Goal: Task Accomplishment & Management: Manage account settings

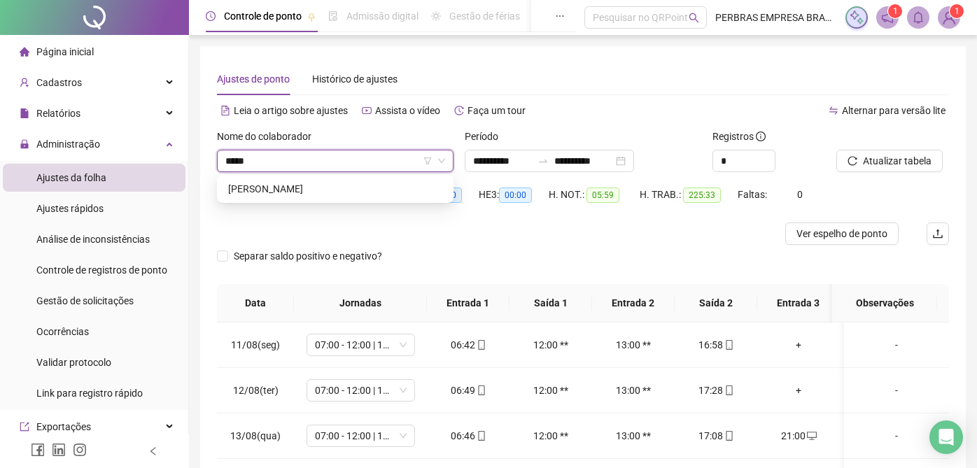
type input "******"
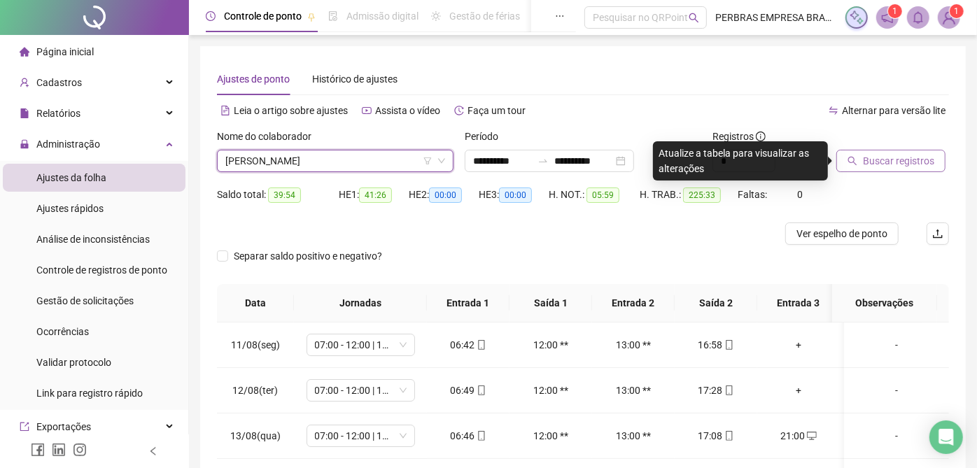
click at [869, 161] on span "Buscar registros" at bounding box center [898, 160] width 71 height 15
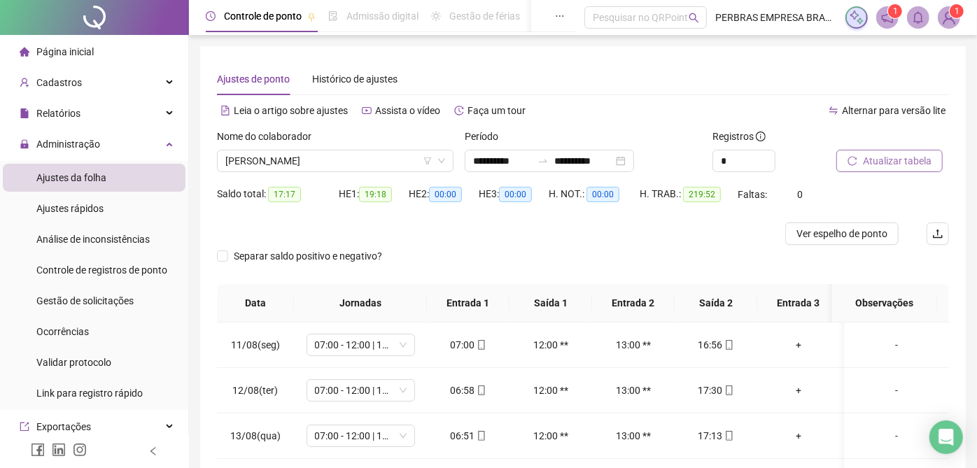
scroll to position [230, 0]
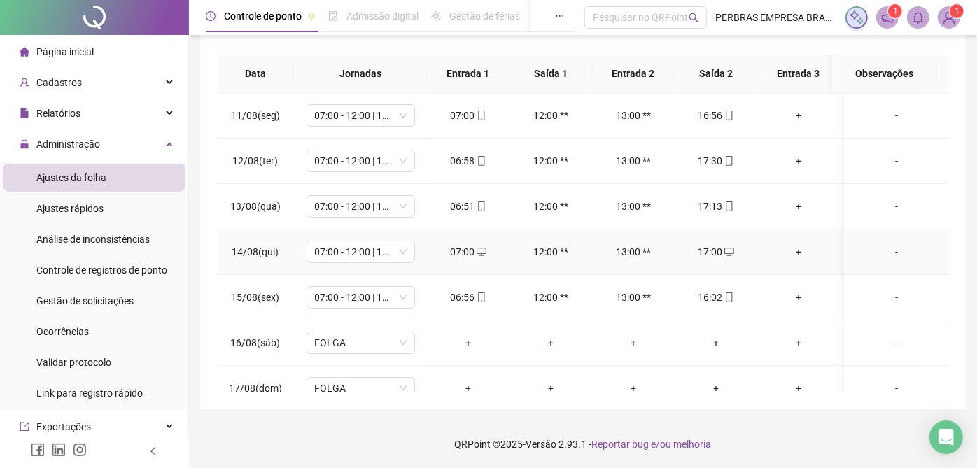
click at [482, 248] on icon "desktop" at bounding box center [482, 252] width 10 height 8
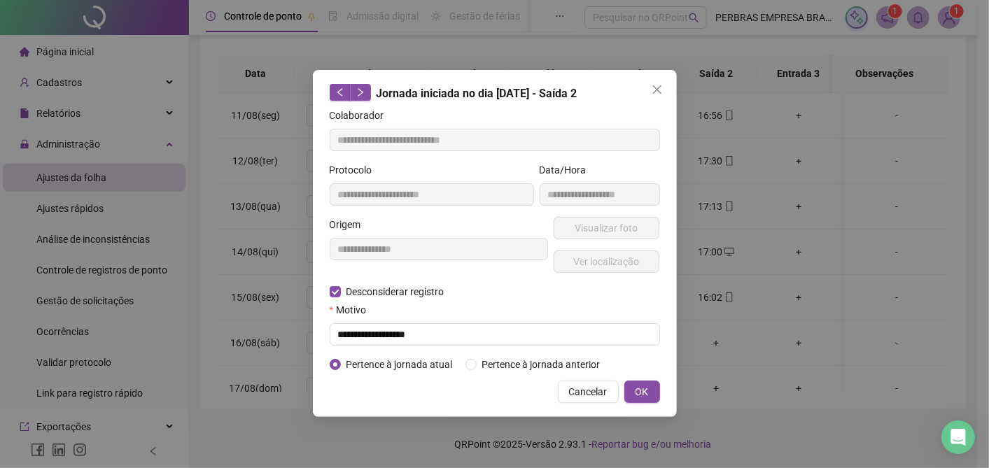
type input "**********"
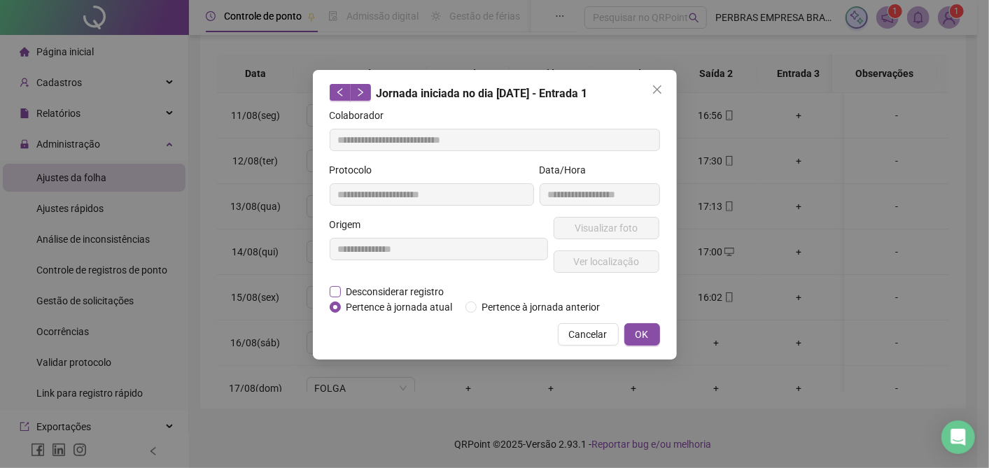
drag, startPoint x: 354, startPoint y: 288, endPoint x: 349, endPoint y: 297, distance: 11.0
click at [353, 288] on span "Desconsiderar registro" at bounding box center [395, 291] width 109 height 15
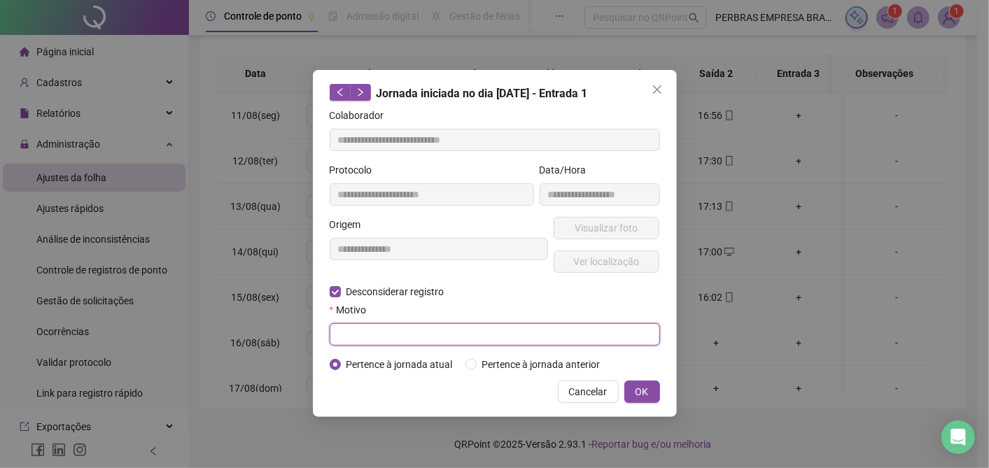
click at [349, 330] on input "text" at bounding box center [495, 334] width 330 height 22
type input "**********"
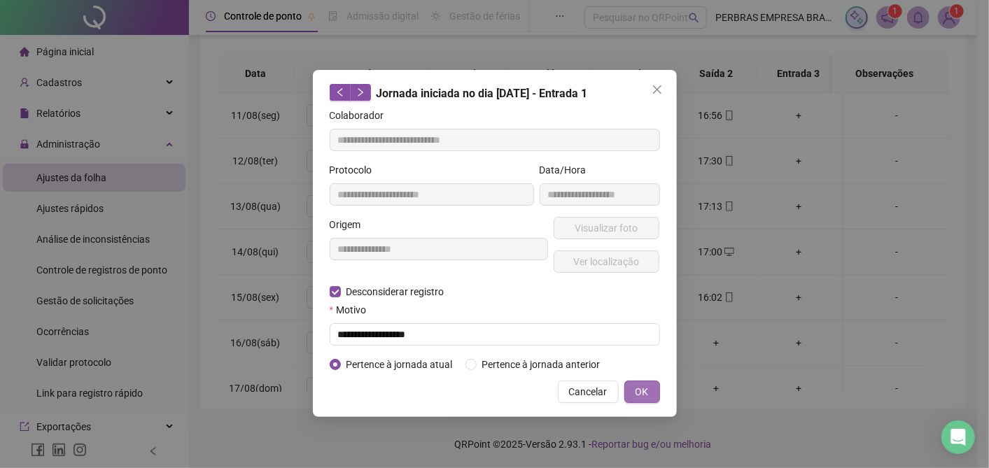
click at [648, 389] on span "OK" at bounding box center [641, 391] width 13 height 15
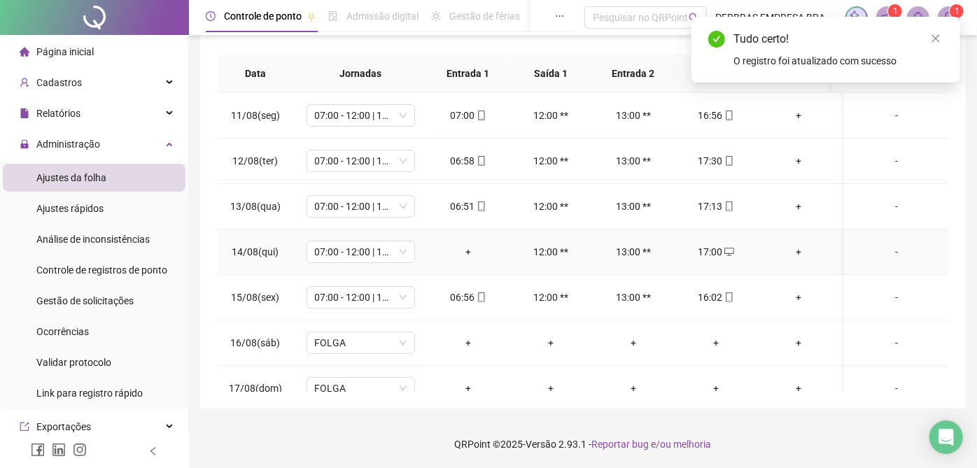
click at [715, 250] on div "17:00" at bounding box center [716, 251] width 60 height 15
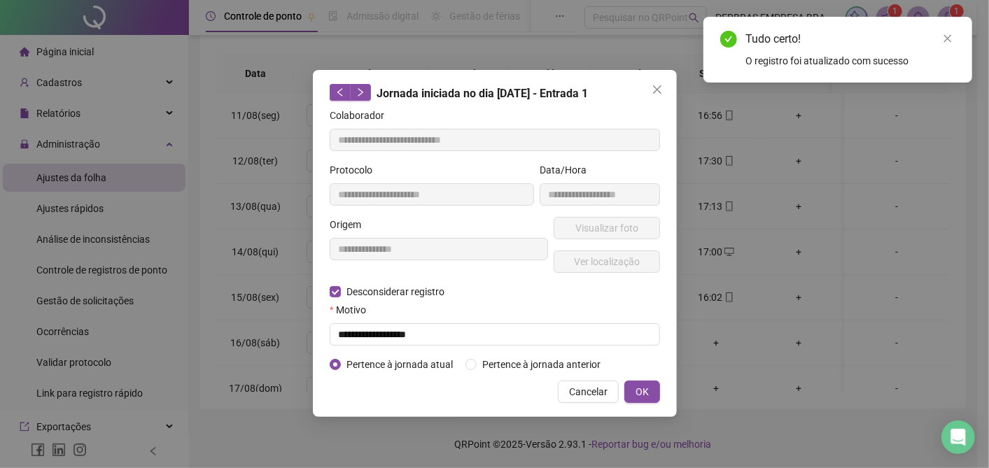
type input "**********"
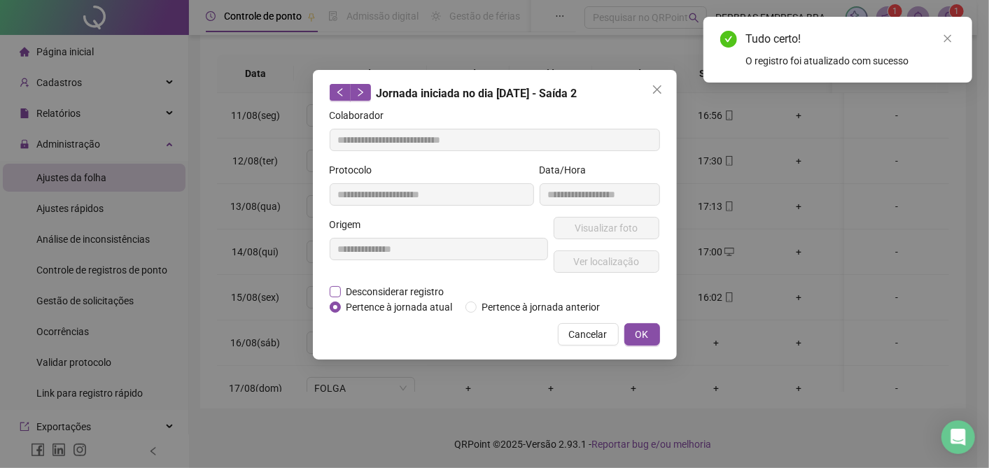
click at [381, 290] on span "Desconsiderar registro" at bounding box center [395, 291] width 109 height 15
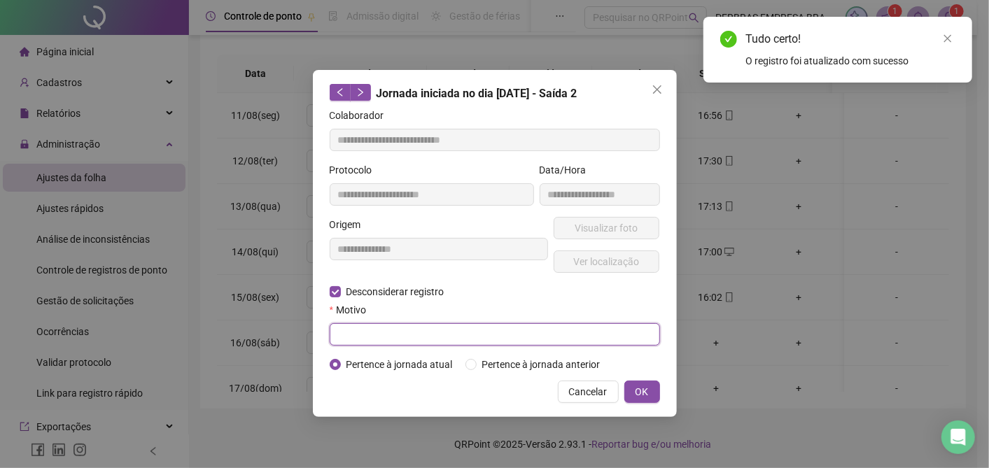
drag, startPoint x: 383, startPoint y: 328, endPoint x: 382, endPoint y: 344, distance: 16.1
click at [383, 332] on input "text" at bounding box center [495, 334] width 330 height 22
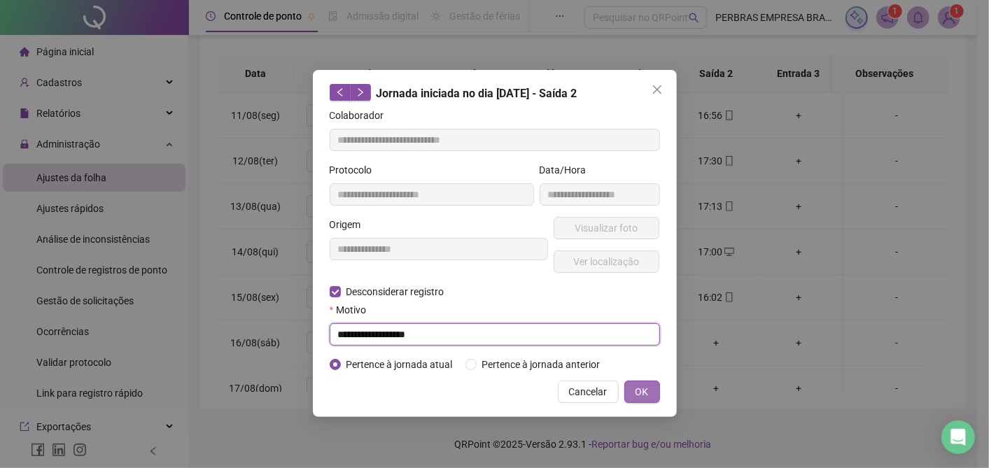
type input "**********"
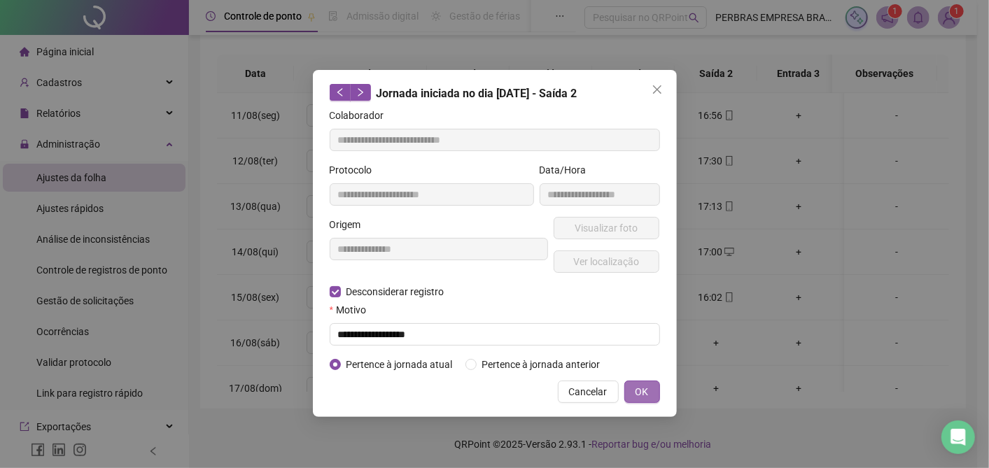
click at [632, 383] on button "OK" at bounding box center [642, 392] width 36 height 22
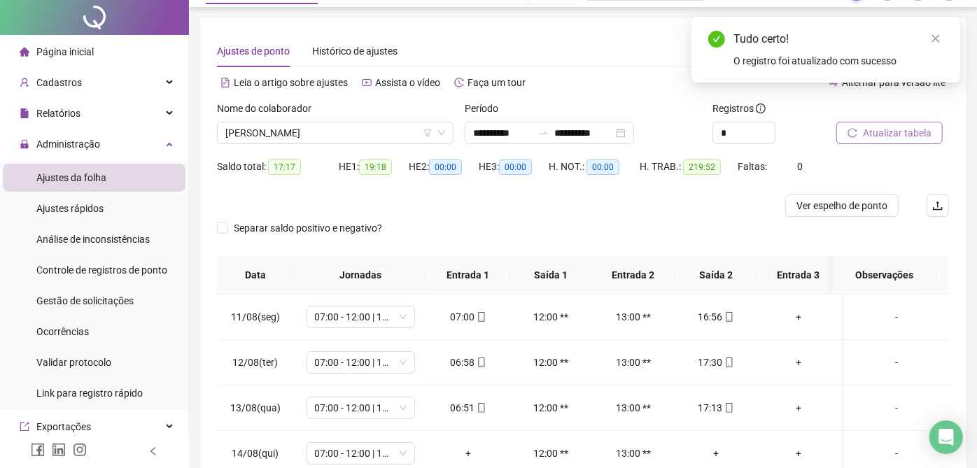
scroll to position [0, 0]
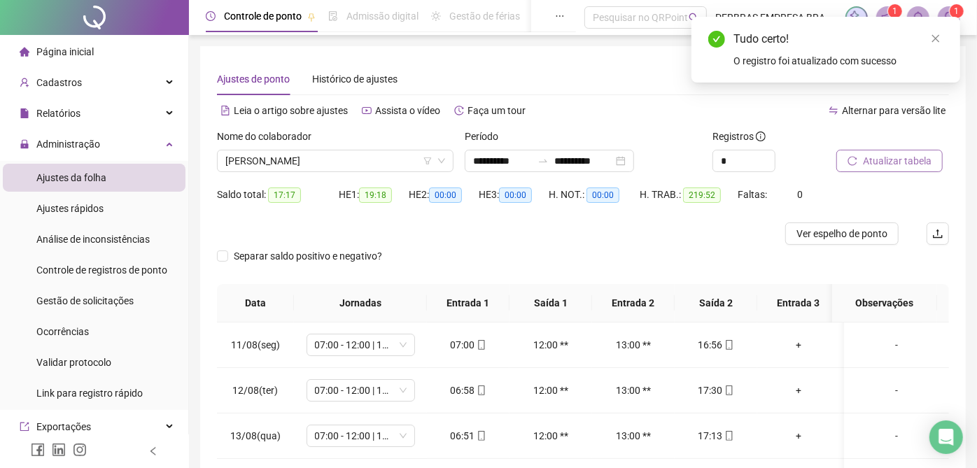
click at [891, 153] on span "Atualizar tabela" at bounding box center [897, 160] width 69 height 15
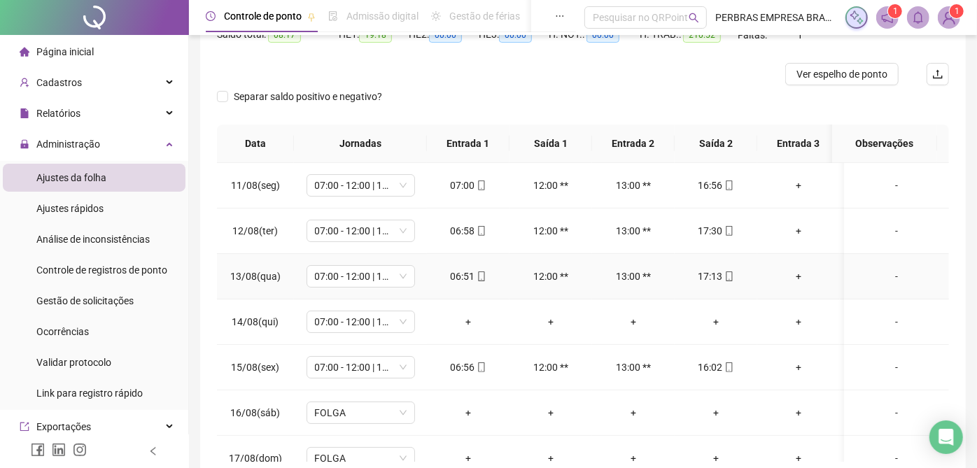
scroll to position [230, 0]
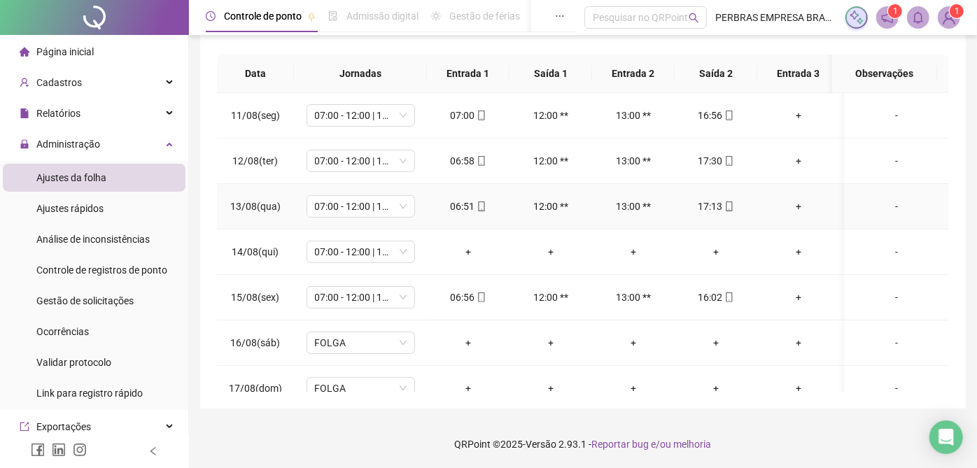
drag, startPoint x: 801, startPoint y: 206, endPoint x: 800, endPoint y: 219, distance: 13.4
click at [801, 206] on div "+" at bounding box center [798, 206] width 60 height 15
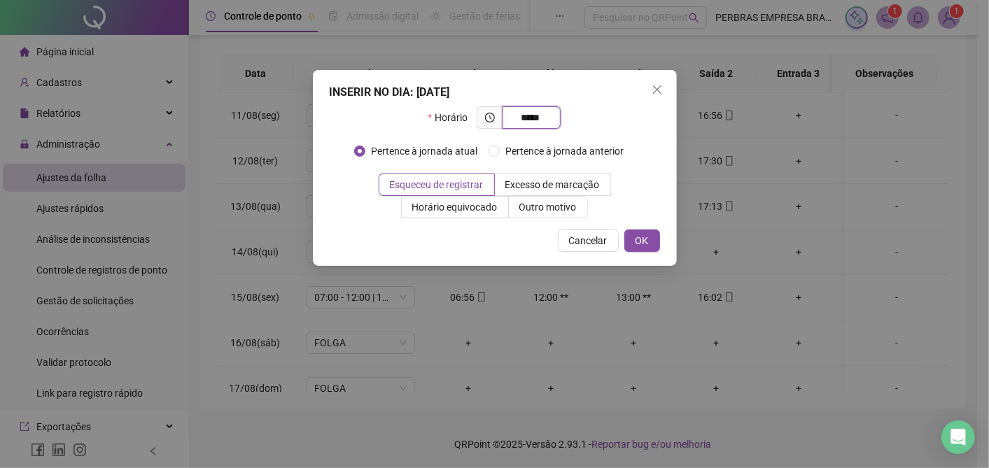
type input "*****"
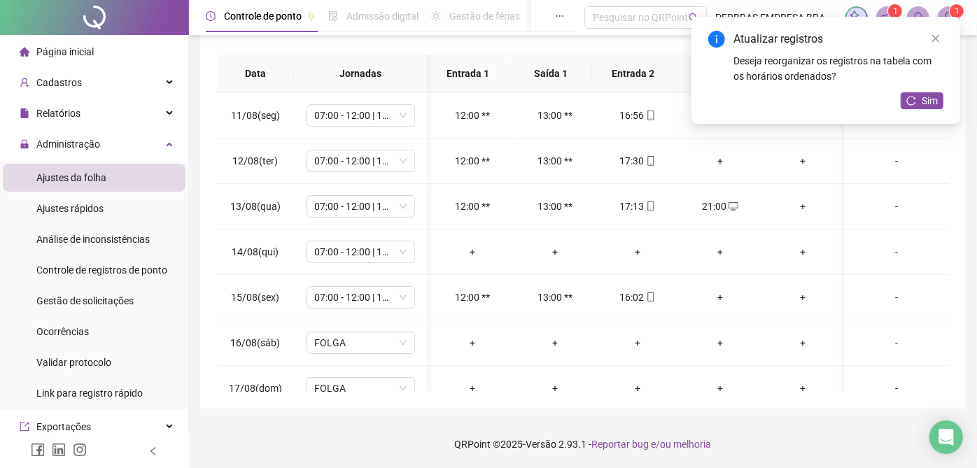
scroll to position [0, 87]
click at [792, 199] on div "+" at bounding box center [803, 206] width 60 height 15
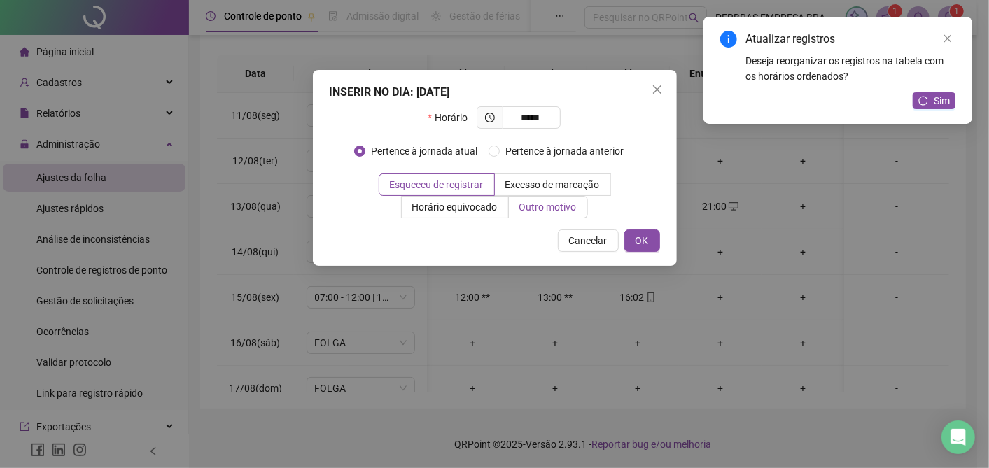
type input "*****"
click at [540, 211] on span "Outro motivo" at bounding box center [547, 207] width 57 height 11
drag, startPoint x: 540, startPoint y: 211, endPoint x: 507, endPoint y: 234, distance: 40.4
click at [491, 244] on div "Cancelar OK" at bounding box center [495, 241] width 330 height 22
click at [523, 210] on span "Outro motivo" at bounding box center [547, 207] width 57 height 11
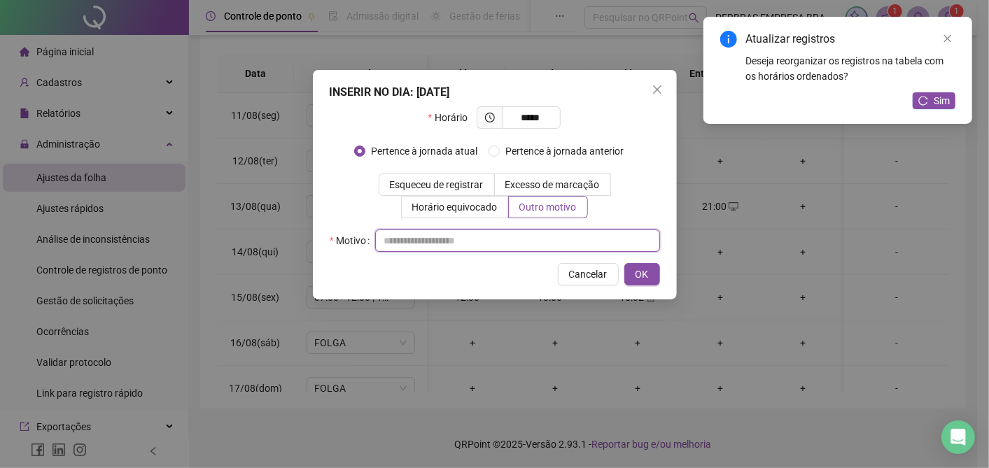
click at [488, 241] on input "text" at bounding box center [517, 241] width 285 height 22
type input "*****"
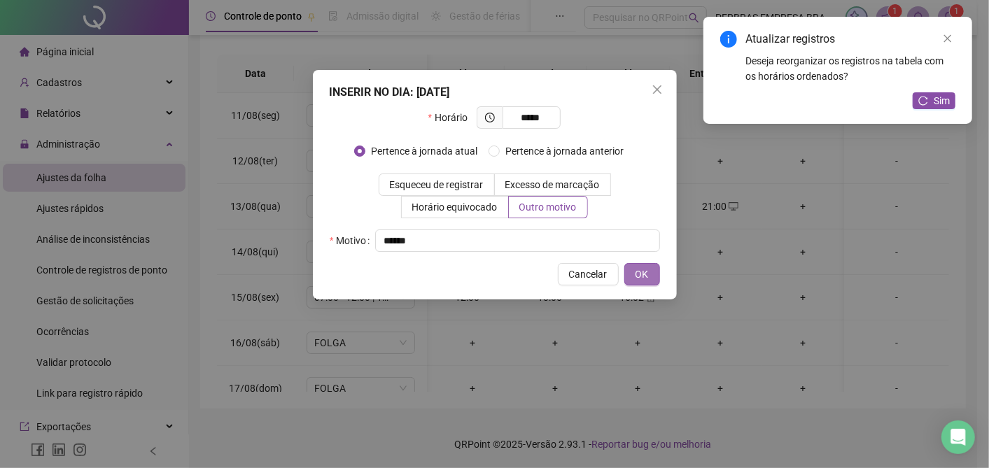
click at [643, 267] on span "OK" at bounding box center [641, 274] width 13 height 15
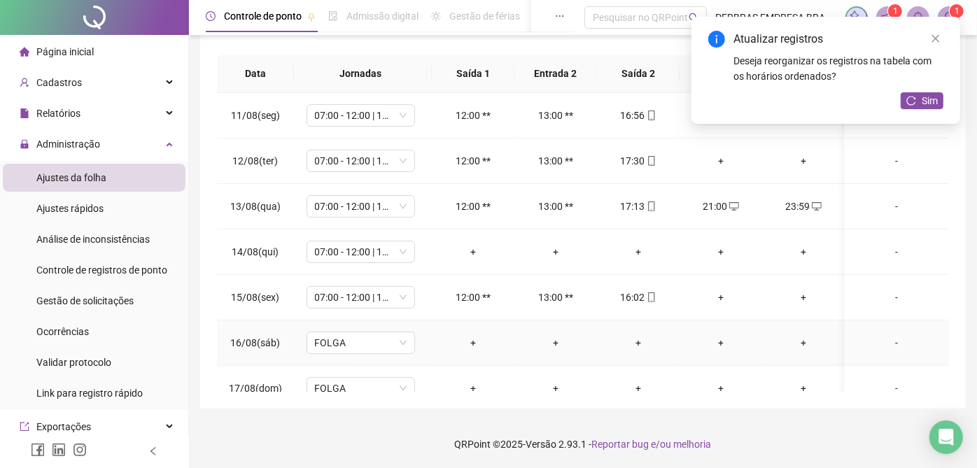
scroll to position [0, 0]
click at [468, 238] on td "+" at bounding box center [468, 252] width 83 height 45
click at [463, 253] on div "+" at bounding box center [468, 251] width 60 height 15
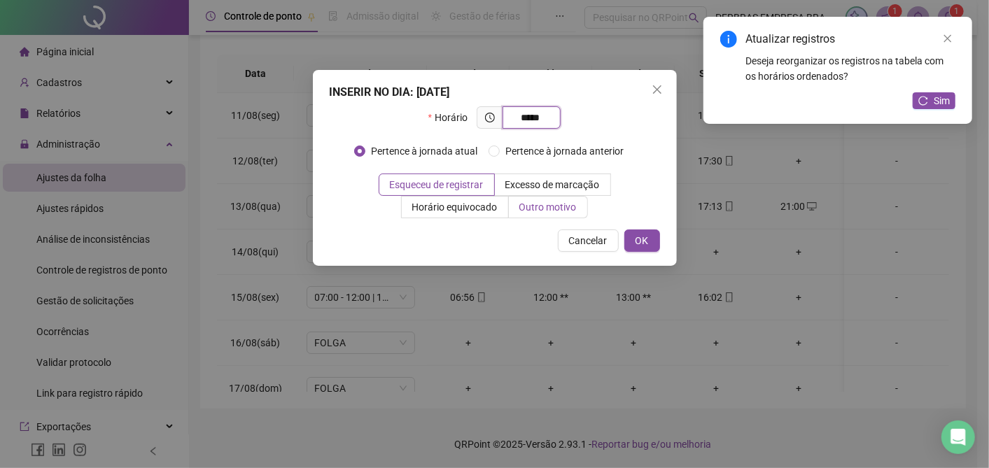
type input "*****"
click at [549, 204] on span "Outro motivo" at bounding box center [547, 207] width 57 height 11
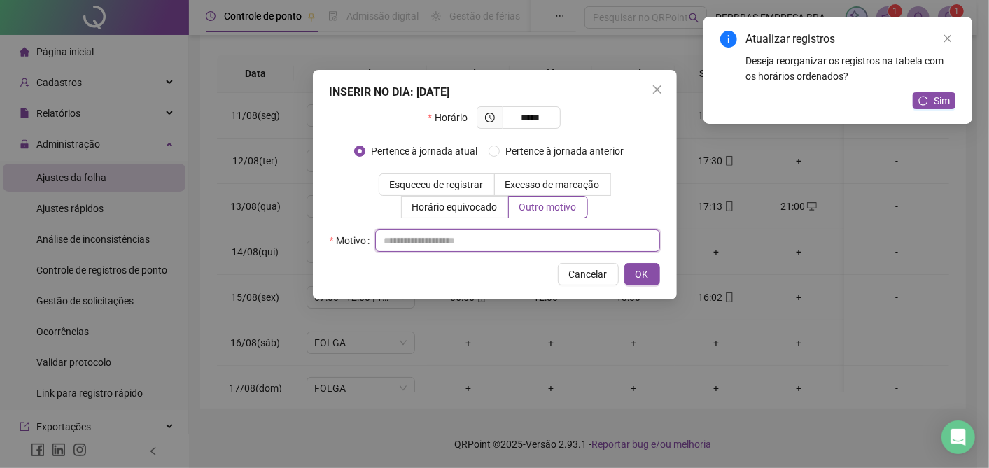
drag, startPoint x: 507, startPoint y: 246, endPoint x: 498, endPoint y: 251, distance: 10.7
click at [501, 248] on input "text" at bounding box center [517, 241] width 285 height 22
type input "*****"
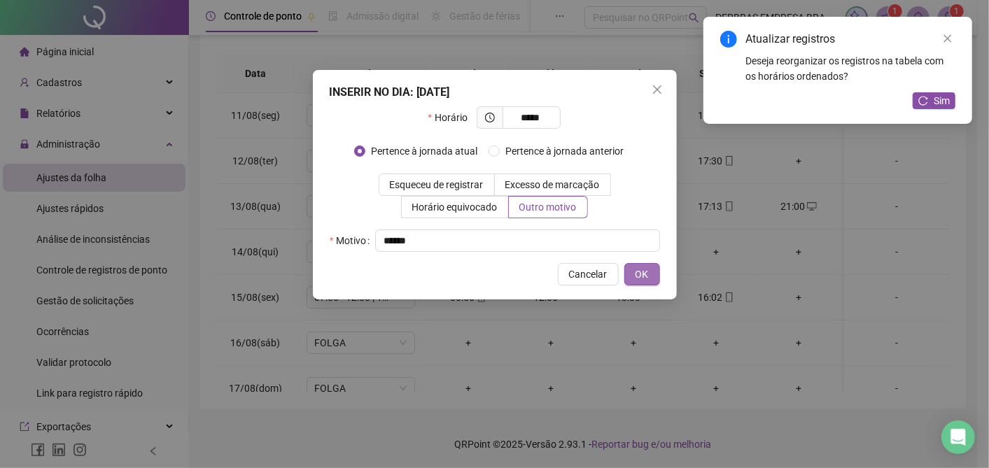
click at [631, 271] on button "OK" at bounding box center [642, 274] width 36 height 22
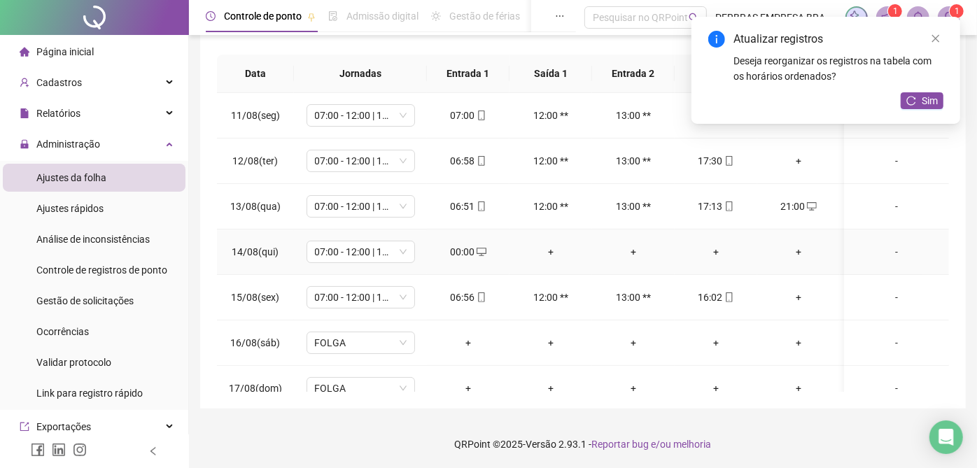
click at [556, 245] on div "+" at bounding box center [551, 251] width 60 height 15
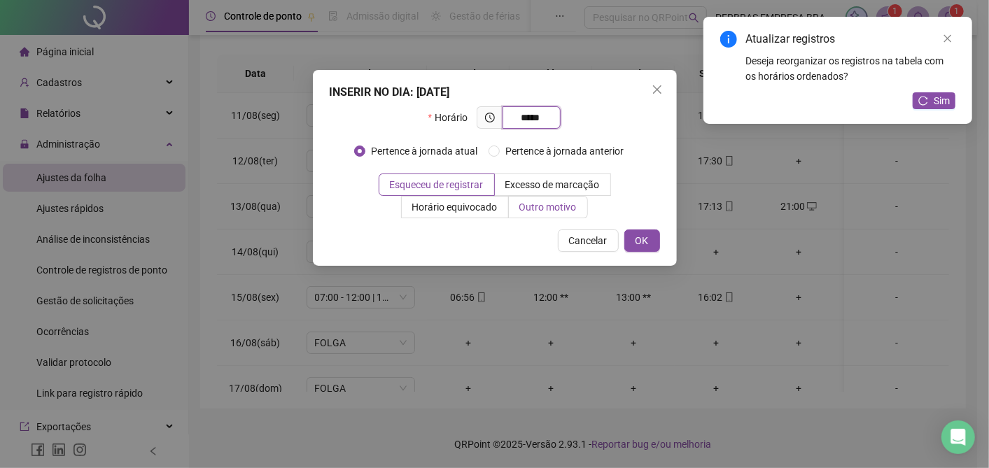
type input "*****"
click at [569, 208] on span "Outro motivo" at bounding box center [547, 207] width 57 height 11
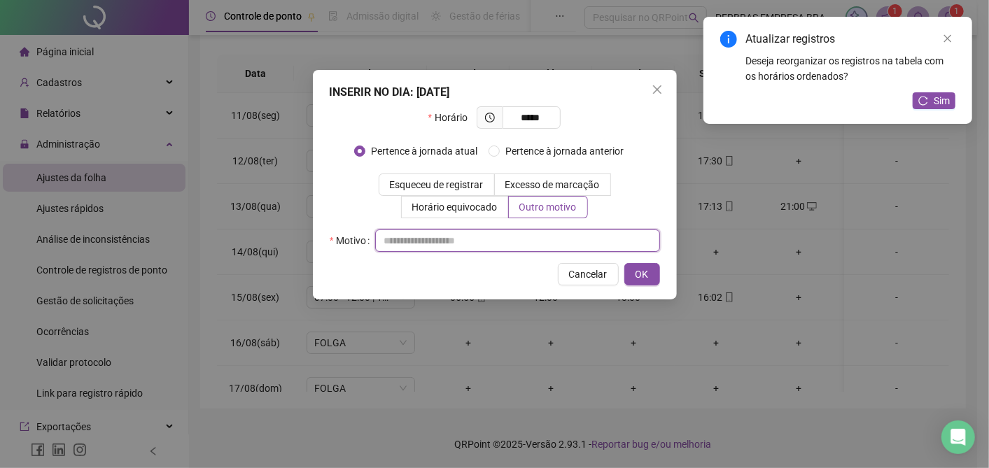
drag, startPoint x: 500, startPoint y: 239, endPoint x: 509, endPoint y: 259, distance: 21.9
click at [500, 239] on input "text" at bounding box center [517, 241] width 285 height 22
type input "*****"
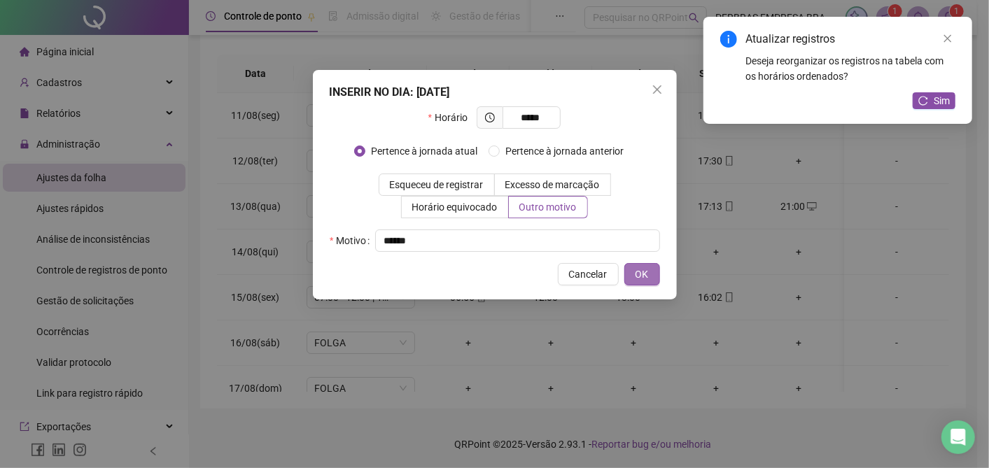
click at [649, 276] on button "OK" at bounding box center [642, 274] width 36 height 22
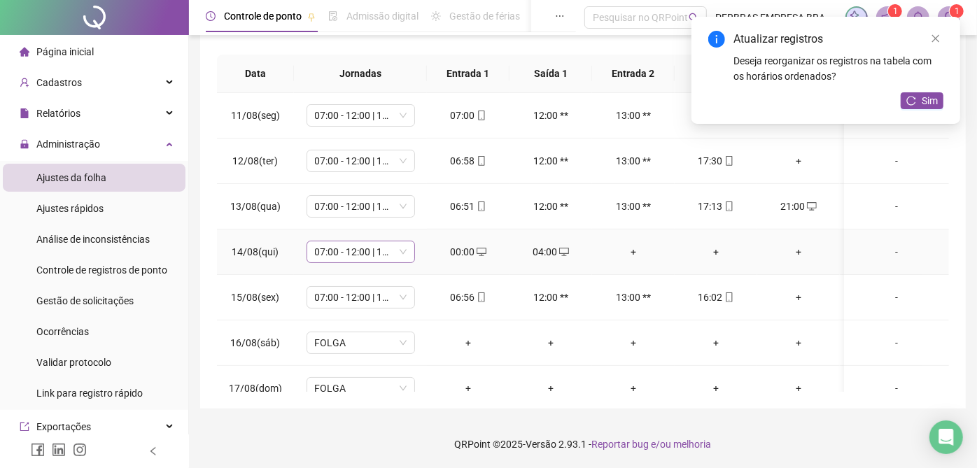
click at [352, 256] on span "07:00 - 12:00 | 13:00 - 17:00" at bounding box center [361, 251] width 92 height 21
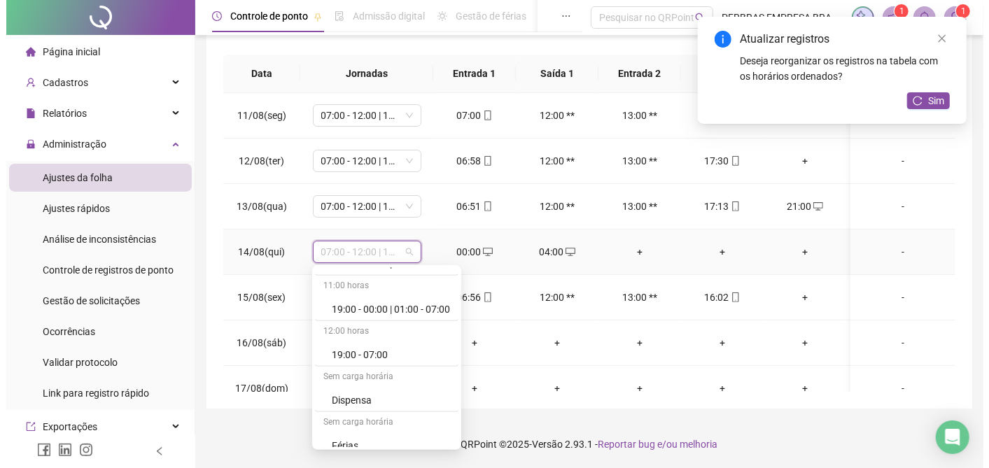
scroll to position [390, 0]
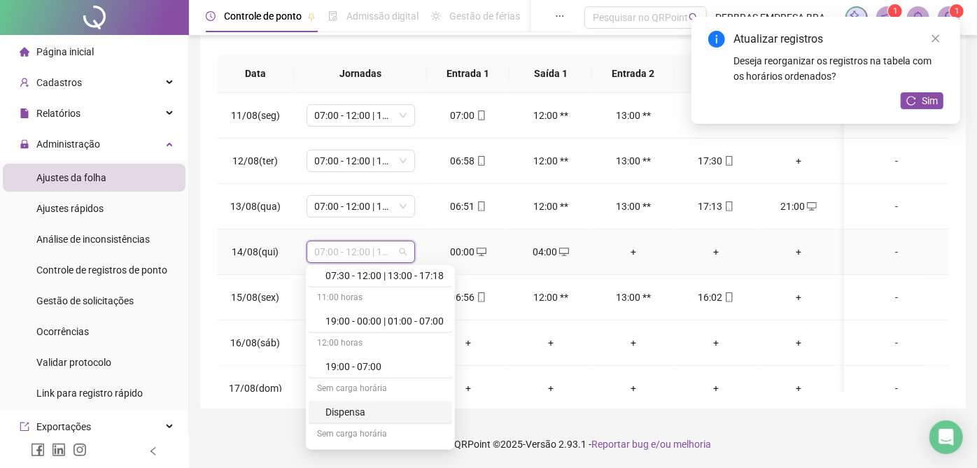
click at [374, 405] on div "Dispensa" at bounding box center [384, 412] width 118 height 15
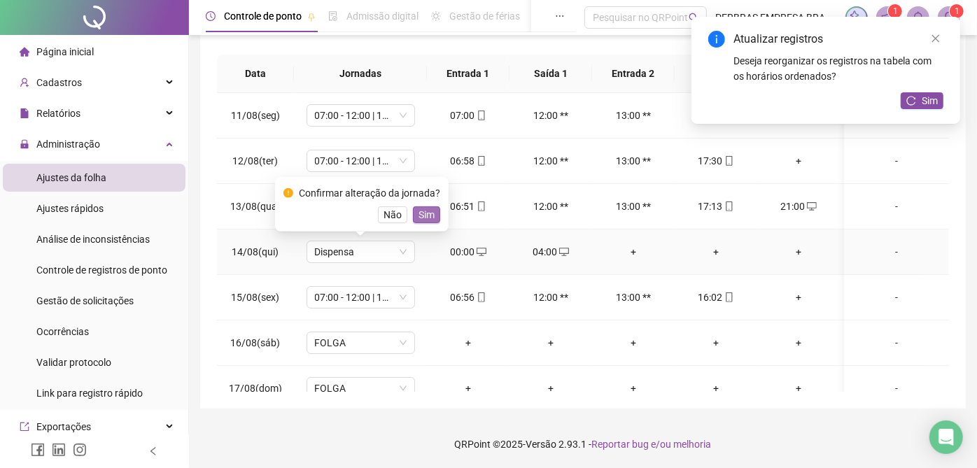
click at [426, 212] on span "Sim" at bounding box center [427, 214] width 16 height 15
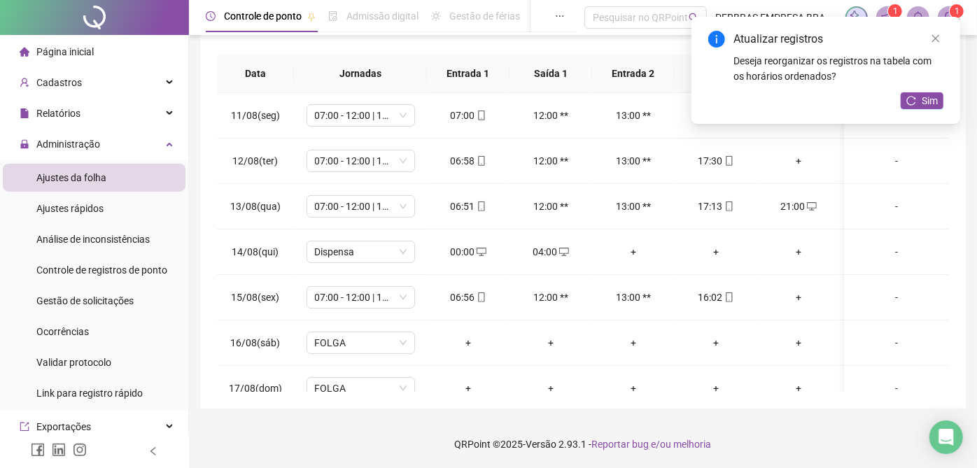
click at [923, 112] on div "Atualizar registros Deseja reorganizar os registros na tabela com os horários o…" at bounding box center [825, 70] width 269 height 107
click at [925, 103] on span "Sim" at bounding box center [930, 100] width 16 height 15
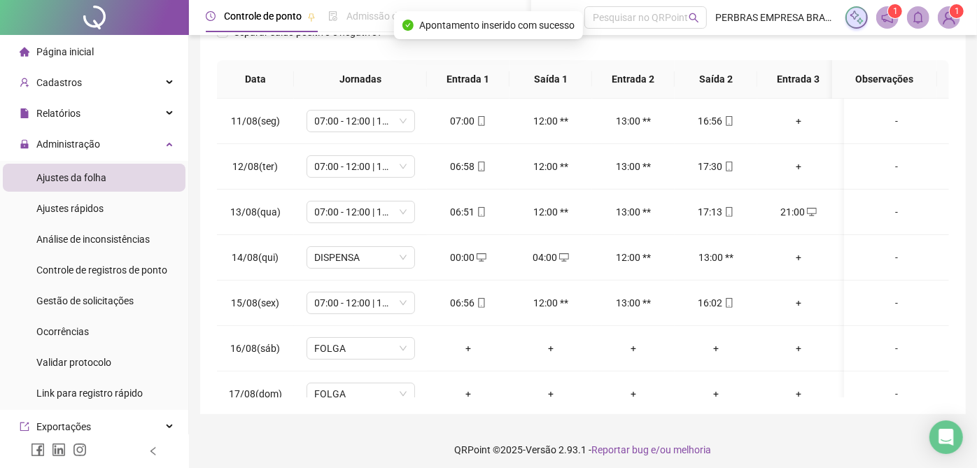
scroll to position [0, 0]
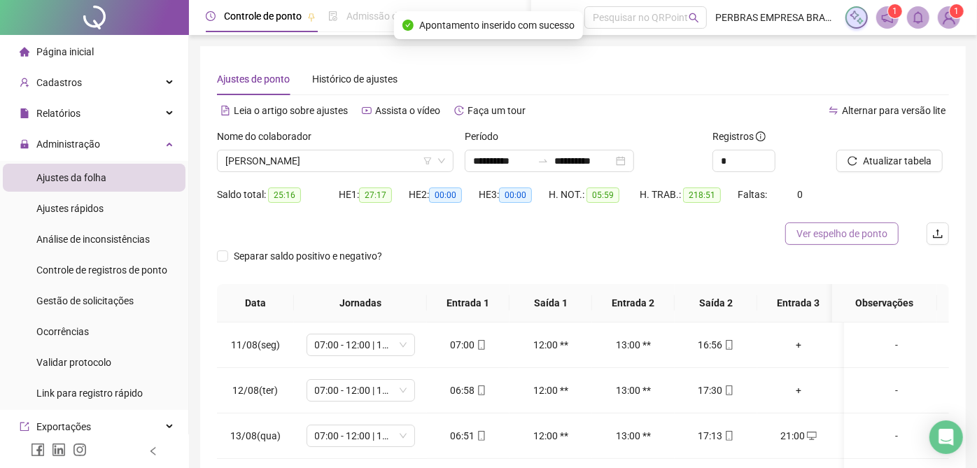
click at [815, 237] on span "Ver espelho de ponto" at bounding box center [841, 233] width 91 height 15
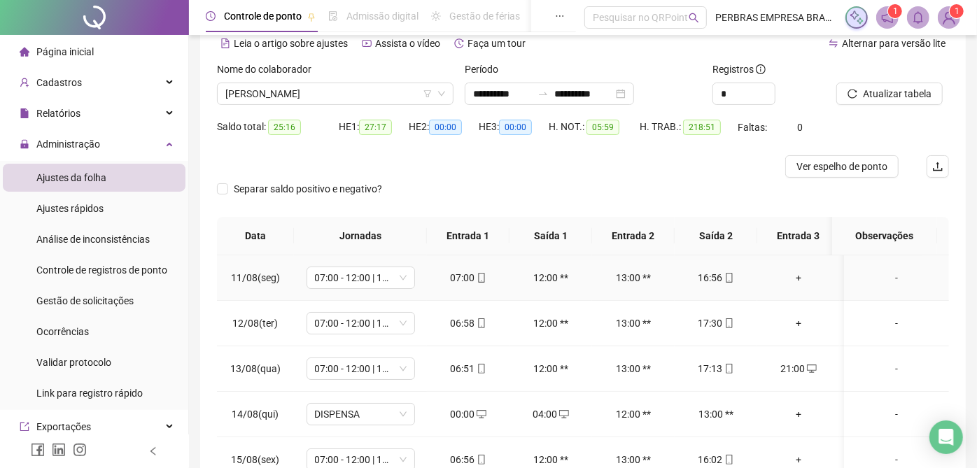
scroll to position [155, 0]
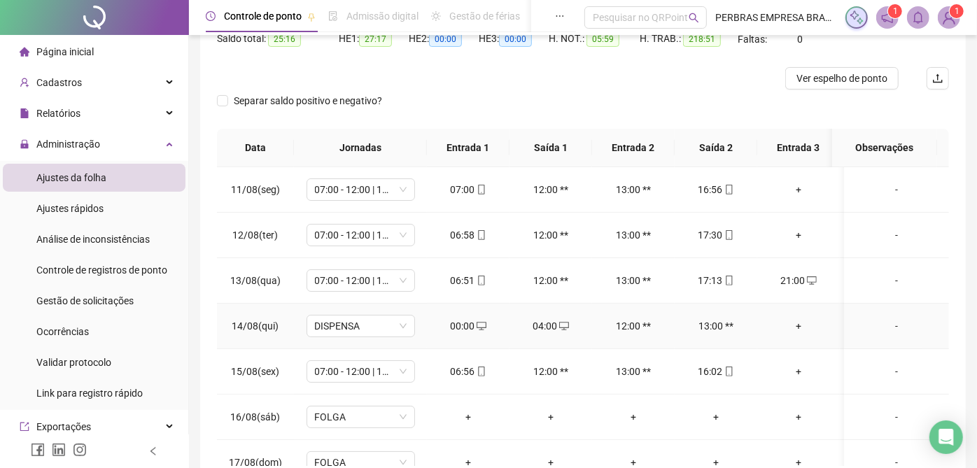
click at [885, 327] on div "-" at bounding box center [896, 325] width 83 height 15
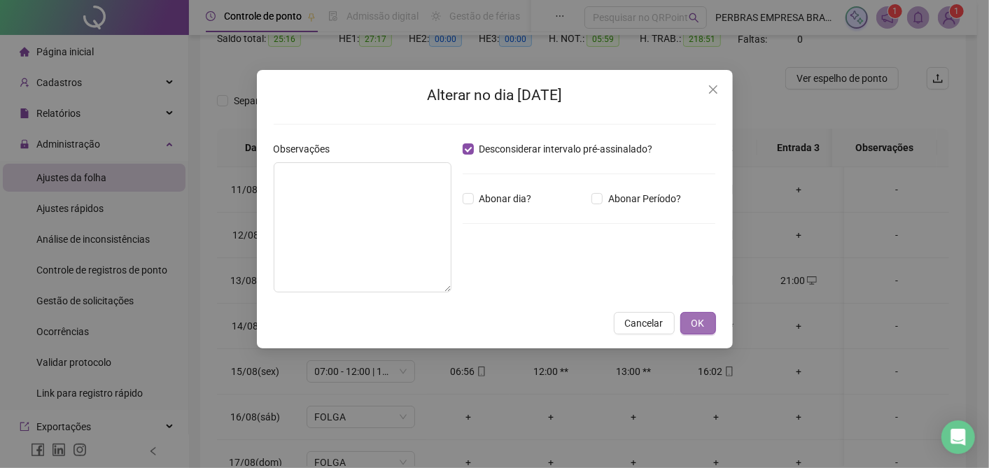
click at [704, 324] on span "OK" at bounding box center [697, 323] width 13 height 15
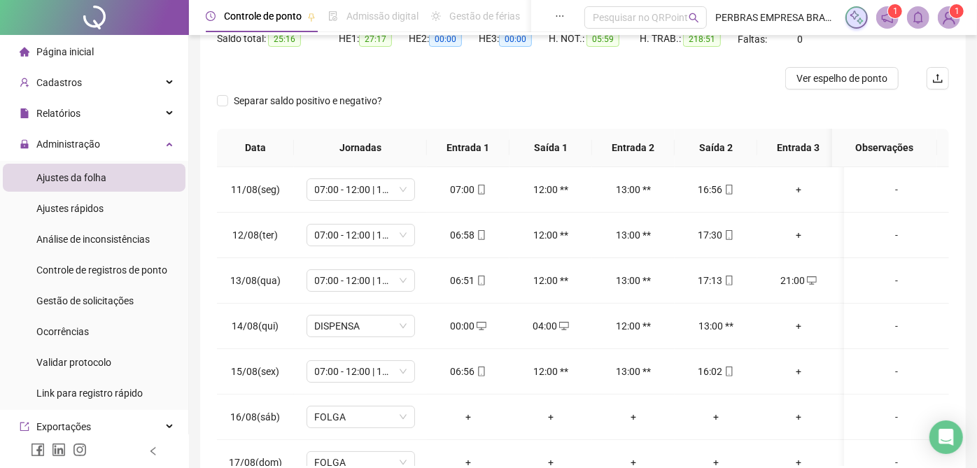
scroll to position [0, 0]
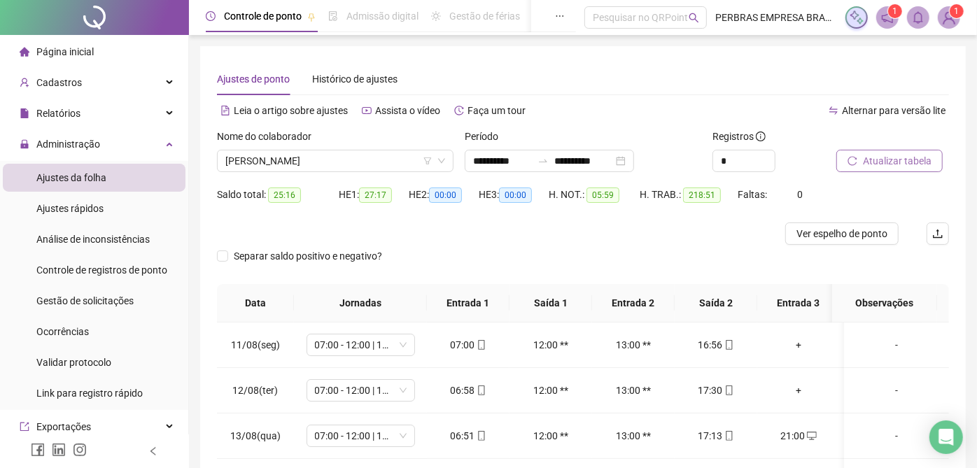
click at [896, 161] on span "Atualizar tabela" at bounding box center [897, 160] width 69 height 15
click at [822, 237] on span "Ver espelho de ponto" at bounding box center [841, 233] width 91 height 15
click at [278, 165] on span "[PERSON_NAME]" at bounding box center [335, 160] width 220 height 21
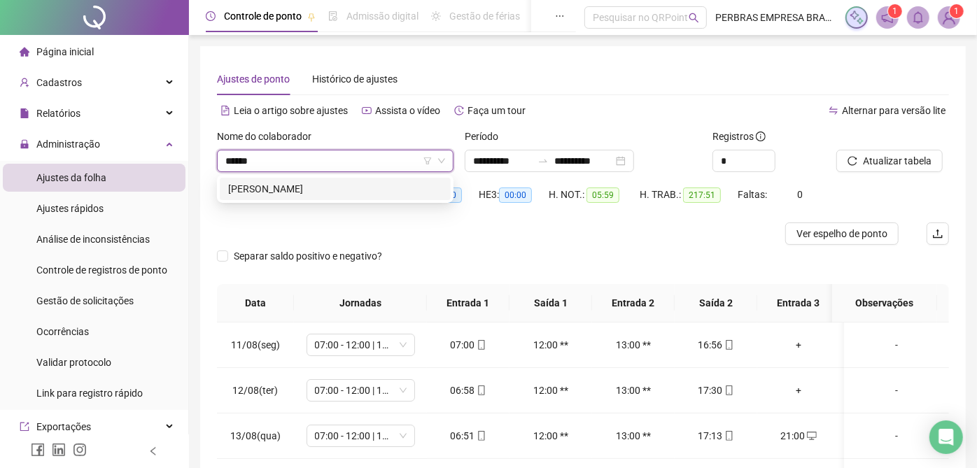
type input "*******"
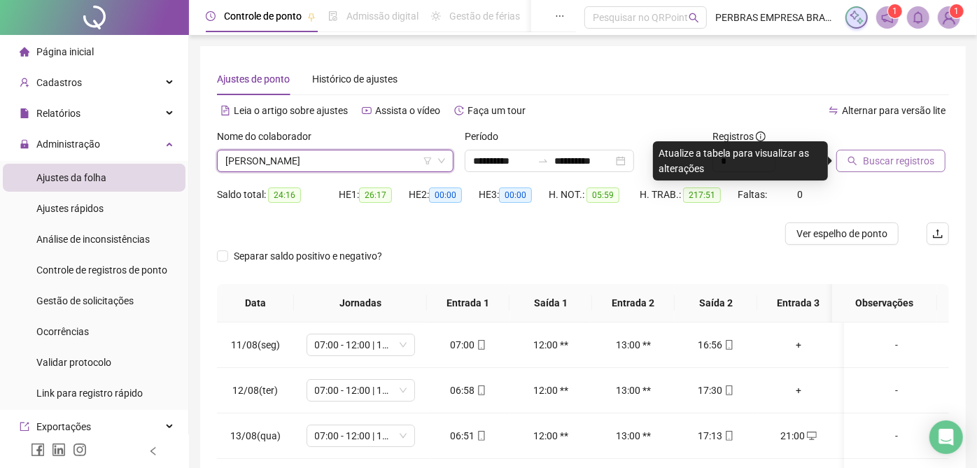
click at [904, 160] on span "Buscar registros" at bounding box center [898, 160] width 71 height 15
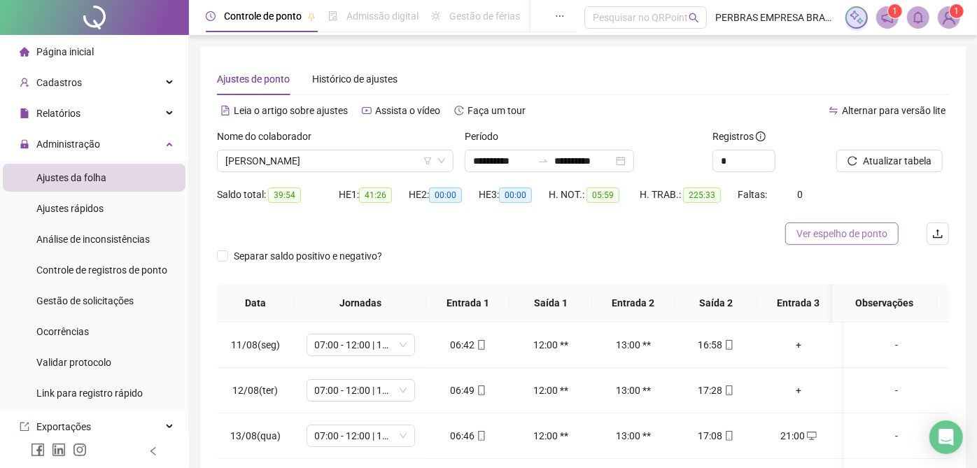
click at [851, 237] on span "Ver espelho de ponto" at bounding box center [841, 233] width 91 height 15
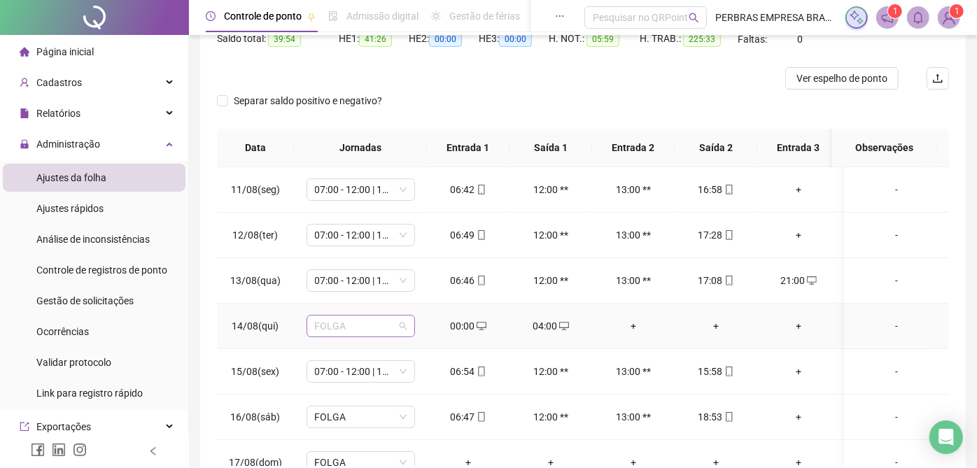
click at [400, 325] on span "FOLGA" at bounding box center [361, 326] width 92 height 21
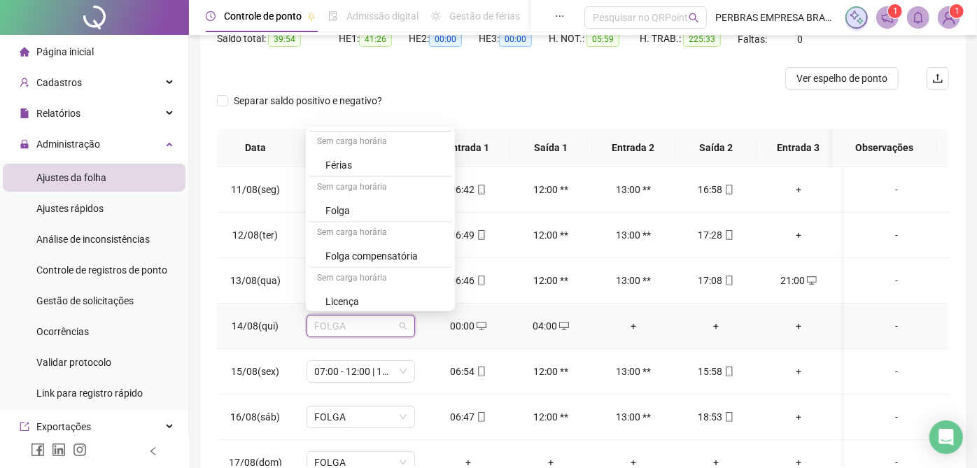
scroll to position [388, 0]
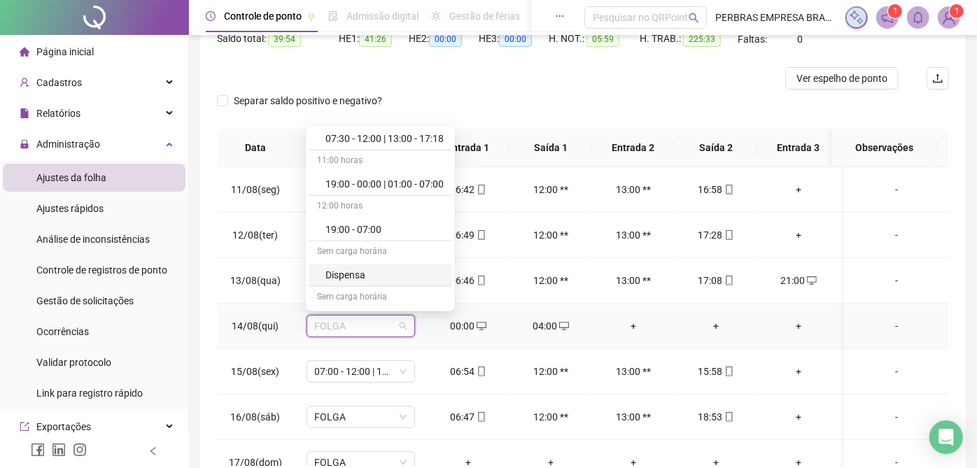
click at [356, 277] on div "Dispensa" at bounding box center [384, 274] width 118 height 15
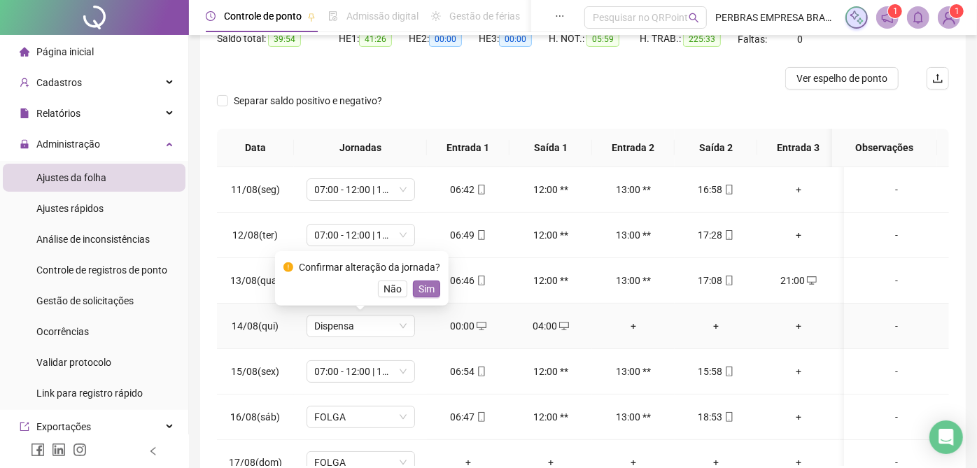
click at [415, 286] on button "Sim" at bounding box center [426, 289] width 27 height 17
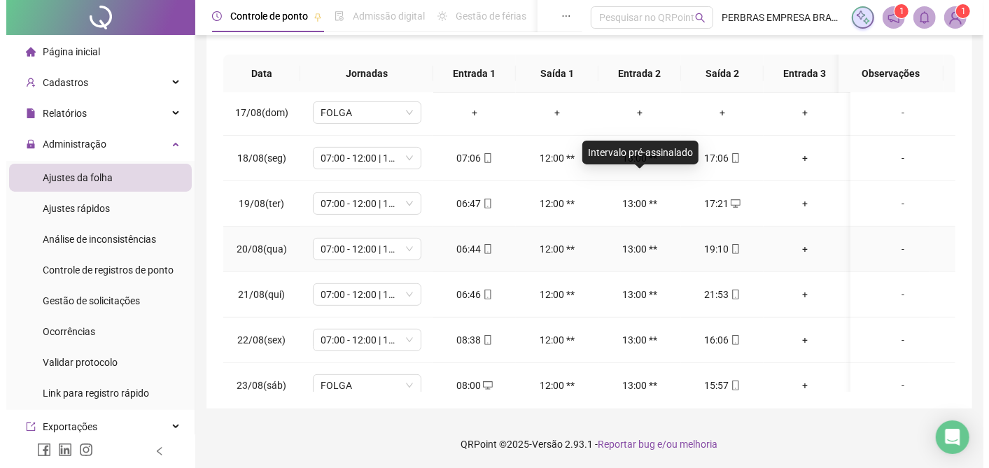
scroll to position [311, 0]
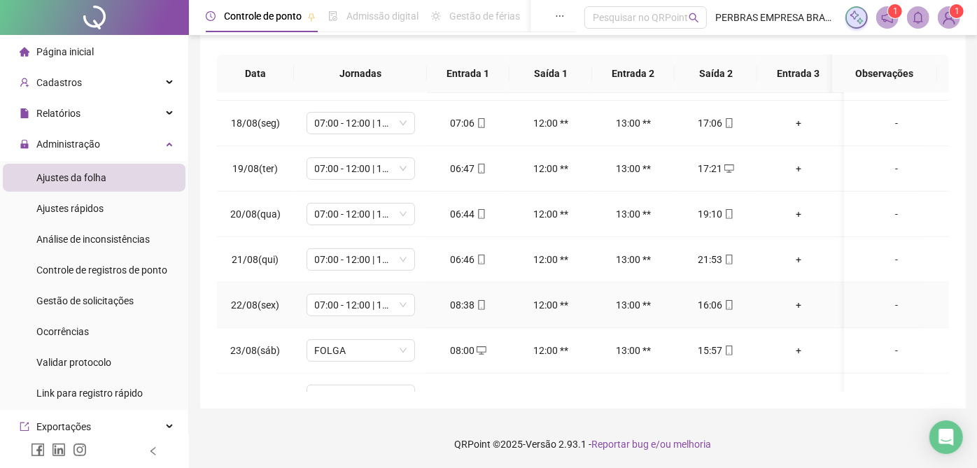
click at [892, 302] on div "-" at bounding box center [896, 304] width 83 height 15
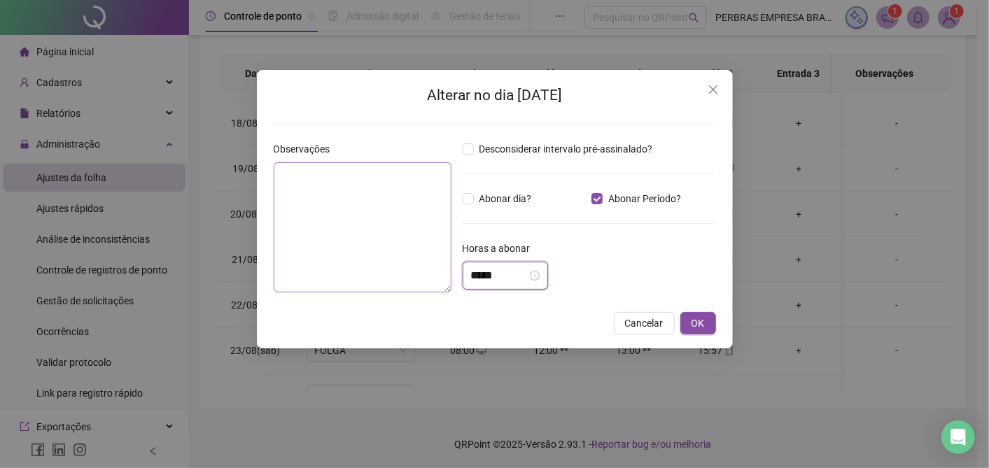
drag, startPoint x: 514, startPoint y: 274, endPoint x: 356, endPoint y: 289, distance: 159.5
click at [355, 274] on div "Observações Desconsiderar intervalo pré-assinalado? Abonar dia? Abonar Período?…" at bounding box center [495, 222] width 454 height 162
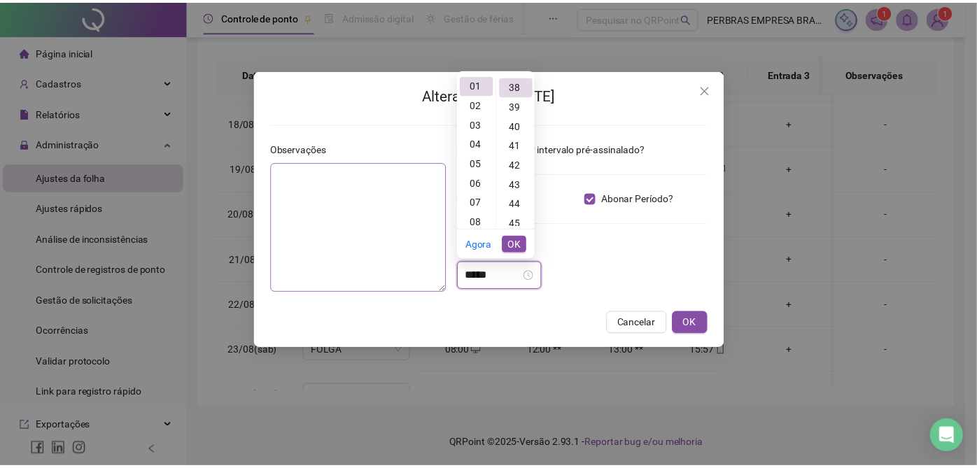
scroll to position [744, 0]
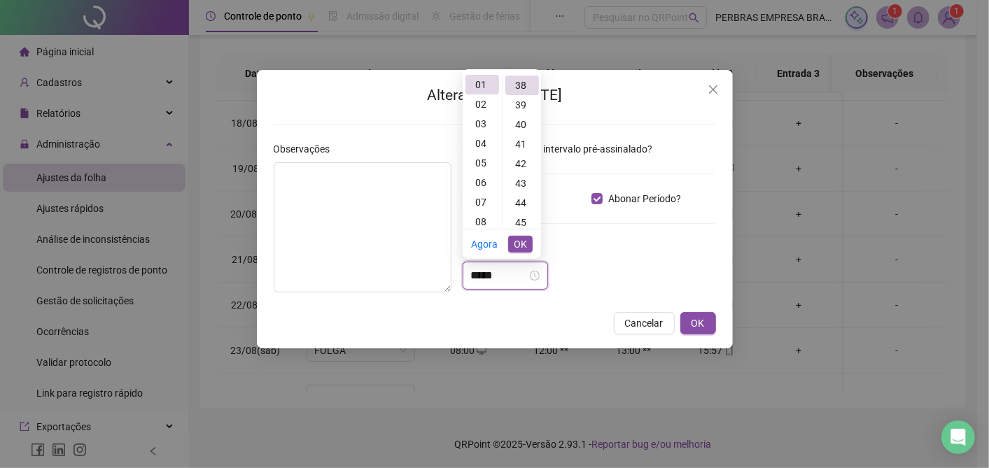
type input "*****"
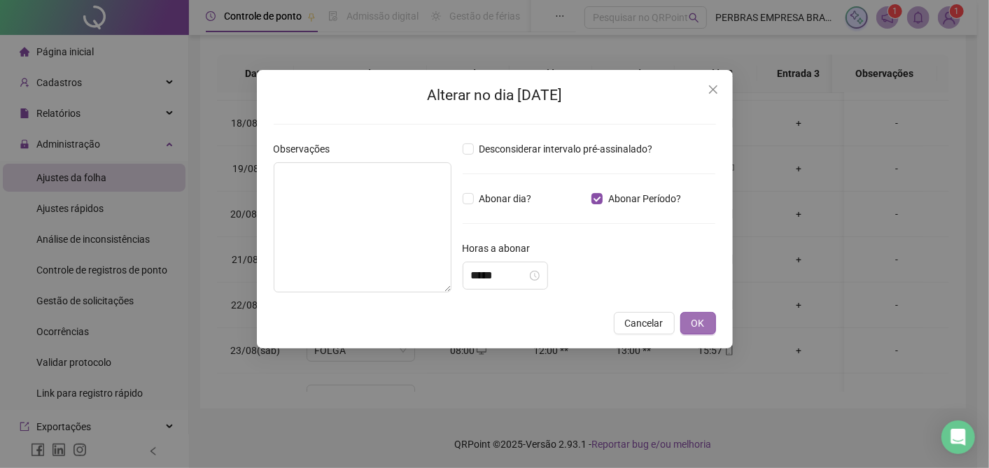
click at [705, 320] on button "OK" at bounding box center [698, 323] width 36 height 22
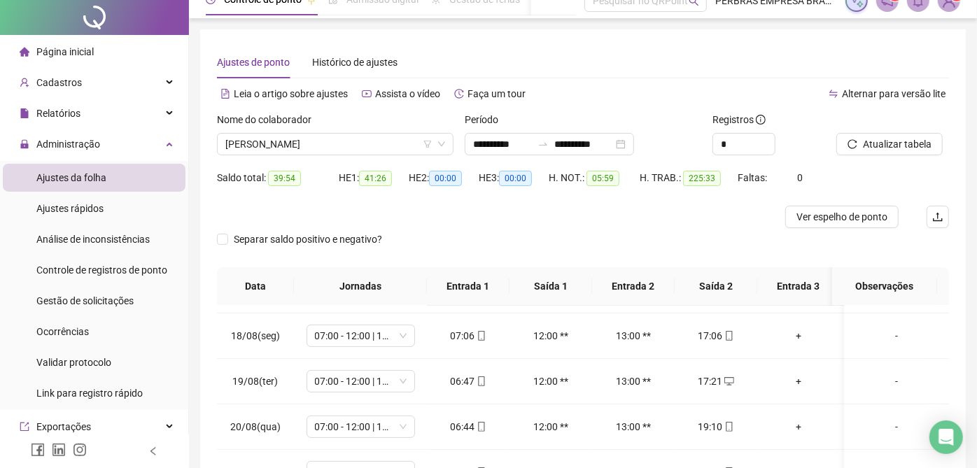
scroll to position [0, 0]
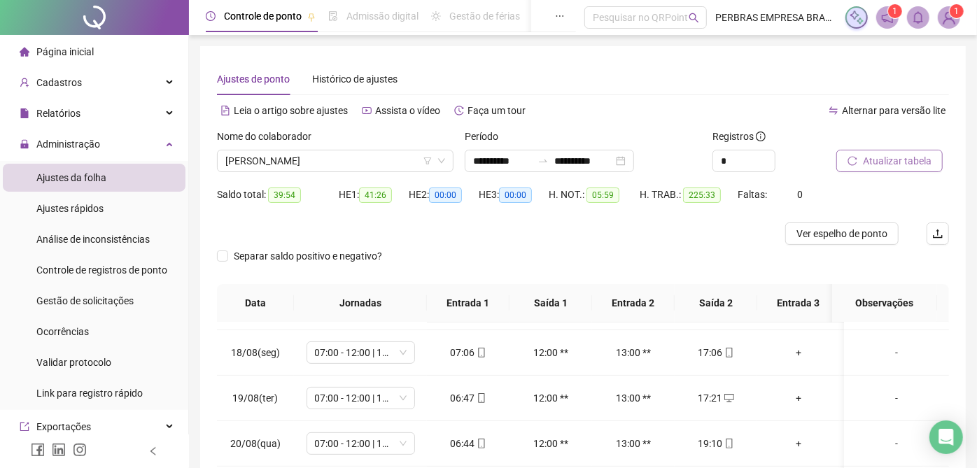
click at [892, 162] on span "Atualizar tabela" at bounding box center [897, 160] width 69 height 15
click at [827, 227] on span "Ver espelho de ponto" at bounding box center [841, 233] width 91 height 15
click at [340, 155] on span "[PERSON_NAME]" at bounding box center [335, 160] width 220 height 21
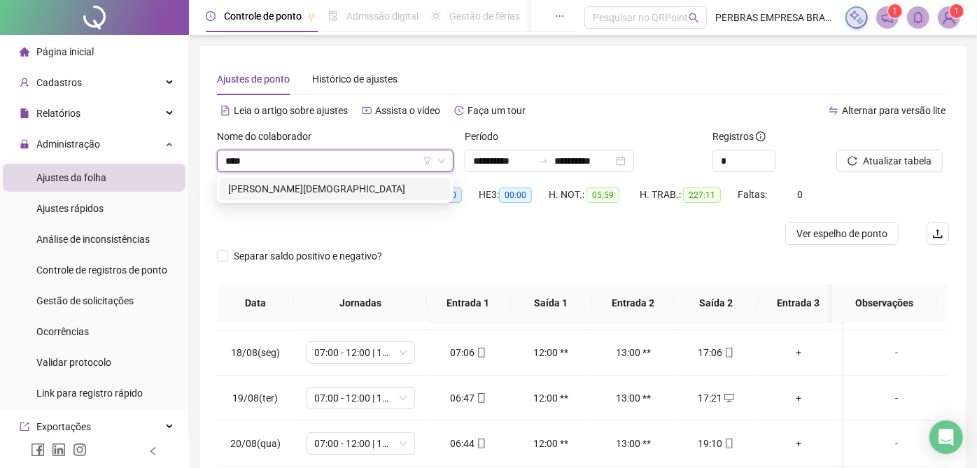
type input "*****"
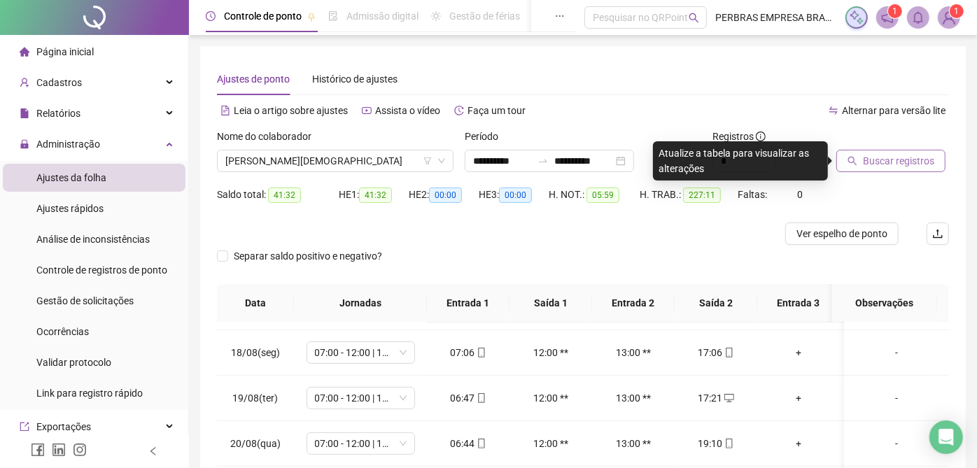
click at [913, 166] on span "Buscar registros" at bounding box center [898, 160] width 71 height 15
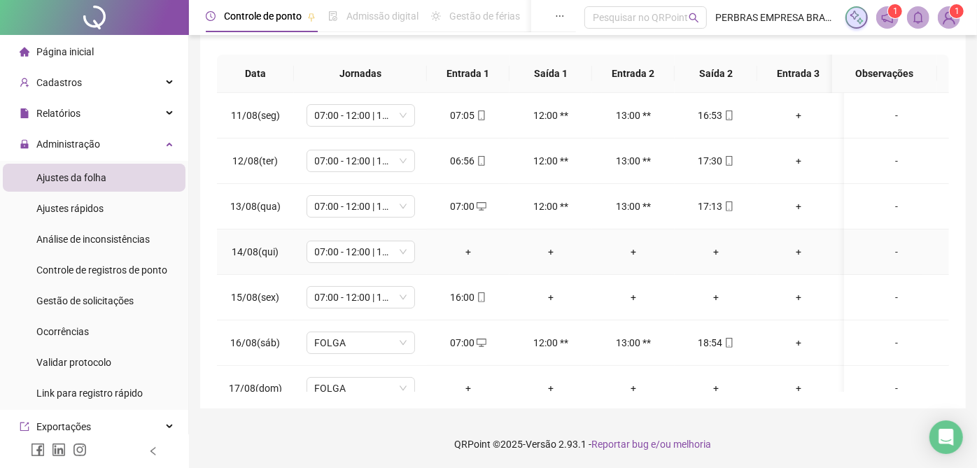
click at [472, 255] on div "+" at bounding box center [468, 251] width 60 height 15
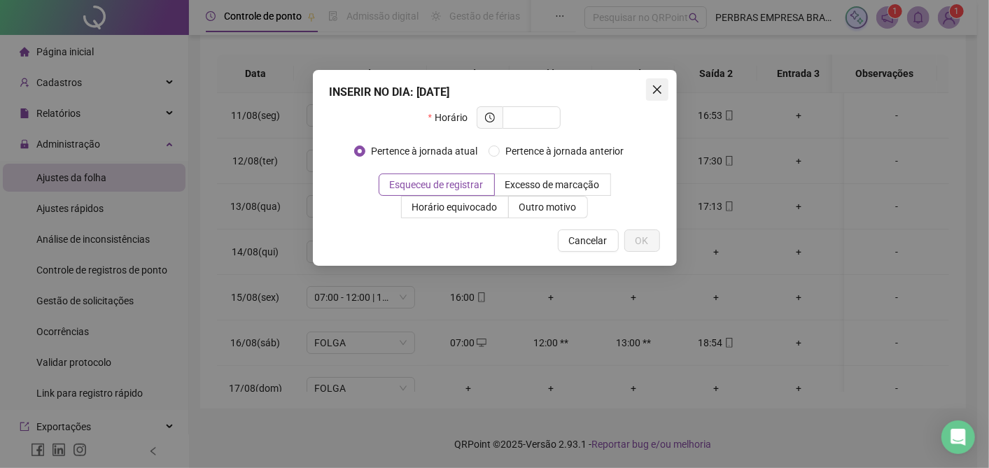
click at [659, 87] on icon "close" at bounding box center [656, 89] width 8 height 8
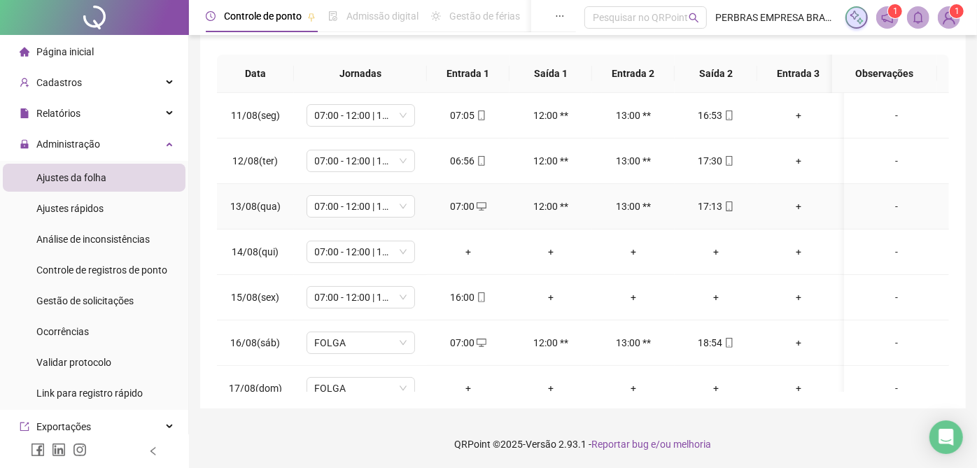
click at [796, 206] on div "+" at bounding box center [798, 206] width 60 height 15
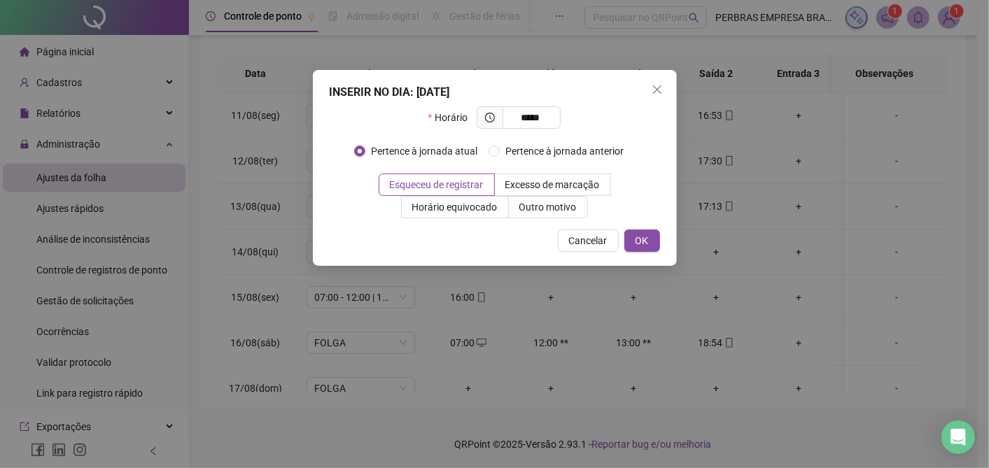
type input "*****"
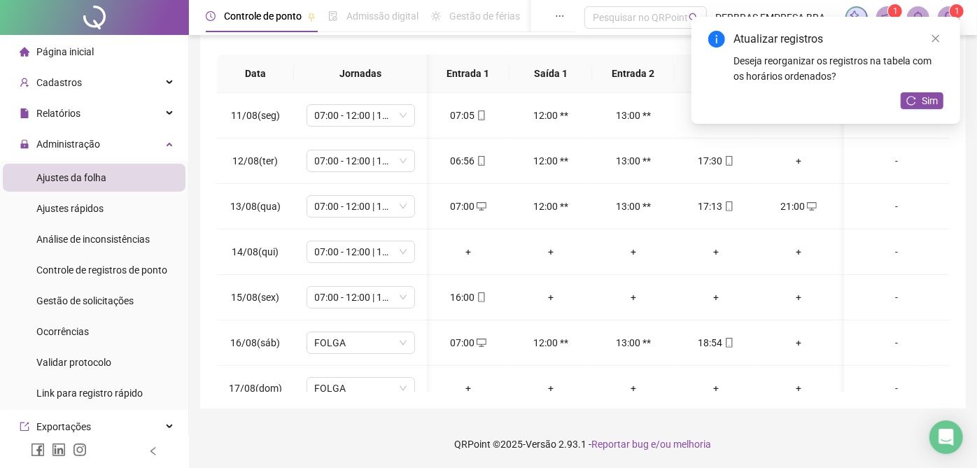
scroll to position [0, 90]
click at [801, 203] on div "+" at bounding box center [803, 206] width 60 height 15
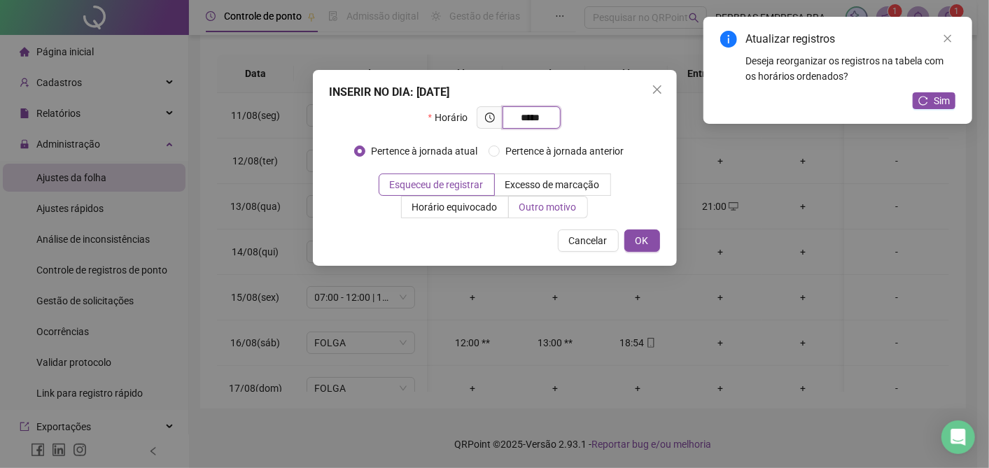
type input "*****"
click at [556, 208] on span "Outro motivo" at bounding box center [547, 207] width 57 height 11
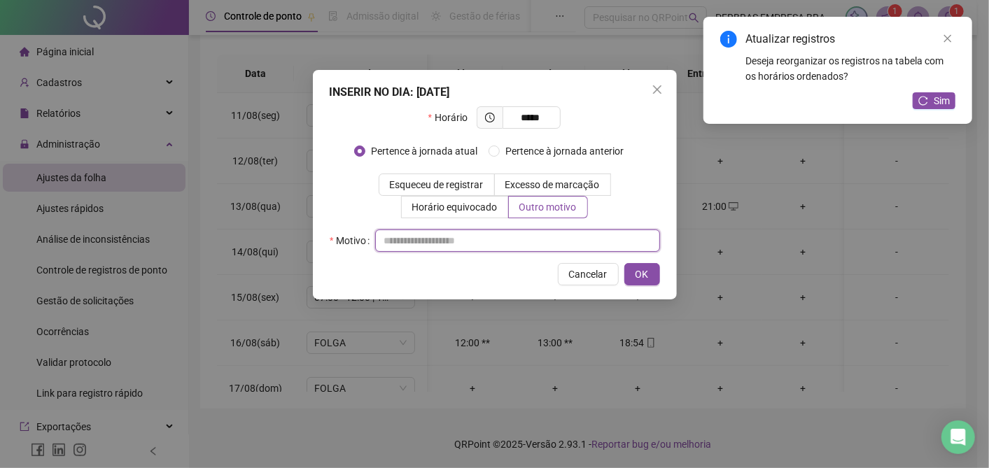
click at [525, 236] on input "text" at bounding box center [517, 241] width 285 height 22
type input "*"
type input "*****"
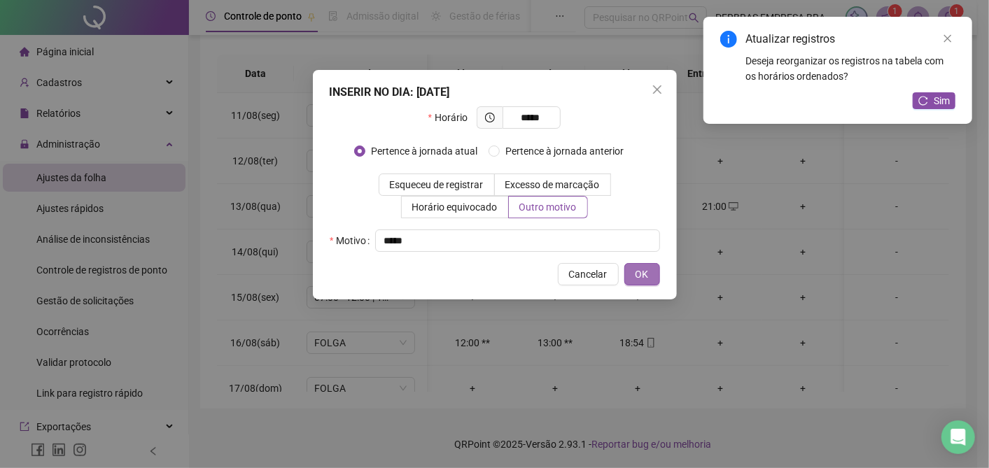
click at [638, 269] on span "OK" at bounding box center [641, 274] width 13 height 15
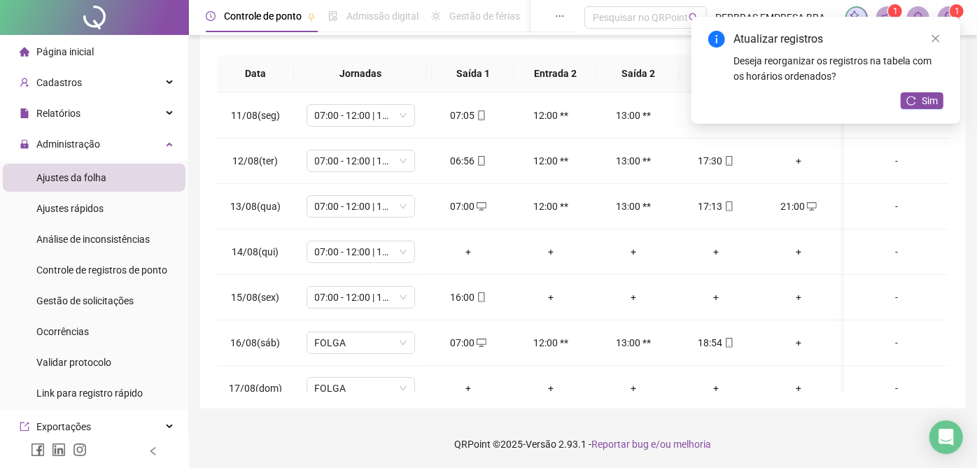
scroll to position [0, 0]
click at [466, 251] on div "+" at bounding box center [468, 251] width 60 height 15
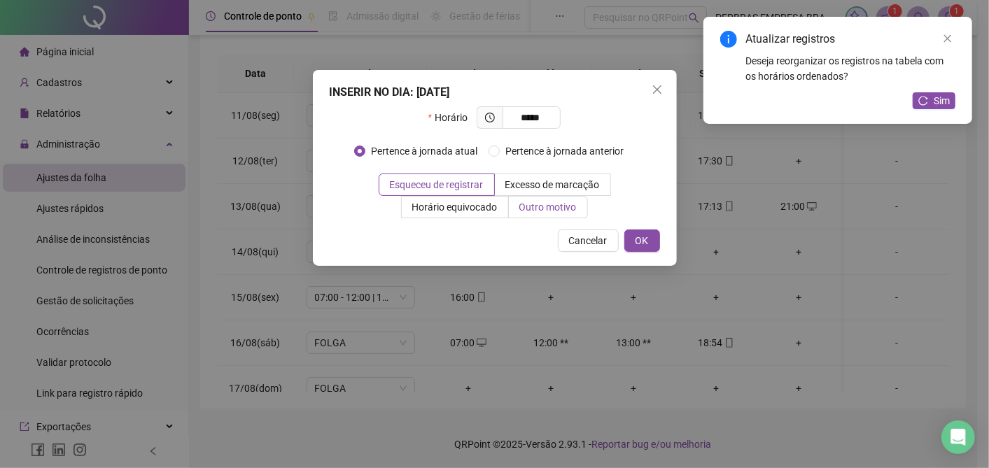
type input "*****"
click at [524, 206] on span "Outro motivo" at bounding box center [547, 207] width 57 height 11
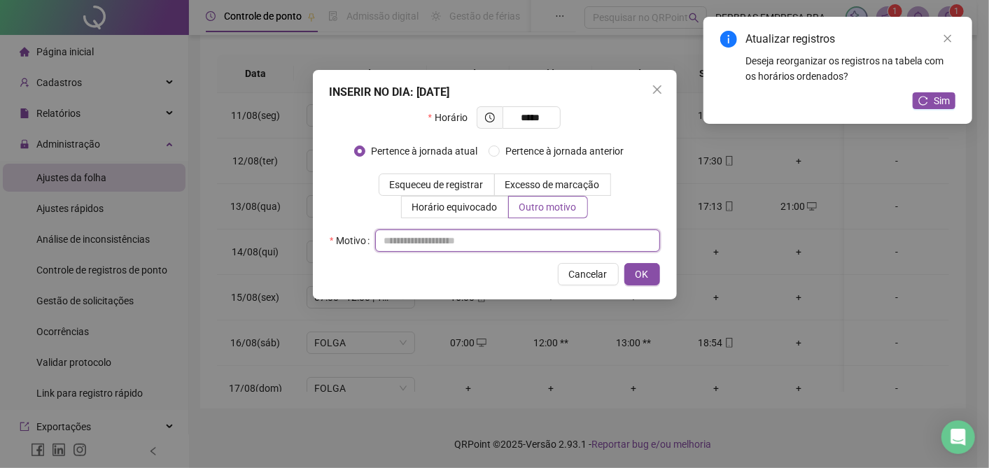
drag, startPoint x: 496, startPoint y: 234, endPoint x: 492, endPoint y: 241, distance: 8.2
click at [495, 236] on input "text" at bounding box center [517, 241] width 285 height 22
type input "*****"
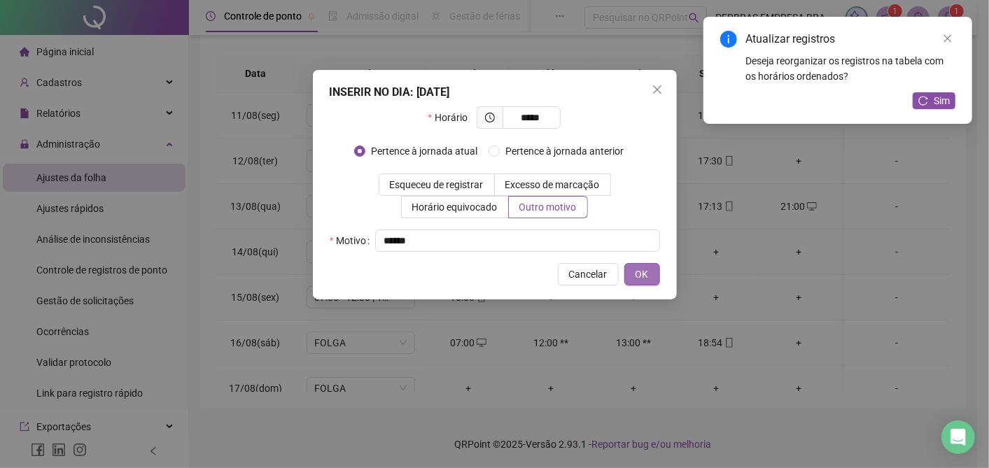
click at [631, 272] on button "OK" at bounding box center [642, 274] width 36 height 22
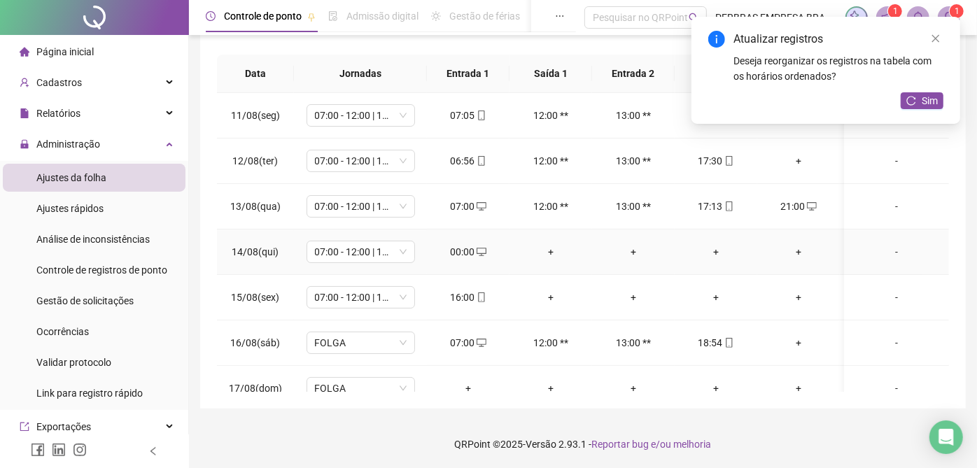
click at [549, 252] on div "+" at bounding box center [551, 251] width 60 height 15
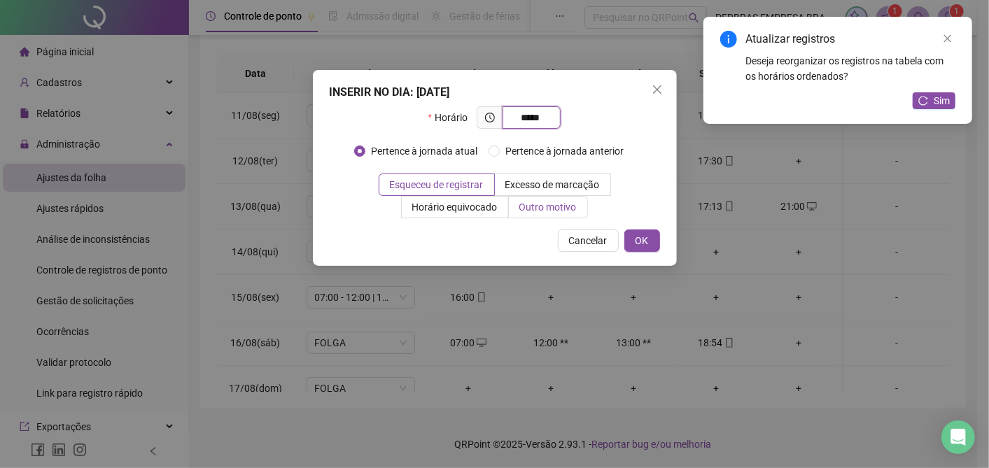
type input "*****"
click at [542, 211] on span "Outro motivo" at bounding box center [547, 207] width 57 height 11
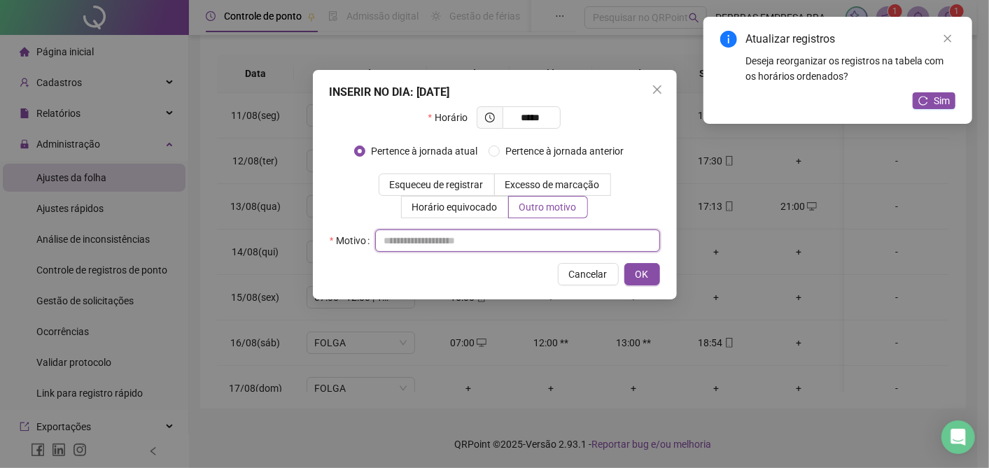
click at [505, 248] on input "text" at bounding box center [517, 241] width 285 height 22
type input "*****"
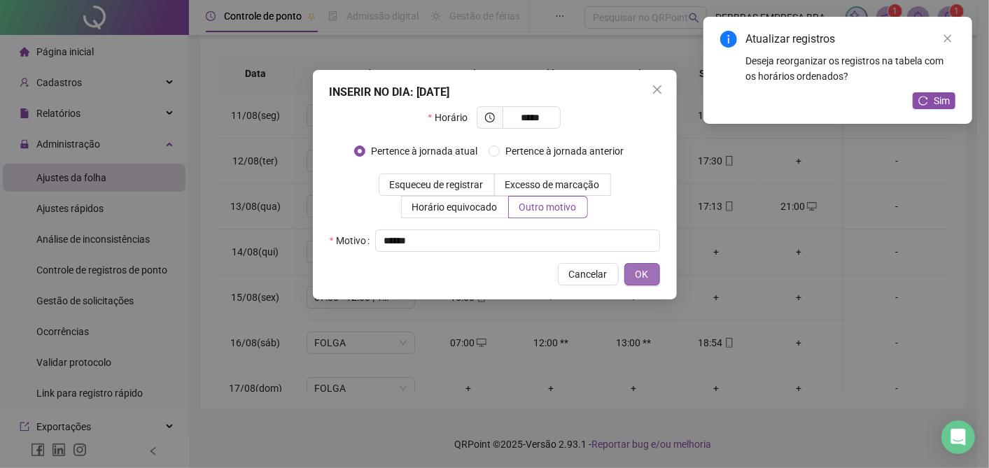
click at [646, 274] on span "OK" at bounding box center [641, 274] width 13 height 15
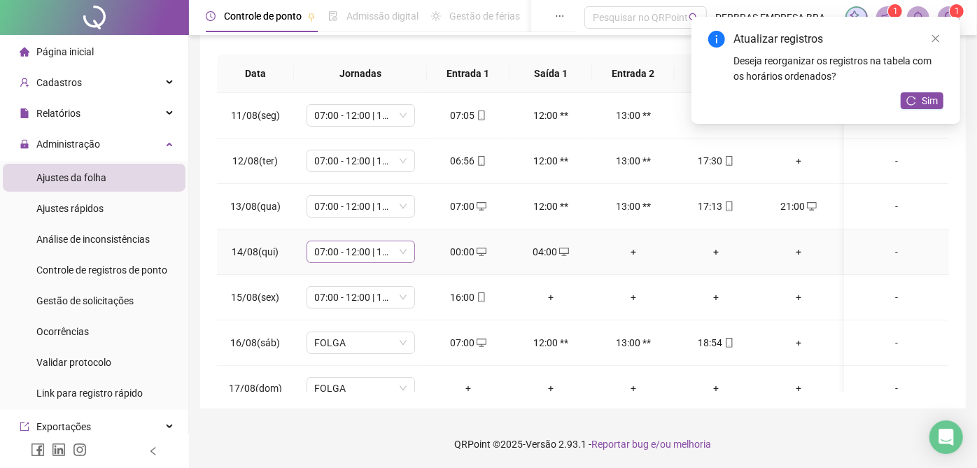
click at [353, 251] on span "07:00 - 12:00 | 13:00 - 17:00" at bounding box center [361, 251] width 92 height 21
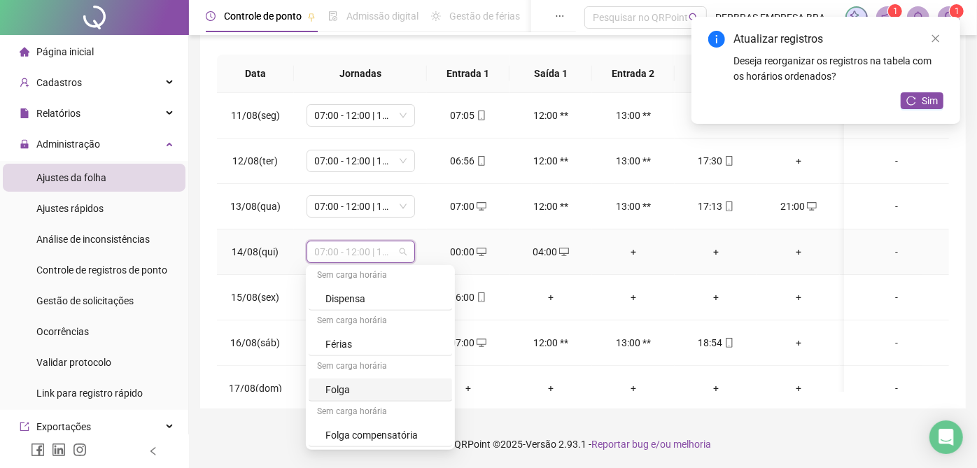
scroll to position [468, 0]
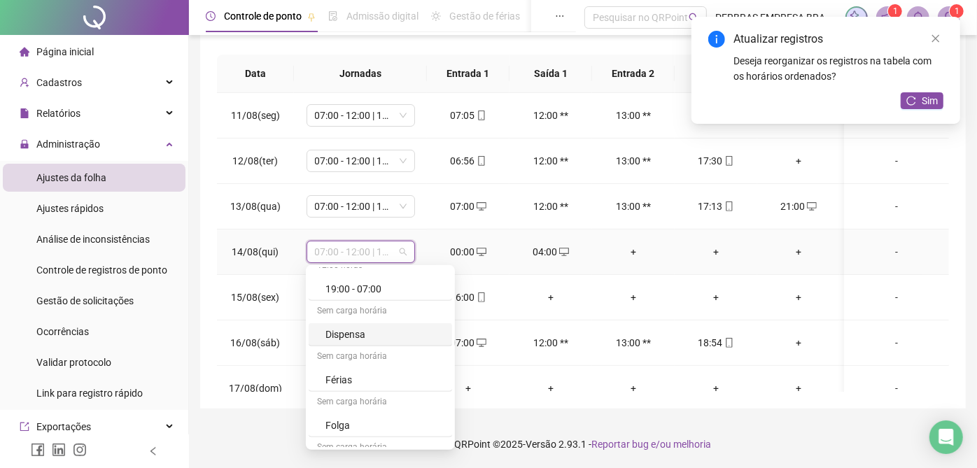
click at [372, 332] on div "Dispensa" at bounding box center [384, 334] width 118 height 15
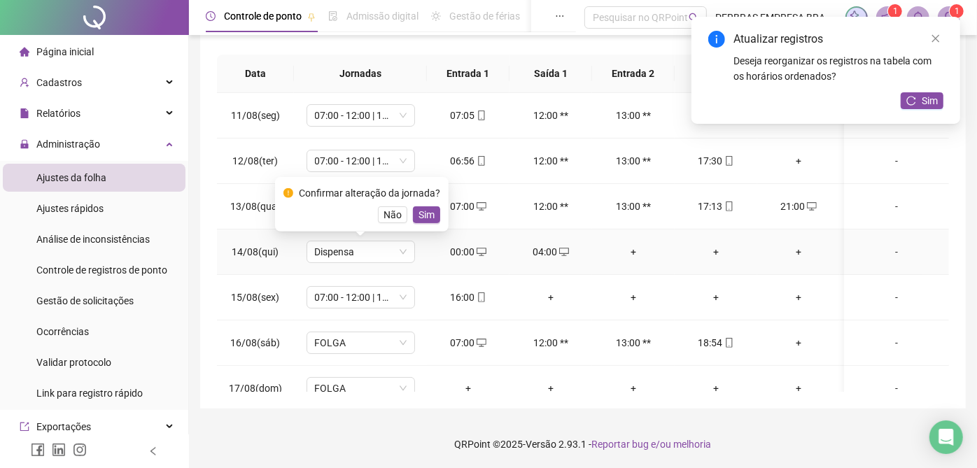
click at [437, 216] on div "Confirmar alteração da jornada? Não Sim" at bounding box center [362, 204] width 174 height 55
click at [427, 215] on span "Sim" at bounding box center [427, 214] width 16 height 15
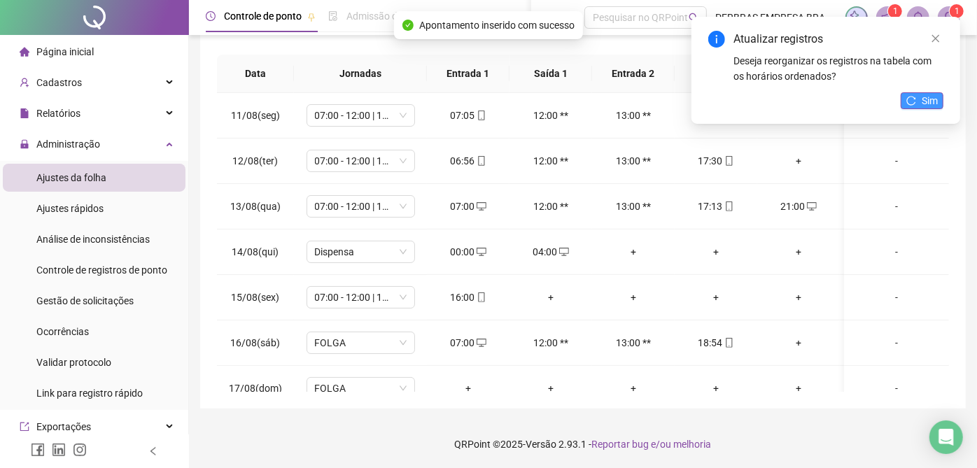
click at [932, 101] on span "Sim" at bounding box center [930, 100] width 16 height 15
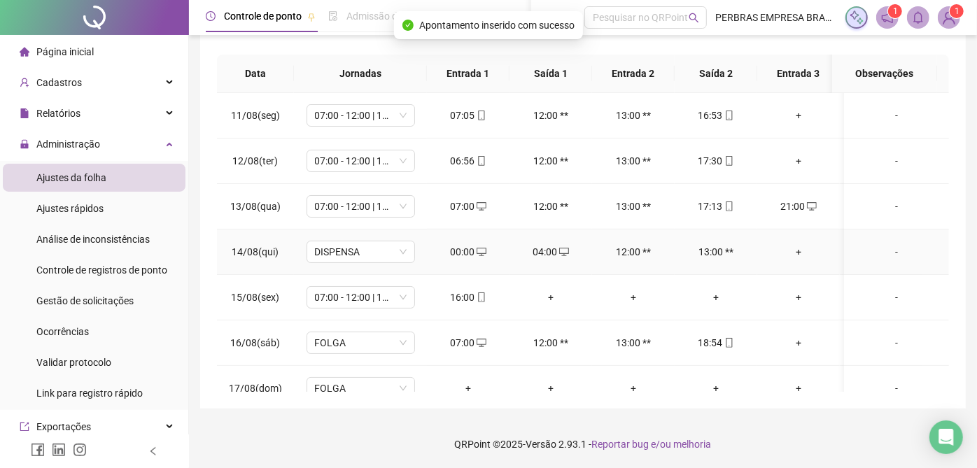
drag, startPoint x: 882, startPoint y: 247, endPoint x: 875, endPoint y: 250, distance: 7.5
click at [882, 249] on div "-" at bounding box center [896, 251] width 83 height 15
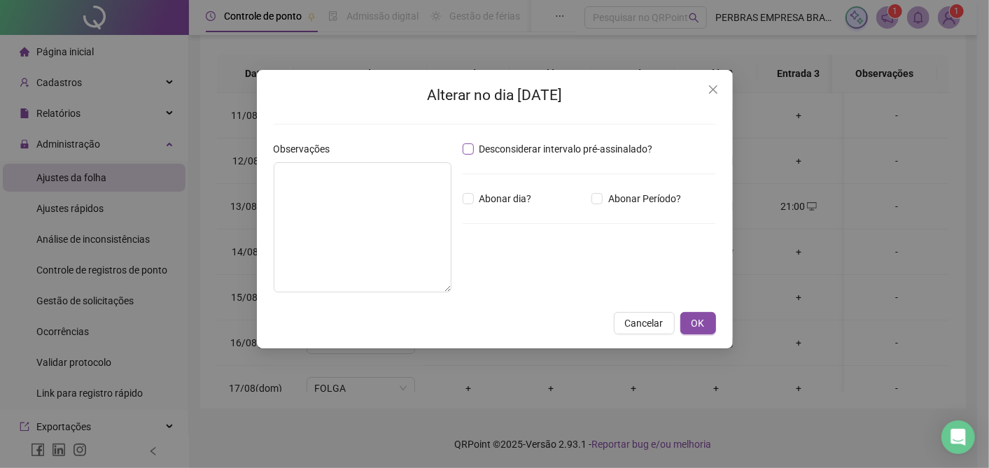
click at [473, 147] on label "Desconsiderar intervalo pré-assinalado?" at bounding box center [561, 148] width 196 height 15
click at [701, 319] on span "OK" at bounding box center [697, 323] width 13 height 15
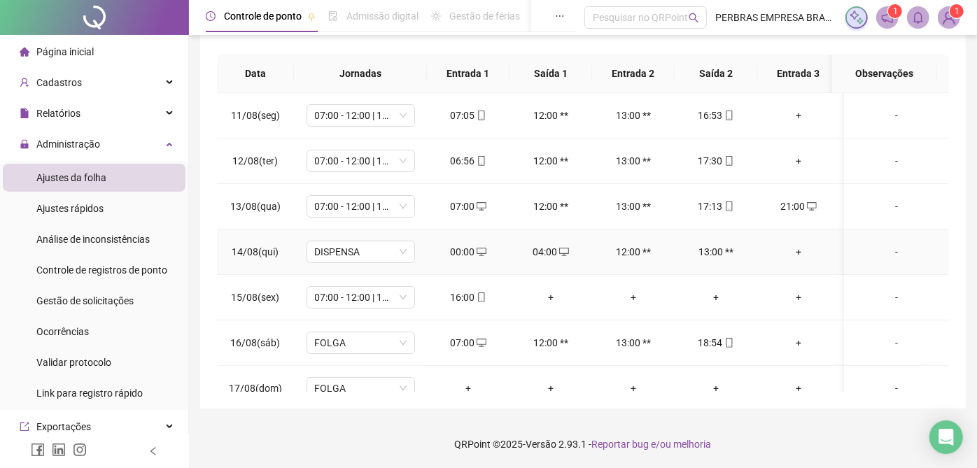
scroll to position [78, 0]
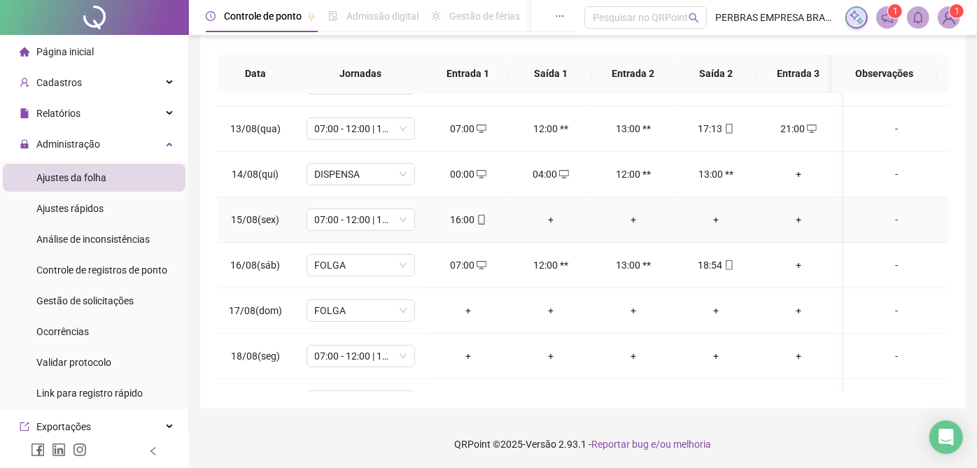
click at [545, 212] on div "+" at bounding box center [551, 219] width 60 height 15
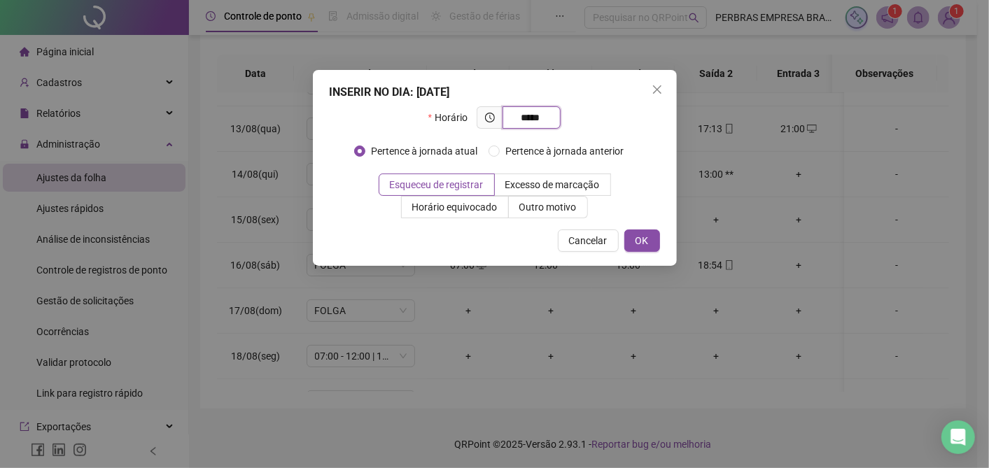
type input "*****"
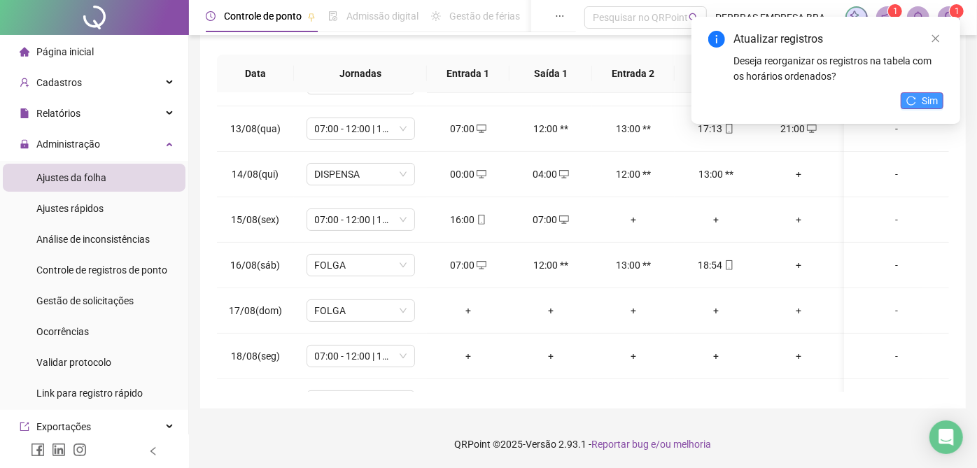
click at [929, 106] on span "Sim" at bounding box center [930, 100] width 16 height 15
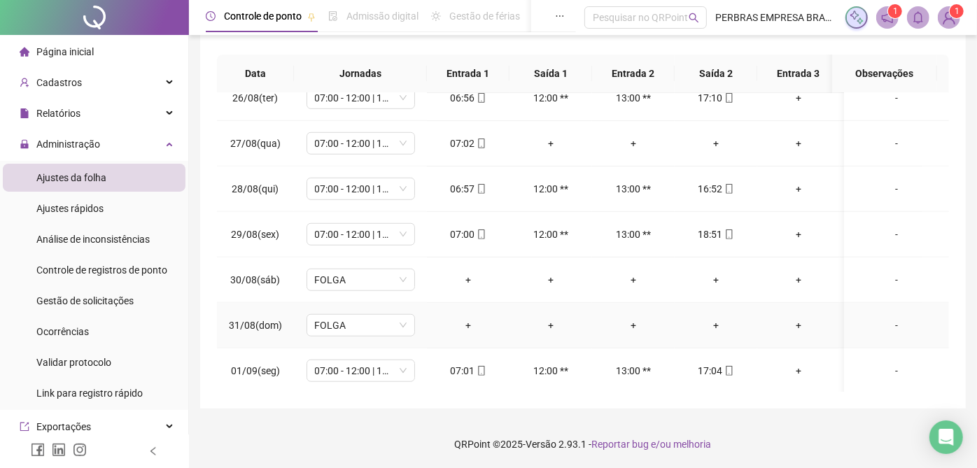
scroll to position [621, 0]
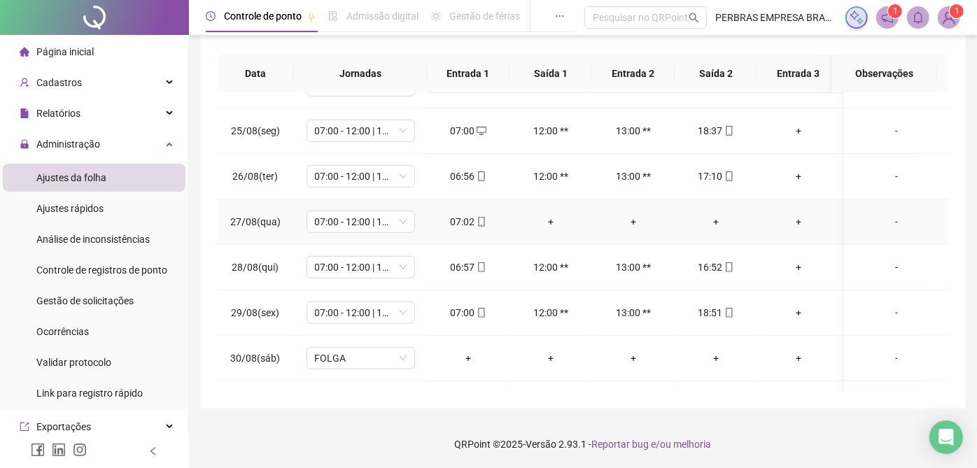
drag, startPoint x: 558, startPoint y: 218, endPoint x: 558, endPoint y: 209, distance: 9.1
click at [557, 218] on div "+" at bounding box center [551, 221] width 60 height 15
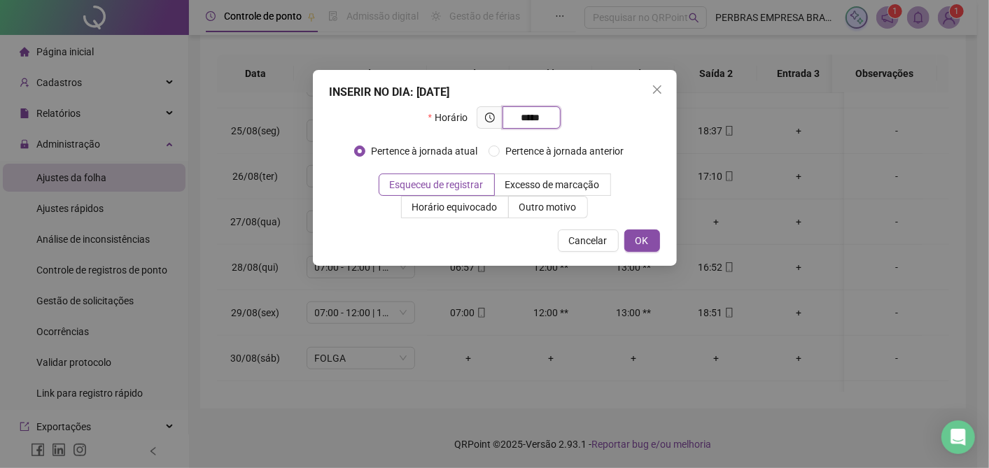
type input "*****"
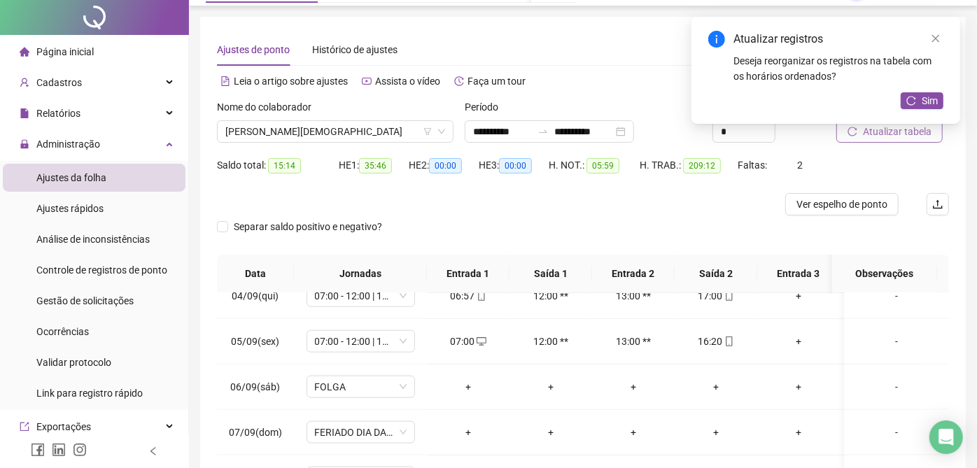
scroll to position [0, 0]
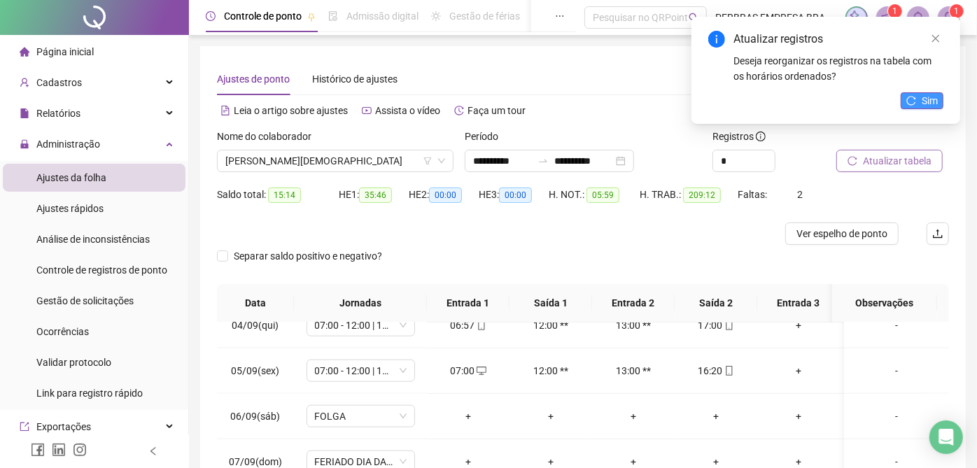
click at [933, 101] on span "Sim" at bounding box center [930, 100] width 16 height 15
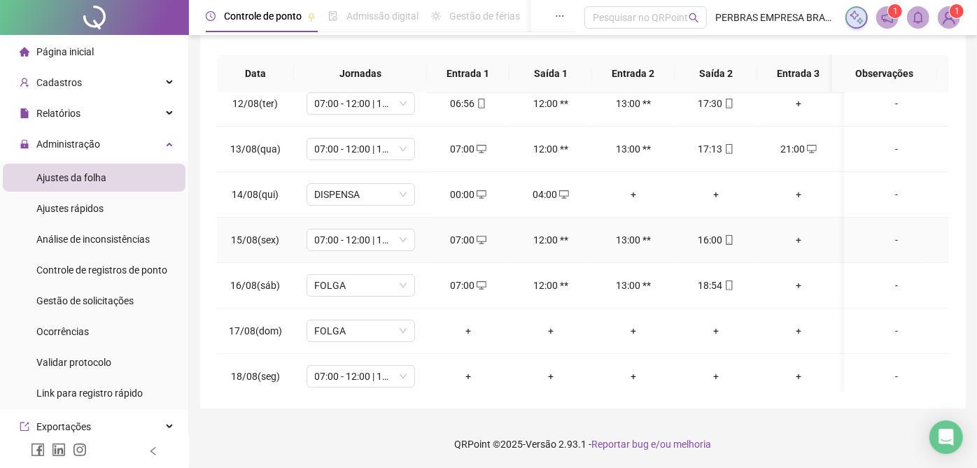
scroll to position [155, 0]
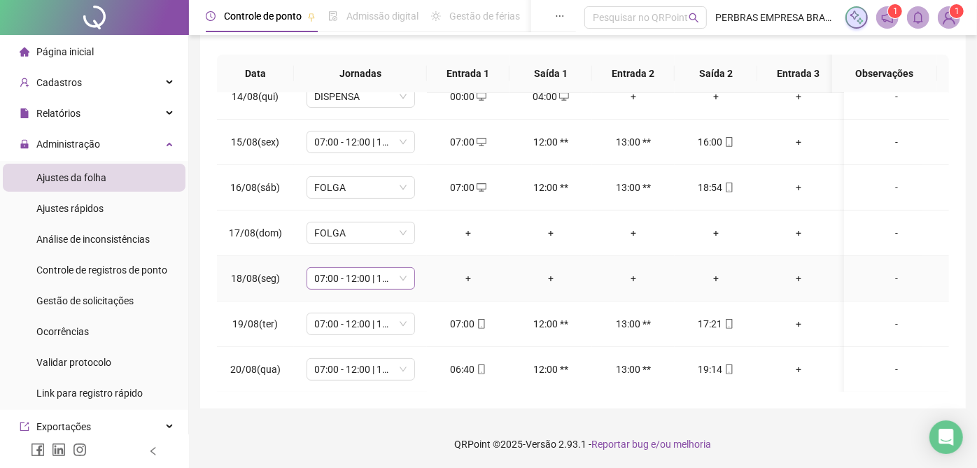
click at [358, 269] on span "07:00 - 12:00 | 13:00 - 17:00" at bounding box center [361, 278] width 92 height 21
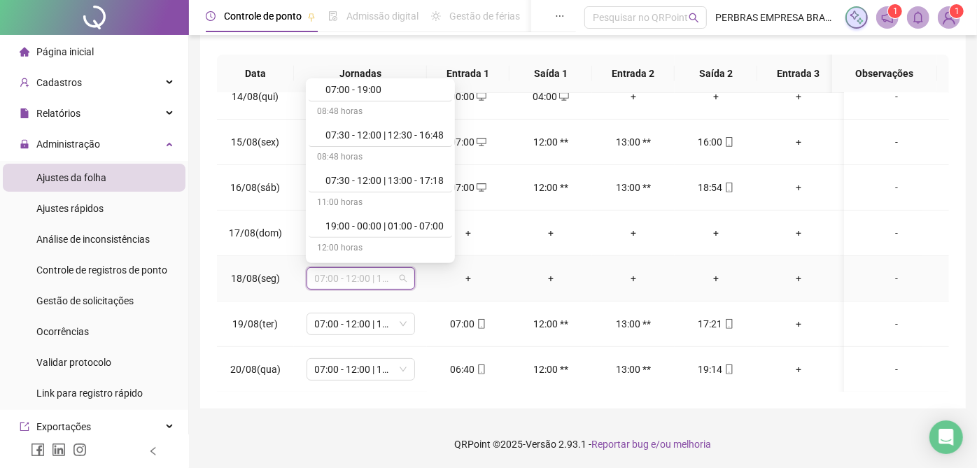
scroll to position [545, 0]
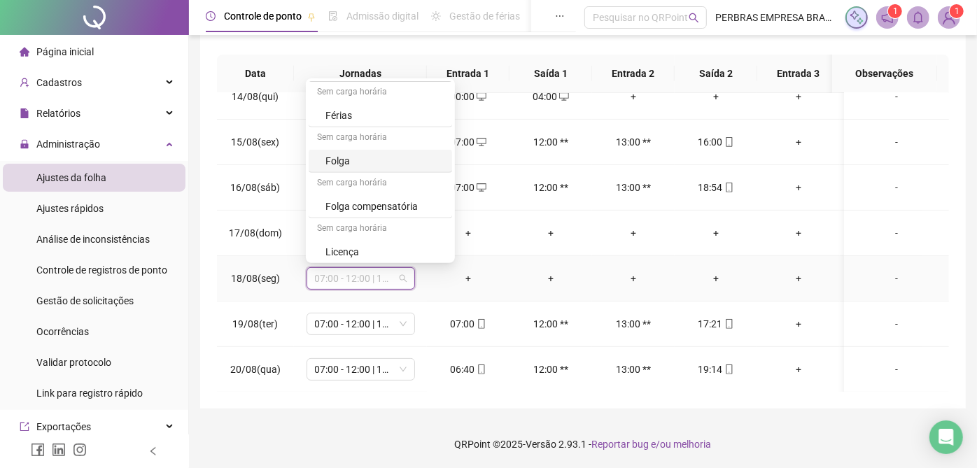
click at [344, 163] on div "Folga" at bounding box center [384, 160] width 118 height 15
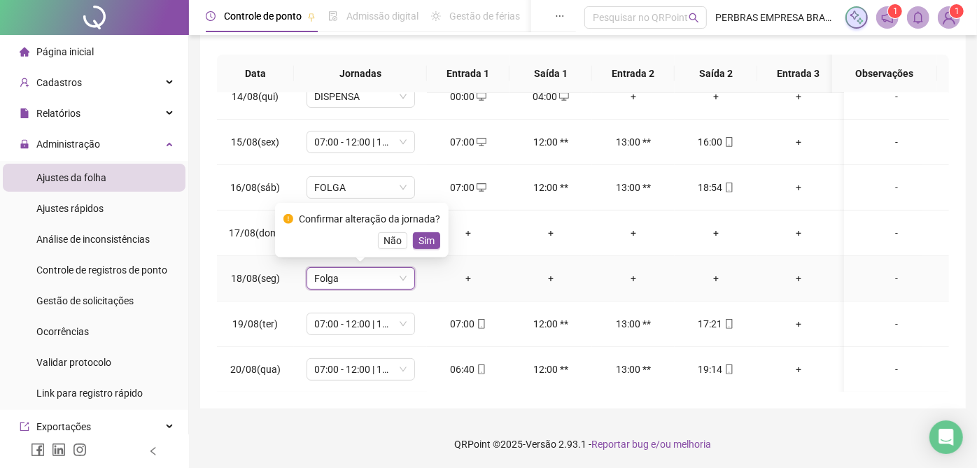
drag, startPoint x: 421, startPoint y: 241, endPoint x: 514, endPoint y: 244, distance: 93.1
click at [421, 240] on span "Sim" at bounding box center [427, 240] width 16 height 15
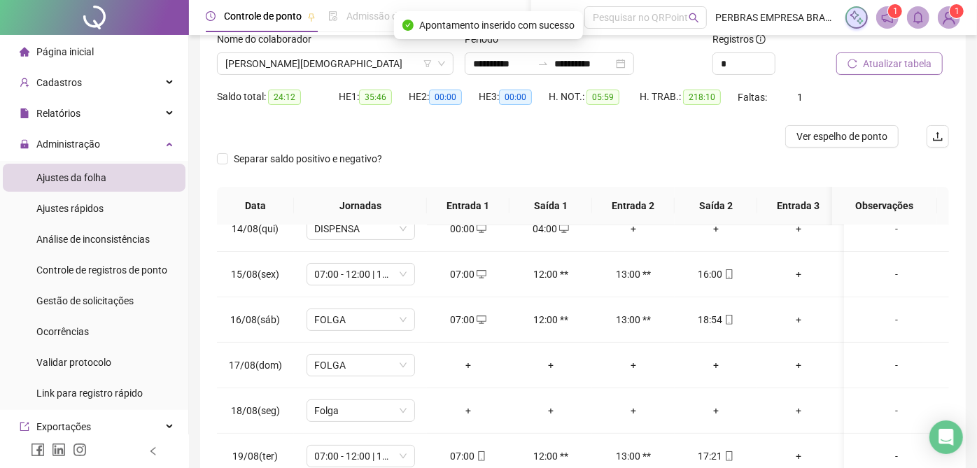
scroll to position [0, 0]
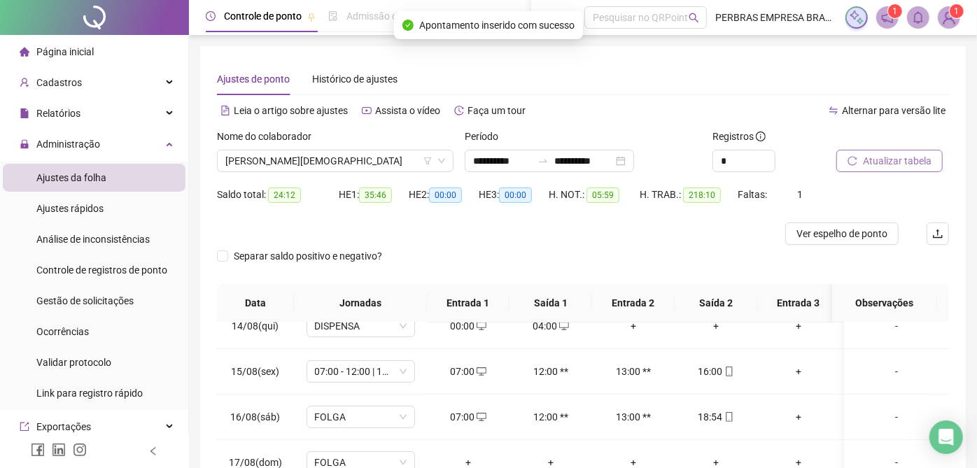
click at [897, 164] on span "Atualizar tabela" at bounding box center [897, 160] width 69 height 15
click at [810, 227] on span "Ver espelho de ponto" at bounding box center [841, 233] width 91 height 15
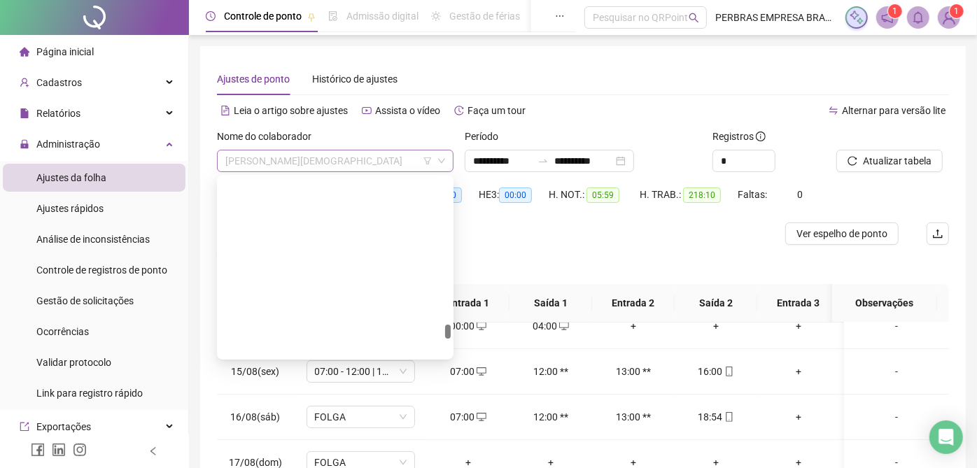
click at [355, 167] on span "[PERSON_NAME][DEMOGRAPHIC_DATA]" at bounding box center [335, 160] width 220 height 21
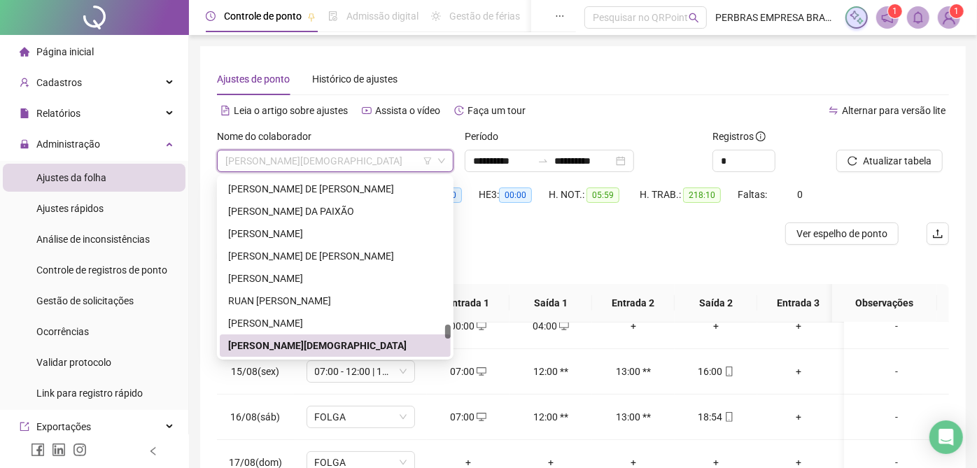
type input "*"
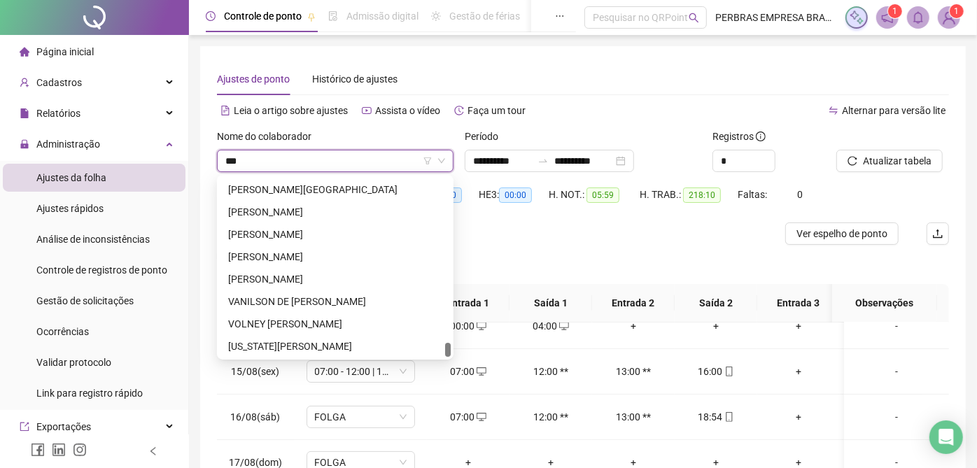
scroll to position [0, 0]
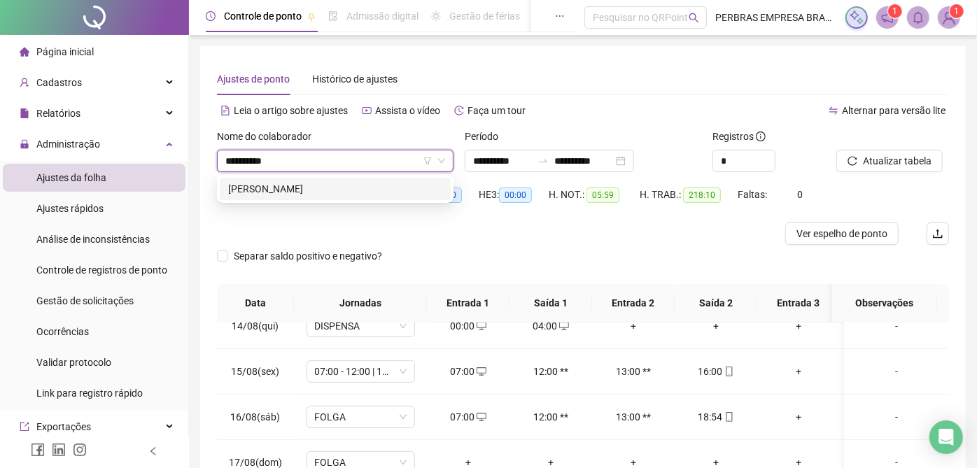
type input "**********"
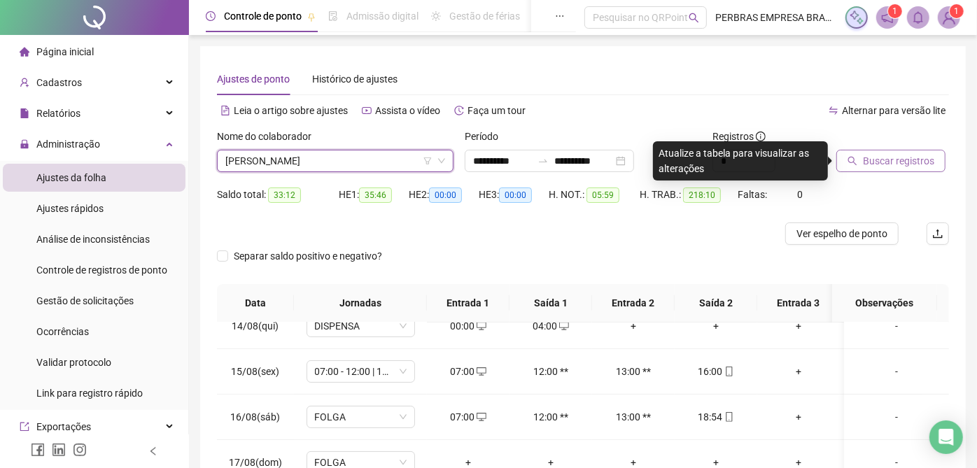
click at [876, 162] on span "Buscar registros" at bounding box center [898, 160] width 71 height 15
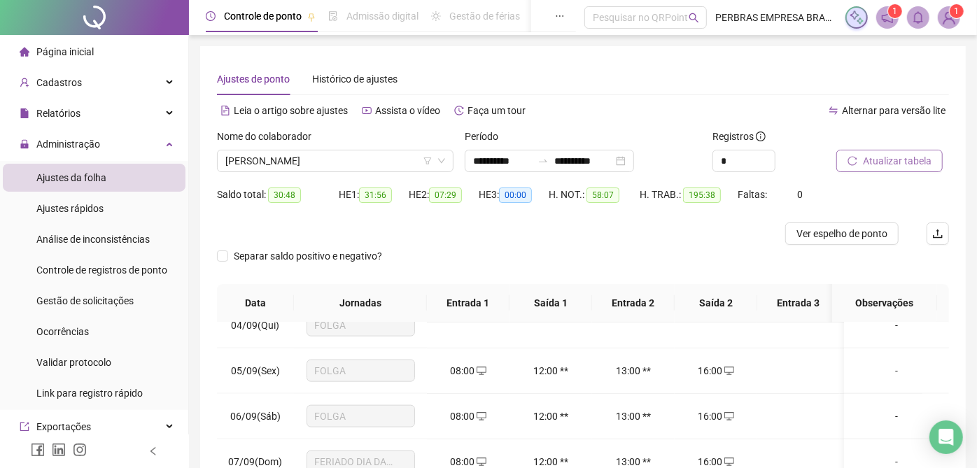
click at [896, 160] on span "Atualizar tabela" at bounding box center [897, 160] width 69 height 15
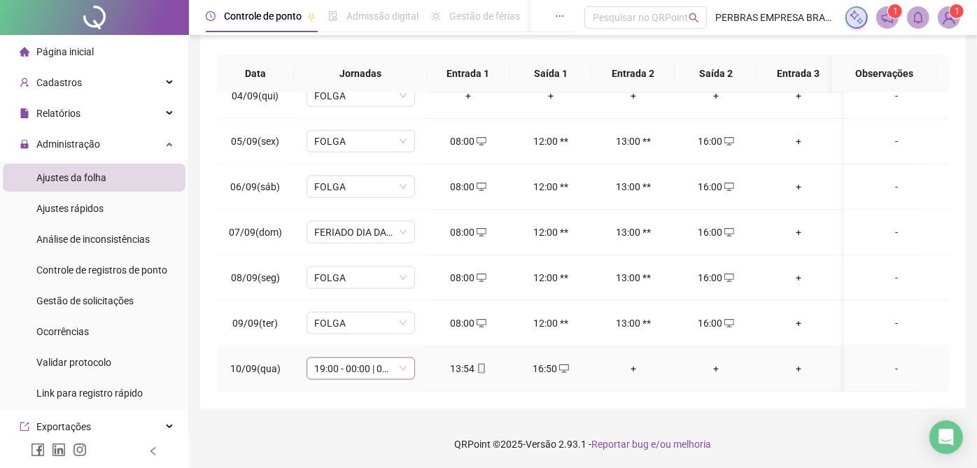
click at [353, 358] on span "19:00 - 00:00 | 01:00 - 07:00" at bounding box center [361, 368] width 92 height 21
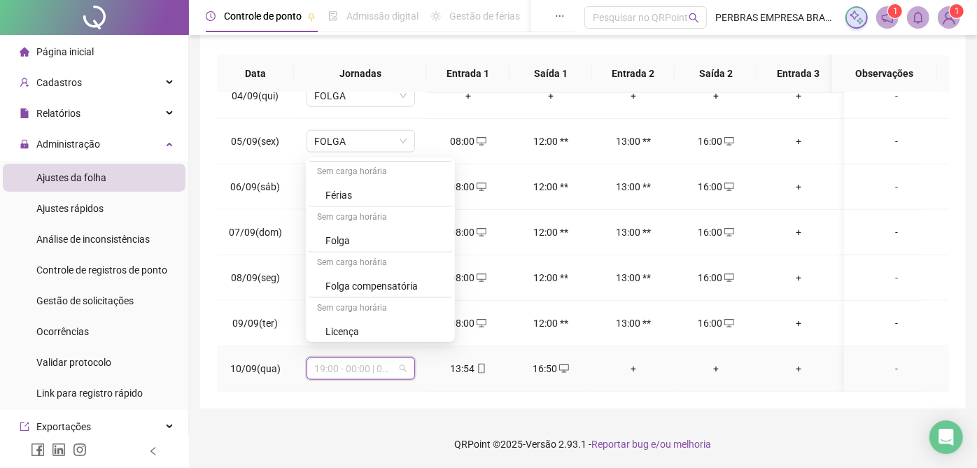
scroll to position [545, 0]
click at [332, 232] on div "Folga" at bounding box center [384, 239] width 118 height 15
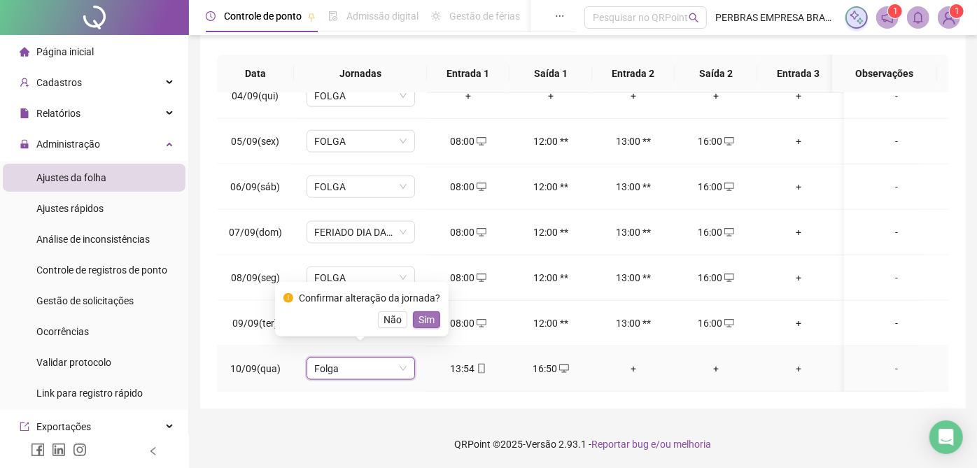
click at [421, 316] on span "Sim" at bounding box center [427, 319] width 16 height 15
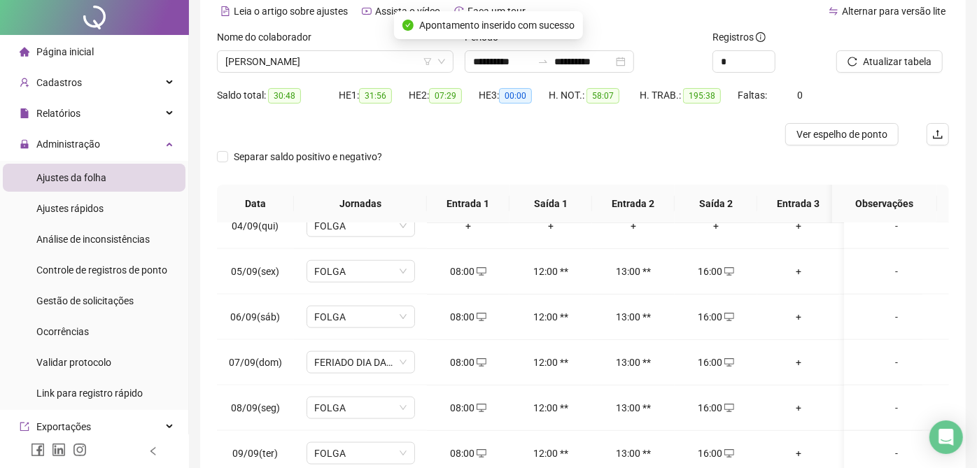
scroll to position [0, 0]
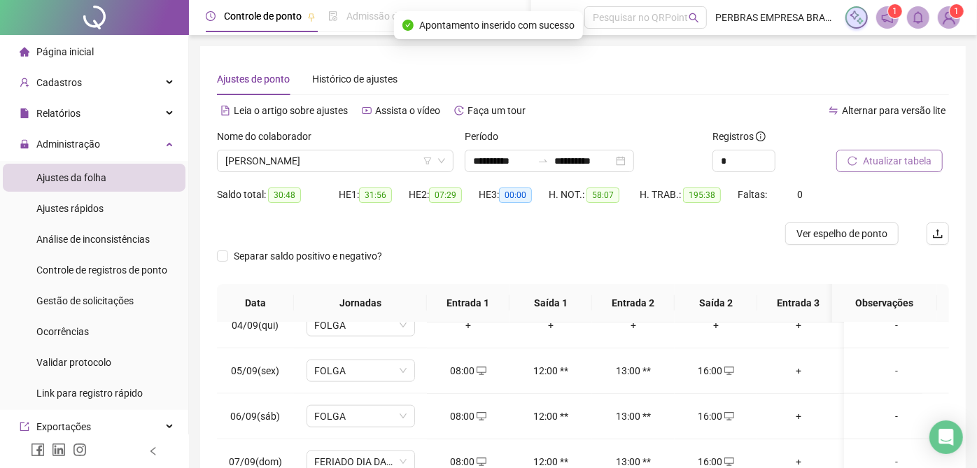
click at [908, 165] on span "Atualizar tabela" at bounding box center [897, 160] width 69 height 15
click at [319, 160] on span "[PERSON_NAME]" at bounding box center [335, 160] width 220 height 21
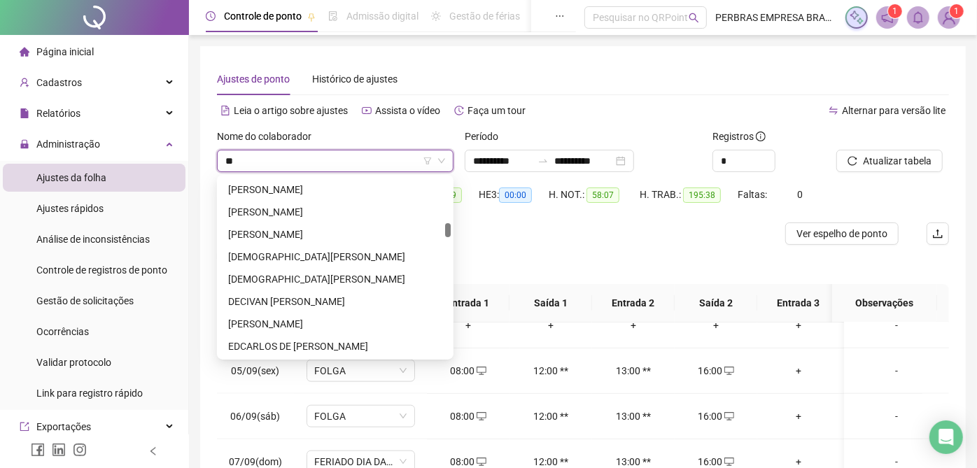
scroll to position [90, 0]
type input "******"
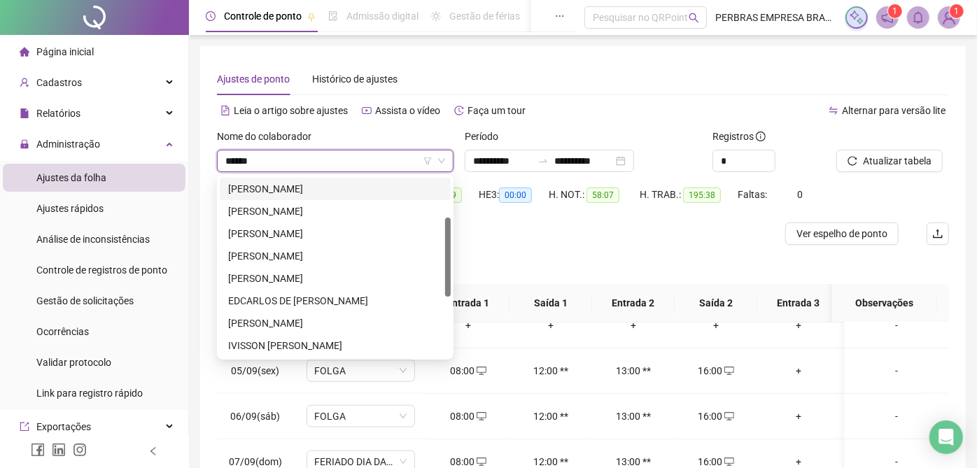
click at [325, 190] on div "[PERSON_NAME]" at bounding box center [335, 188] width 214 height 15
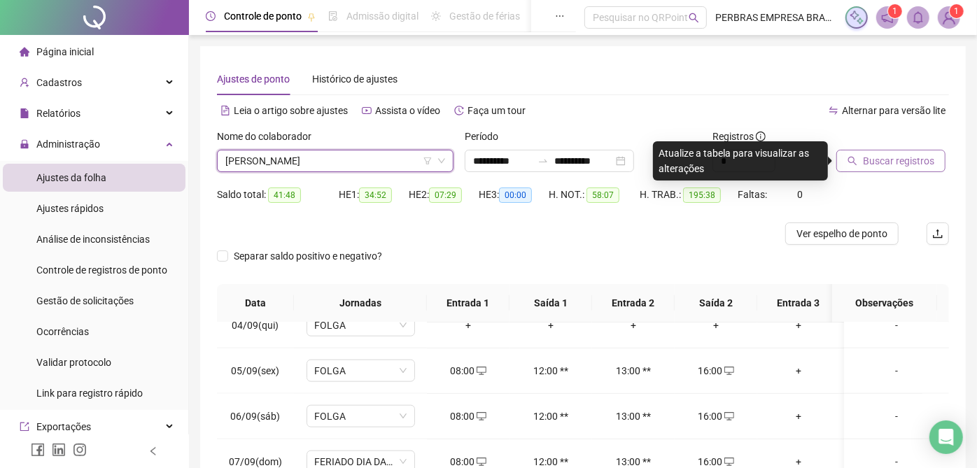
click at [880, 161] on span "Buscar registros" at bounding box center [898, 160] width 71 height 15
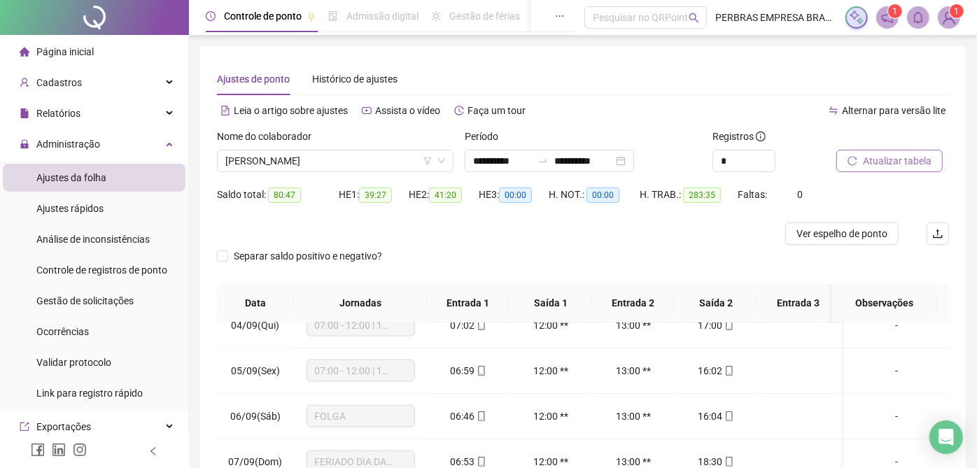
click at [883, 160] on span "Atualizar tabela" at bounding box center [897, 160] width 69 height 15
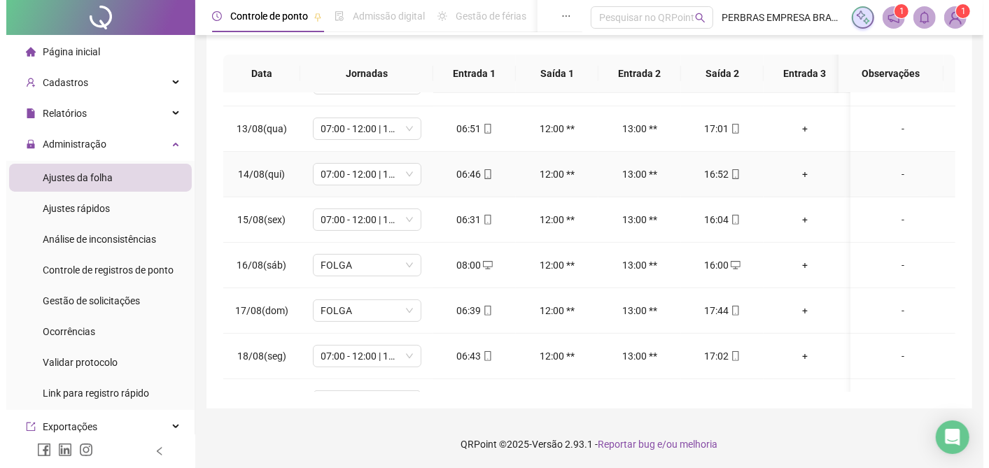
scroll to position [233, 0]
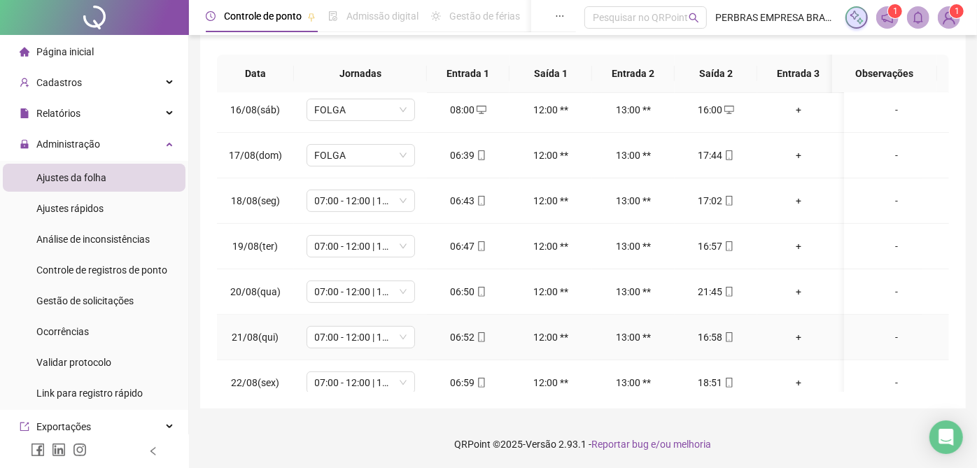
click at [887, 331] on div "-" at bounding box center [896, 337] width 83 height 15
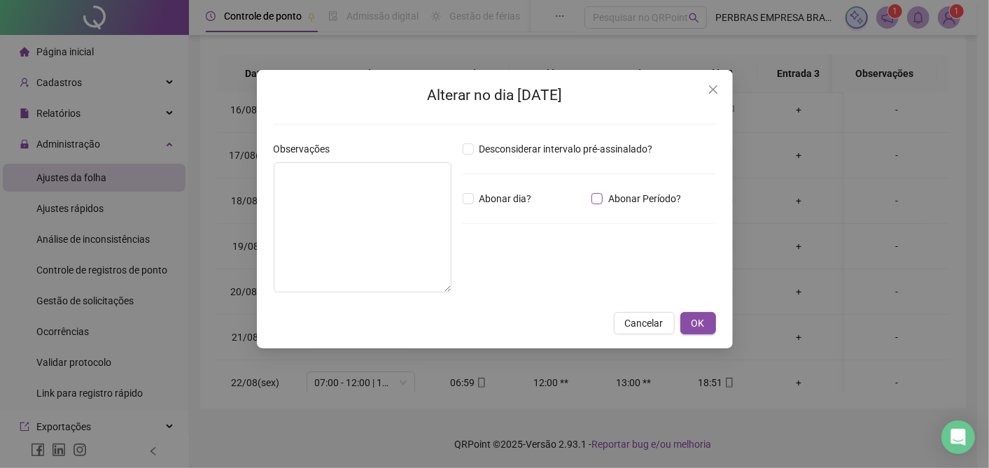
click at [607, 198] on span "Abonar Período?" at bounding box center [645, 198] width 84 height 15
drag, startPoint x: 532, startPoint y: 272, endPoint x: 290, endPoint y: 300, distance: 243.8
click at [286, 294] on div "Observações Desconsiderar intervalo pré-assinalado? Abonar dia? Abonar Período?…" at bounding box center [495, 222] width 454 height 162
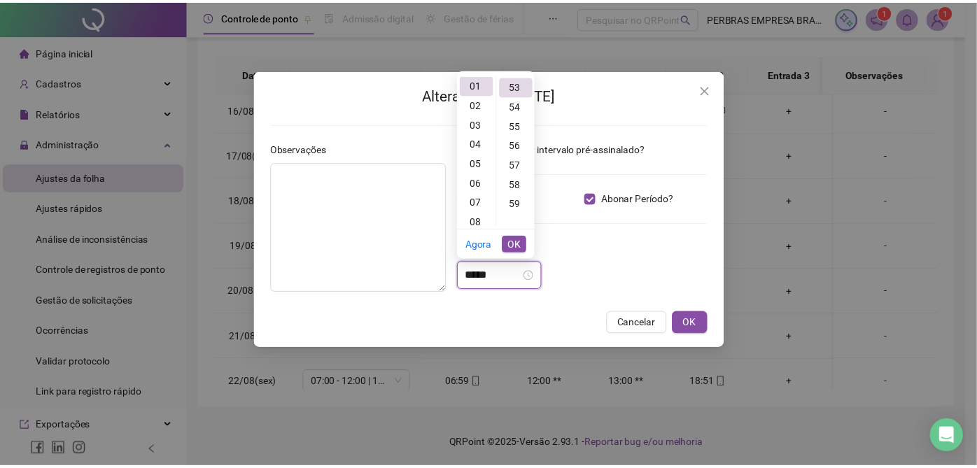
scroll to position [1038, 0]
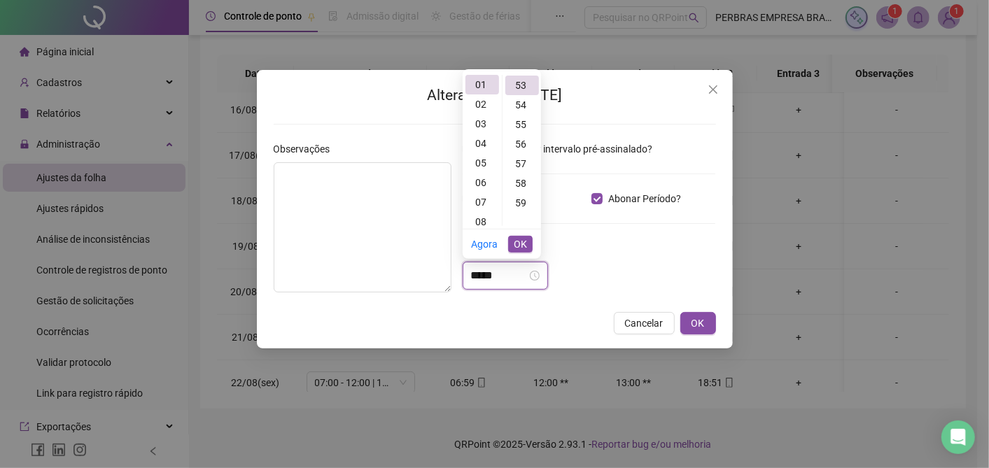
type input "*****"
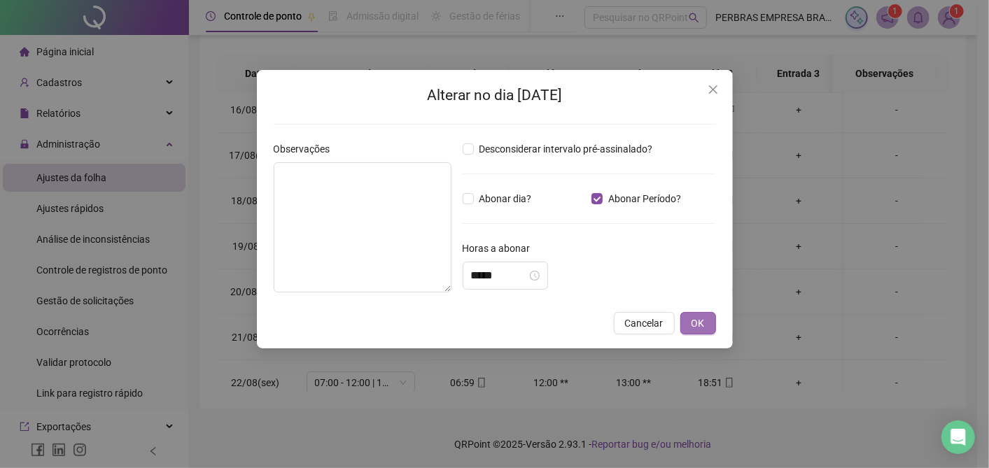
click at [713, 314] on button "OK" at bounding box center [698, 323] width 36 height 22
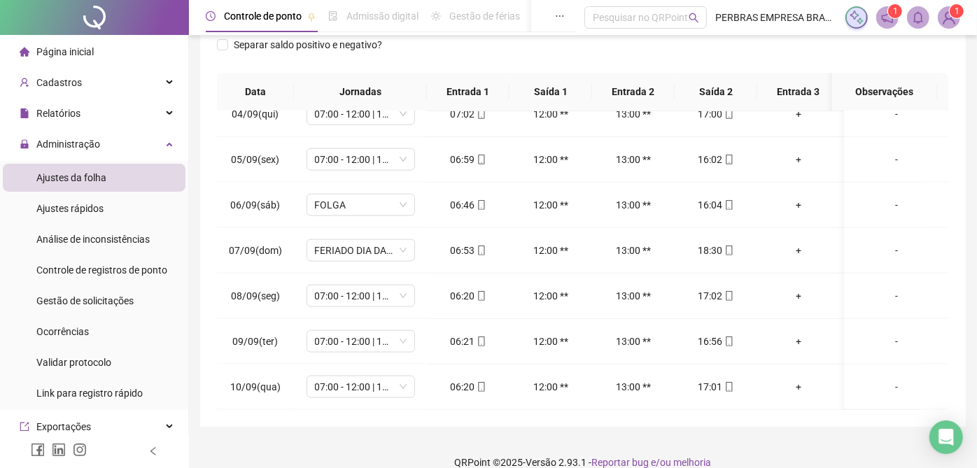
scroll to position [0, 0]
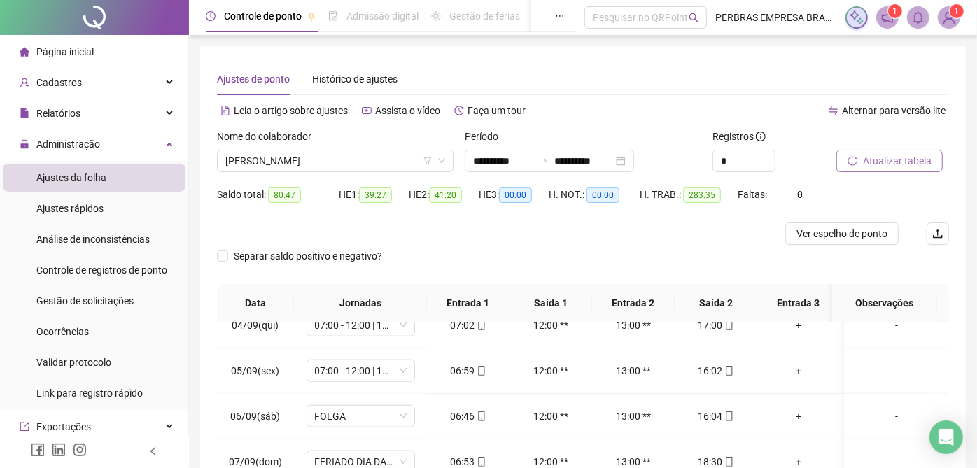
click at [906, 169] on button "Atualizar tabela" at bounding box center [889, 161] width 106 height 22
click at [839, 231] on span "Ver espelho de ponto" at bounding box center [841, 233] width 91 height 15
click at [294, 155] on span "[PERSON_NAME]" at bounding box center [335, 160] width 220 height 21
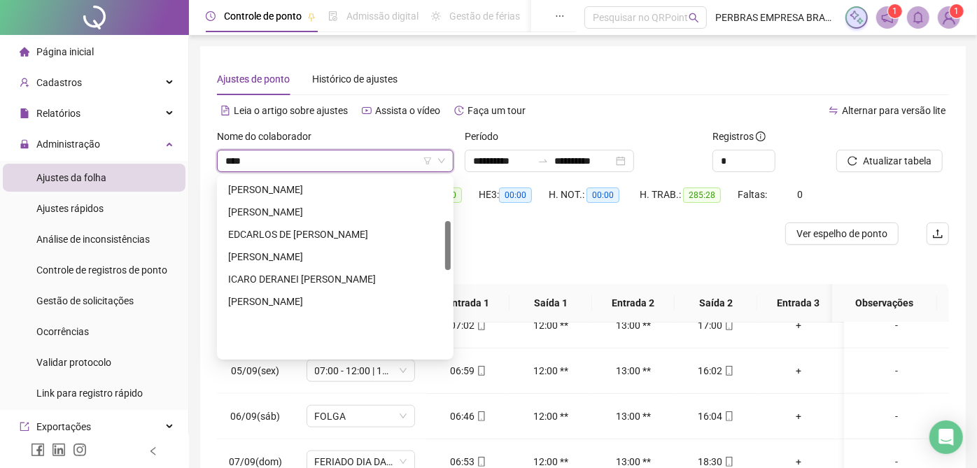
scroll to position [90, 0]
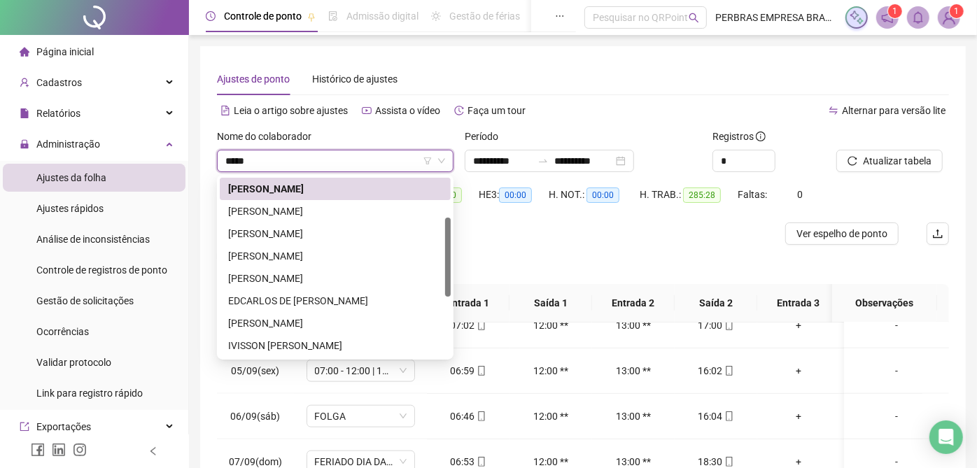
type input "******"
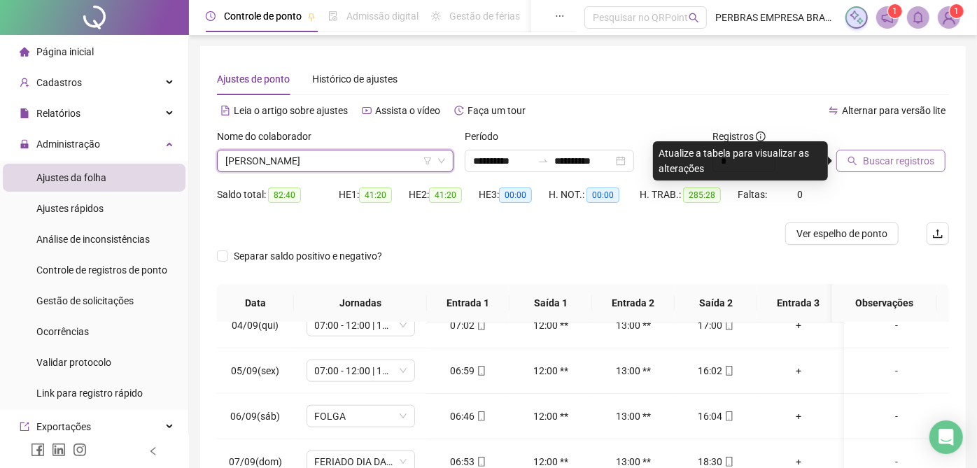
click at [870, 164] on span "Buscar registros" at bounding box center [898, 160] width 71 height 15
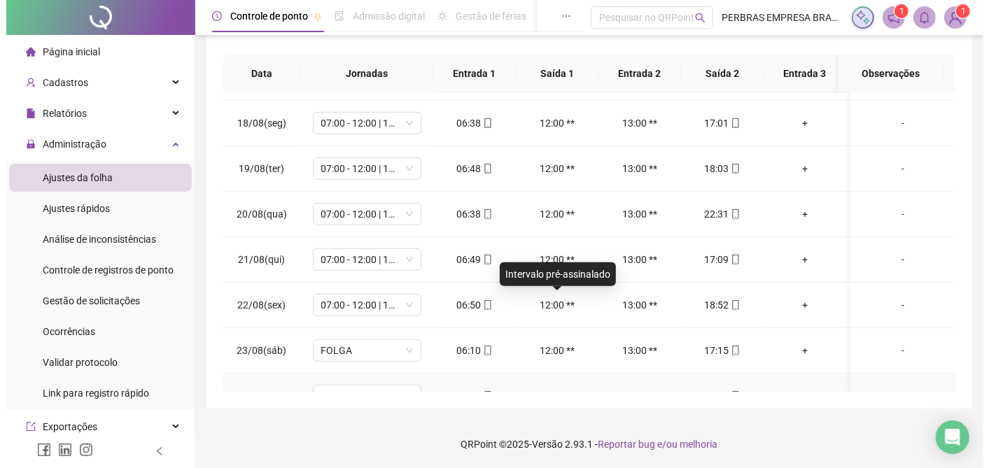
scroll to position [388, 0]
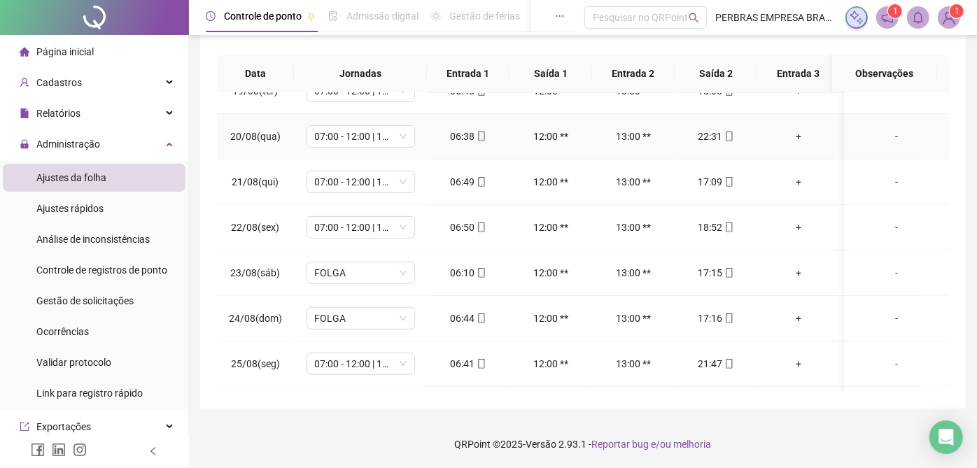
click at [880, 134] on div "-" at bounding box center [896, 136] width 83 height 15
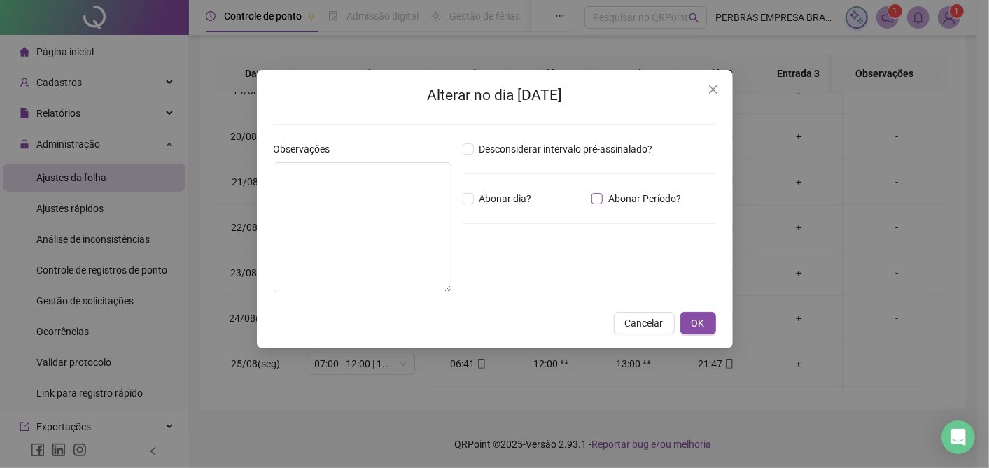
click at [613, 200] on span "Abonar Período?" at bounding box center [645, 198] width 84 height 15
drag, startPoint x: 493, startPoint y: 274, endPoint x: 311, endPoint y: 295, distance: 183.2
click at [307, 279] on div "Observações Desconsiderar intervalo pré-assinalado? Abonar dia? Abonar Período?…" at bounding box center [495, 222] width 454 height 162
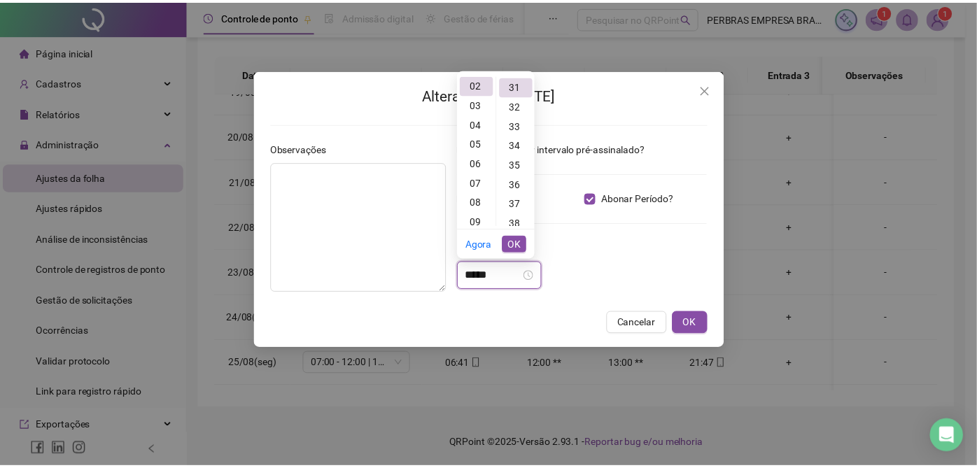
scroll to position [607, 0]
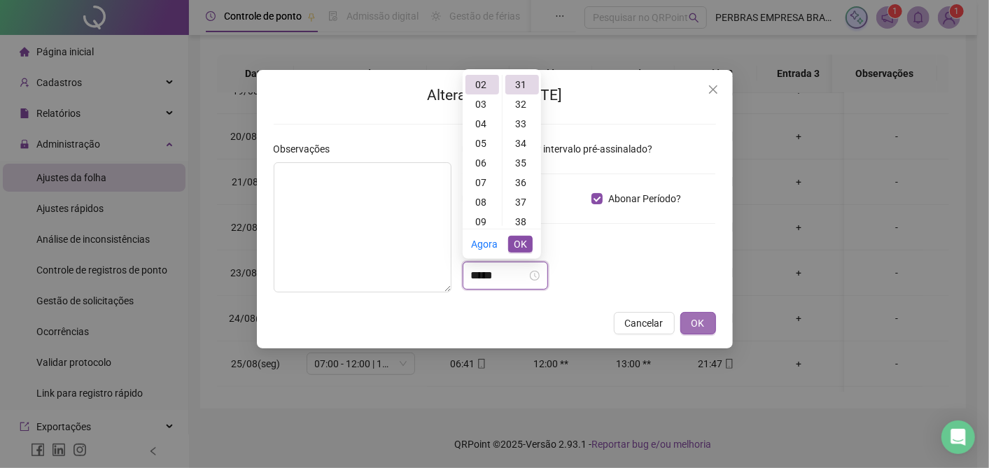
type input "*****"
click at [699, 323] on span "OK" at bounding box center [697, 323] width 13 height 15
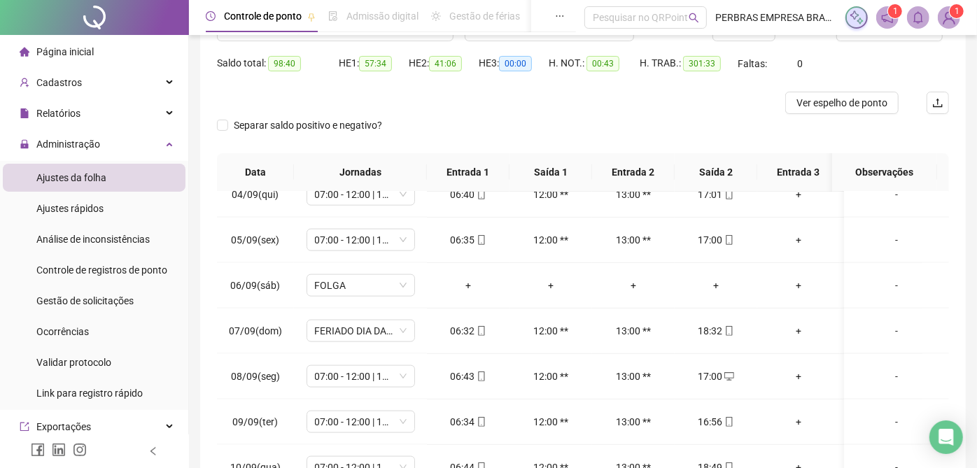
scroll to position [0, 0]
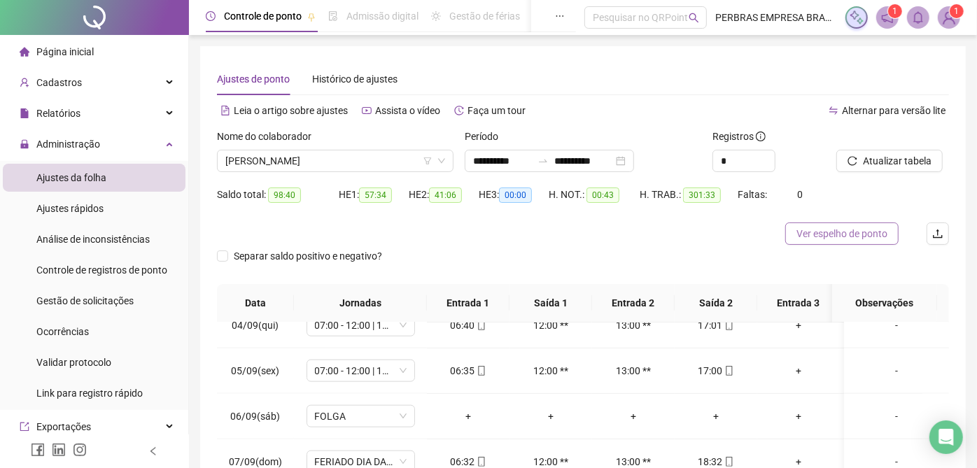
click at [844, 232] on span "Ver espelho de ponto" at bounding box center [841, 233] width 91 height 15
click at [337, 160] on span "[PERSON_NAME]" at bounding box center [335, 160] width 220 height 21
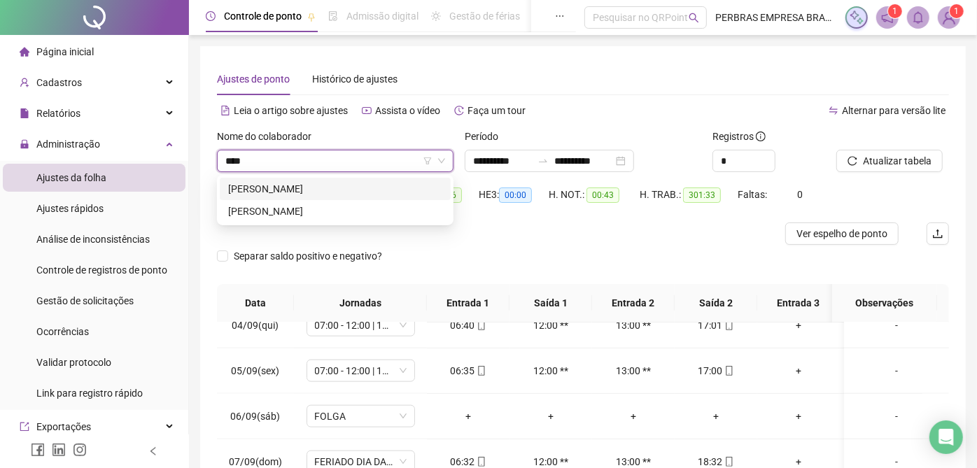
type input "*****"
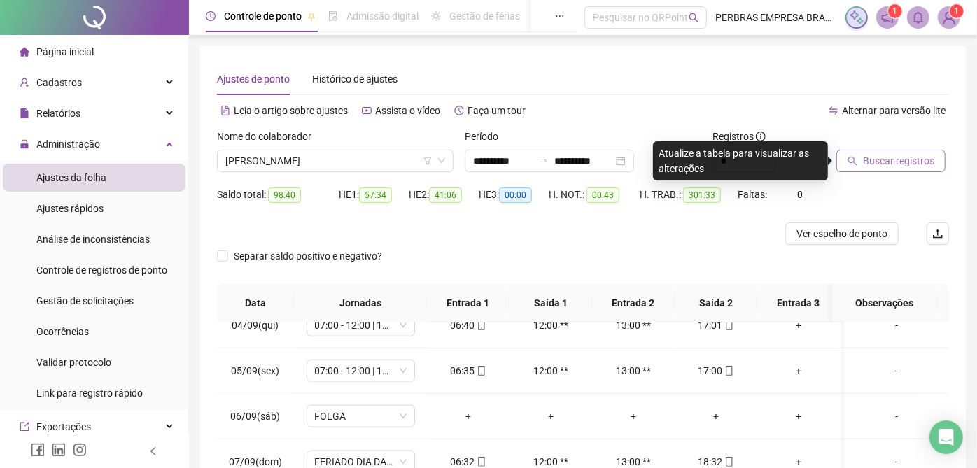
click at [927, 169] on button "Buscar registros" at bounding box center [890, 161] width 109 height 22
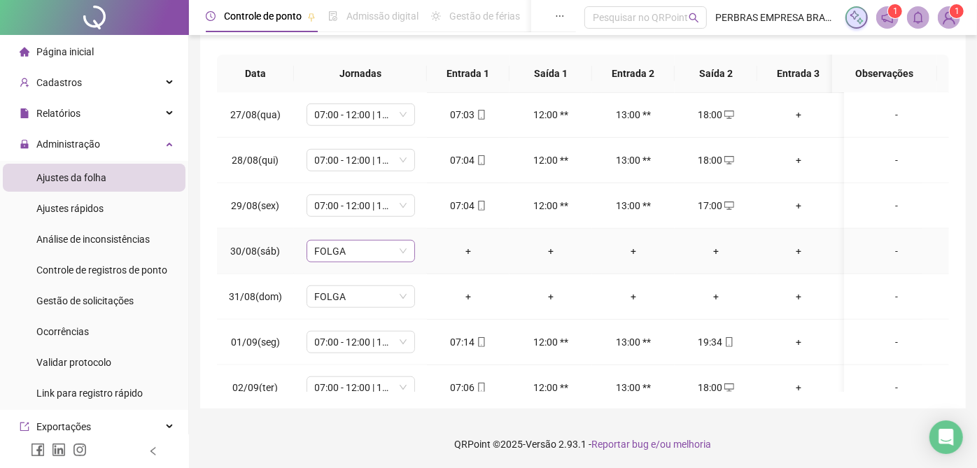
scroll to position [573, 0]
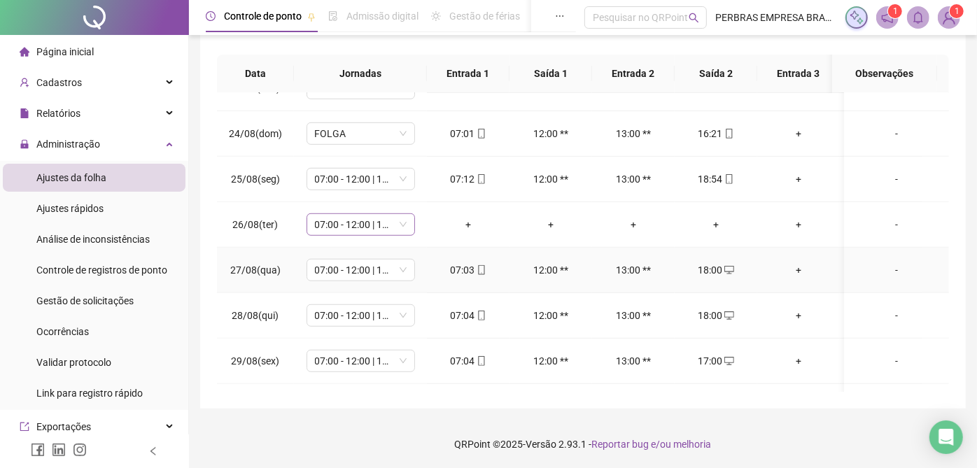
click at [374, 228] on span "07:00 - 12:00 | 13:00 - 17:00" at bounding box center [361, 224] width 92 height 21
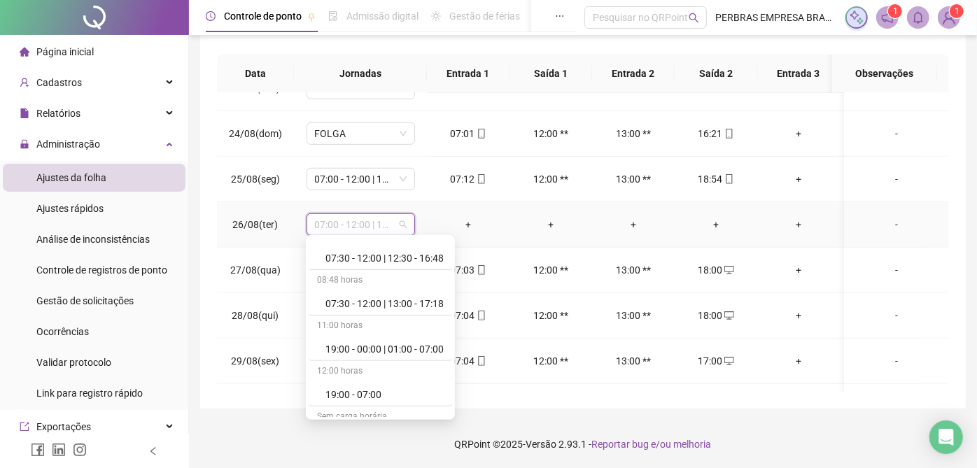
scroll to position [545, 0]
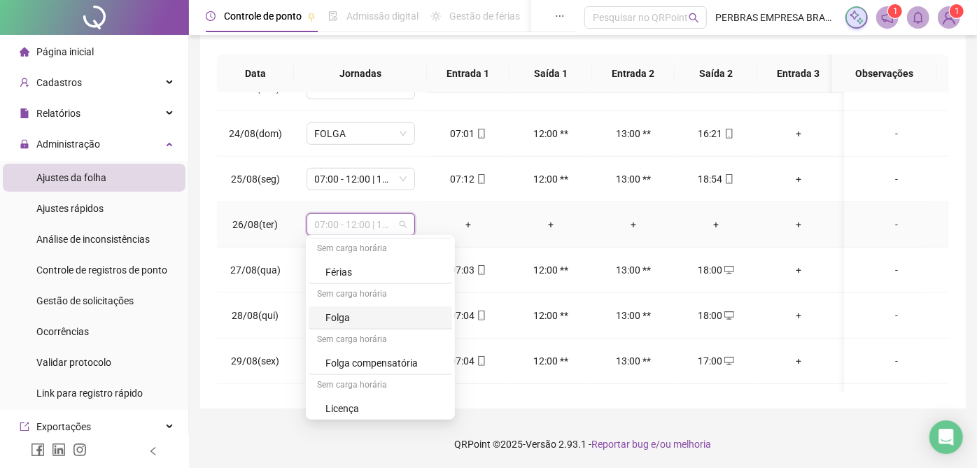
click at [360, 314] on div "Folga" at bounding box center [384, 317] width 118 height 15
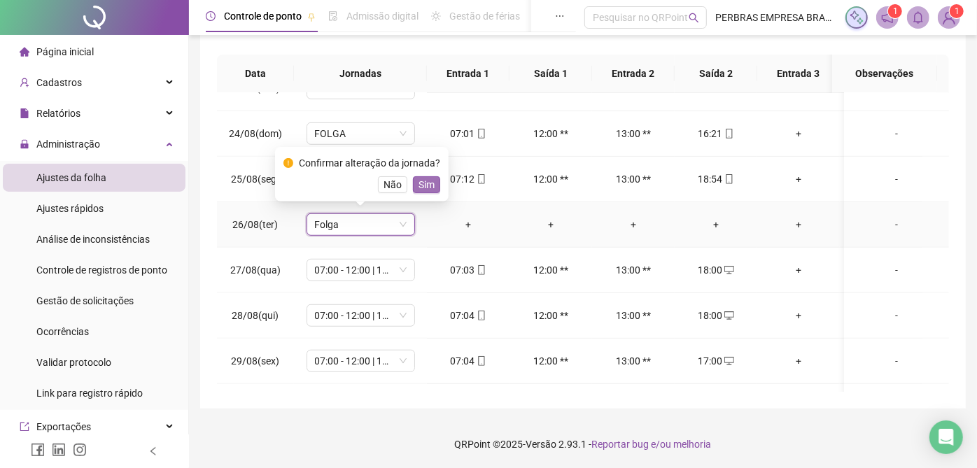
click at [430, 185] on span "Sim" at bounding box center [427, 184] width 16 height 15
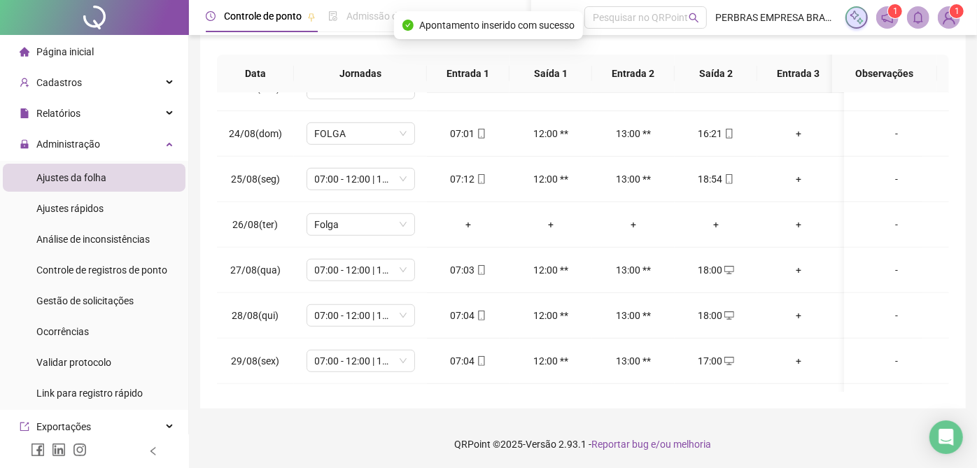
scroll to position [0, 0]
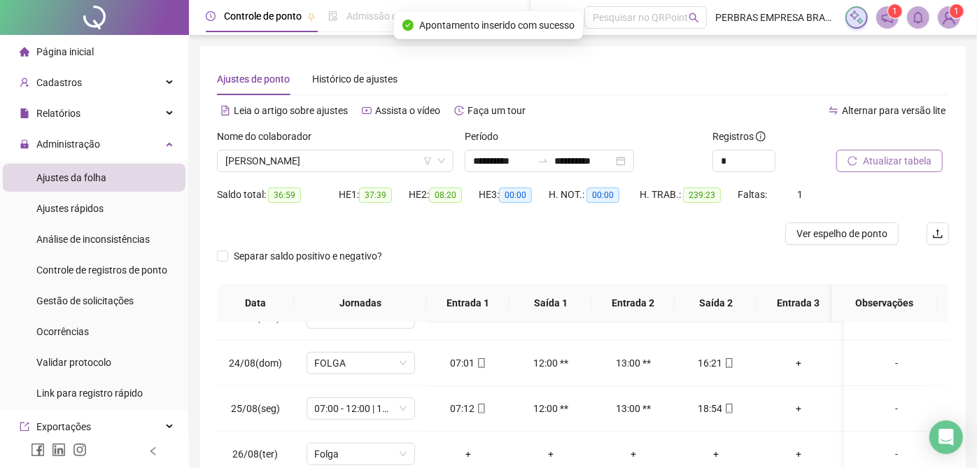
click at [894, 160] on span "Atualizar tabela" at bounding box center [897, 160] width 69 height 15
click at [827, 238] on span "Ver espelho de ponto" at bounding box center [841, 233] width 91 height 15
click at [283, 162] on span "[PERSON_NAME]" at bounding box center [335, 160] width 220 height 21
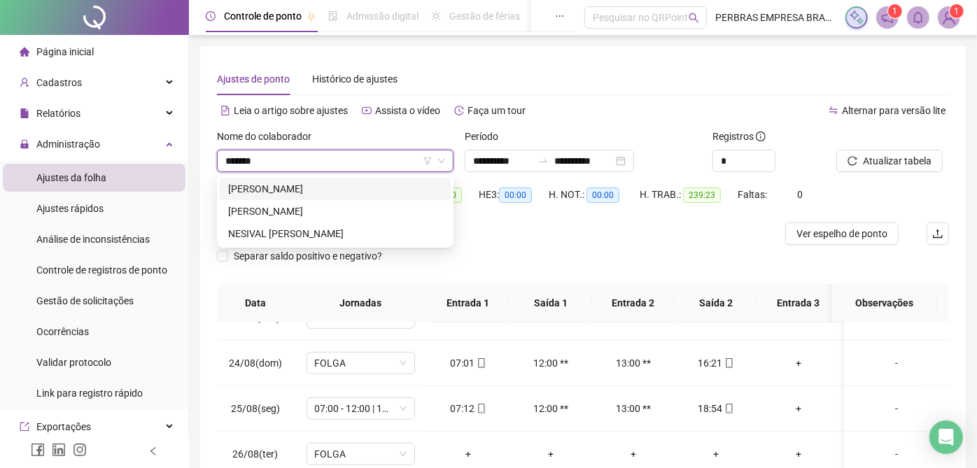
type input "********"
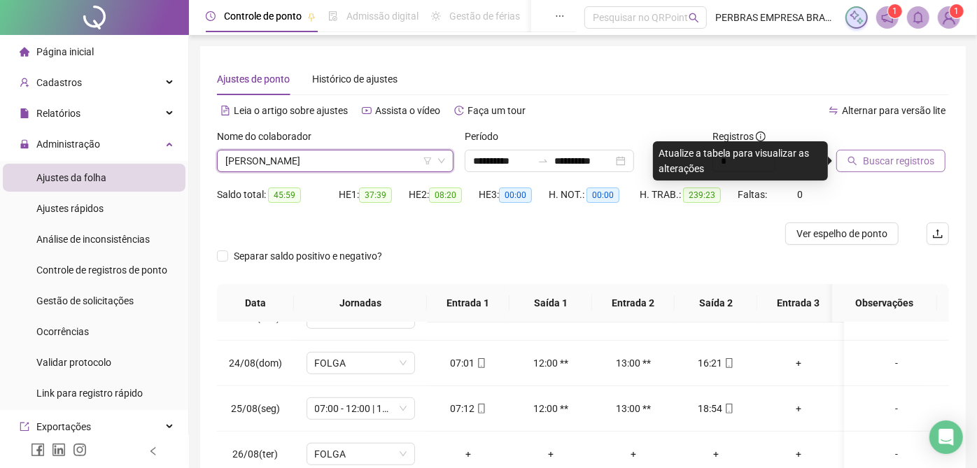
click at [864, 157] on span "Buscar registros" at bounding box center [898, 160] width 71 height 15
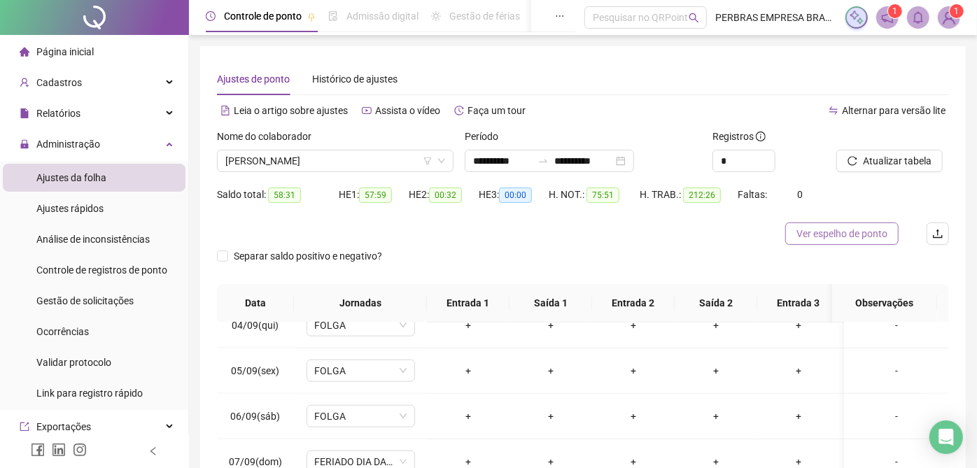
click at [838, 229] on span "Ver espelho de ponto" at bounding box center [841, 233] width 91 height 15
click at [315, 150] on div "[PERSON_NAME]" at bounding box center [335, 161] width 237 height 22
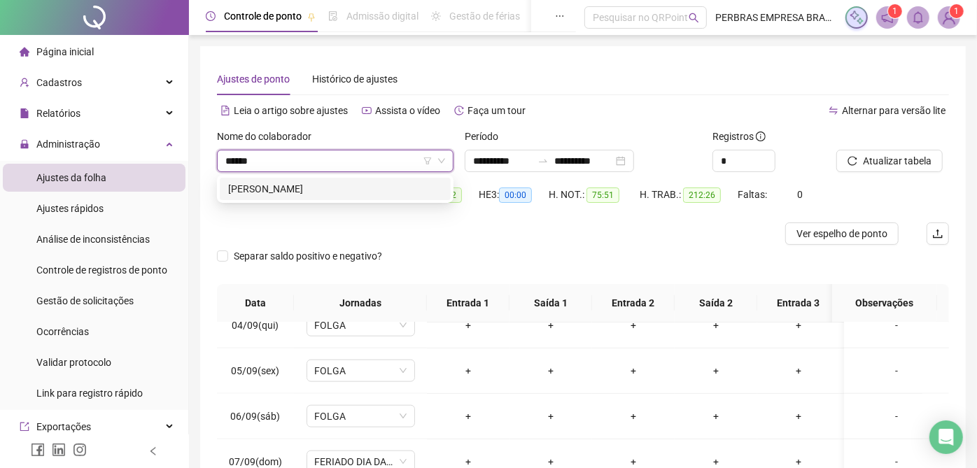
type input "*******"
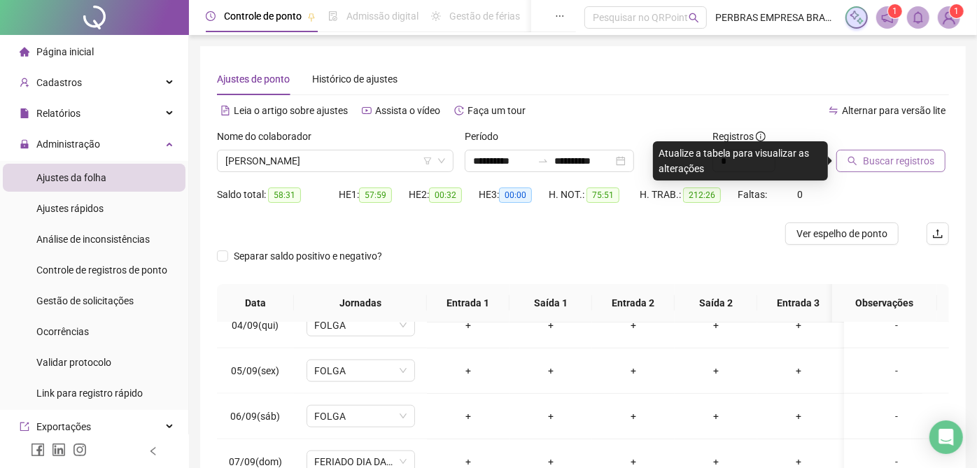
click at [891, 164] on span "Buscar registros" at bounding box center [898, 160] width 71 height 15
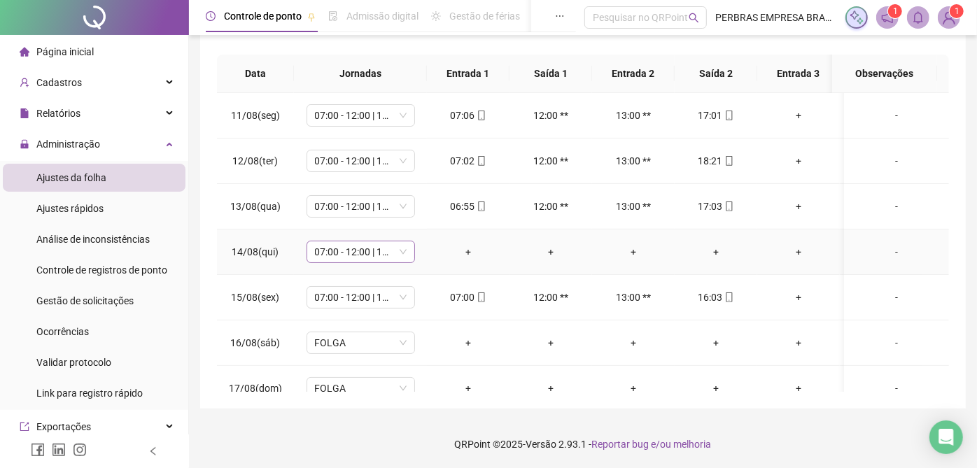
click at [376, 251] on span "07:00 - 12:00 | 13:00 - 17:00" at bounding box center [361, 251] width 92 height 21
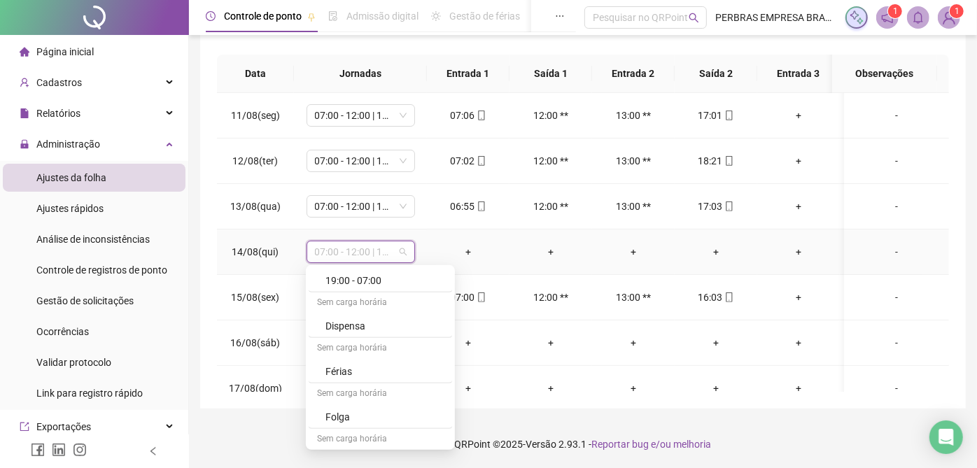
scroll to position [545, 0]
click at [371, 340] on div "Folga" at bounding box center [384, 347] width 118 height 15
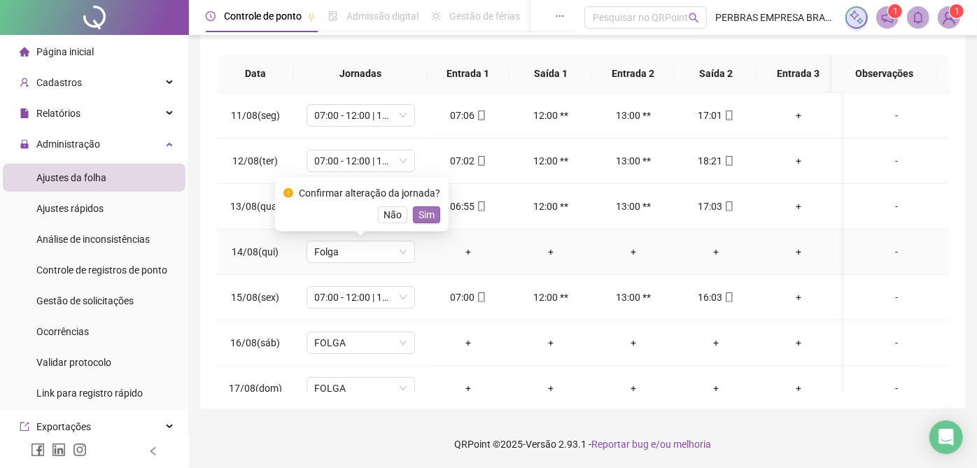
click at [419, 213] on span "Sim" at bounding box center [427, 214] width 16 height 15
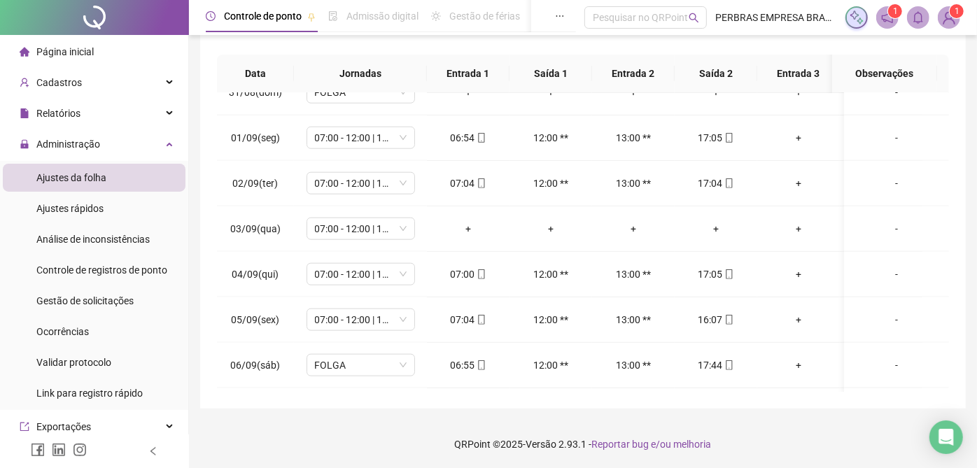
scroll to position [1011, 0]
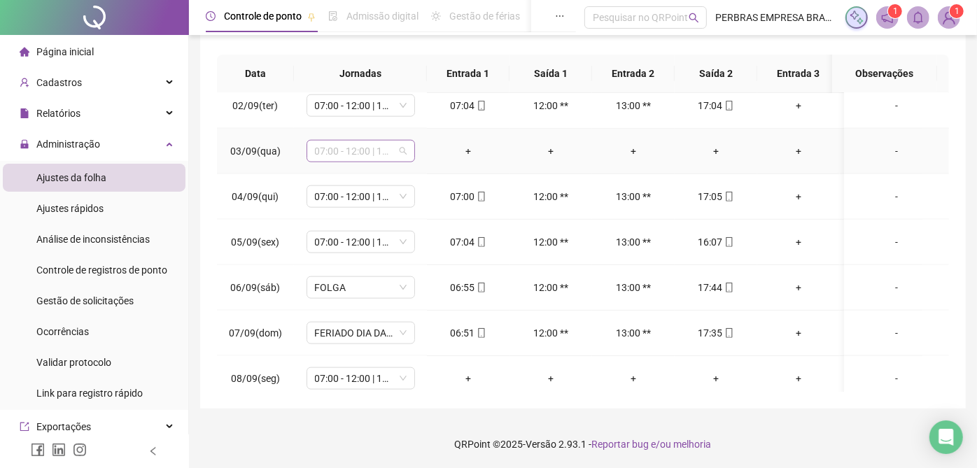
click at [359, 146] on span "07:00 - 12:00 | 13:00 - 17:00" at bounding box center [361, 151] width 92 height 21
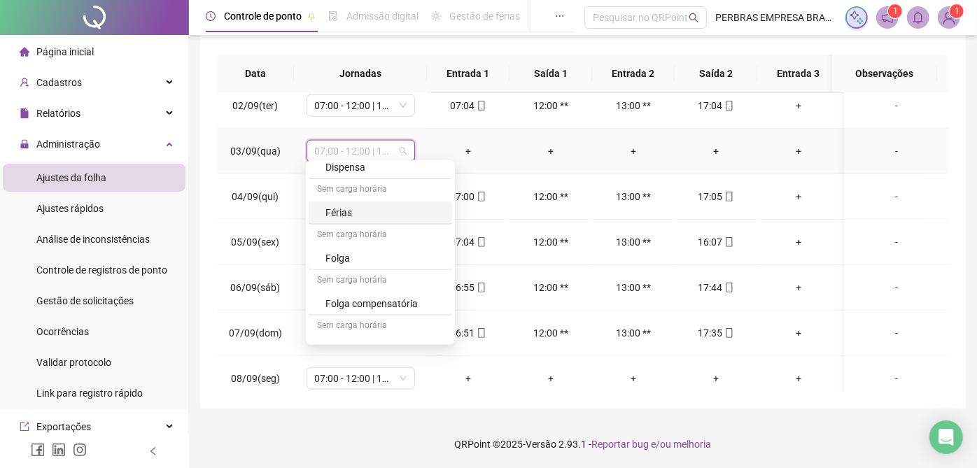
scroll to position [545, 0]
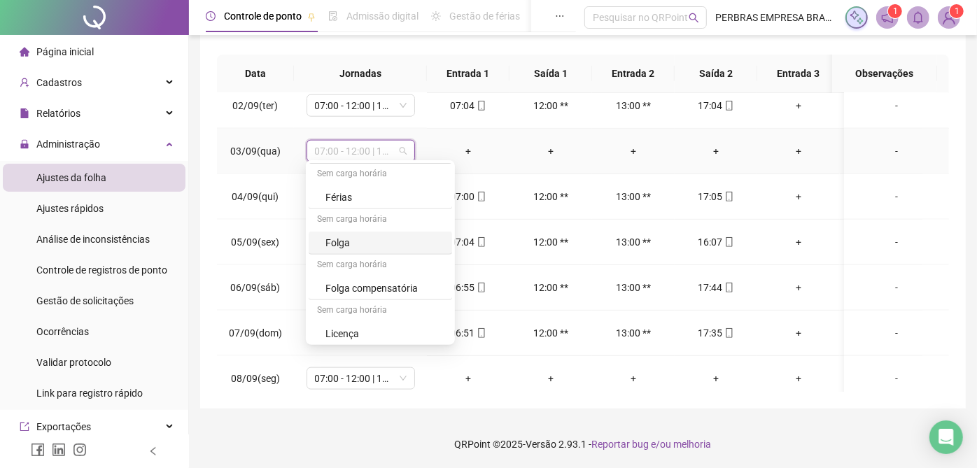
click at [354, 237] on div "Folga" at bounding box center [384, 242] width 118 height 15
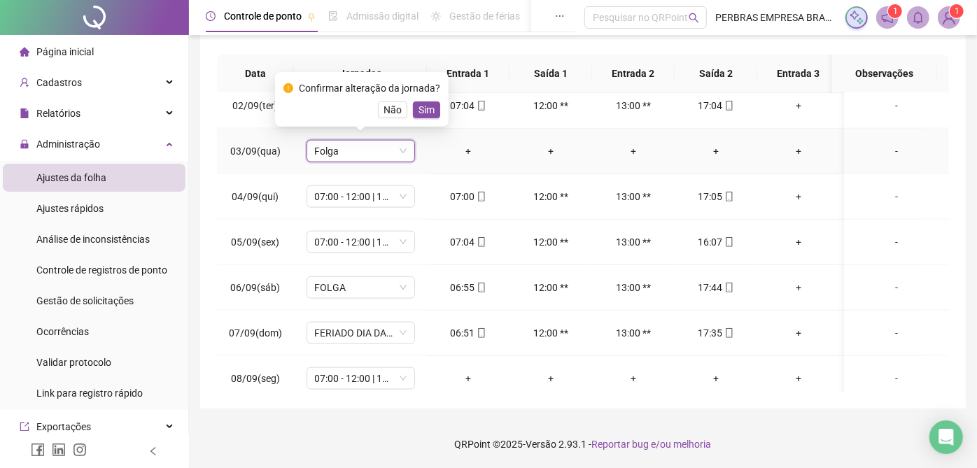
click at [420, 108] on span "Sim" at bounding box center [427, 109] width 16 height 15
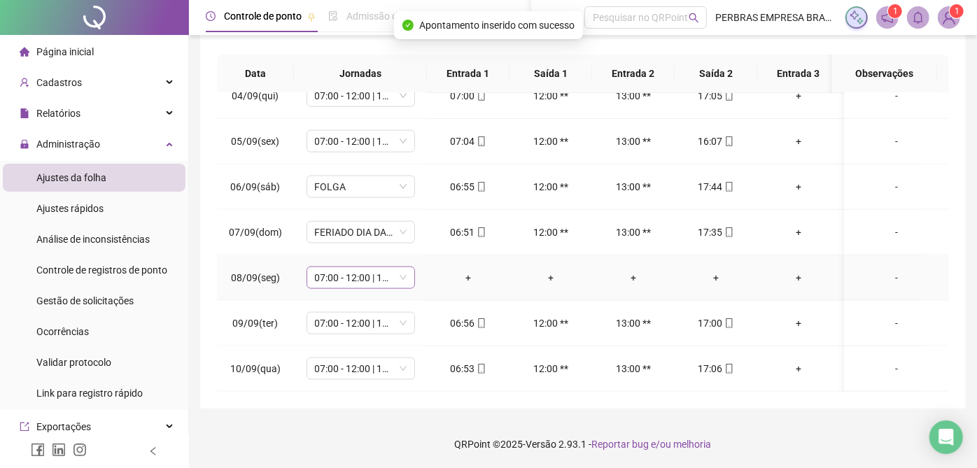
scroll to position [1118, 0]
click at [377, 269] on span "07:00 - 12:00 | 13:00 - 17:00" at bounding box center [361, 277] width 92 height 21
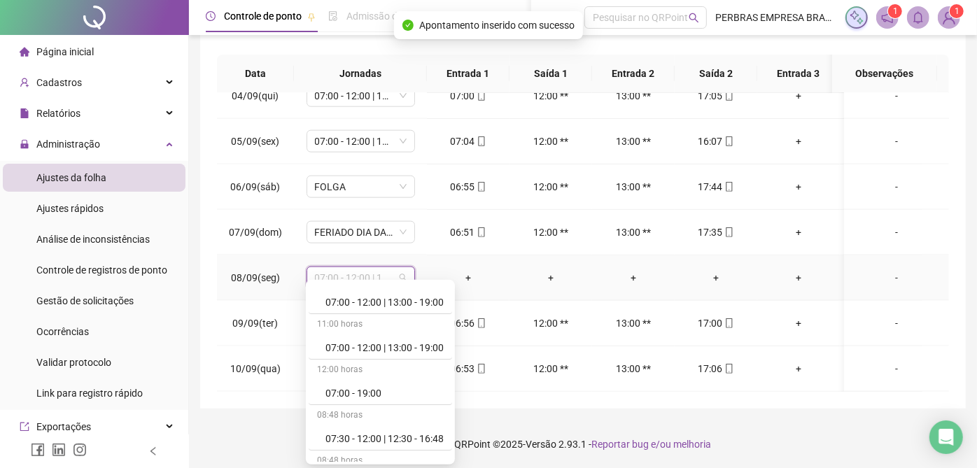
scroll to position [545, 0]
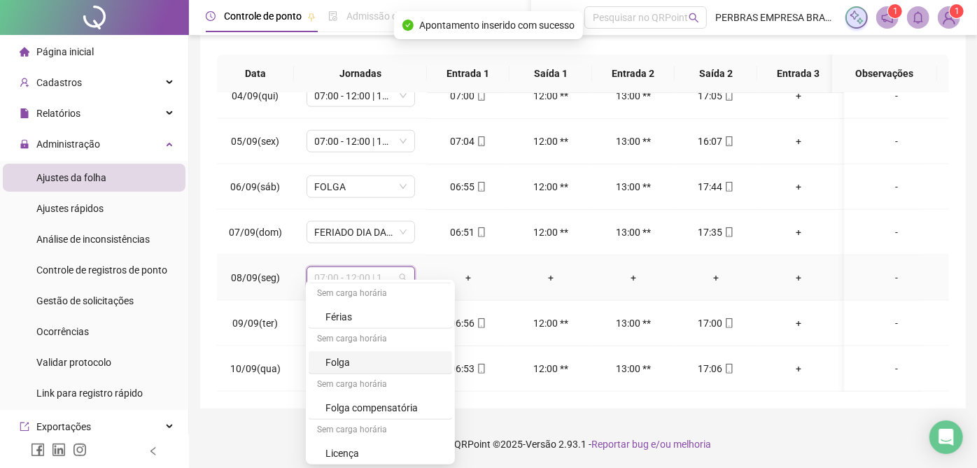
click at [356, 360] on div "Folga" at bounding box center [384, 362] width 118 height 15
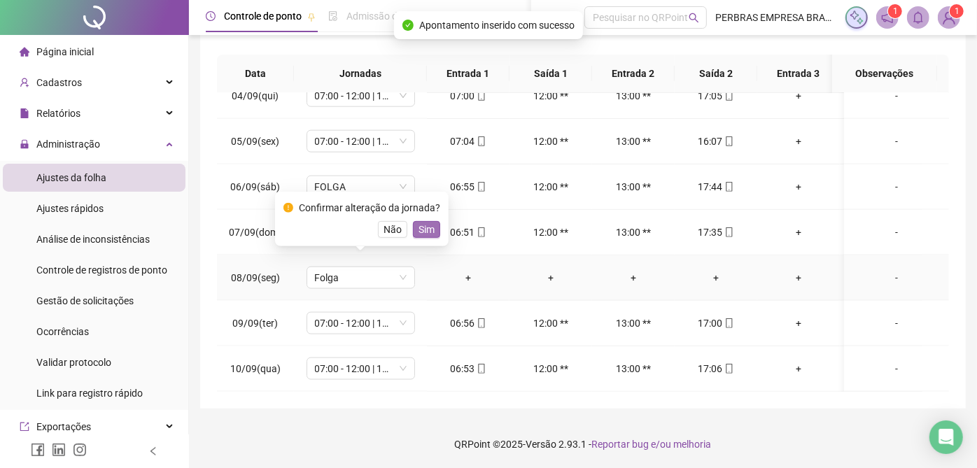
click at [425, 235] on span "Sim" at bounding box center [427, 229] width 16 height 15
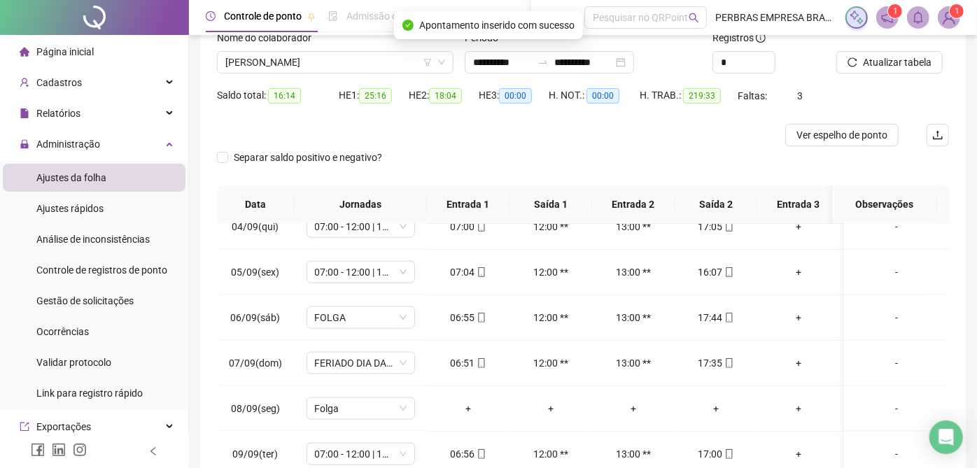
scroll to position [0, 0]
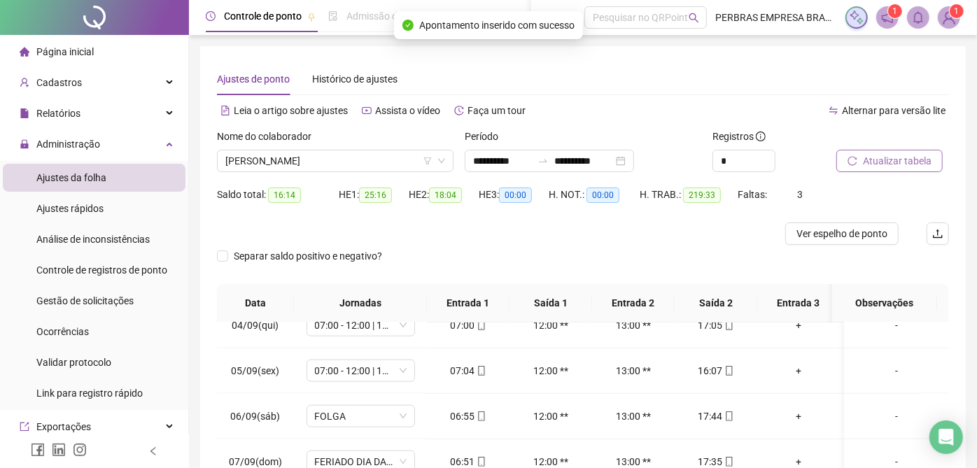
click at [904, 164] on span "Atualizar tabela" at bounding box center [897, 160] width 69 height 15
click at [820, 235] on span "Ver espelho de ponto" at bounding box center [841, 233] width 91 height 15
click at [300, 162] on span "[PERSON_NAME]" at bounding box center [335, 160] width 220 height 21
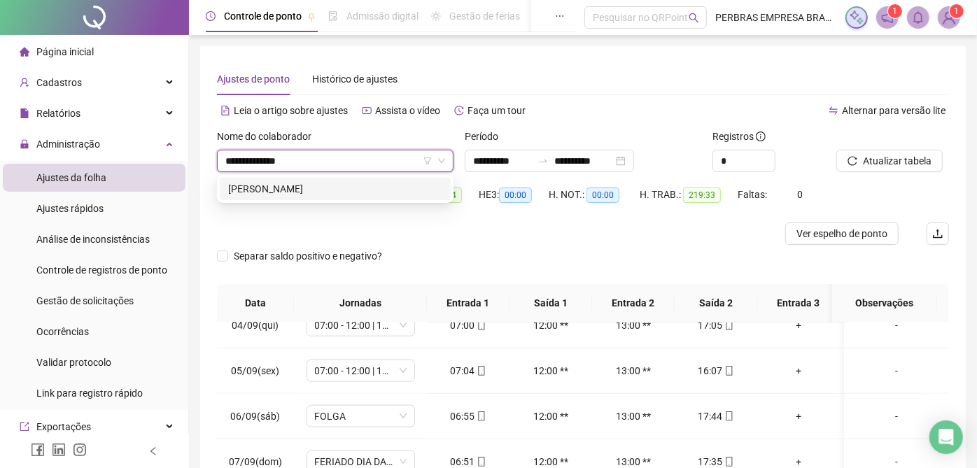
type input "**********"
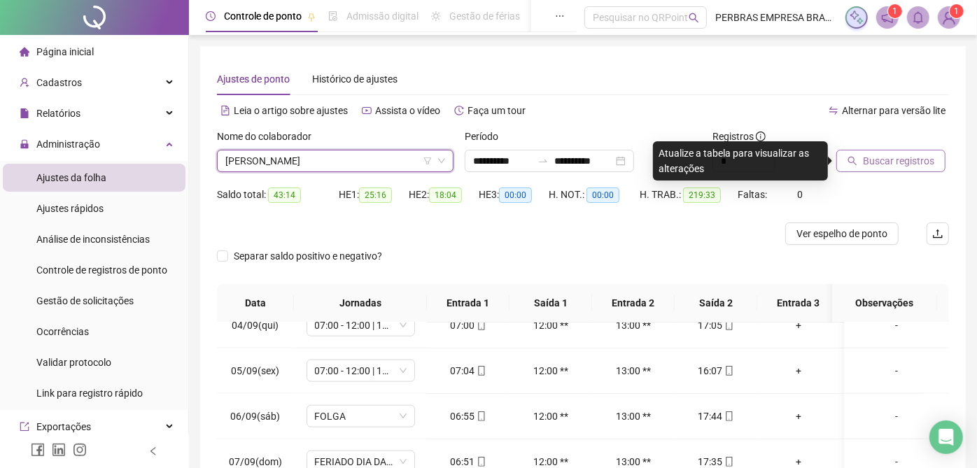
click at [915, 162] on span "Buscar registros" at bounding box center [898, 160] width 71 height 15
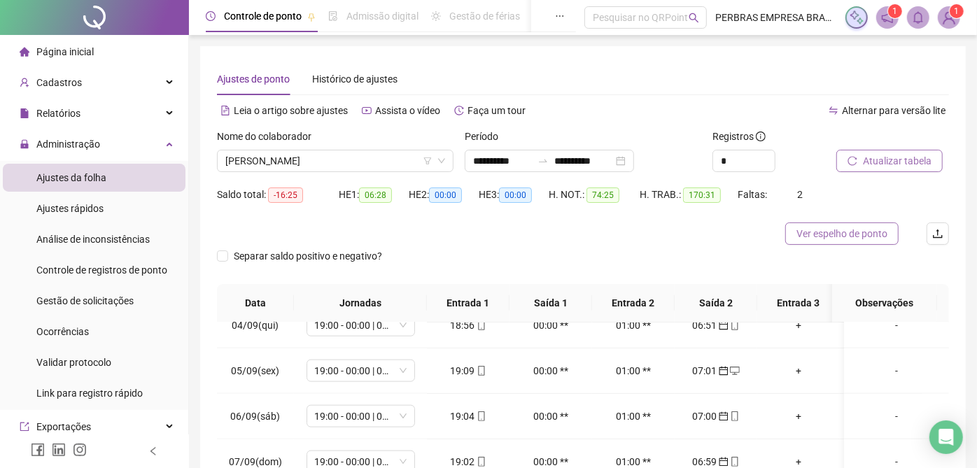
click at [858, 232] on span "Ver espelho de ponto" at bounding box center [841, 233] width 91 height 15
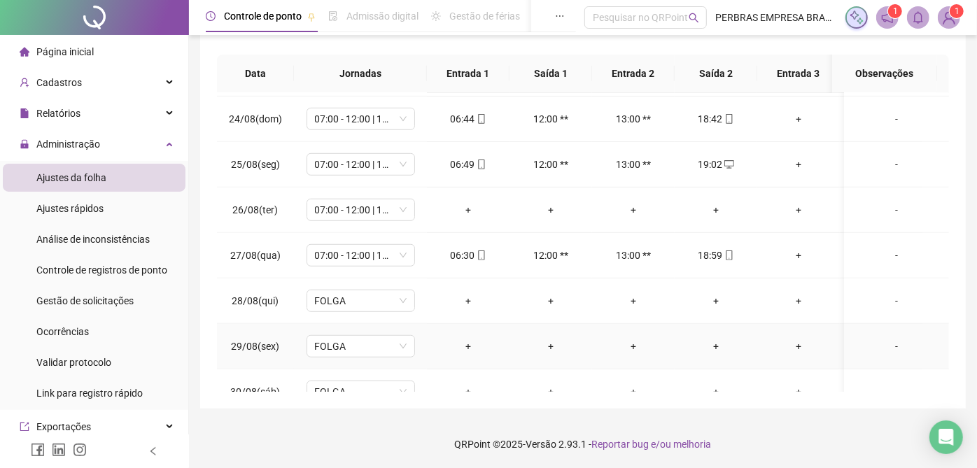
scroll to position [573, 0]
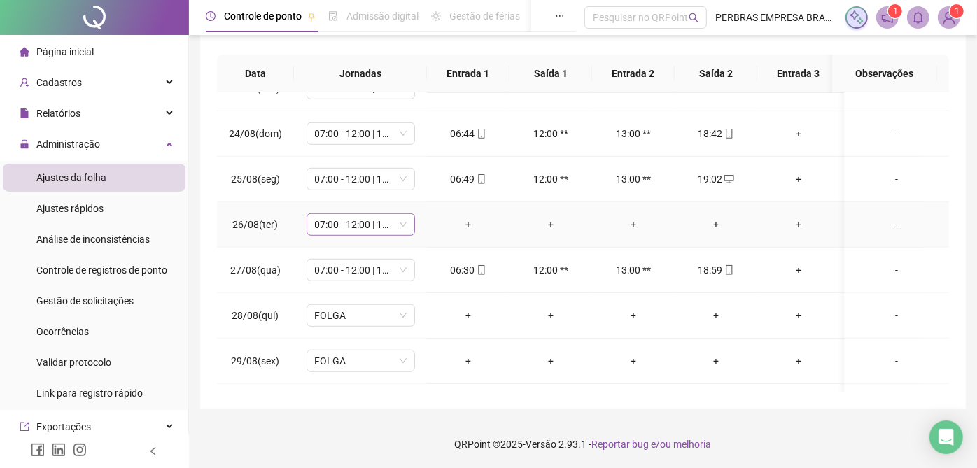
click at [342, 224] on span "07:00 - 12:00 | 13:00 - 19:00" at bounding box center [361, 224] width 92 height 21
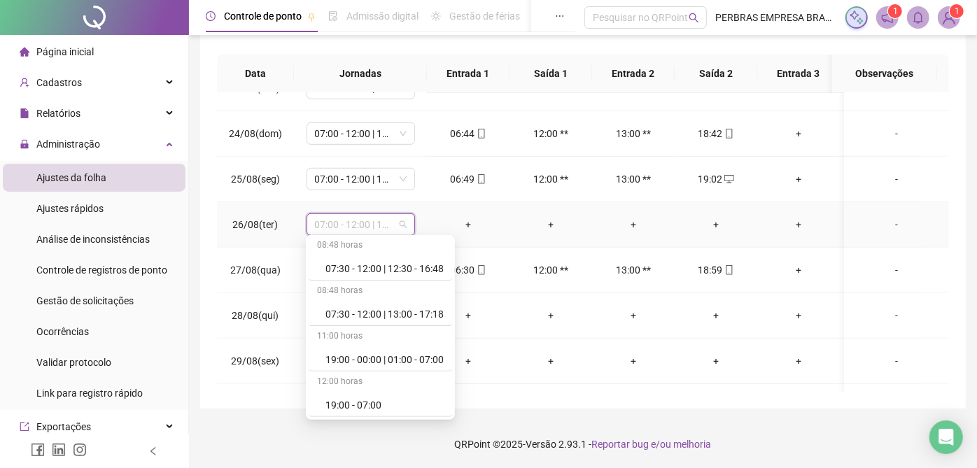
scroll to position [545, 0]
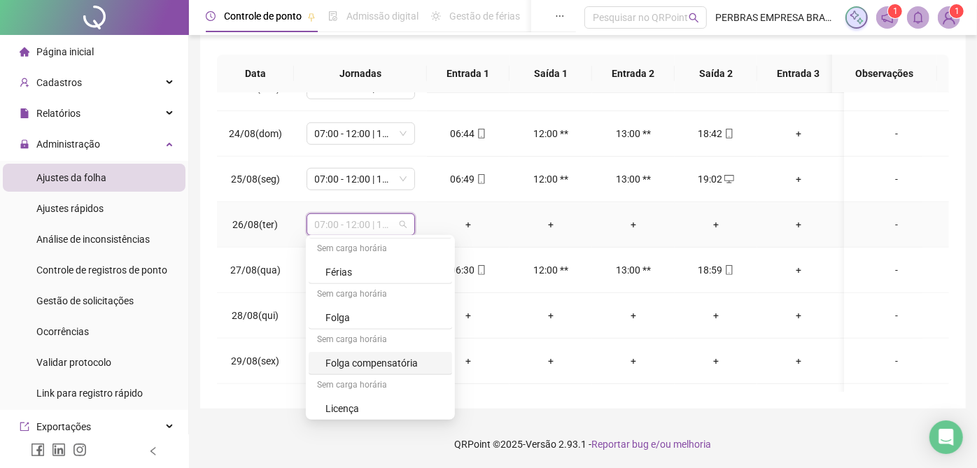
click at [344, 356] on div "Folga compensatória" at bounding box center [384, 363] width 118 height 15
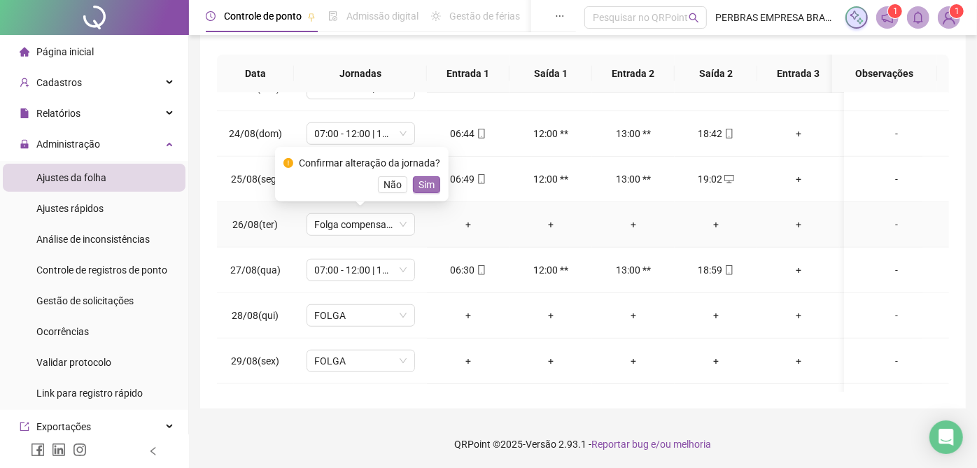
click at [419, 185] on span "Sim" at bounding box center [427, 184] width 16 height 15
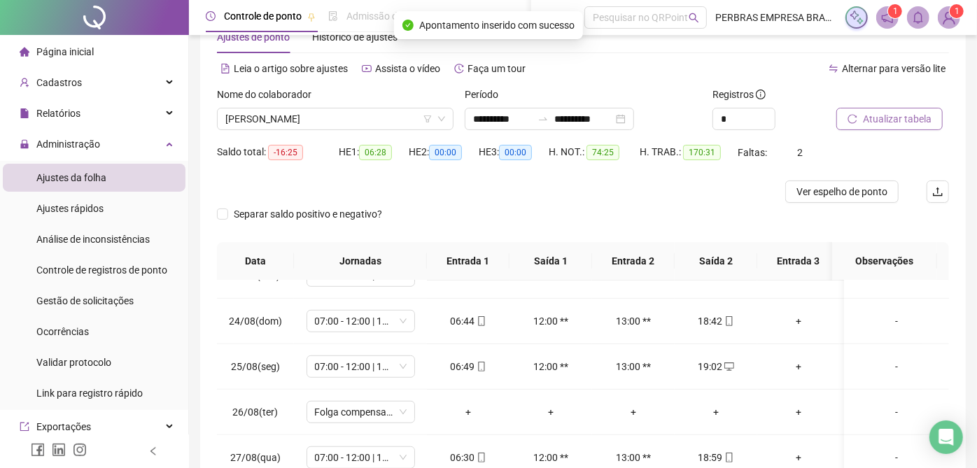
scroll to position [0, 0]
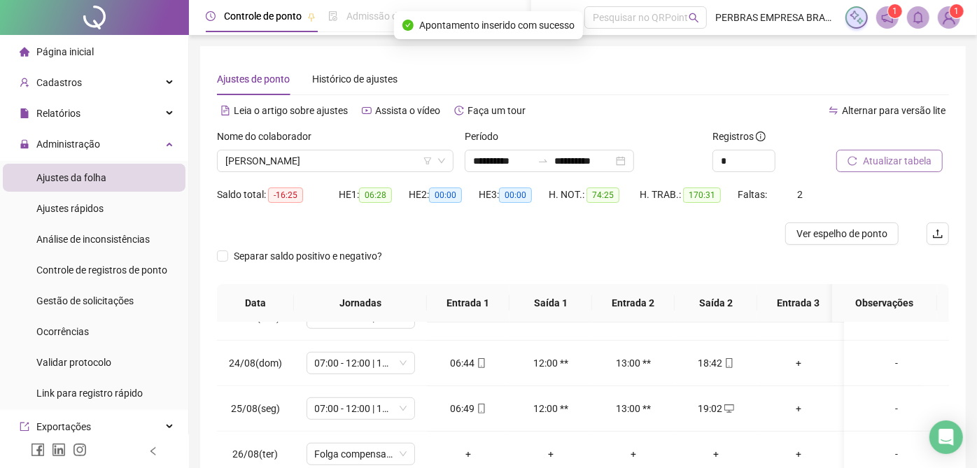
click at [894, 162] on span "Atualizar tabela" at bounding box center [897, 160] width 69 height 15
click at [344, 160] on span "[PERSON_NAME]" at bounding box center [335, 160] width 220 height 21
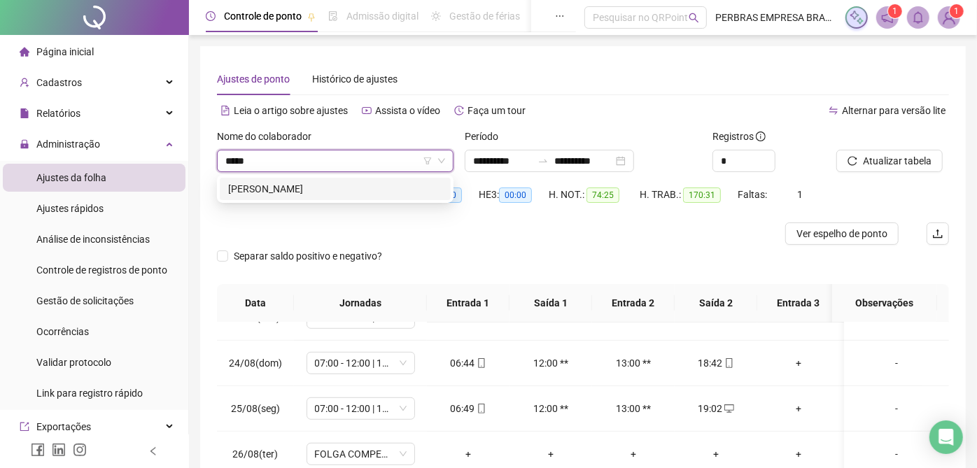
type input "******"
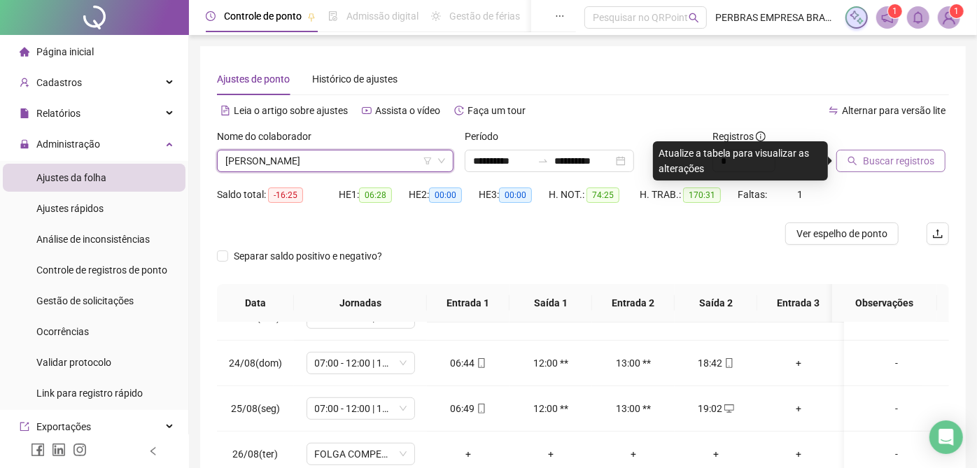
click at [897, 158] on span "Buscar registros" at bounding box center [898, 160] width 71 height 15
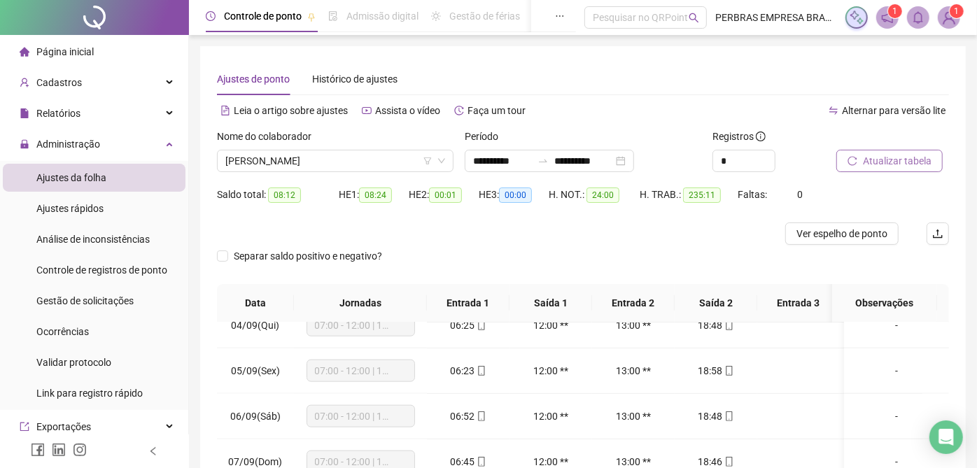
click at [878, 164] on span "Atualizar tabela" at bounding box center [897, 160] width 69 height 15
click at [855, 228] on span "Ver espelho de ponto" at bounding box center [841, 233] width 91 height 15
click at [251, 160] on span "[PERSON_NAME]" at bounding box center [335, 160] width 220 height 21
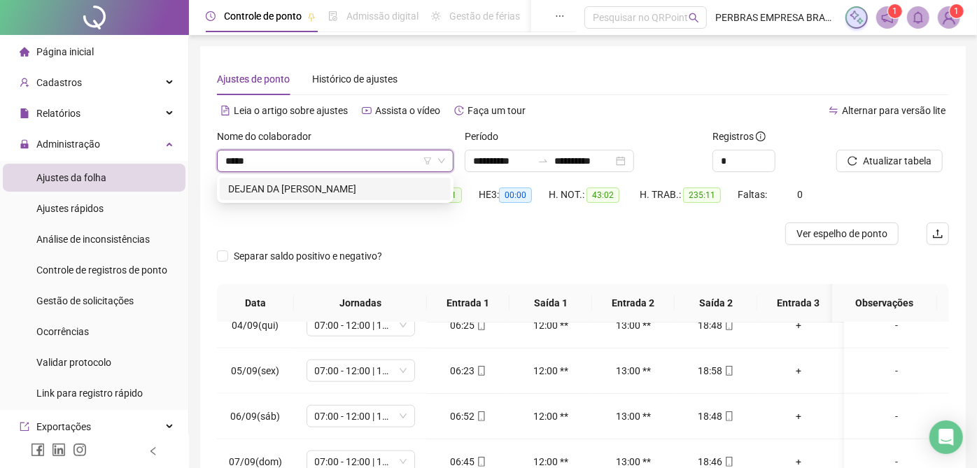
type input "******"
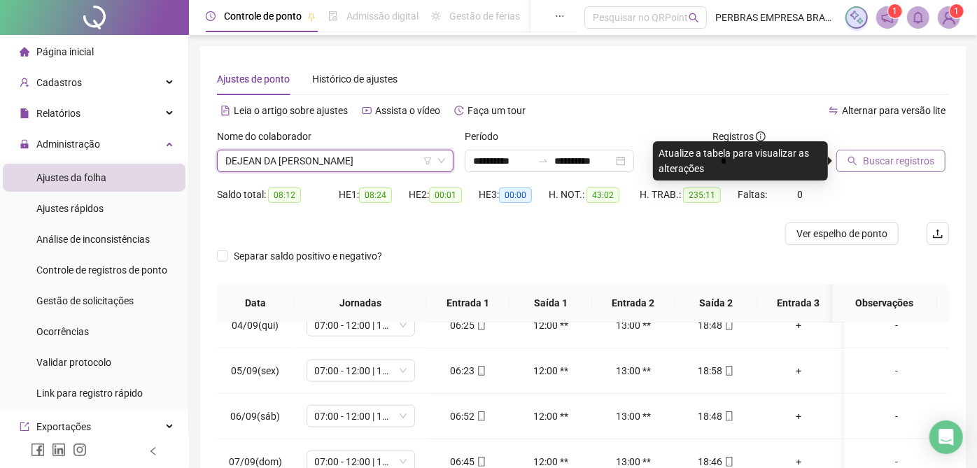
click at [914, 169] on button "Buscar registros" at bounding box center [890, 161] width 109 height 22
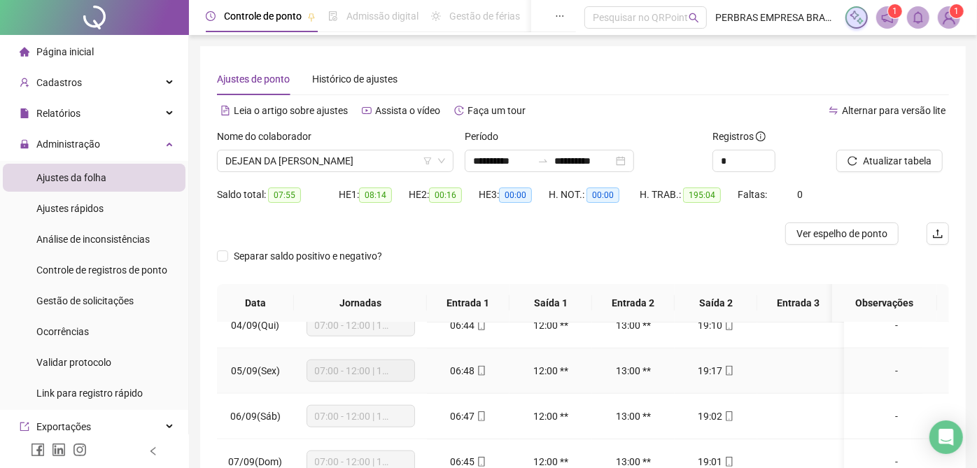
click at [471, 365] on span "06:48" at bounding box center [463, 370] width 24 height 11
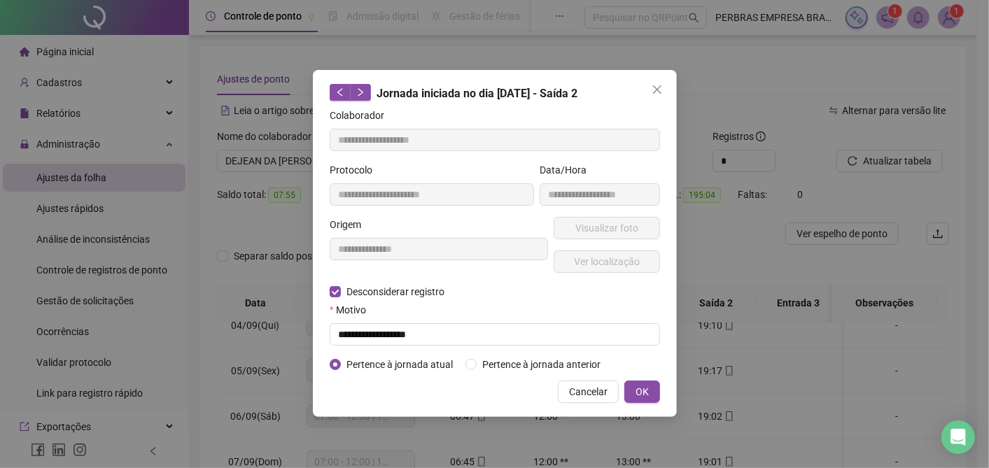
type input "**********"
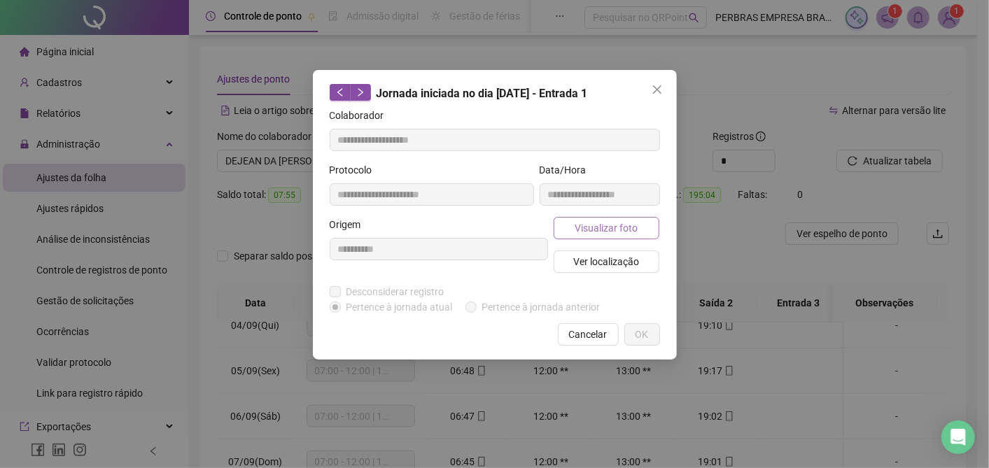
click at [579, 224] on span "Visualizar foto" at bounding box center [606, 227] width 63 height 15
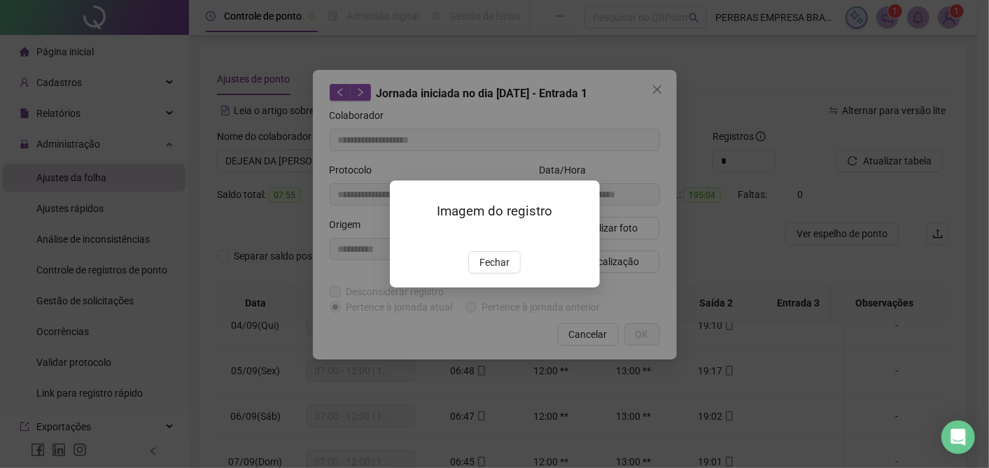
drag, startPoint x: 502, startPoint y: 341, endPoint x: 565, endPoint y: 255, distance: 106.1
click at [502, 270] on span "Fechar" at bounding box center [494, 262] width 30 height 15
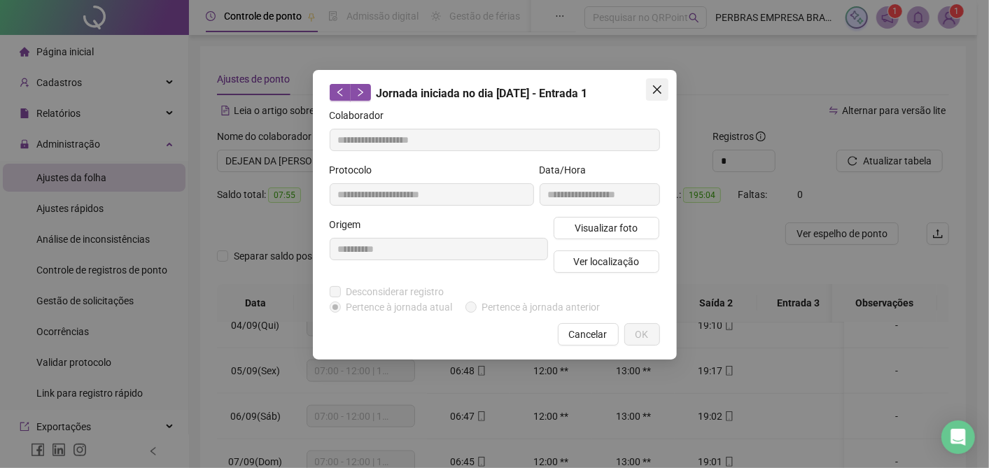
click at [657, 94] on icon "close" at bounding box center [657, 89] width 11 height 11
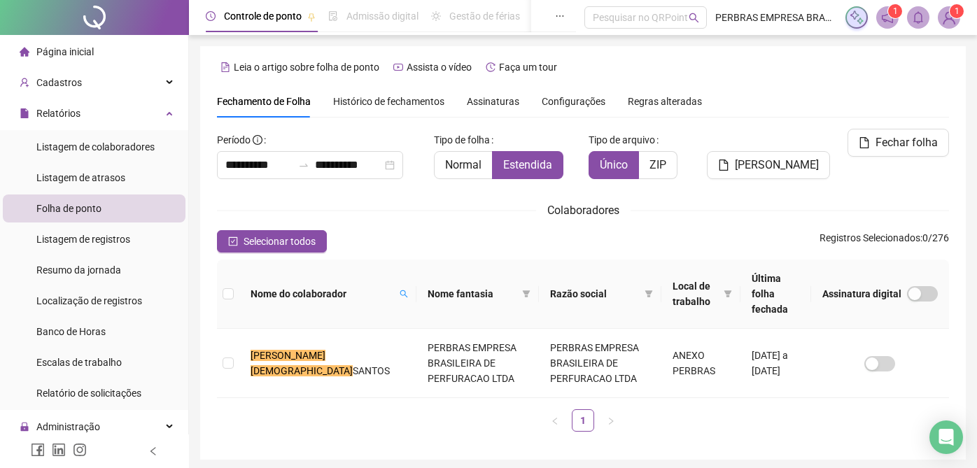
scroll to position [36, 0]
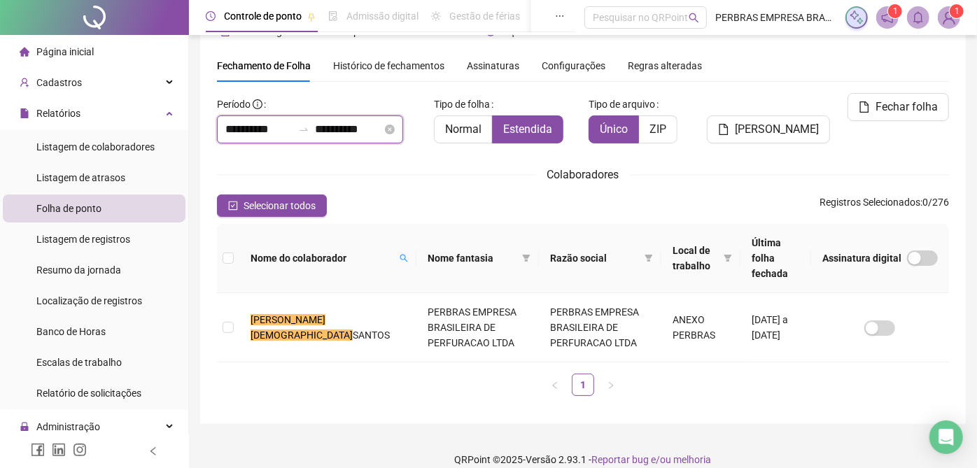
click at [250, 127] on input "**********" at bounding box center [258, 129] width 67 height 17
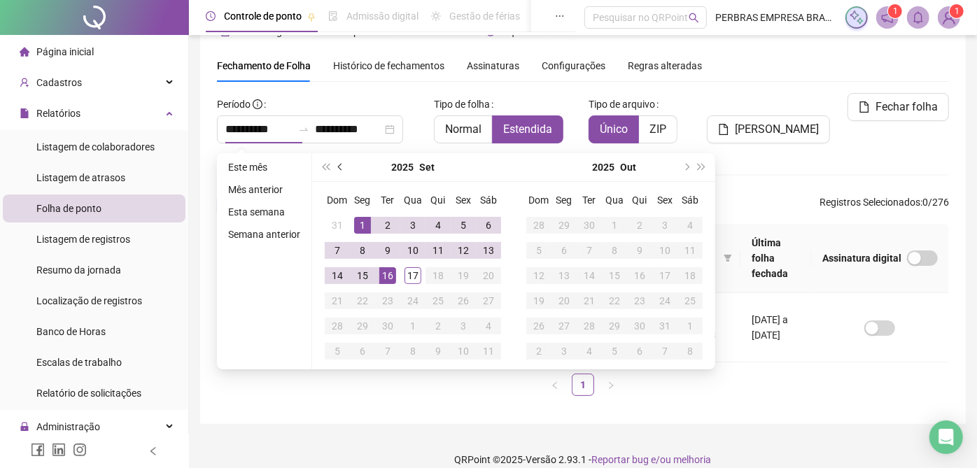
click at [343, 162] on button "prev-year" at bounding box center [340, 167] width 15 height 28
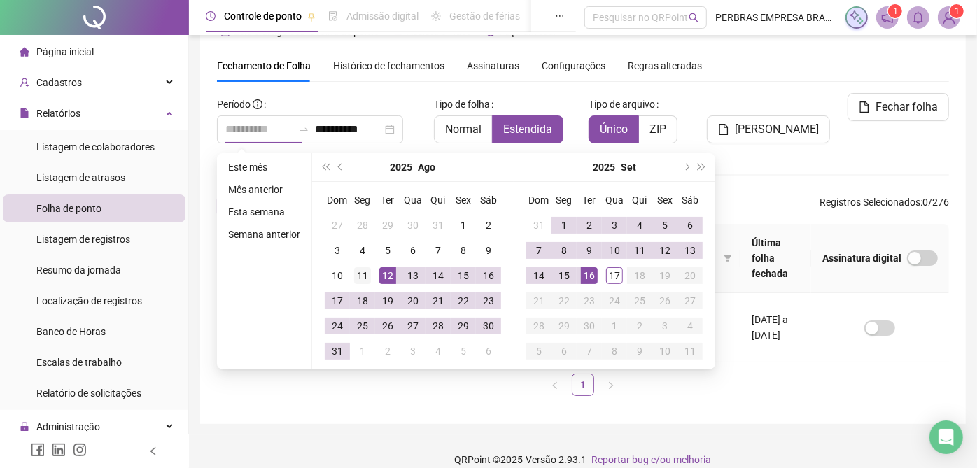
type input "**********"
click at [369, 269] on div "11" at bounding box center [362, 275] width 17 height 17
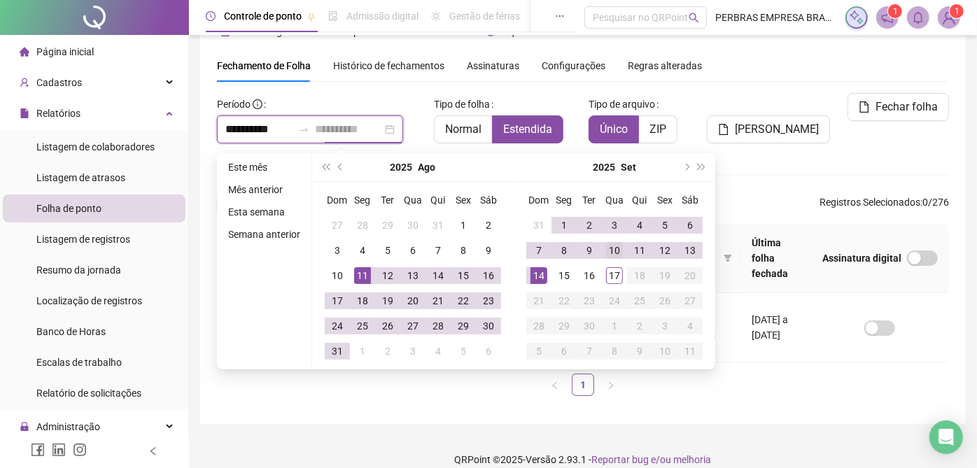
type input "**********"
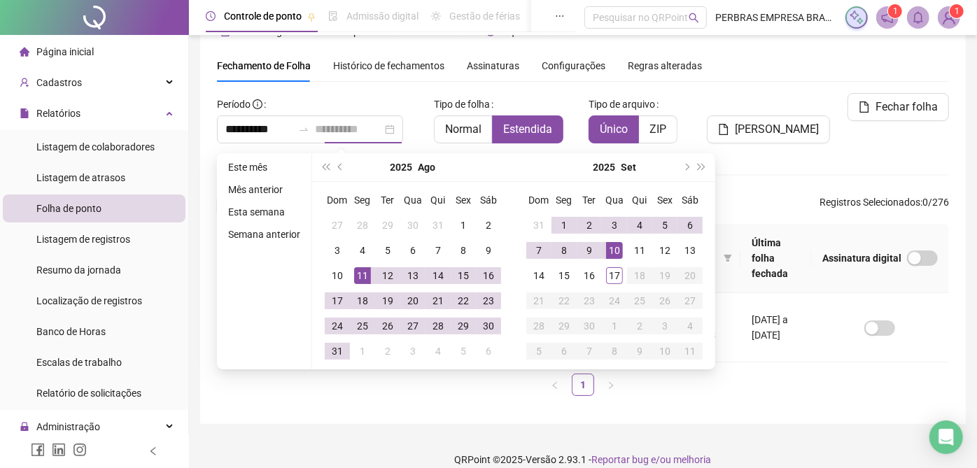
click at [621, 249] on div "10" at bounding box center [614, 250] width 17 height 17
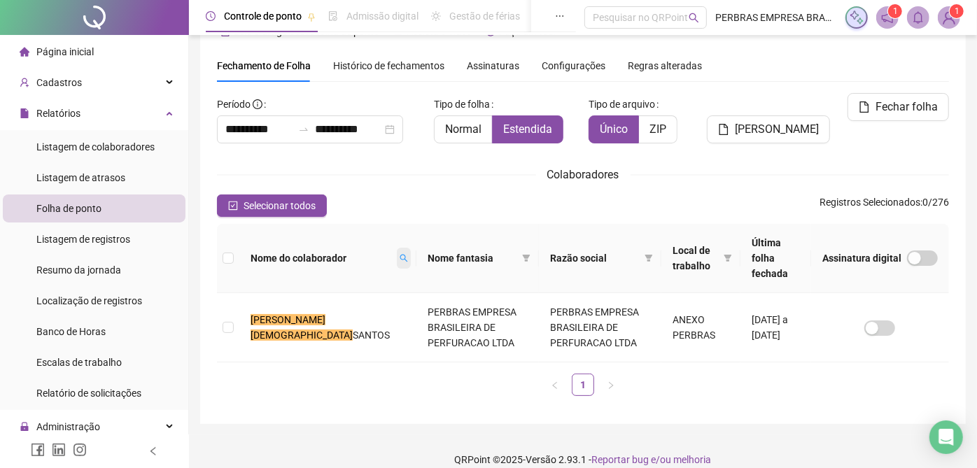
click at [397, 255] on span at bounding box center [404, 258] width 14 height 21
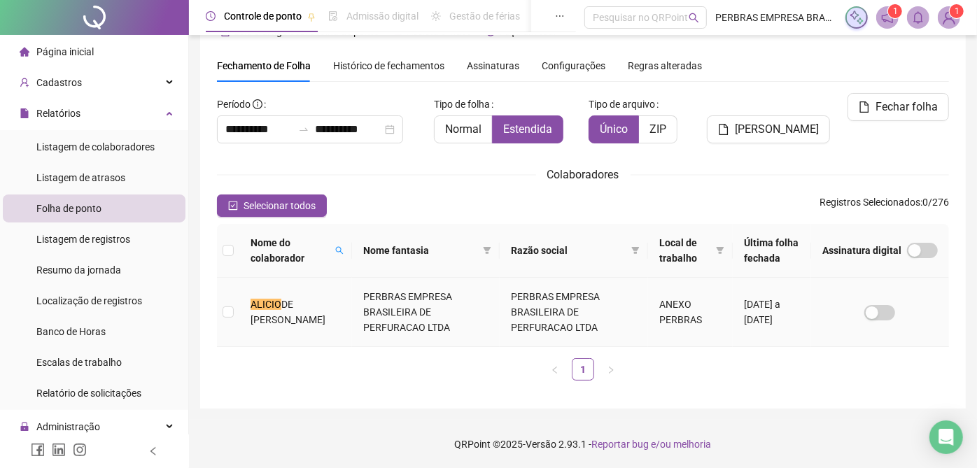
click at [488, 330] on td "PERBRAS EMPRESA BRASILEIRA DE PERFURACAO LTDA" at bounding box center [426, 312] width 148 height 69
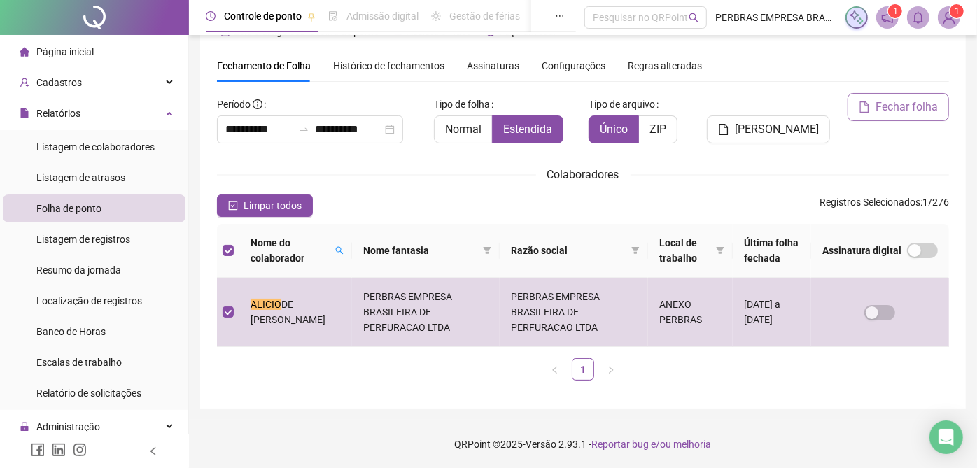
click at [886, 103] on span "Fechar folha" at bounding box center [907, 107] width 62 height 17
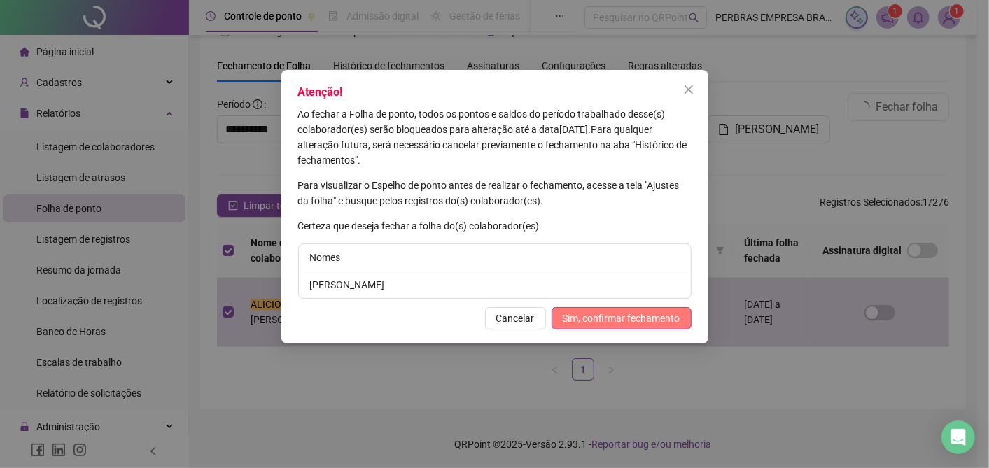
click at [631, 316] on span "Sim, confirmar fechamento" at bounding box center [622, 318] width 118 height 15
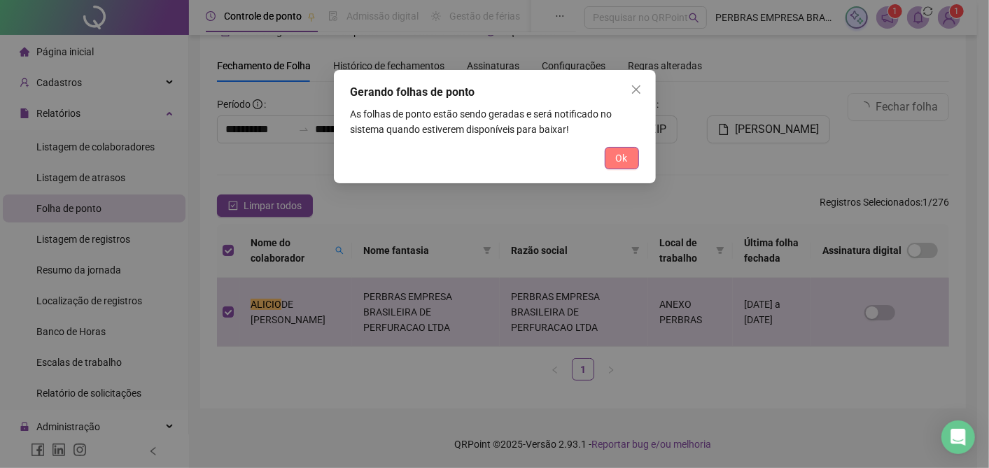
click at [626, 162] on span "Ok" at bounding box center [622, 157] width 12 height 15
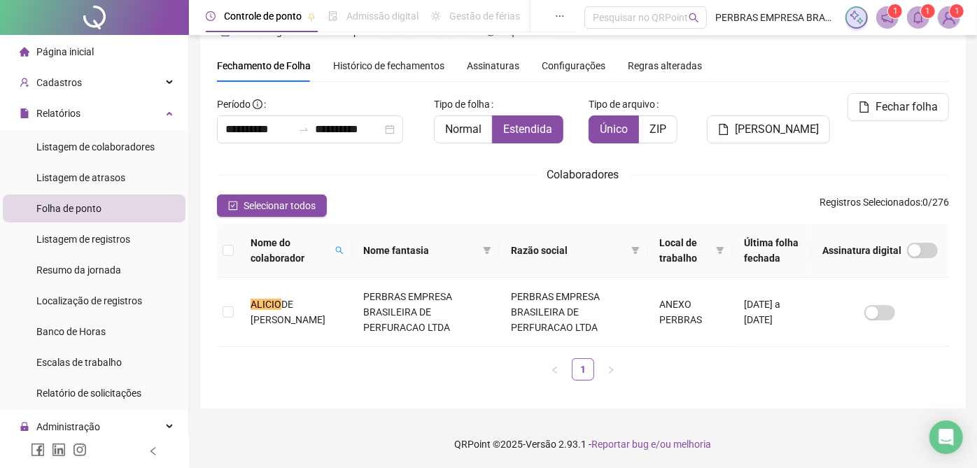
click at [927, 17] on span "1" at bounding box center [928, 11] width 5 height 14
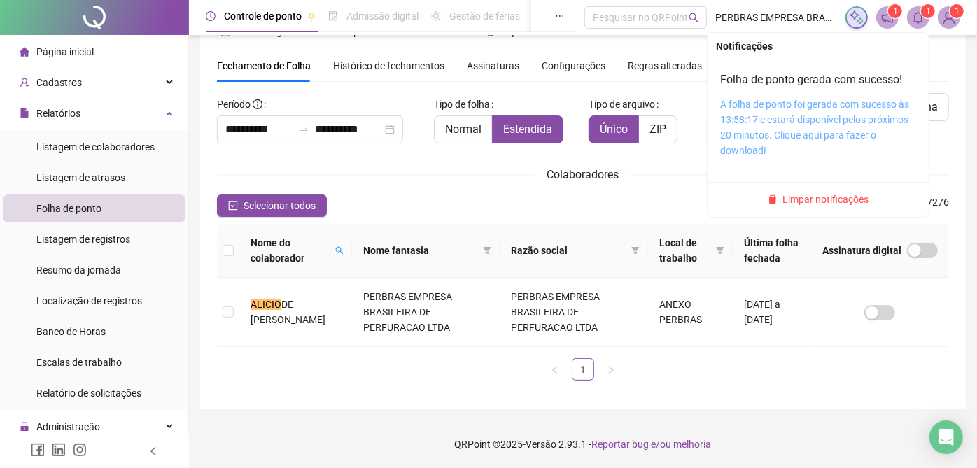
click at [819, 108] on link "A folha de ponto foi gerada com sucesso às 13:58:17 e estará disponível pelos p…" at bounding box center [814, 127] width 189 height 57
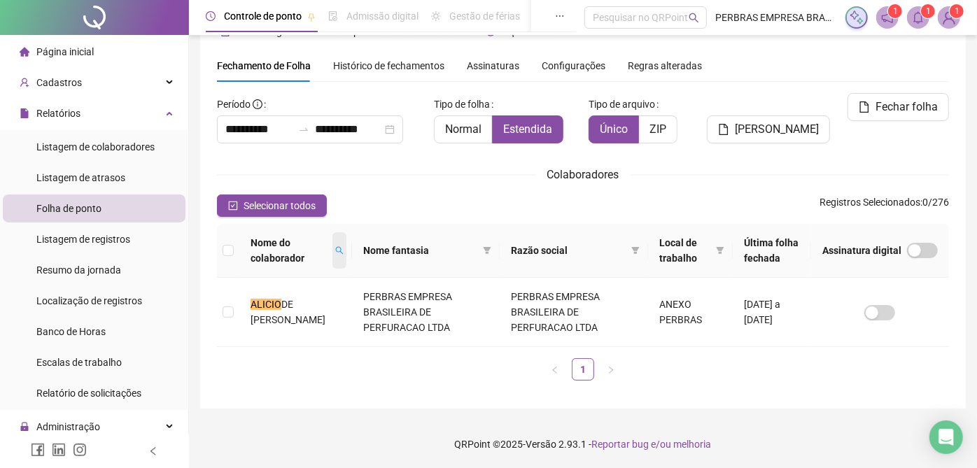
click at [346, 244] on span at bounding box center [339, 250] width 14 height 36
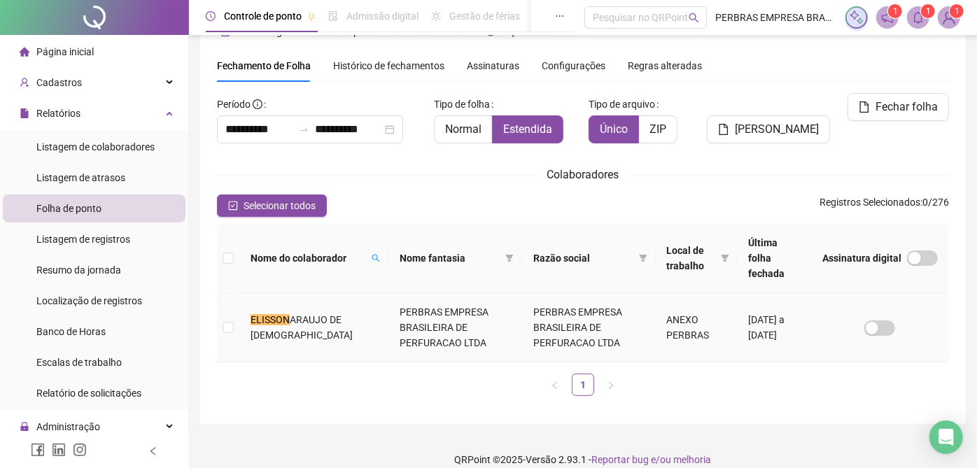
click at [708, 332] on td "ANEXO PERBRAS" at bounding box center [697, 327] width 82 height 69
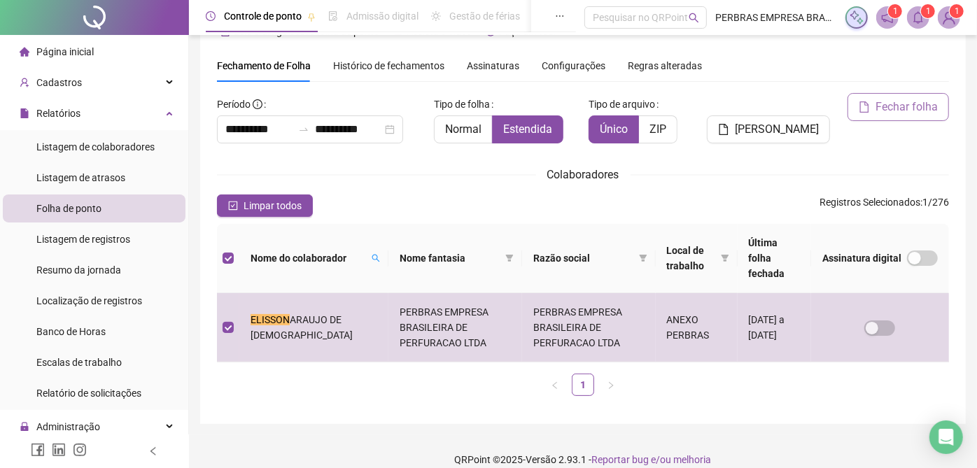
click at [902, 111] on span "Fechar folha" at bounding box center [907, 107] width 62 height 17
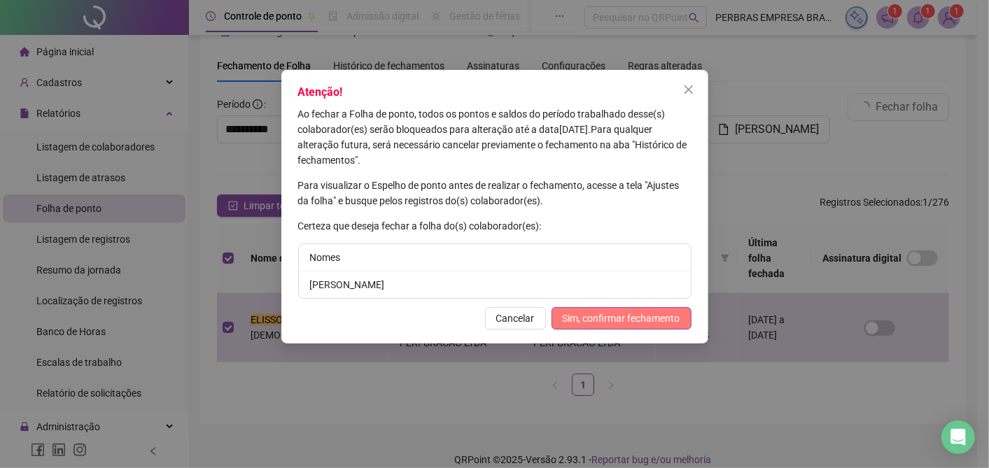
click at [641, 317] on span "Sim, confirmar fechamento" at bounding box center [622, 318] width 118 height 15
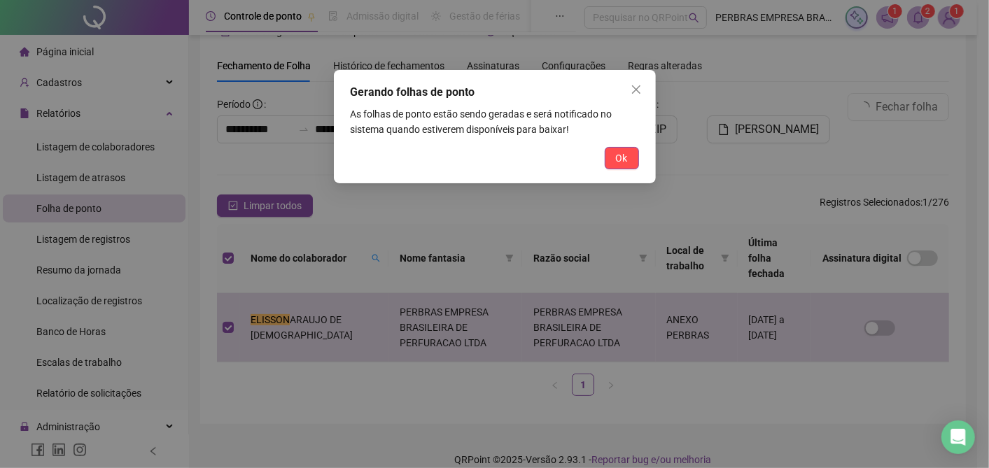
click at [608, 154] on button "Ok" at bounding box center [622, 158] width 34 height 22
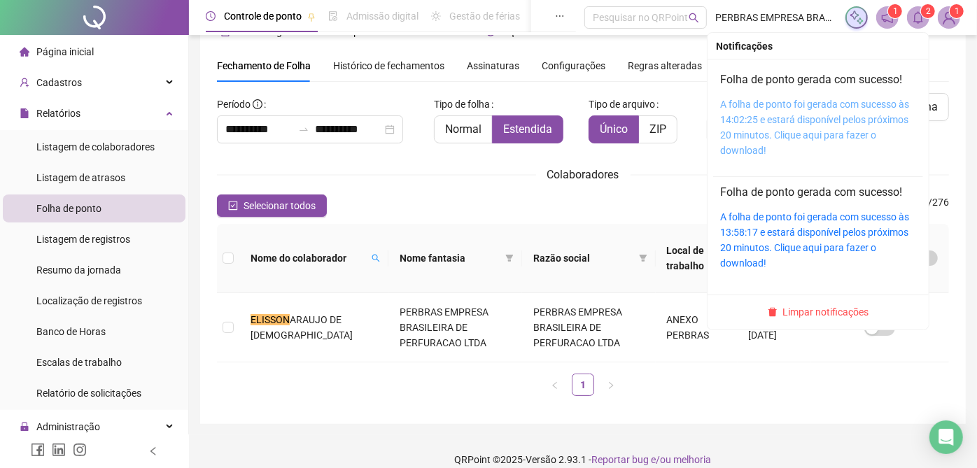
click at [834, 104] on link "A folha de ponto foi gerada com sucesso às 14:02:25 e estará disponível pelos p…" at bounding box center [814, 127] width 189 height 57
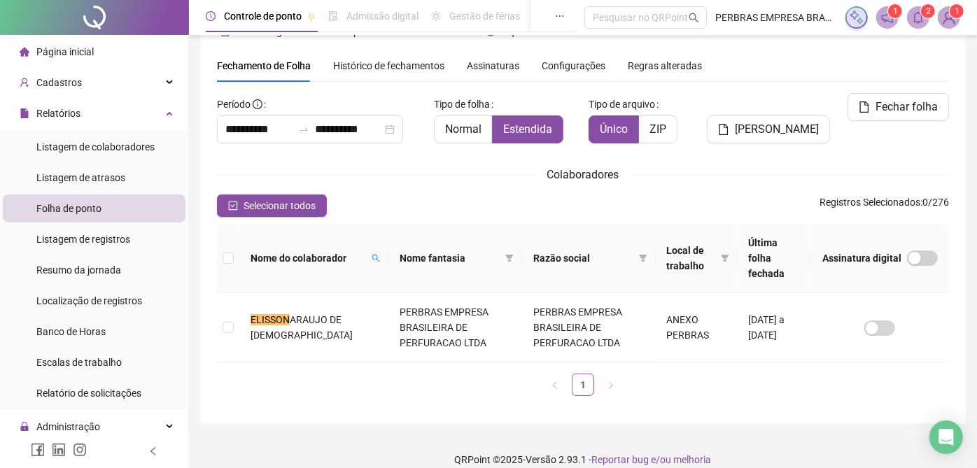
click at [325, 251] on div "Nome do colaborador" at bounding box center [314, 258] width 127 height 15
click at [369, 248] on span at bounding box center [376, 258] width 14 height 21
type input "******"
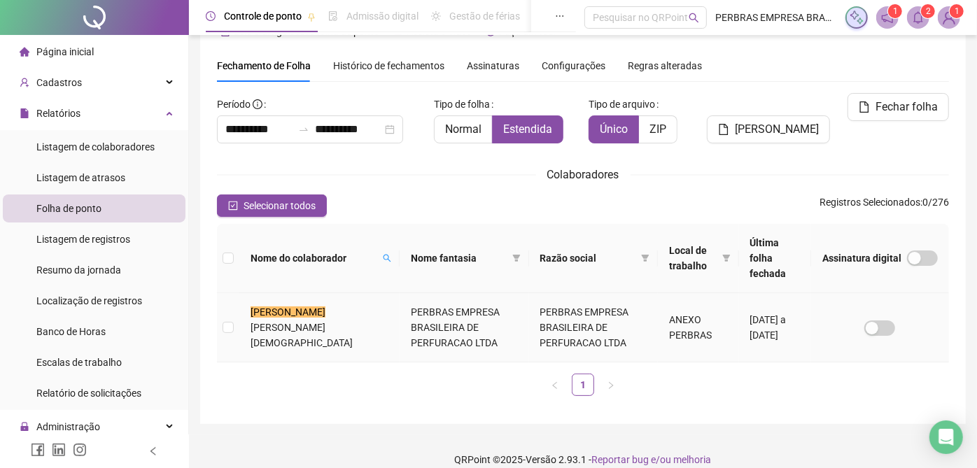
click at [529, 307] on td "PERBRAS EMPRESA BRASILEIRA DE PERFURACAO LTDA" at bounding box center [593, 327] width 129 height 69
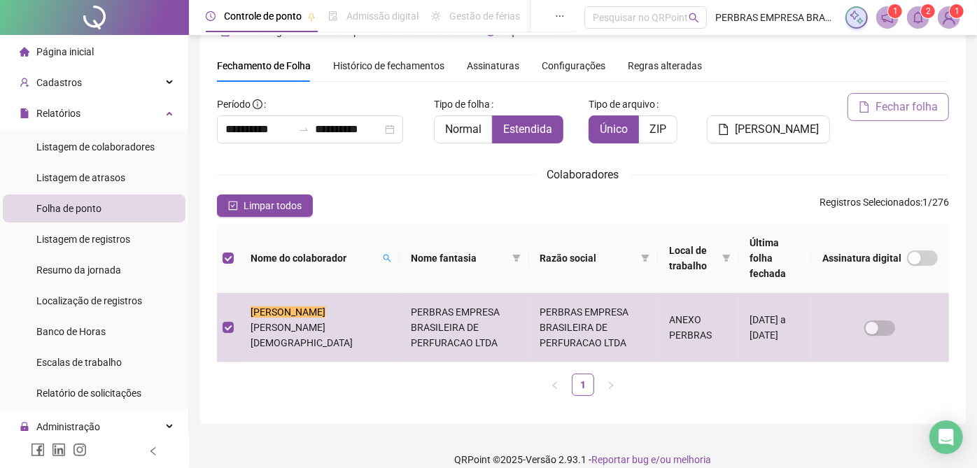
click at [897, 101] on span "Fechar folha" at bounding box center [907, 107] width 62 height 17
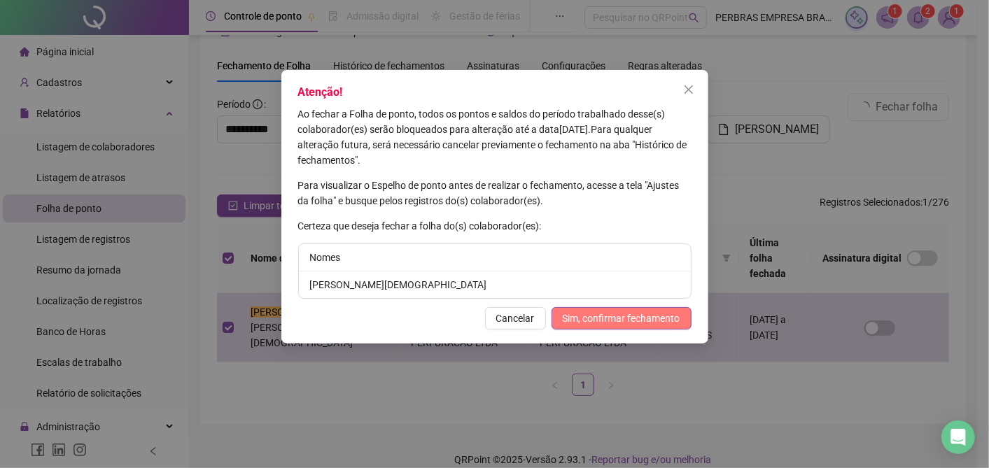
click at [653, 316] on span "Sim, confirmar fechamento" at bounding box center [622, 318] width 118 height 15
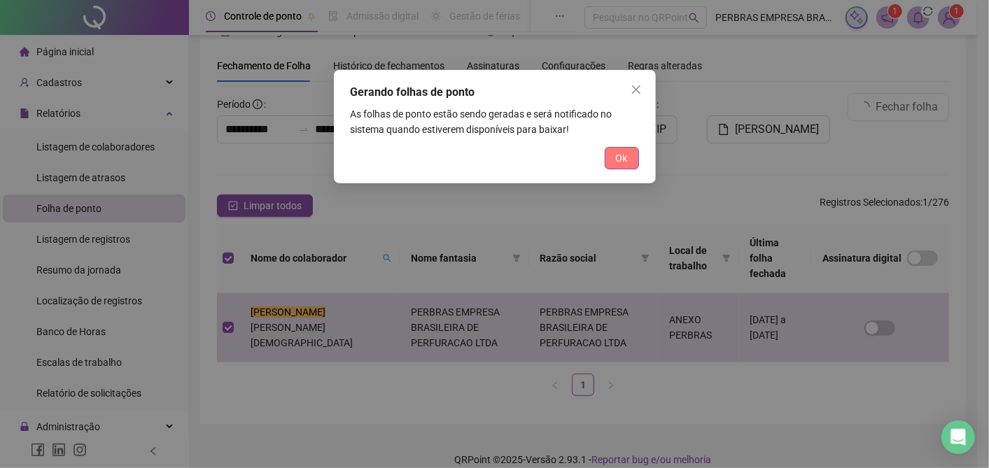
click at [624, 154] on span "Ok" at bounding box center [622, 157] width 12 height 15
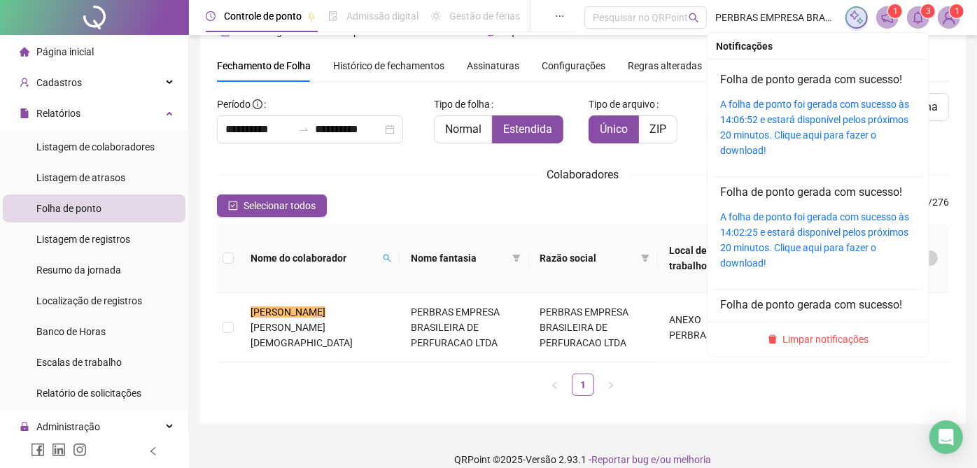
click at [921, 13] on sup "3" at bounding box center [928, 11] width 14 height 14
click at [818, 101] on link "A folha de ponto foi gerada com sucesso às 14:06:52 e estará disponível pelos p…" at bounding box center [814, 127] width 189 height 57
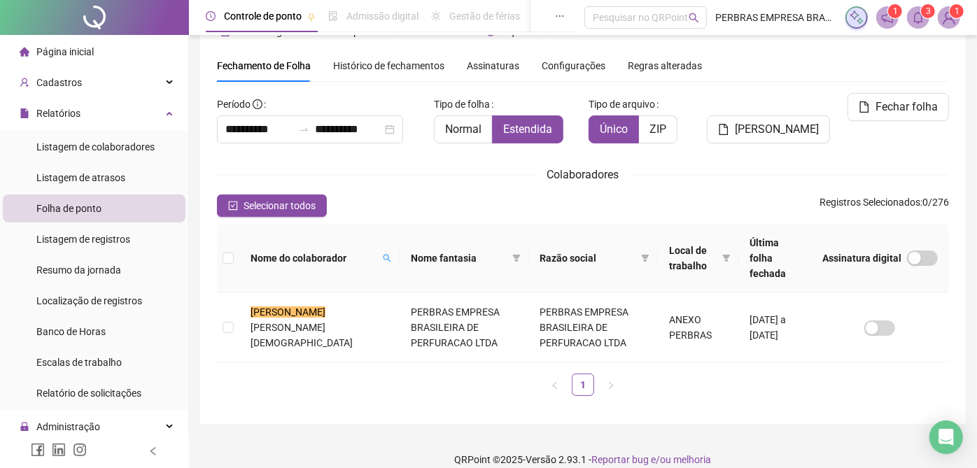
click at [363, 62] on span "Histórico de fechamentos" at bounding box center [388, 65] width 111 height 11
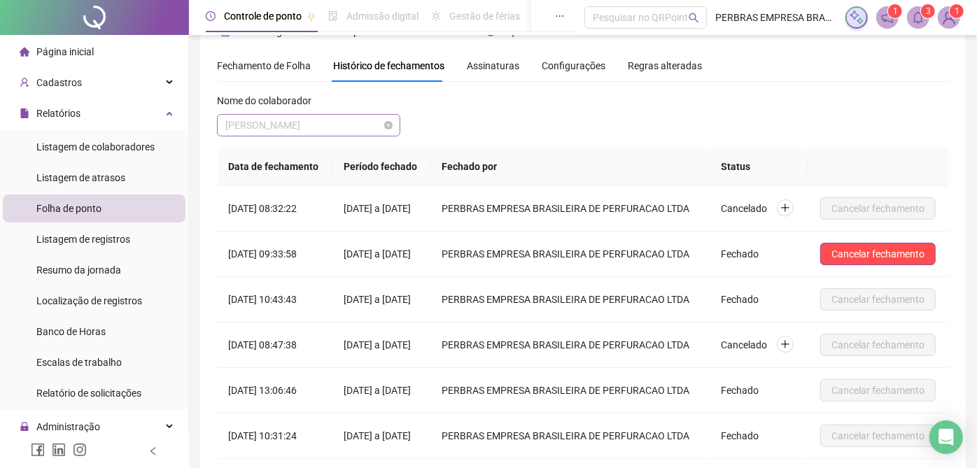
drag, startPoint x: 295, startPoint y: 123, endPoint x: 295, endPoint y: 131, distance: 7.7
click at [295, 122] on span "[PERSON_NAME]" at bounding box center [308, 125] width 167 height 21
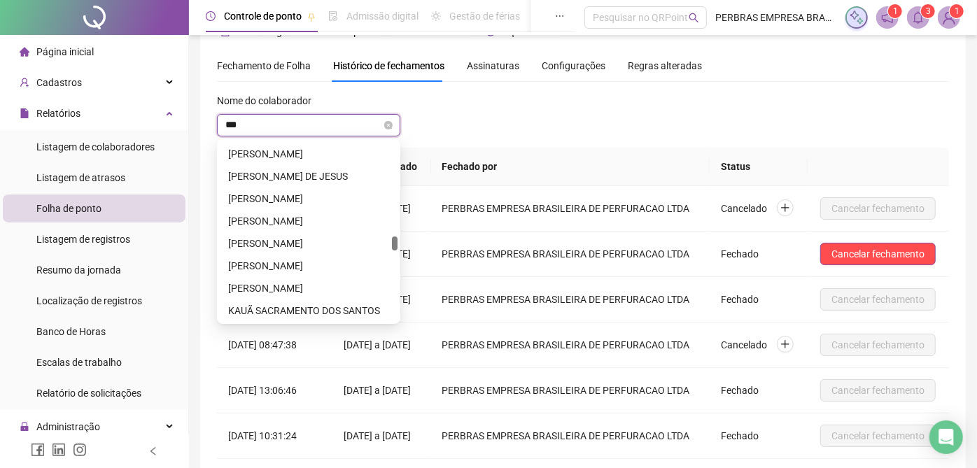
scroll to position [0, 0]
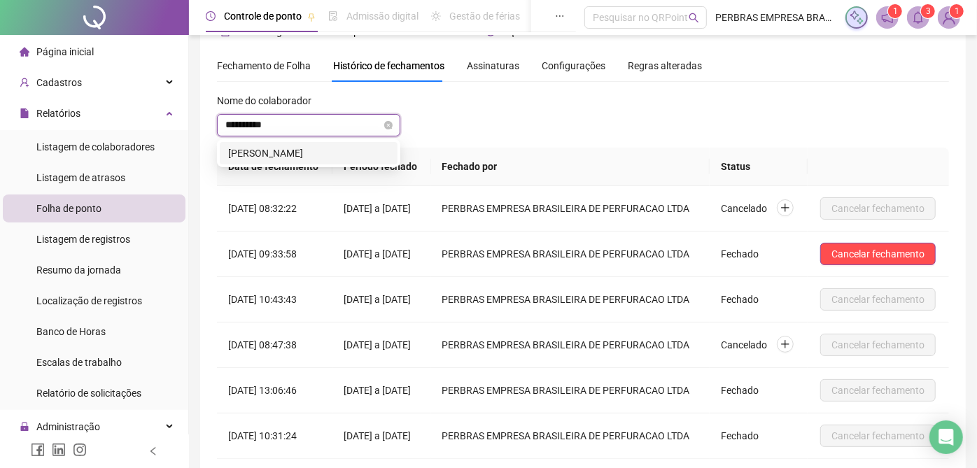
type input "**********"
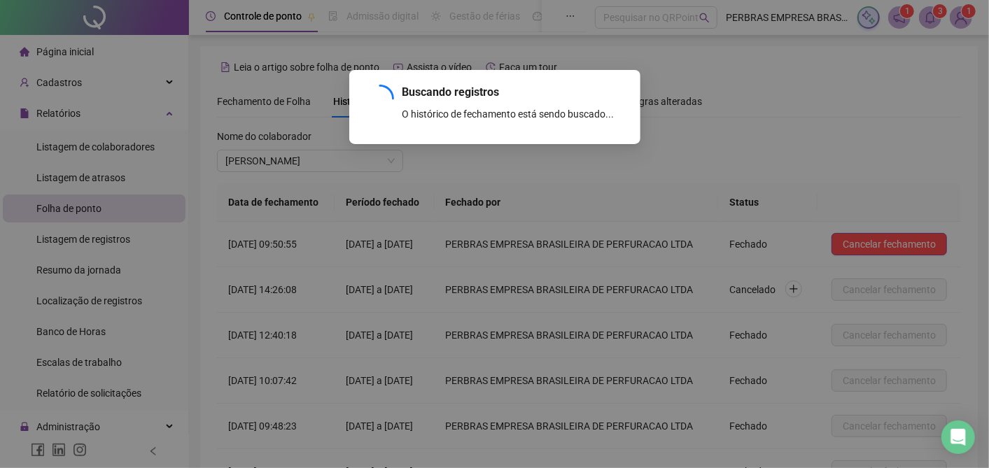
scroll to position [197, 0]
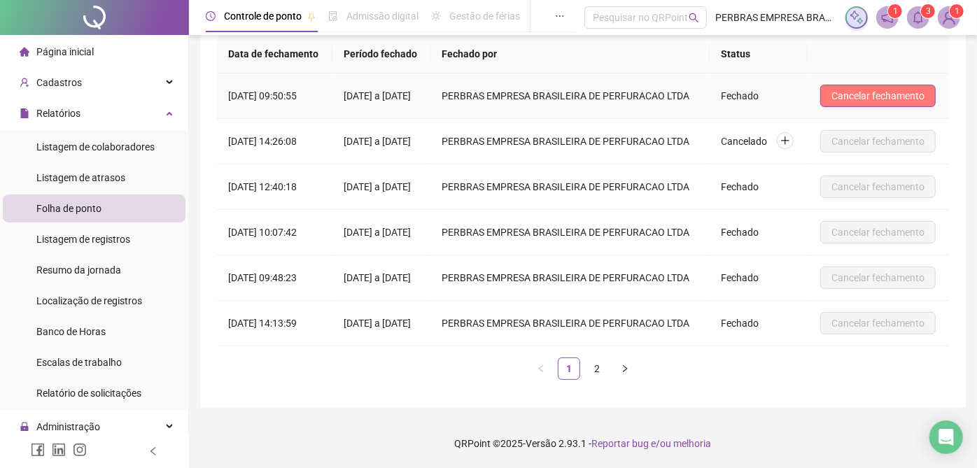
click at [915, 88] on span "Cancelar fechamento" at bounding box center [877, 95] width 93 height 15
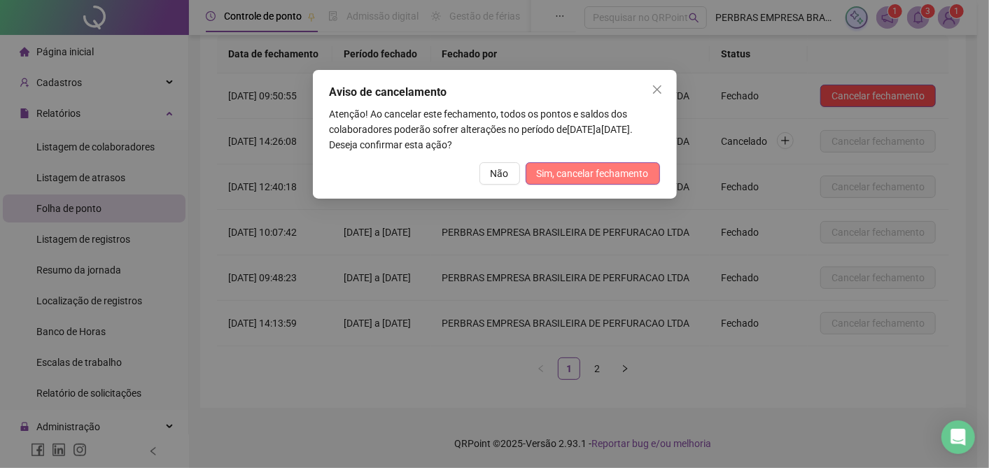
click at [619, 167] on span "Sim, cancelar fechamento" at bounding box center [593, 173] width 112 height 15
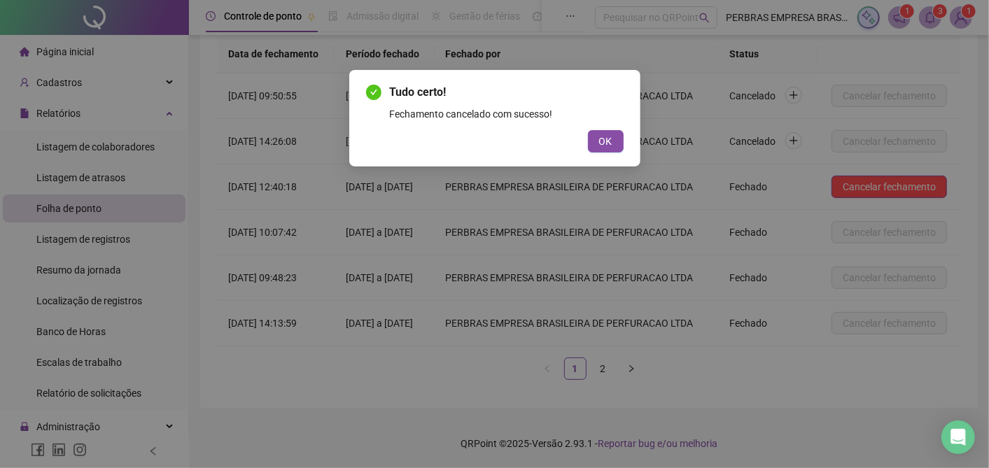
click at [611, 142] on span "OK" at bounding box center [605, 141] width 13 height 15
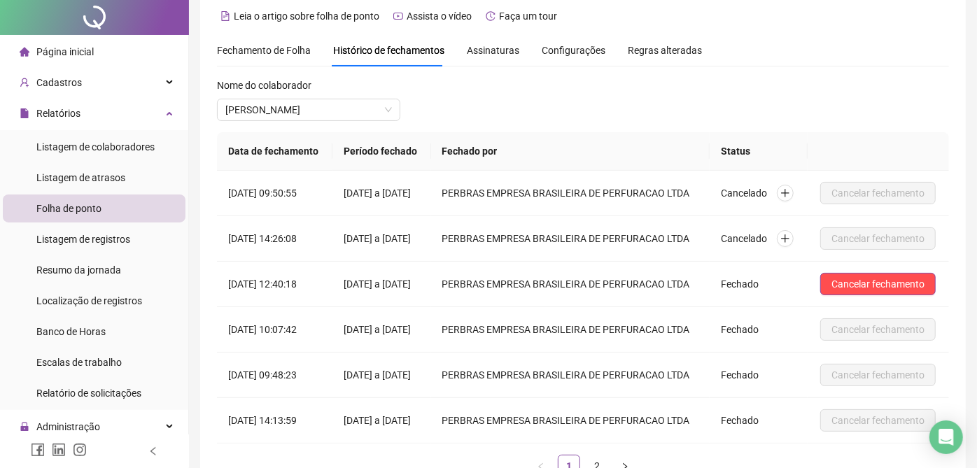
scroll to position [0, 0]
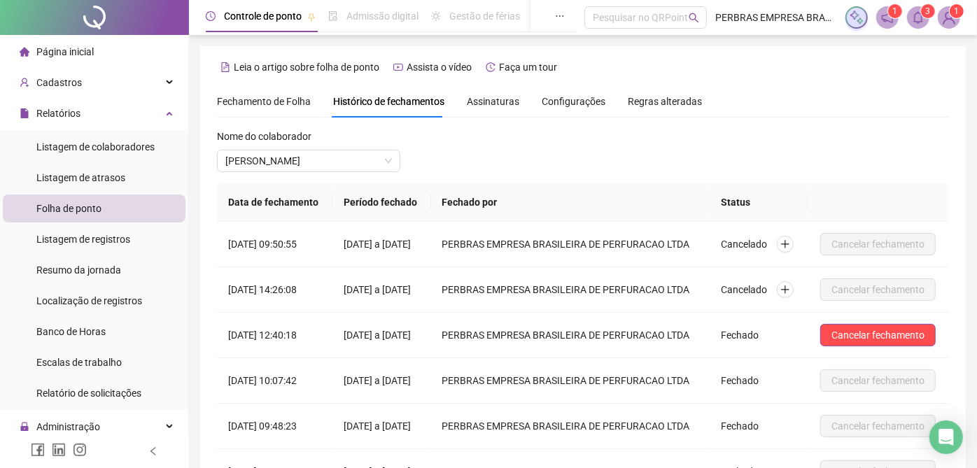
click at [264, 101] on span "Fechamento de Folha" at bounding box center [264, 101] width 94 height 11
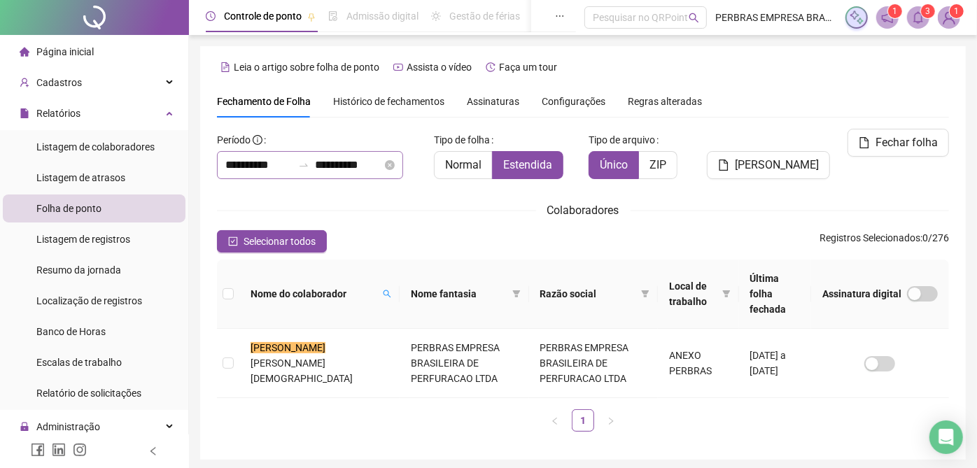
type input "**********"
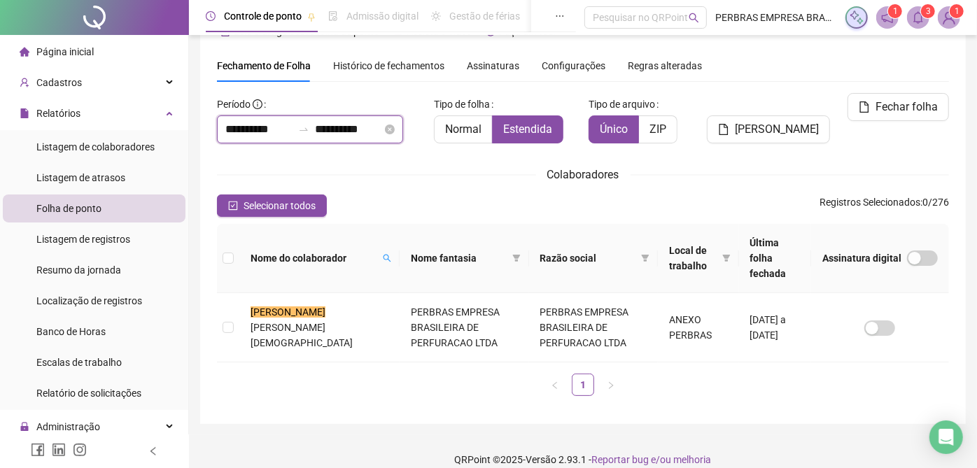
click at [259, 134] on input "**********" at bounding box center [258, 129] width 67 height 17
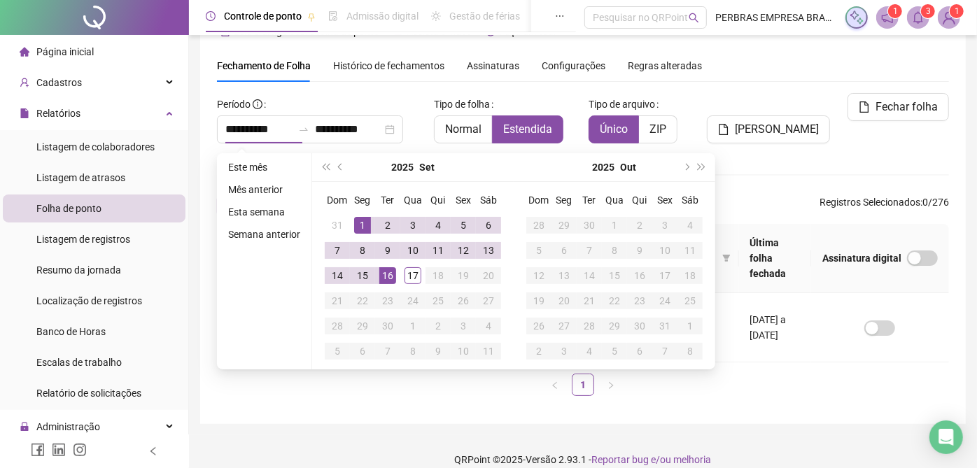
click at [342, 161] on button "prev-year" at bounding box center [340, 167] width 15 height 28
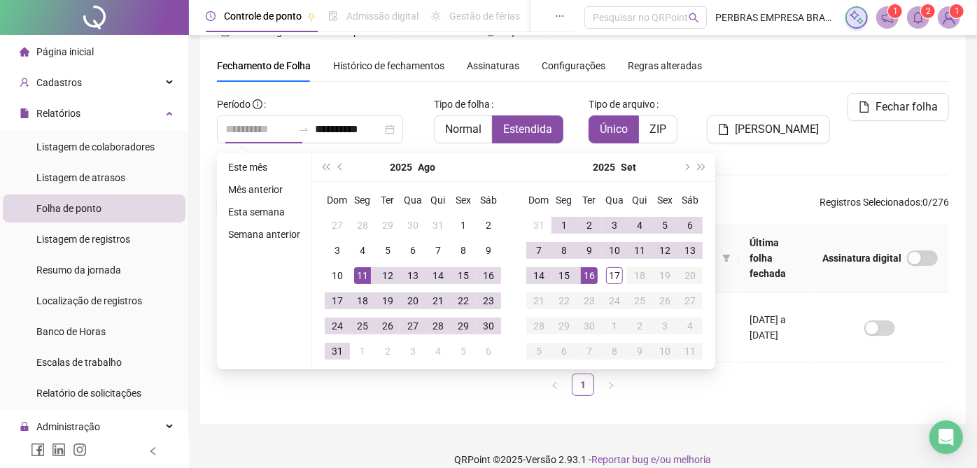
type input "**********"
click at [363, 271] on div "11" at bounding box center [362, 275] width 17 height 17
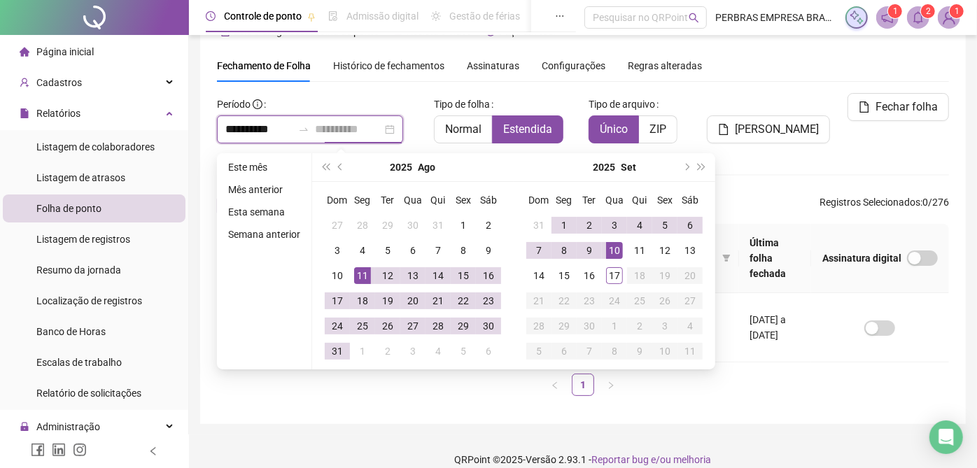
type input "**********"
click at [621, 248] on td "10" at bounding box center [614, 250] width 25 height 25
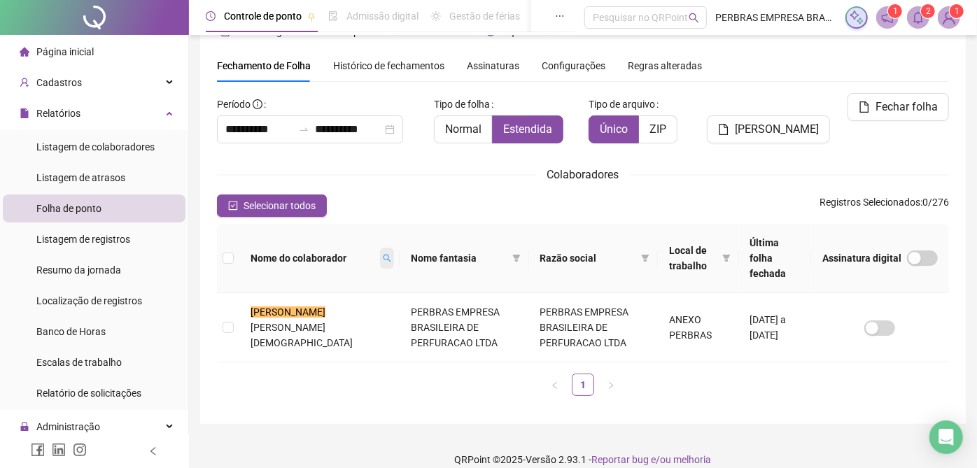
click at [380, 248] on span at bounding box center [387, 258] width 14 height 21
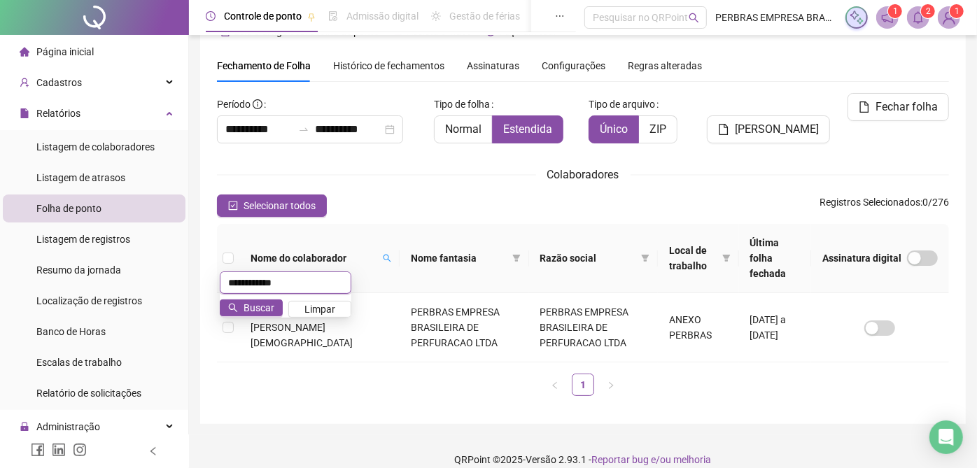
type input "**********"
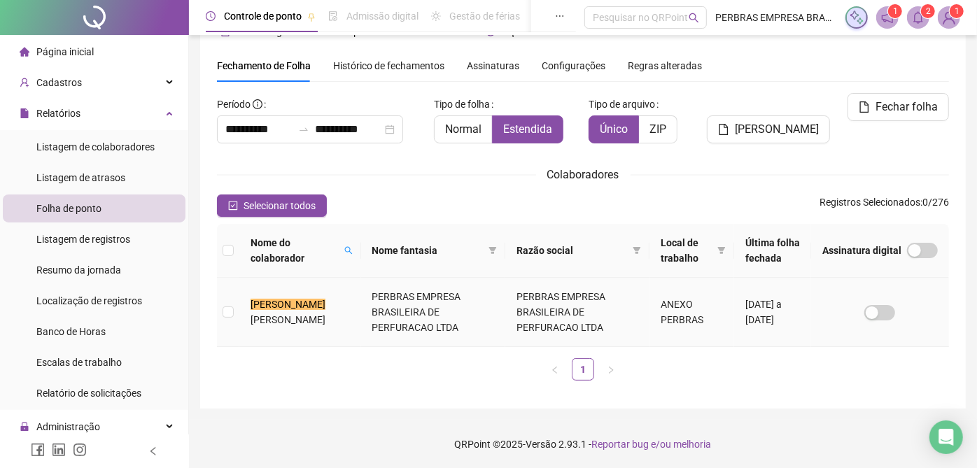
drag, startPoint x: 416, startPoint y: 313, endPoint x: 785, endPoint y: 157, distance: 400.2
click at [416, 314] on td "PERBRAS EMPRESA BRASILEIRA DE PERFURACAO LTDA" at bounding box center [433, 312] width 144 height 69
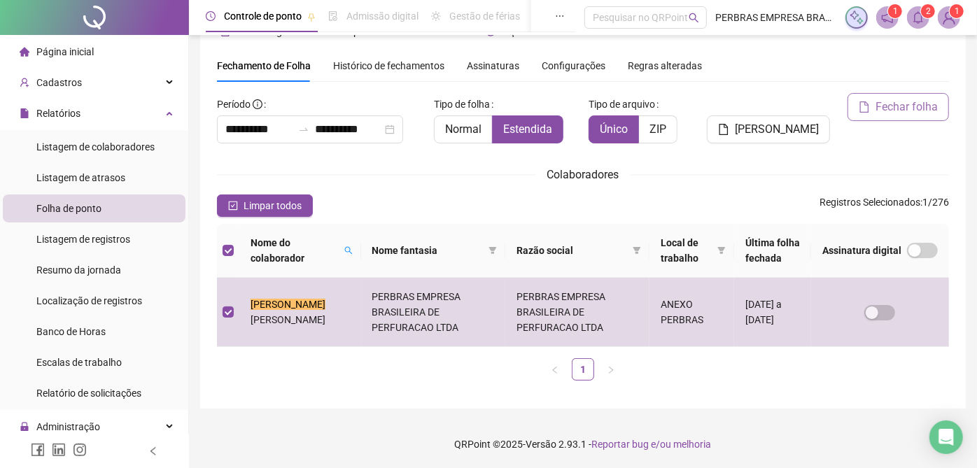
click at [869, 111] on icon "file" at bounding box center [864, 106] width 9 height 11
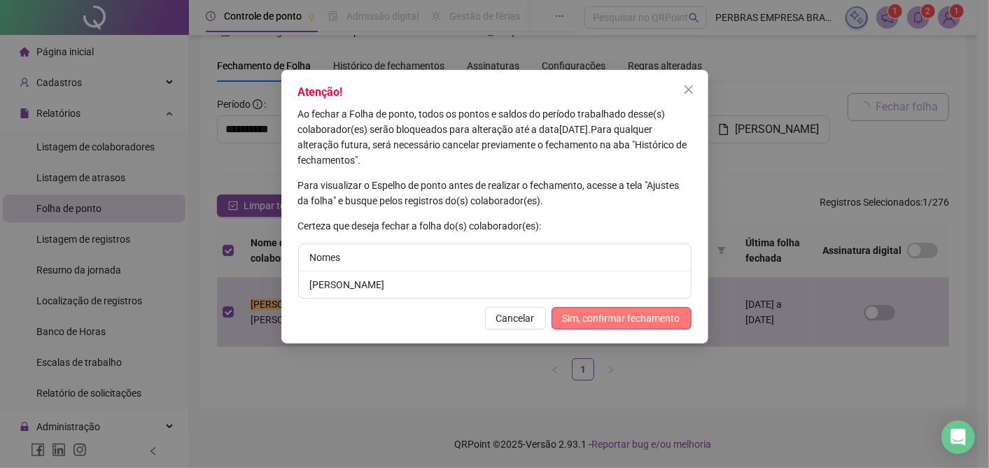
click at [605, 316] on span "Sim, confirmar fechamento" at bounding box center [622, 318] width 118 height 15
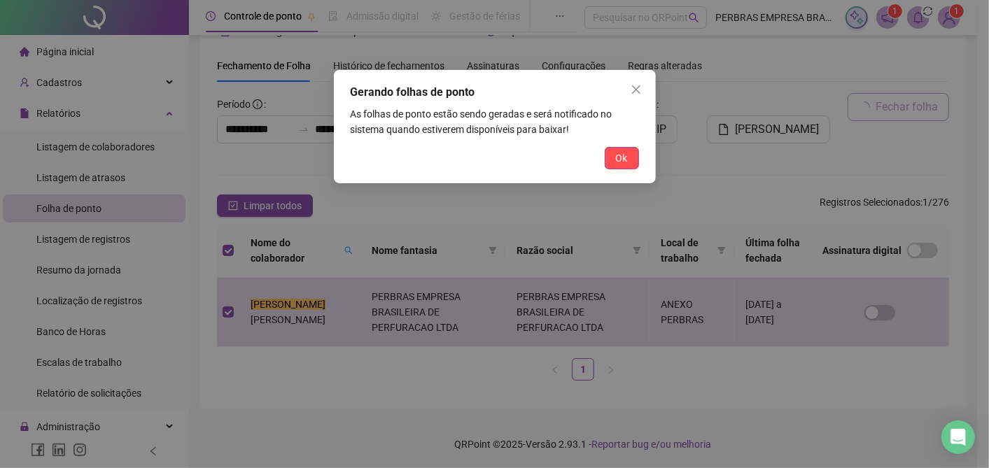
click at [615, 166] on button "Ok" at bounding box center [622, 158] width 34 height 22
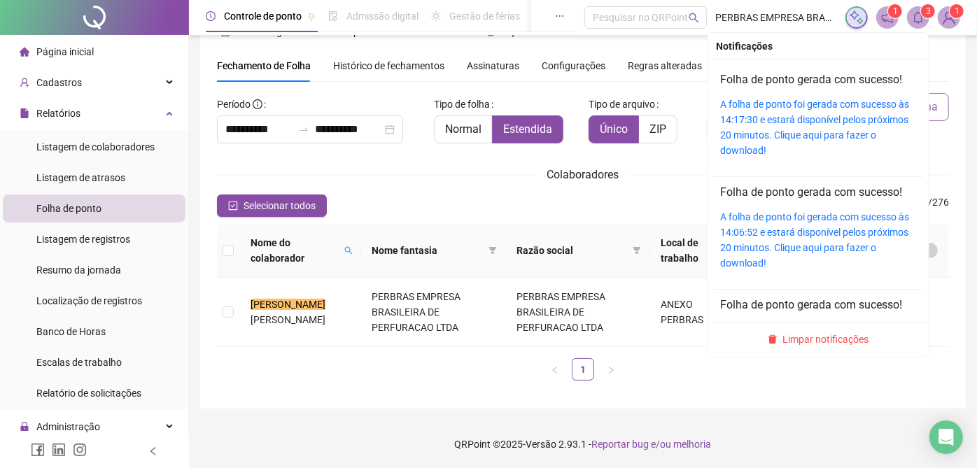
click at [916, 18] on icon "bell" at bounding box center [918, 17] width 13 height 13
click at [831, 104] on link "A folha de ponto foi gerada com sucesso às 14:17:30 e estará disponível pelos p…" at bounding box center [814, 127] width 189 height 57
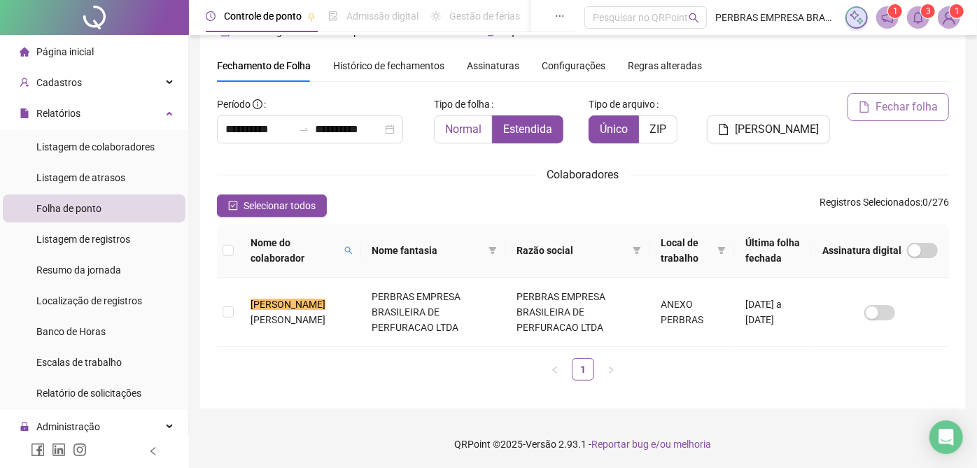
click at [454, 122] on span "Normal" at bounding box center [463, 128] width 36 height 13
click at [491, 306] on td "PERBRAS EMPRESA BRASILEIRA DE PERFURACAO LTDA" at bounding box center [433, 312] width 144 height 69
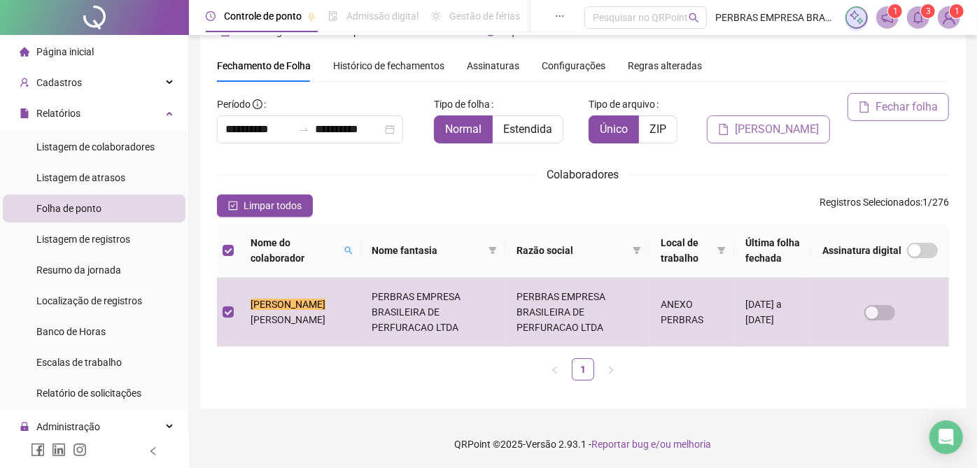
click at [781, 122] on span "Gerar espelho" at bounding box center [777, 129] width 84 height 17
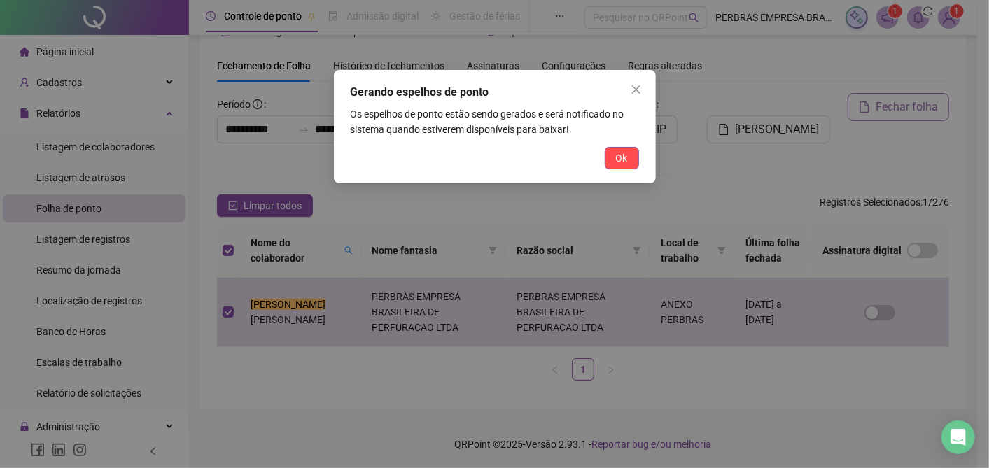
drag, startPoint x: 624, startPoint y: 155, endPoint x: 731, endPoint y: 147, distance: 107.4
click at [624, 155] on span "Ok" at bounding box center [622, 157] width 12 height 15
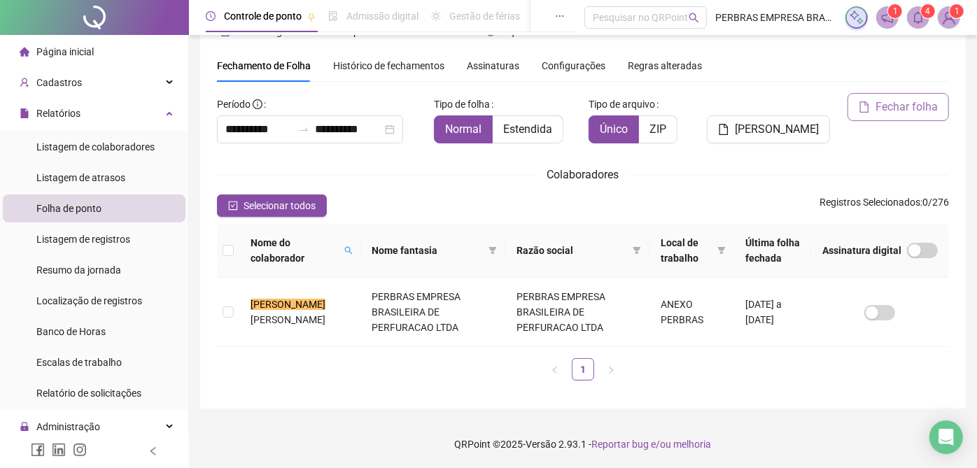
click at [919, 17] on icon "bell" at bounding box center [918, 17] width 13 height 13
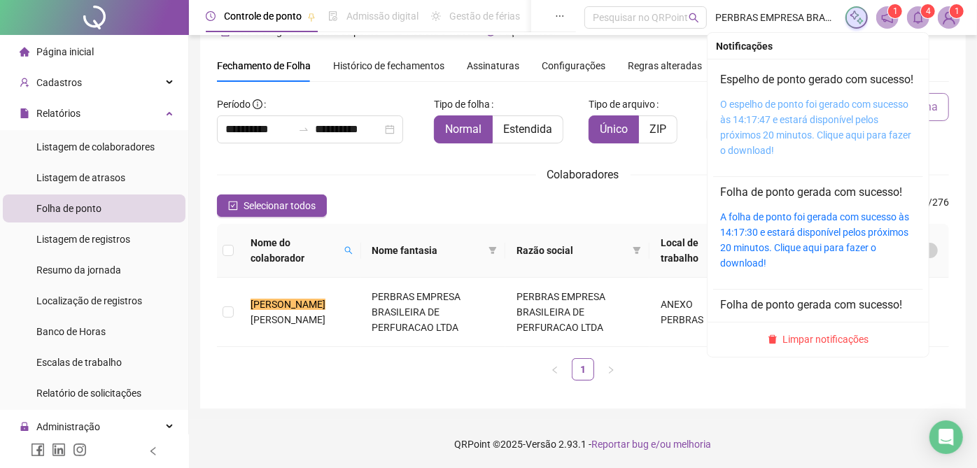
click at [822, 125] on link "O espelho de ponto foi gerado com sucesso às 14:17:47 e estará disponível pelos…" at bounding box center [815, 127] width 191 height 57
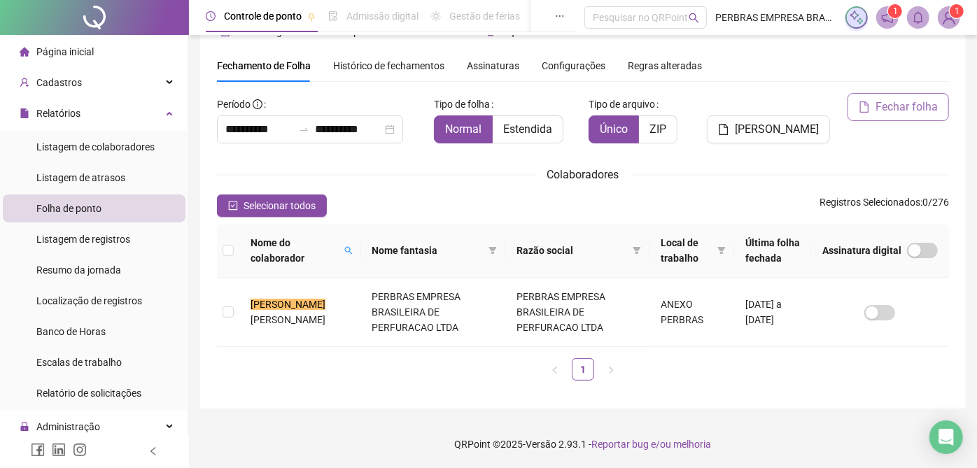
click at [373, 64] on span "Histórico de fechamentos" at bounding box center [388, 65] width 111 height 11
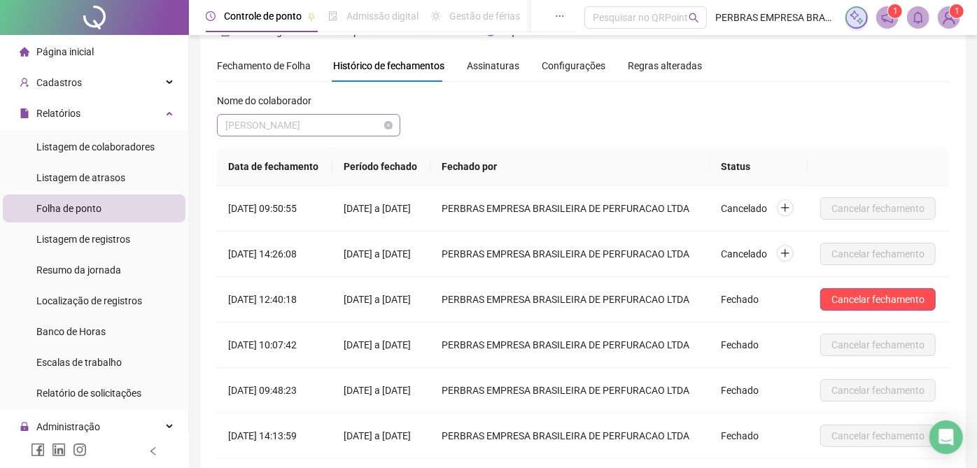
click at [306, 127] on span "[PERSON_NAME]" at bounding box center [308, 125] width 167 height 21
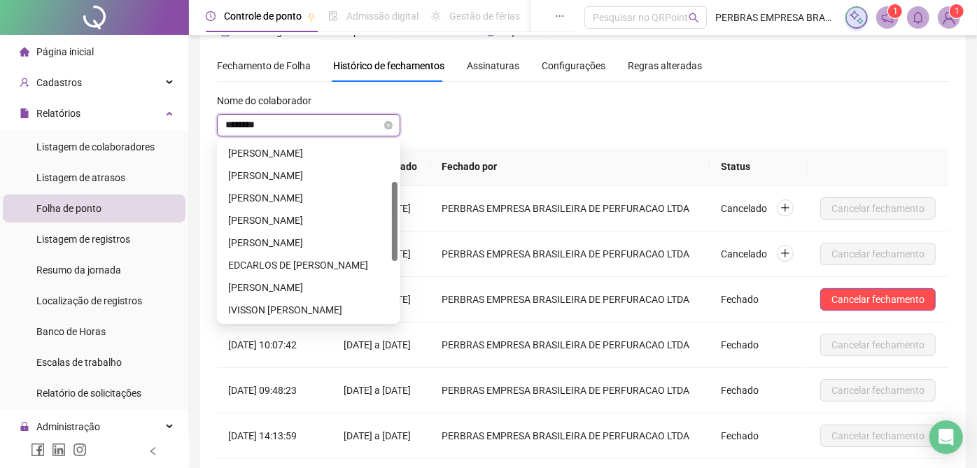
scroll to position [0, 0]
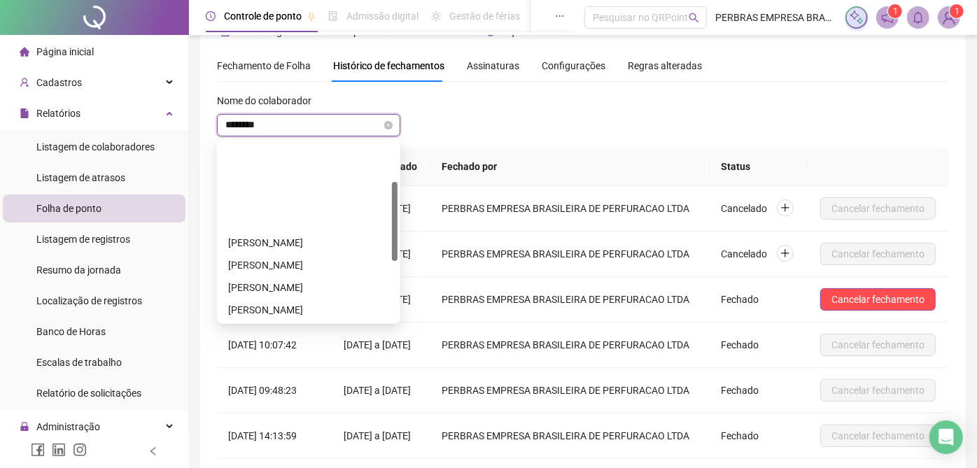
type input "*********"
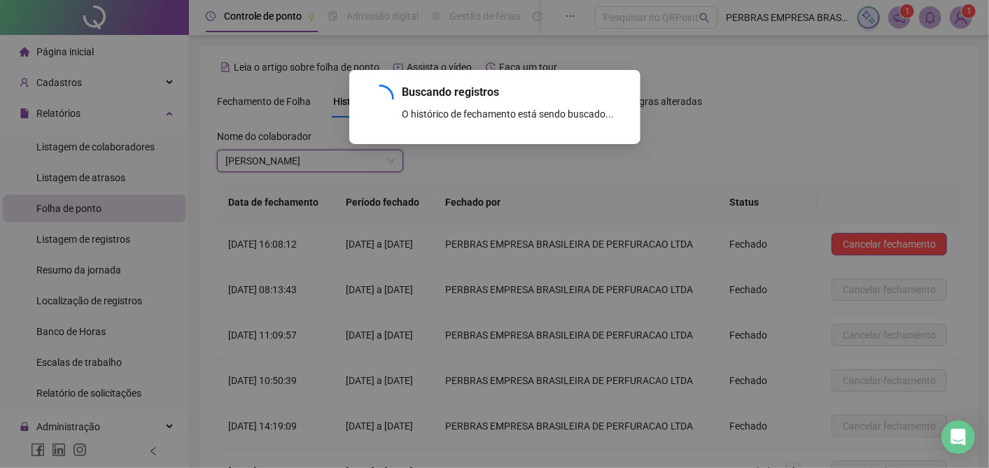
scroll to position [197, 0]
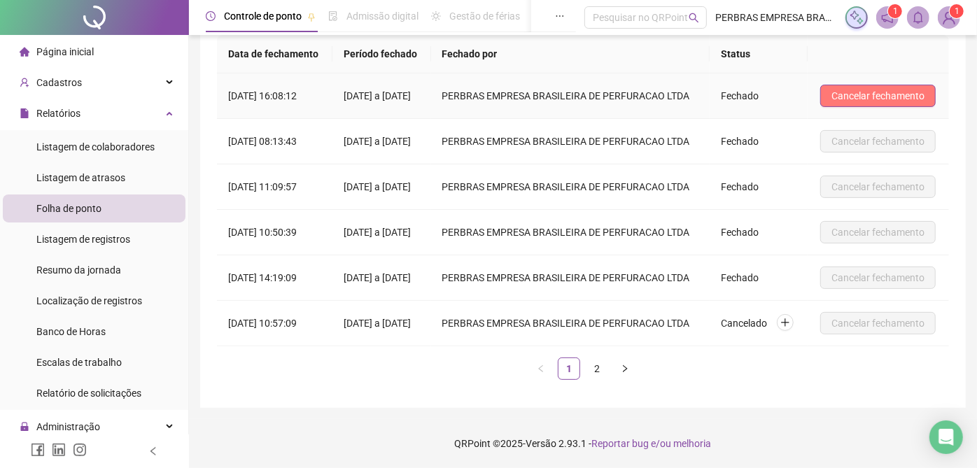
click at [922, 88] on span "Cancelar fechamento" at bounding box center [877, 95] width 93 height 15
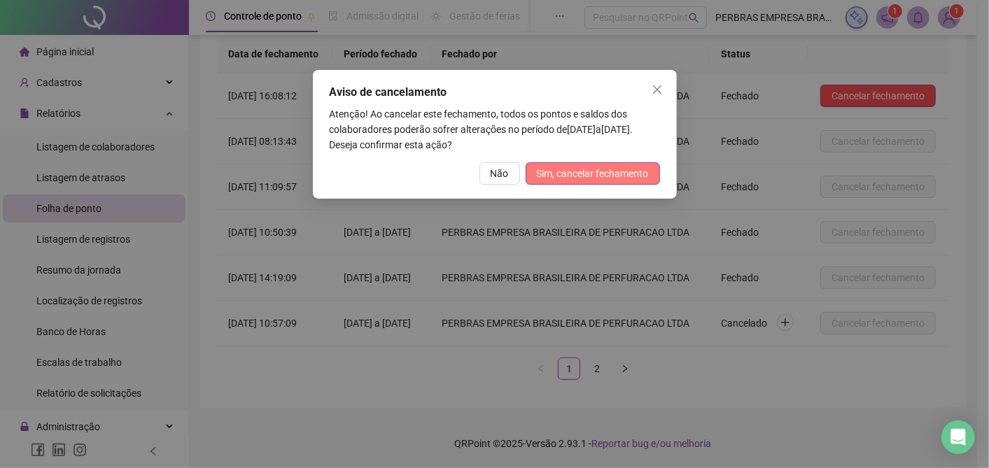
click at [626, 170] on span "Sim, cancelar fechamento" at bounding box center [593, 173] width 112 height 15
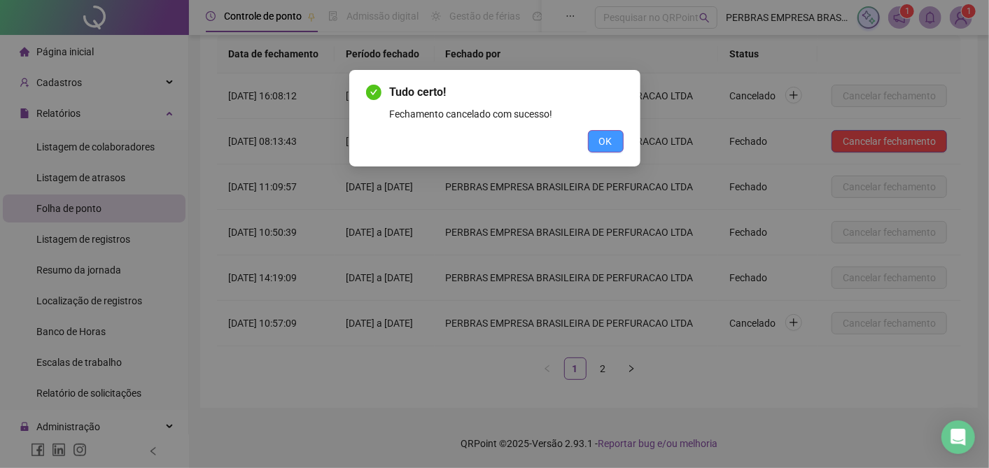
click at [612, 145] on span "OK" at bounding box center [605, 141] width 13 height 15
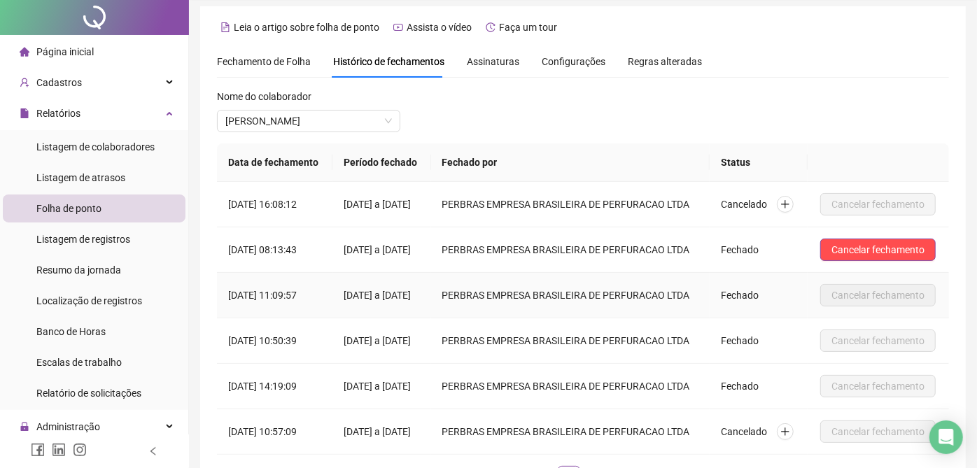
scroll to position [0, 0]
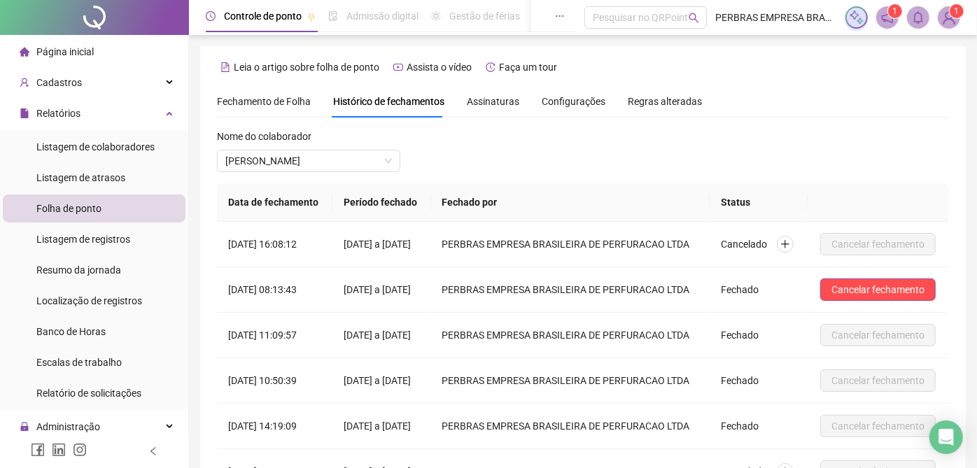
click at [265, 98] on span "Fechamento de Folha" at bounding box center [264, 101] width 94 height 11
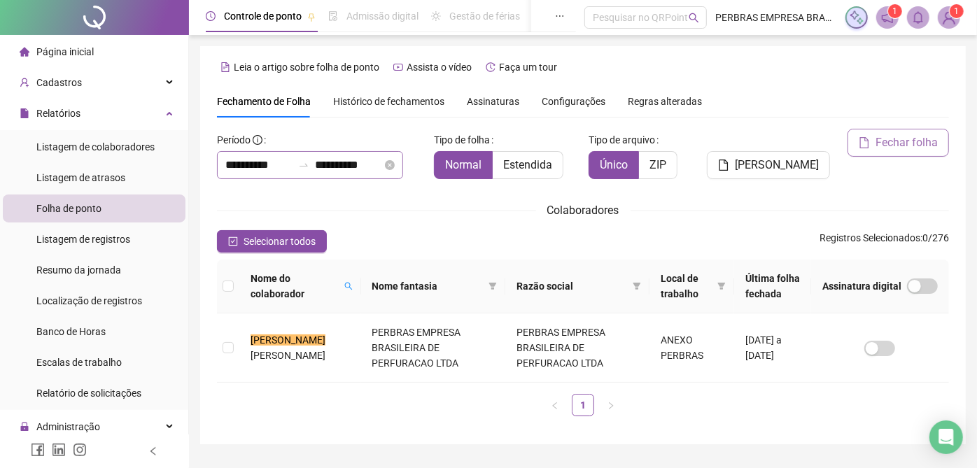
type input "**********"
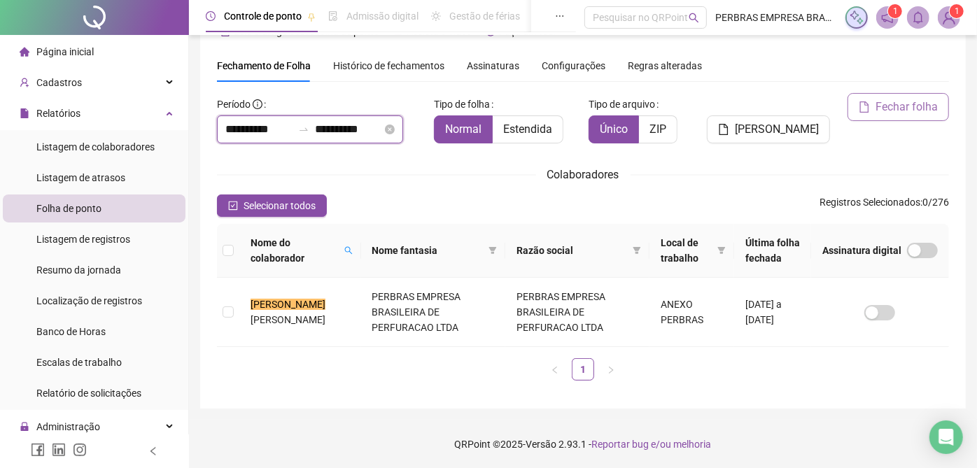
click at [242, 127] on input "**********" at bounding box center [258, 129] width 67 height 17
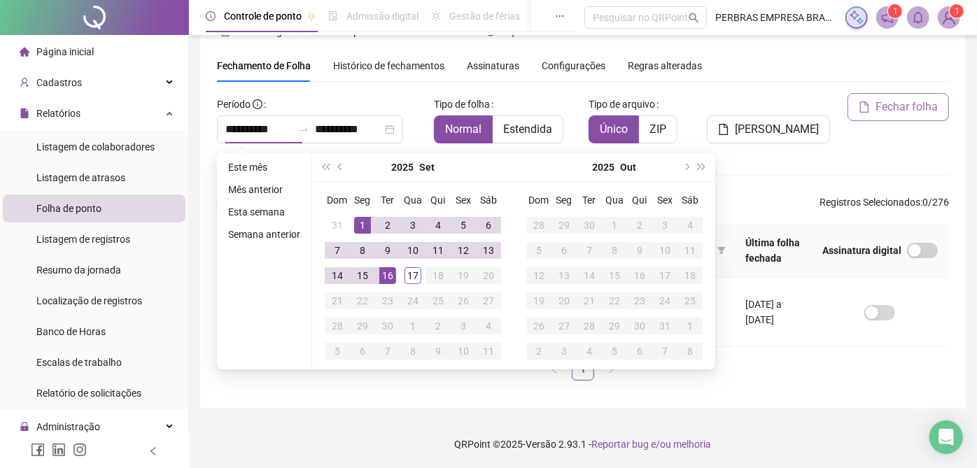
drag, startPoint x: 341, startPoint y: 161, endPoint x: 412, endPoint y: 202, distance: 81.5
click at [342, 161] on button "prev-year" at bounding box center [340, 167] width 15 height 28
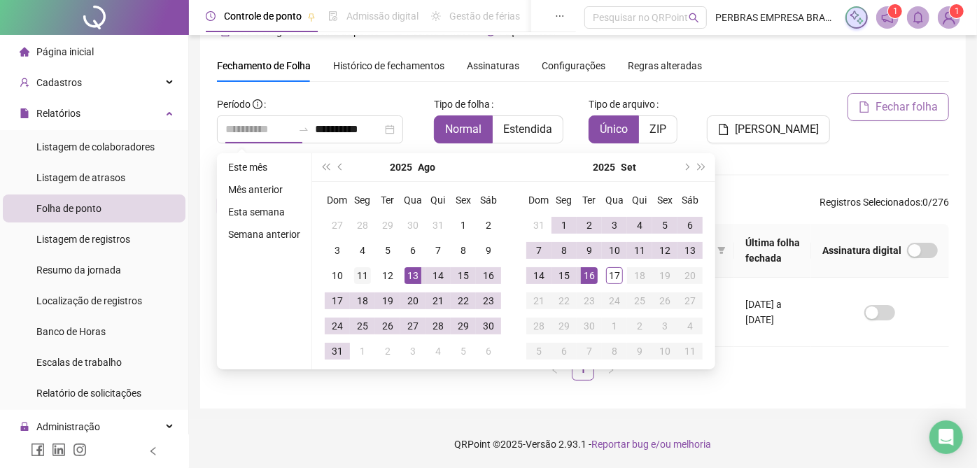
type input "**********"
drag, startPoint x: 357, startPoint y: 278, endPoint x: 388, endPoint y: 274, distance: 31.0
click at [358, 278] on div "11" at bounding box center [362, 275] width 17 height 17
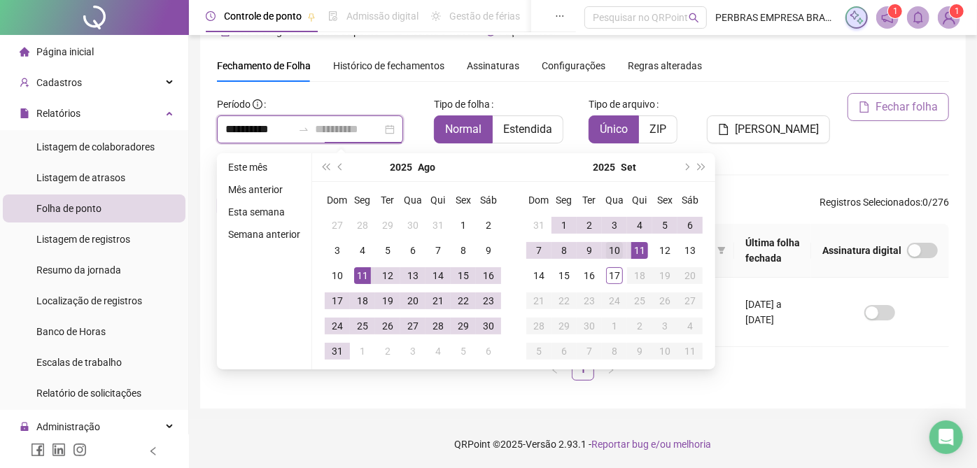
type input "**********"
click at [621, 250] on div "10" at bounding box center [614, 250] width 17 height 17
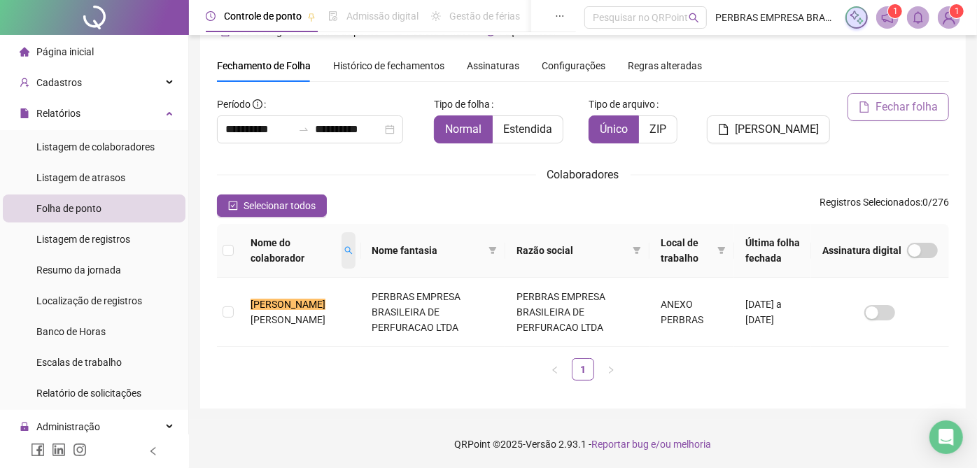
click at [350, 258] on span at bounding box center [349, 250] width 14 height 36
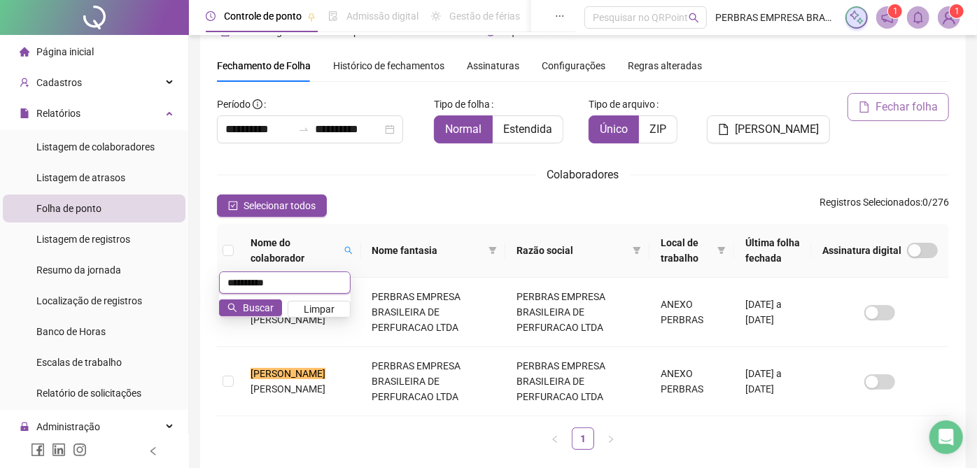
scroll to position [52, 0]
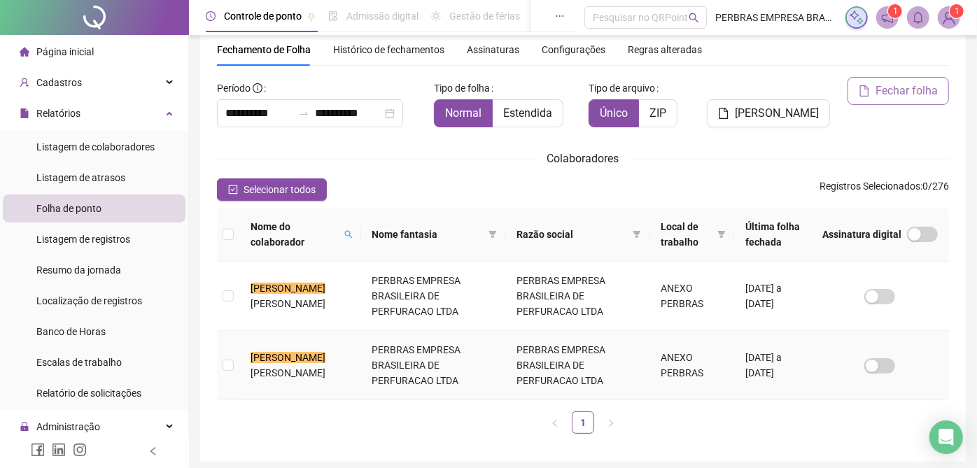
drag, startPoint x: 414, startPoint y: 373, endPoint x: 929, endPoint y: 181, distance: 550.5
click at [413, 374] on td "PERBRAS EMPRESA BRASILEIRA DE PERFURACAO LTDA" at bounding box center [433, 365] width 144 height 69
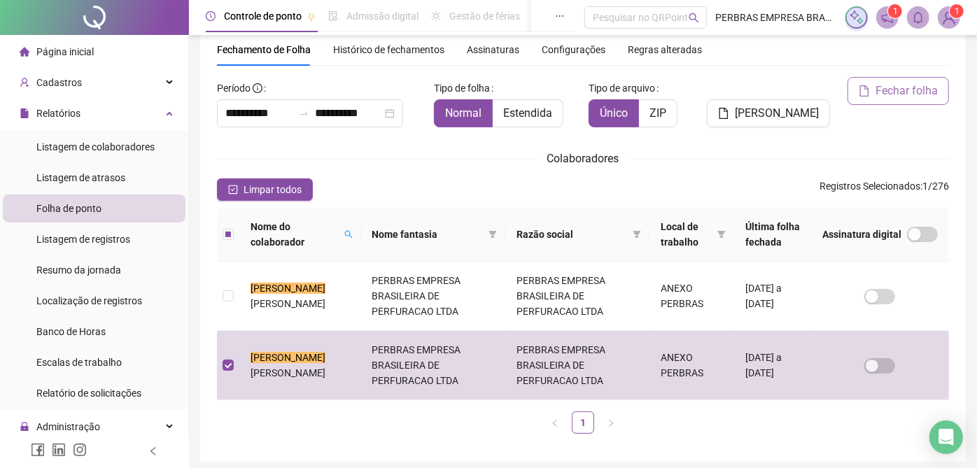
drag, startPoint x: 918, startPoint y: 89, endPoint x: 911, endPoint y: 87, distance: 7.3
click at [914, 87] on span "Fechar folha" at bounding box center [907, 91] width 62 height 17
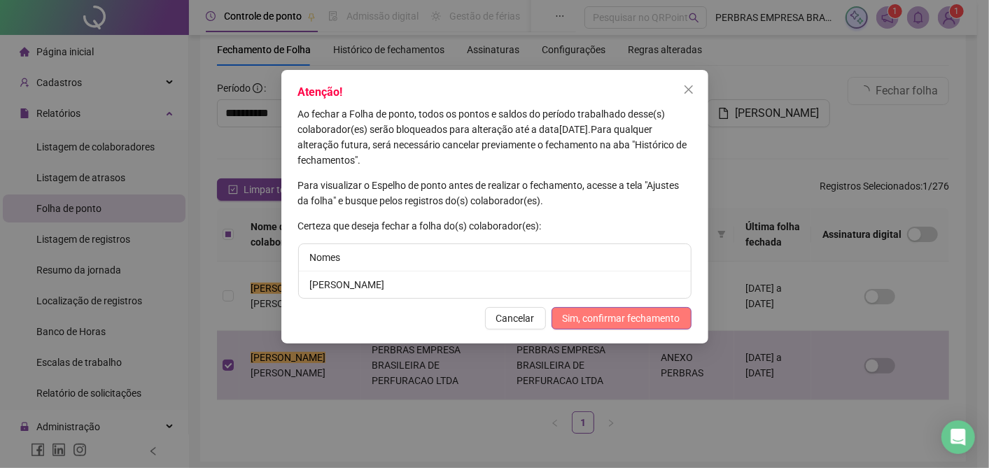
click at [629, 311] on span "Sim, confirmar fechamento" at bounding box center [622, 318] width 118 height 15
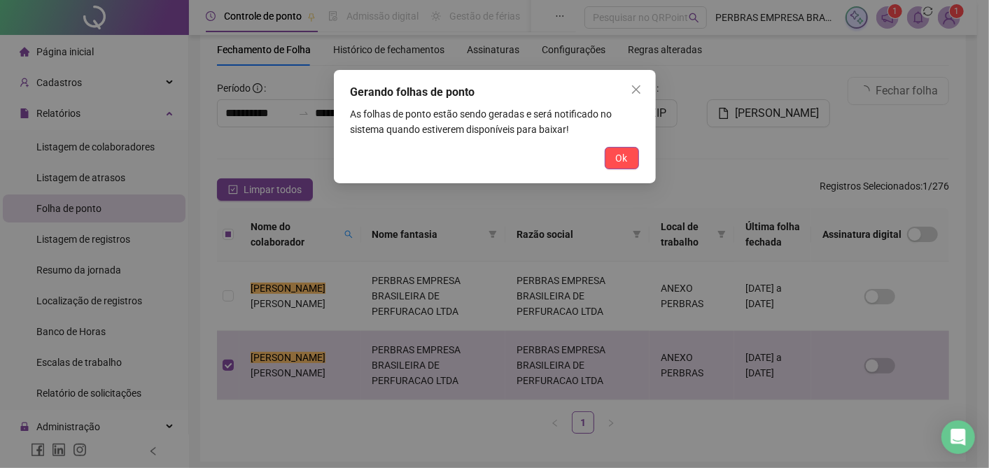
click at [631, 160] on button "Ok" at bounding box center [622, 158] width 34 height 22
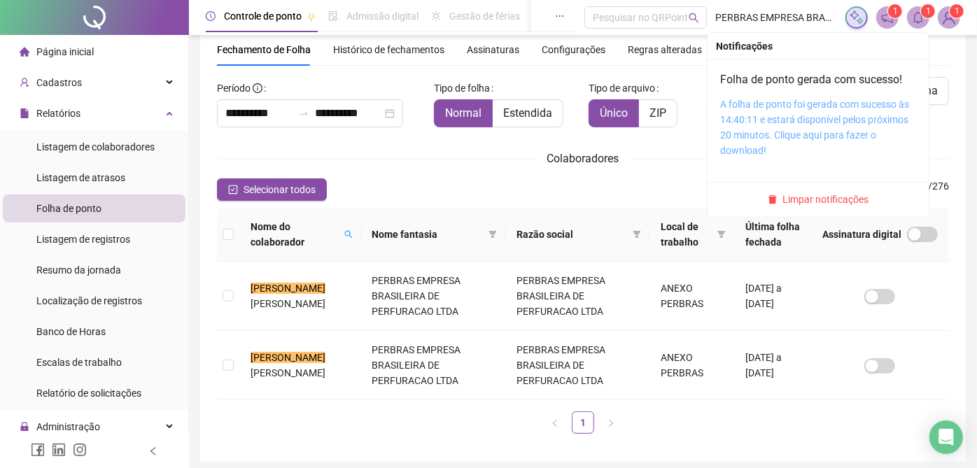
click at [853, 100] on link "A folha de ponto foi gerada com sucesso às 14:40:11 e estará disponível pelos p…" at bounding box center [814, 127] width 189 height 57
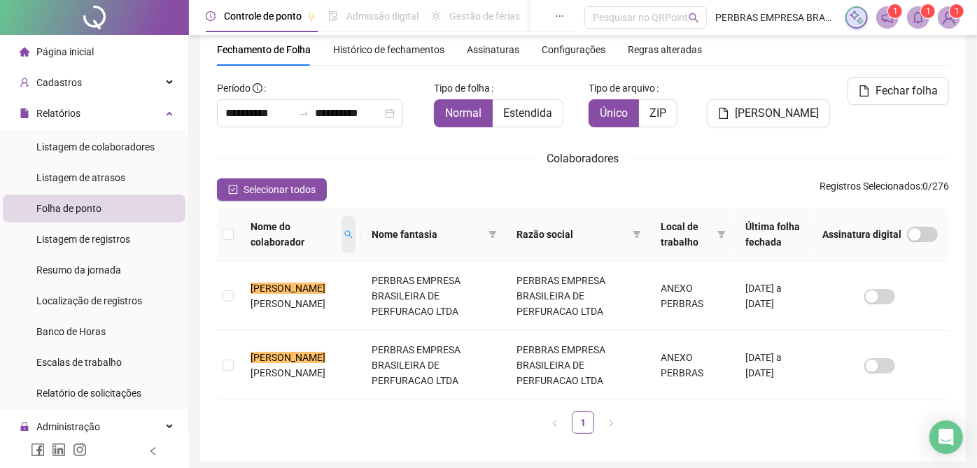
click at [351, 232] on icon "search" at bounding box center [348, 234] width 8 height 8
type input "*******"
click at [381, 44] on span "Histórico de fechamentos" at bounding box center [388, 49] width 111 height 11
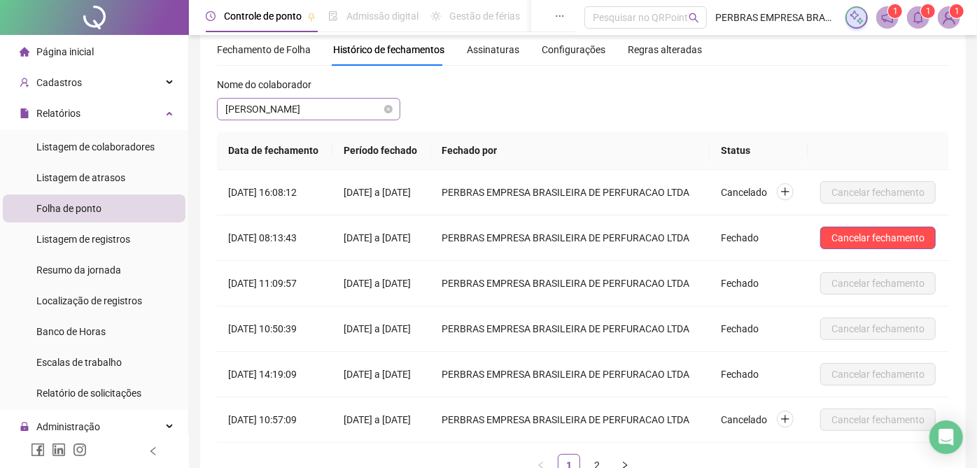
click at [332, 110] on span "[PERSON_NAME]" at bounding box center [308, 109] width 167 height 21
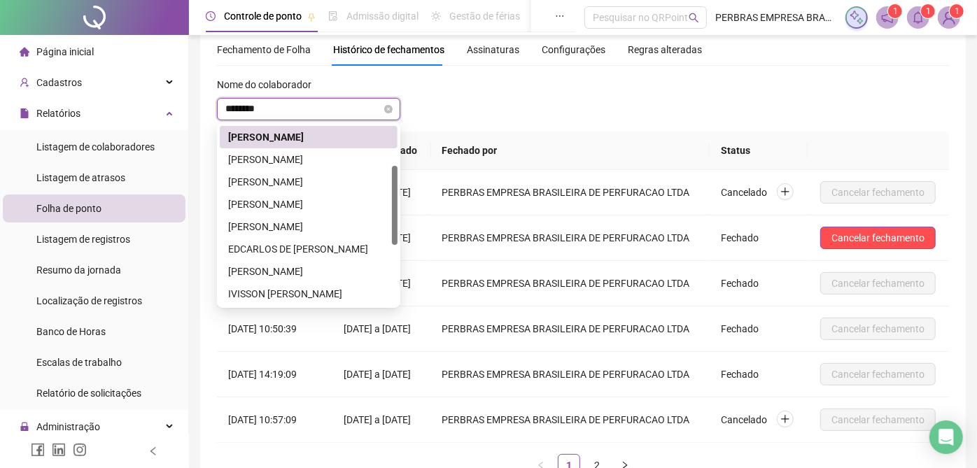
scroll to position [0, 0]
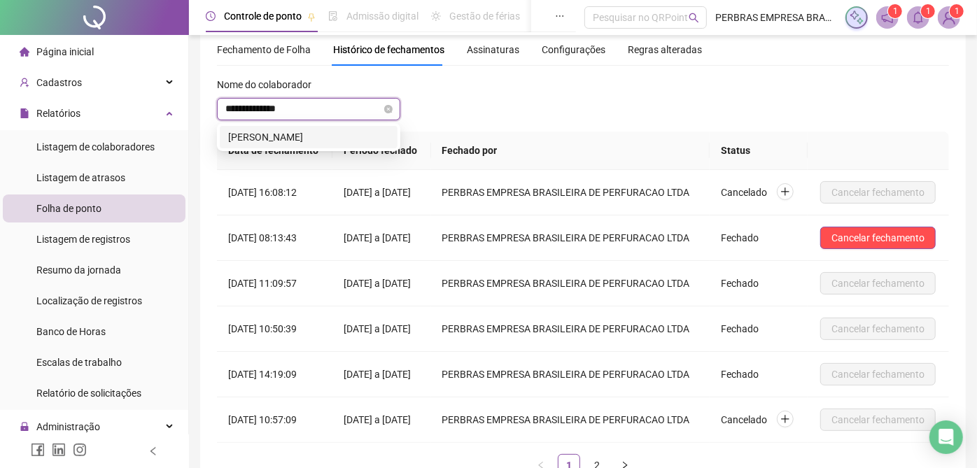
type input "**********"
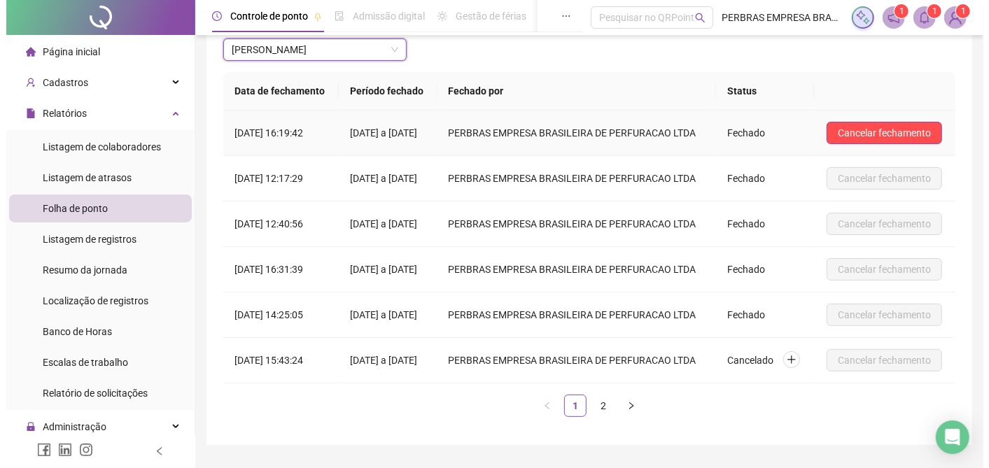
scroll to position [42, 0]
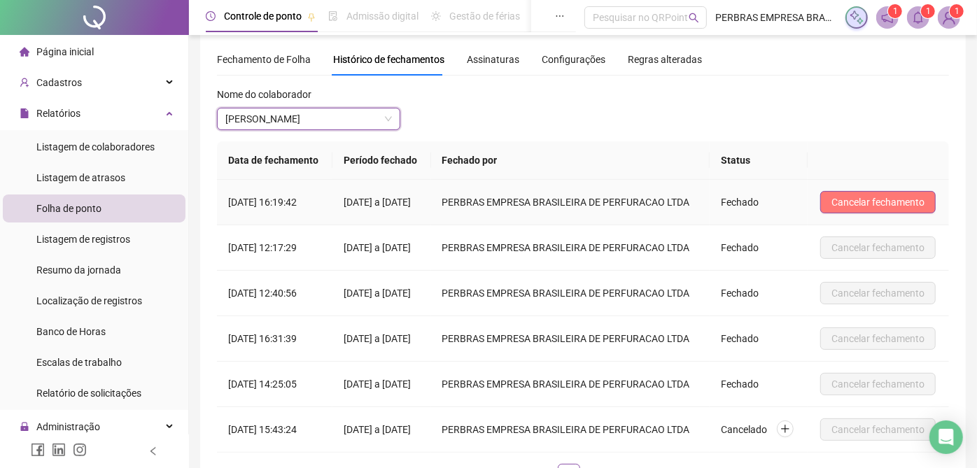
click at [855, 196] on button "Cancelar fechamento" at bounding box center [877, 202] width 115 height 22
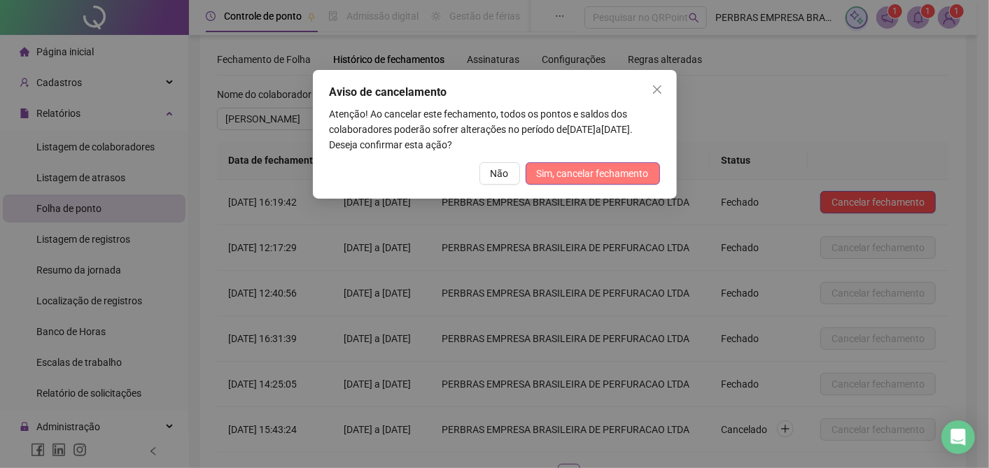
click at [642, 174] on span "Sim, cancelar fechamento" at bounding box center [593, 173] width 112 height 15
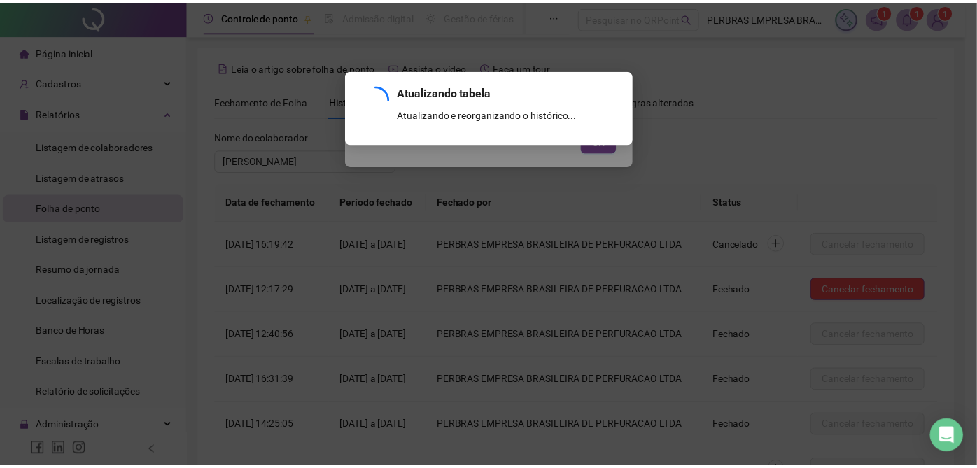
scroll to position [197, 0]
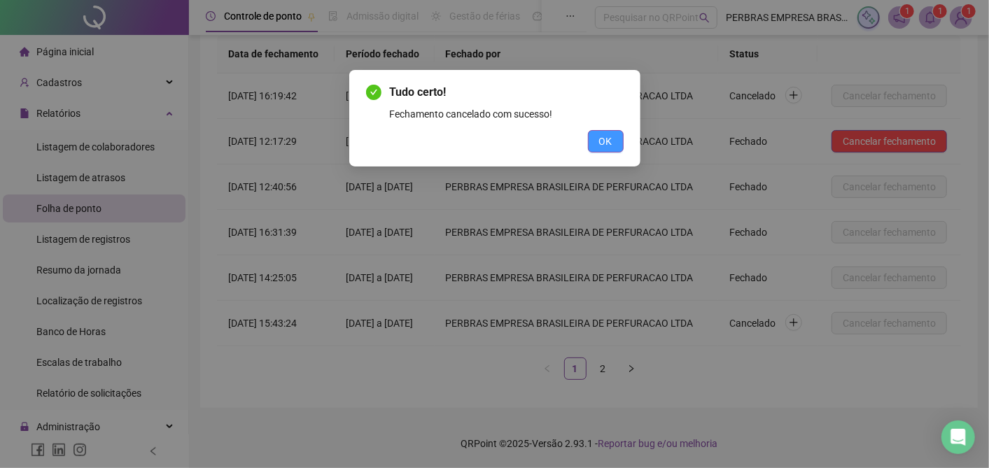
click at [604, 139] on span "OK" at bounding box center [605, 141] width 13 height 15
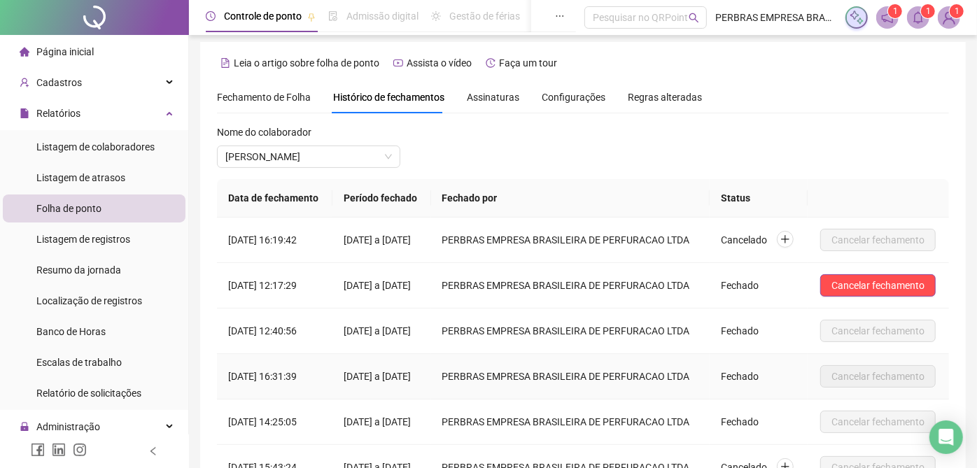
scroll to position [0, 0]
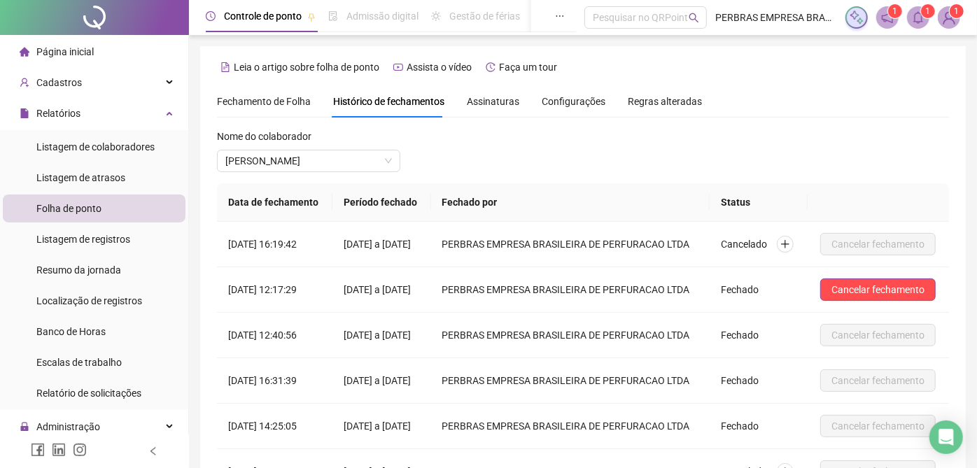
click at [269, 96] on span "Fechamento de Folha" at bounding box center [264, 101] width 94 height 11
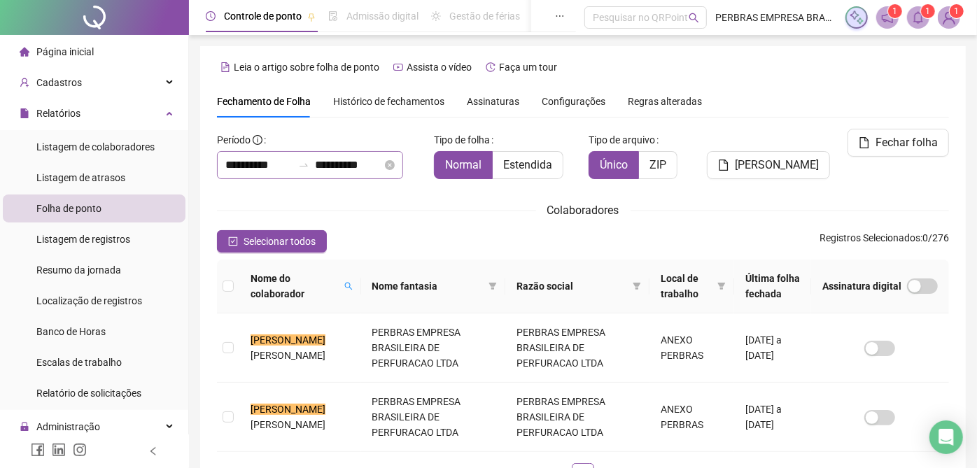
scroll to position [52, 0]
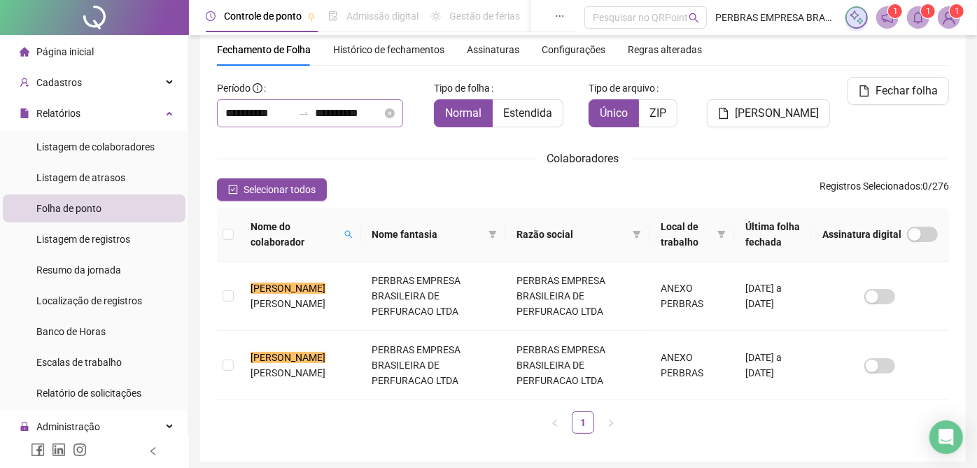
type input "**********"
click at [266, 112] on input "**********" at bounding box center [258, 113] width 67 height 17
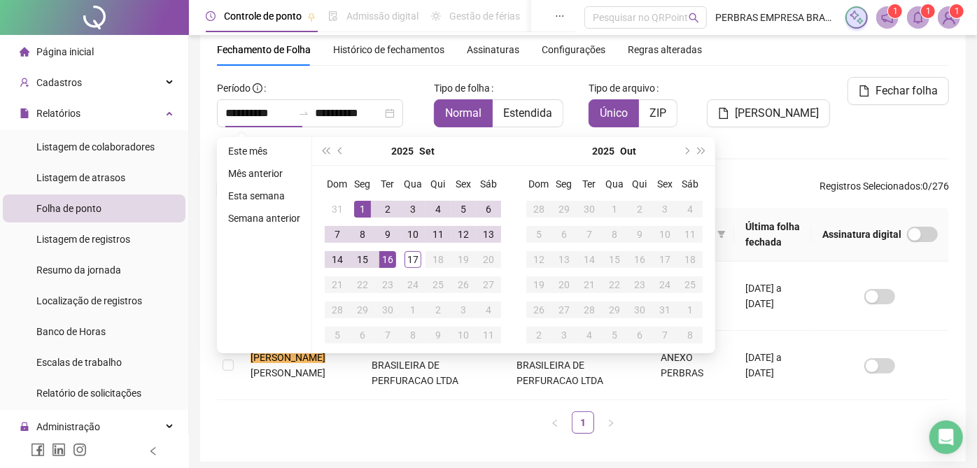
drag, startPoint x: 336, startPoint y: 149, endPoint x: 403, endPoint y: 185, distance: 76.1
click at [339, 150] on span "prev-year" at bounding box center [341, 151] width 7 height 7
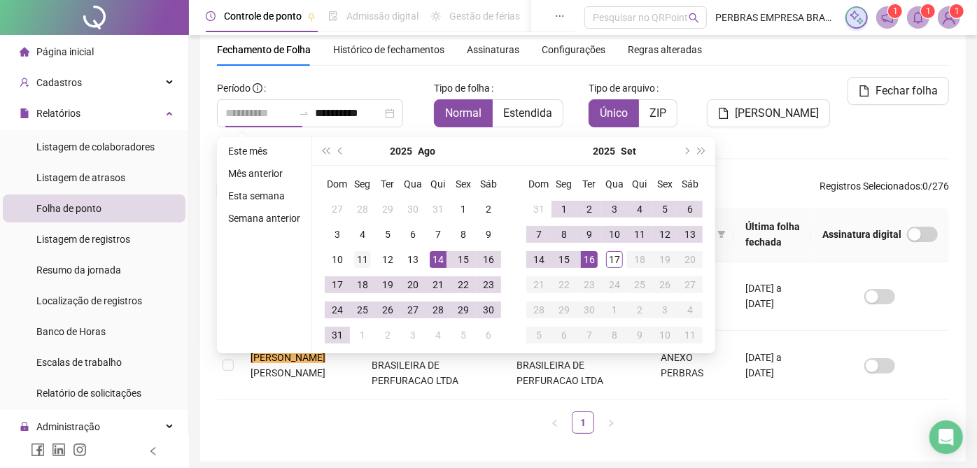
type input "**********"
click at [354, 259] on div "11" at bounding box center [362, 259] width 17 height 17
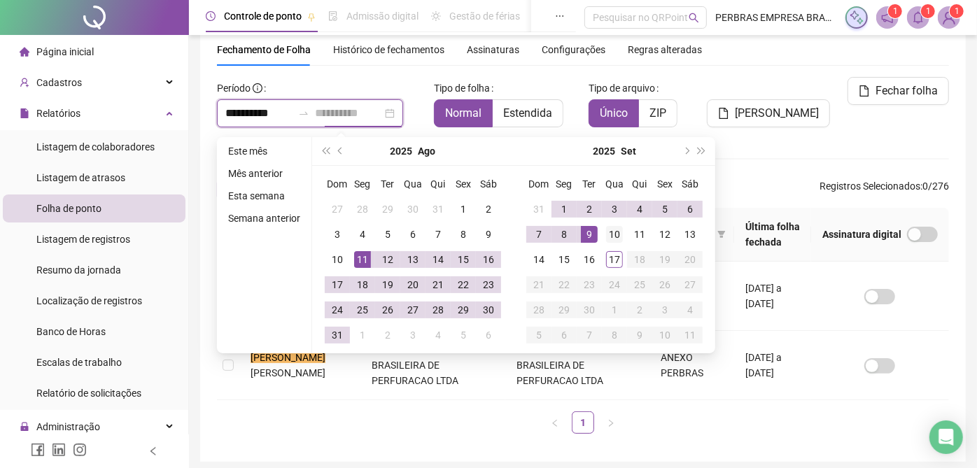
type input "**********"
click at [607, 233] on div "10" at bounding box center [614, 234] width 17 height 17
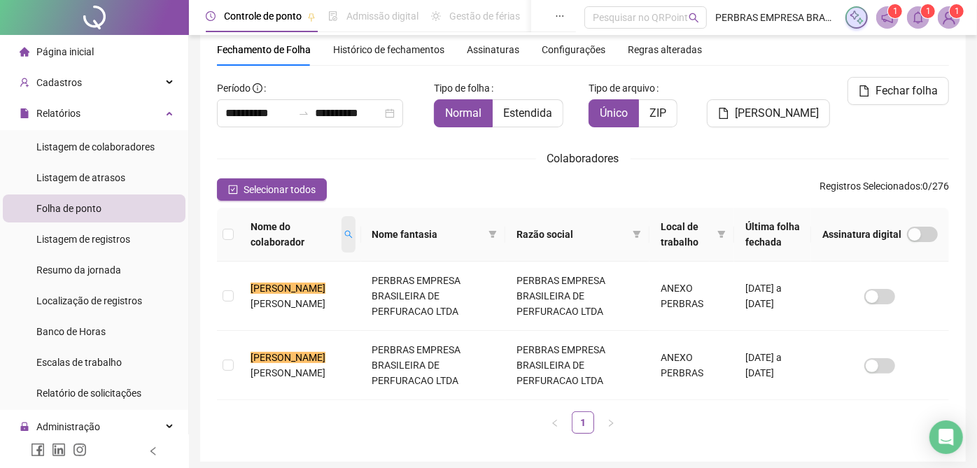
click at [353, 240] on span at bounding box center [349, 234] width 14 height 36
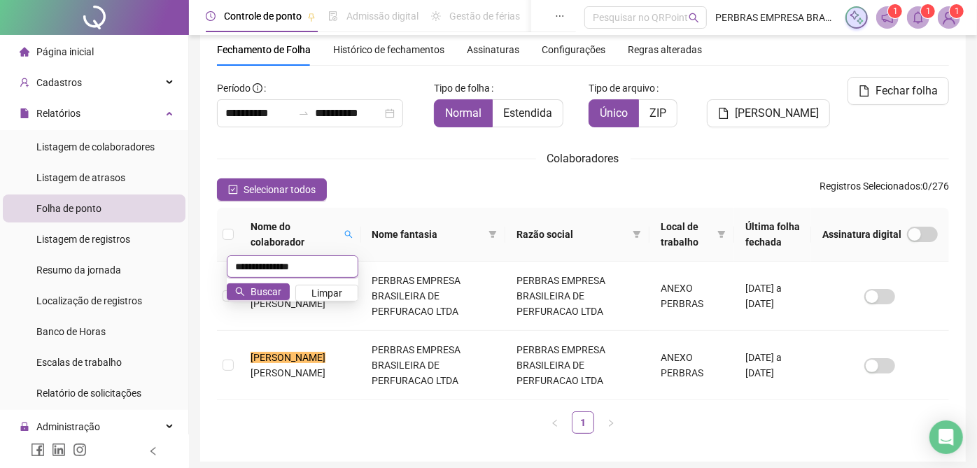
scroll to position [36, 0]
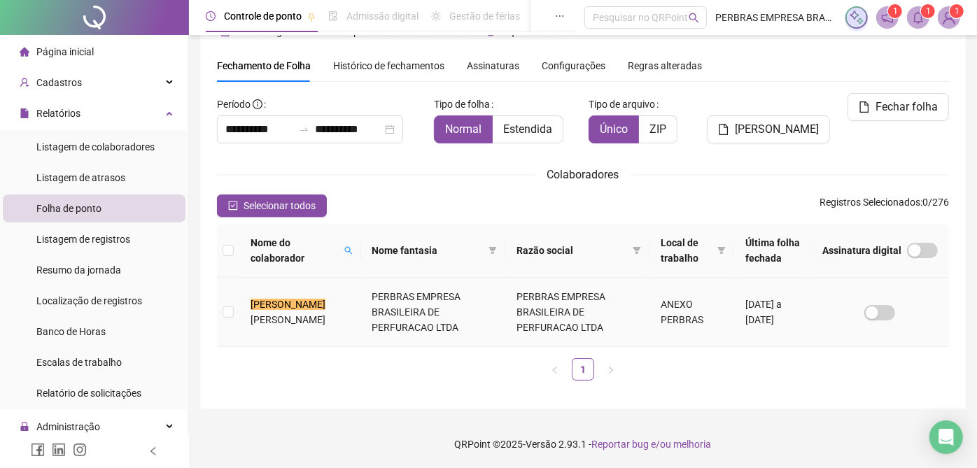
click at [669, 316] on td "ANEXO PERBRAS" at bounding box center [691, 312] width 84 height 69
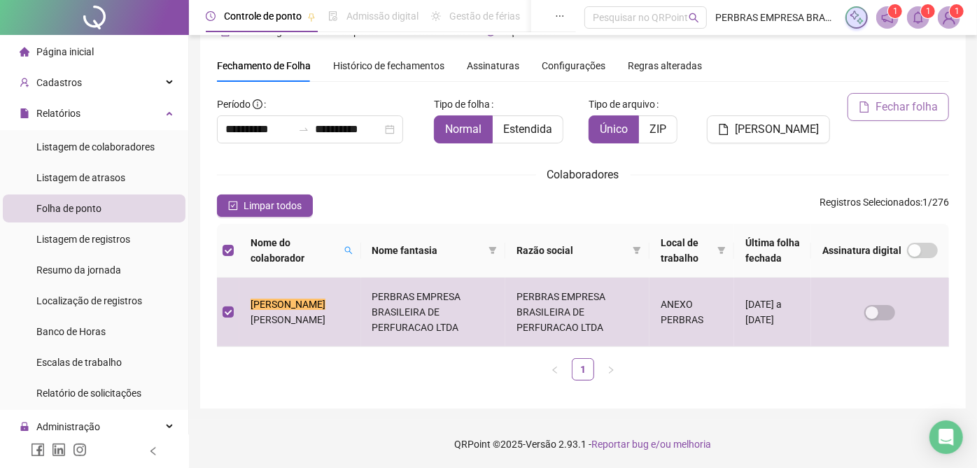
click at [890, 113] on span "Fechar folha" at bounding box center [907, 107] width 62 height 17
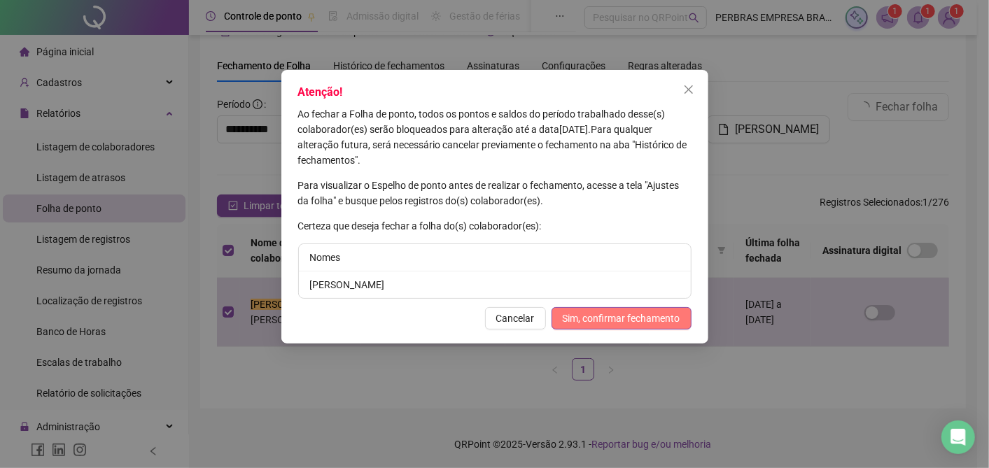
click at [612, 322] on span "Sim, confirmar fechamento" at bounding box center [622, 318] width 118 height 15
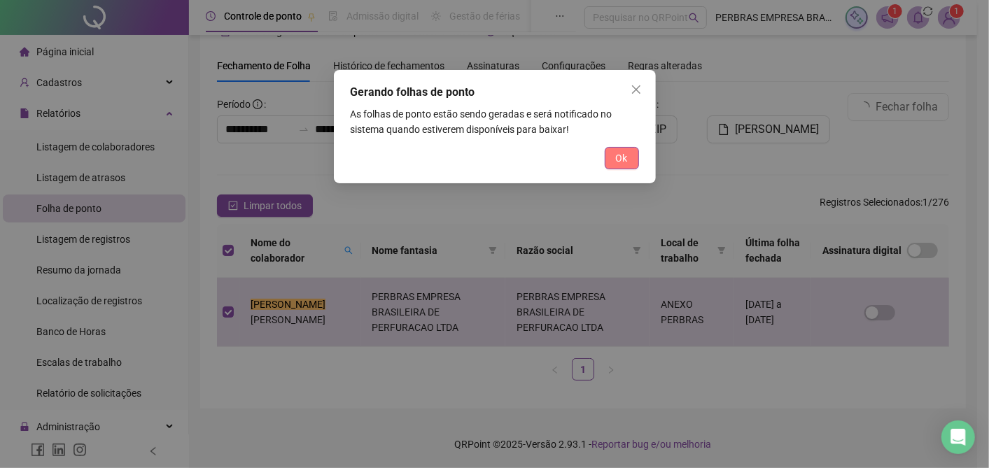
click at [628, 162] on button "Ok" at bounding box center [622, 158] width 34 height 22
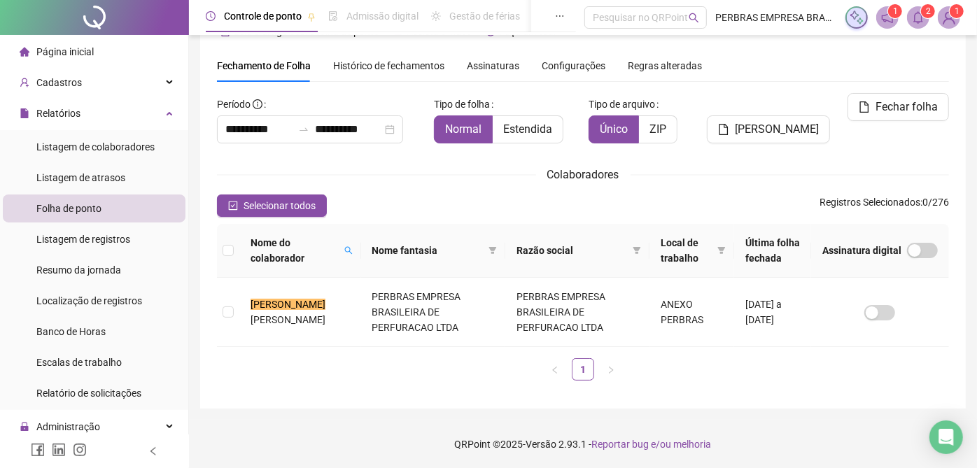
click at [919, 21] on icon "bell" at bounding box center [919, 17] width 10 height 13
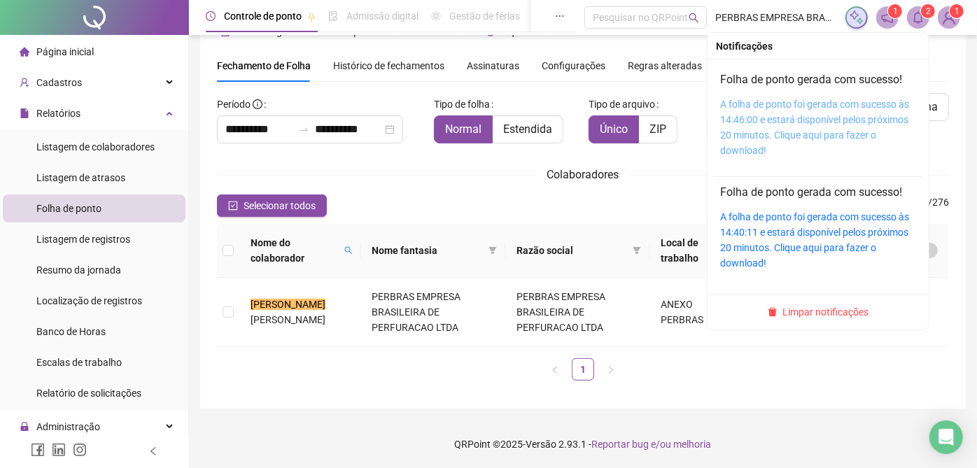
click at [796, 99] on link "A folha de ponto foi gerada com sucesso às 14:46:00 e estará disponível pelos p…" at bounding box center [814, 127] width 189 height 57
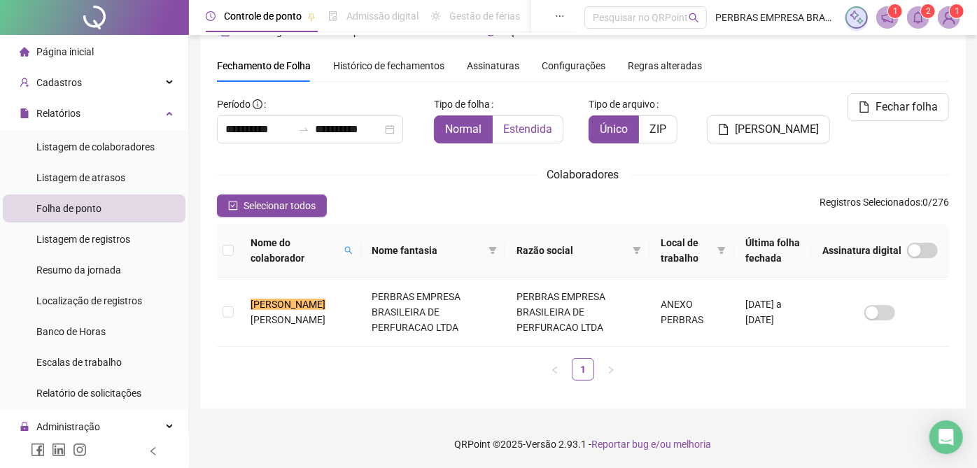
click at [527, 127] on span "Estendida" at bounding box center [527, 128] width 49 height 13
click at [460, 299] on td "PERBRAS EMPRESA BRASILEIRA DE PERFURACAO LTDA" at bounding box center [433, 312] width 144 height 69
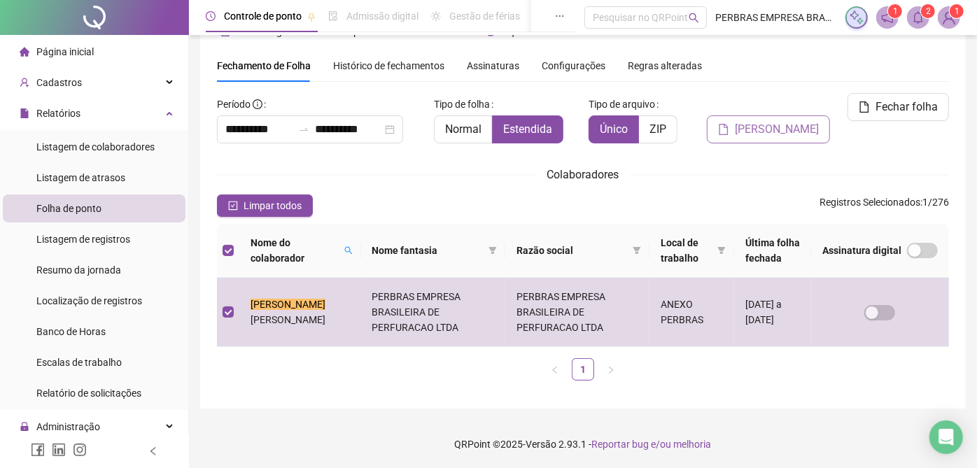
click at [787, 127] on span "Gerar espelho" at bounding box center [777, 129] width 84 height 17
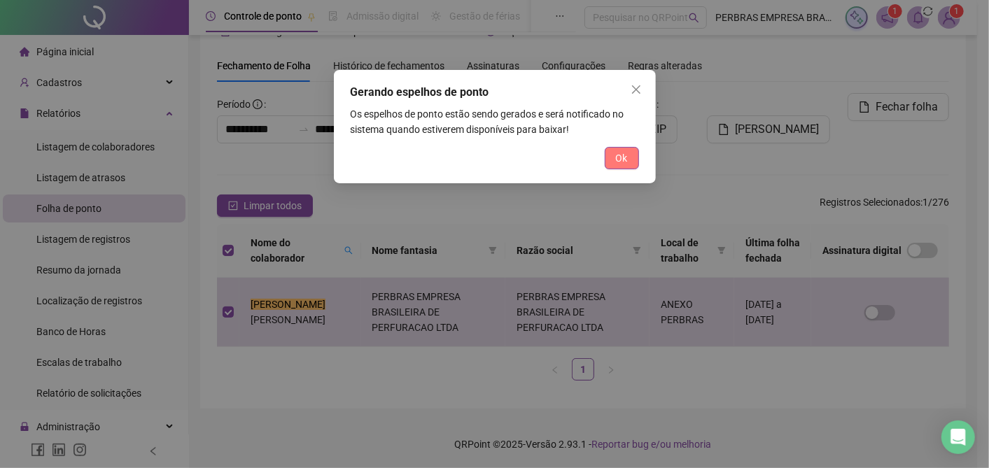
click at [622, 156] on span "Ok" at bounding box center [622, 157] width 12 height 15
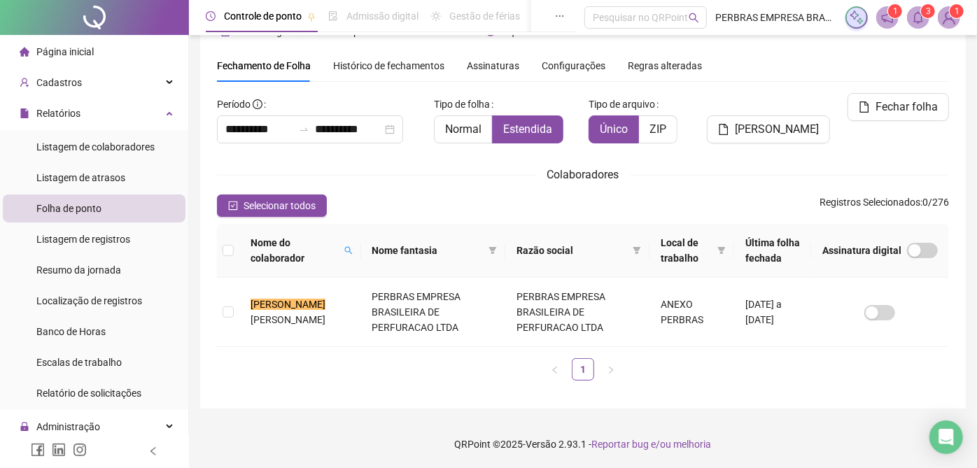
click at [918, 22] on icon "bell" at bounding box center [919, 17] width 10 height 13
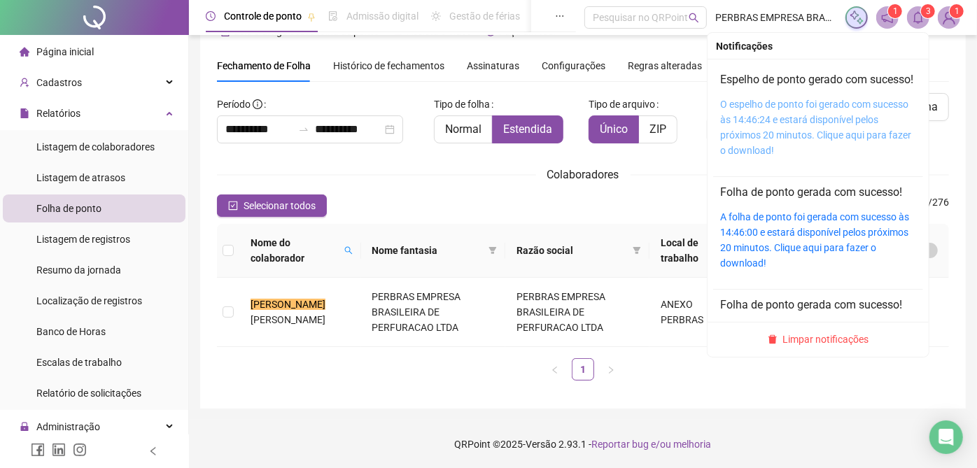
click at [811, 124] on link "O espelho de ponto foi gerado com sucesso às 14:46:24 e estará disponível pelos…" at bounding box center [815, 127] width 191 height 57
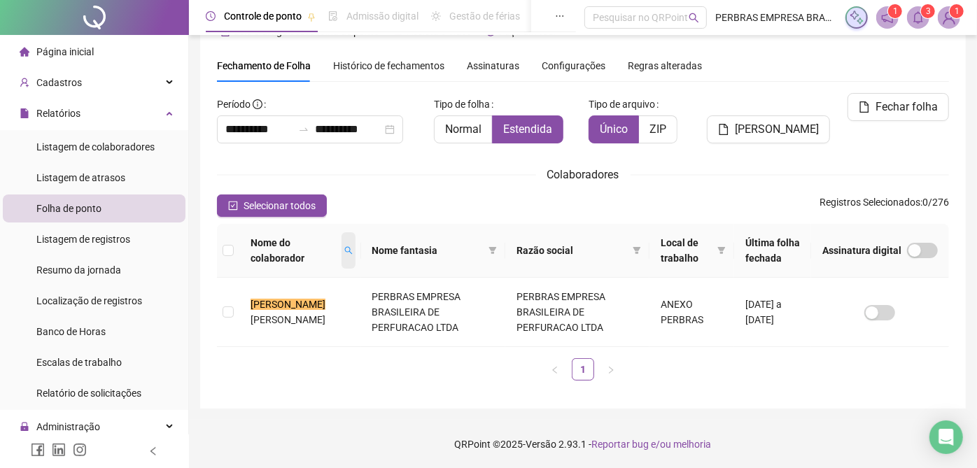
click at [342, 249] on span at bounding box center [349, 250] width 14 height 36
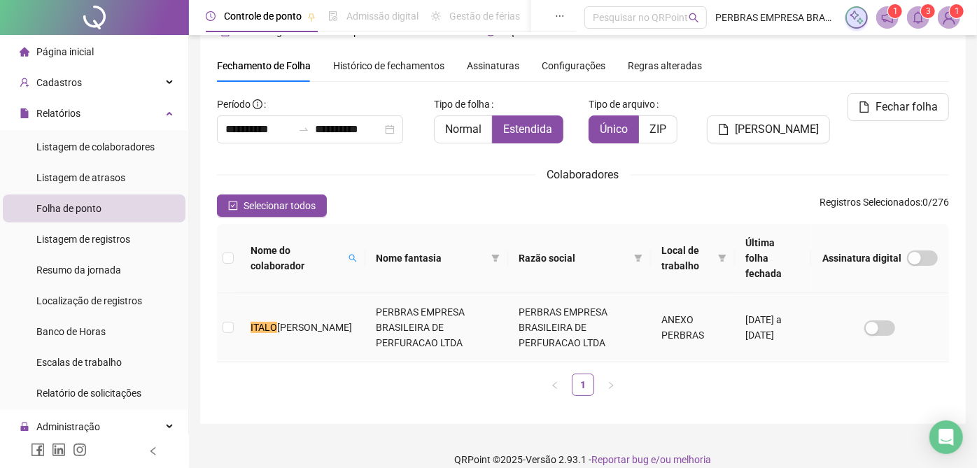
click at [616, 321] on td "PERBRAS EMPRESA BRASILEIRA DE PERFURACAO LTDA" at bounding box center [579, 327] width 143 height 69
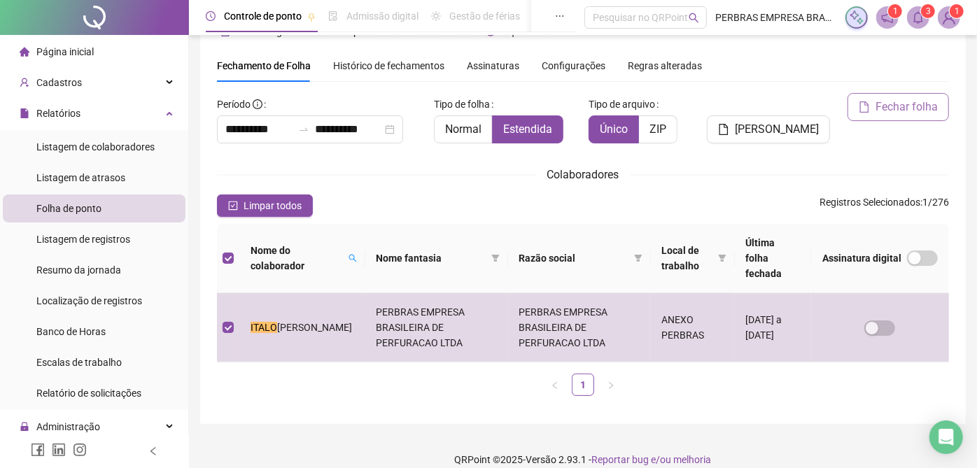
click at [897, 99] on span "Fechar folha" at bounding box center [907, 107] width 62 height 17
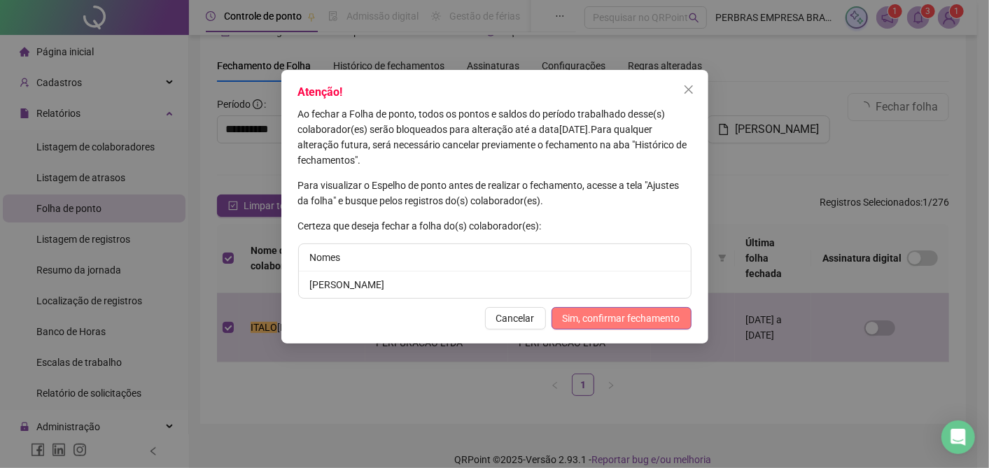
click at [647, 316] on span "Sim, confirmar fechamento" at bounding box center [622, 318] width 118 height 15
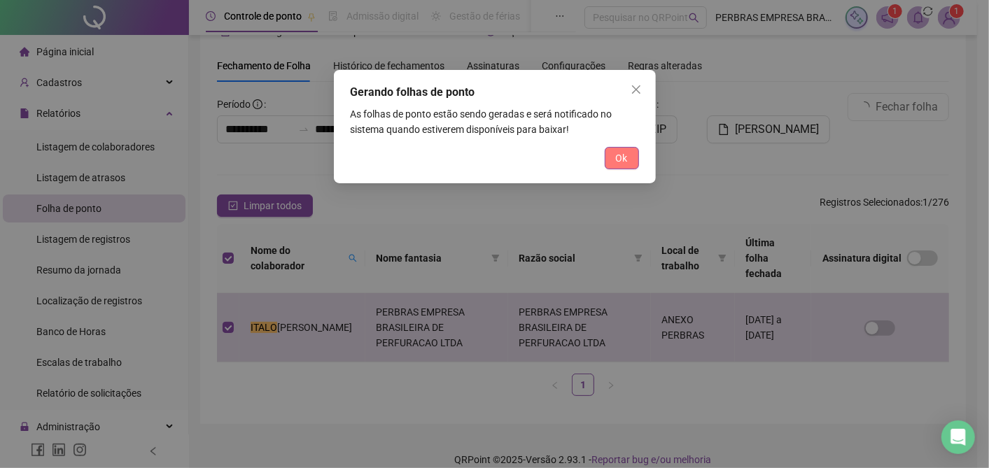
click at [623, 160] on span "Ok" at bounding box center [622, 157] width 12 height 15
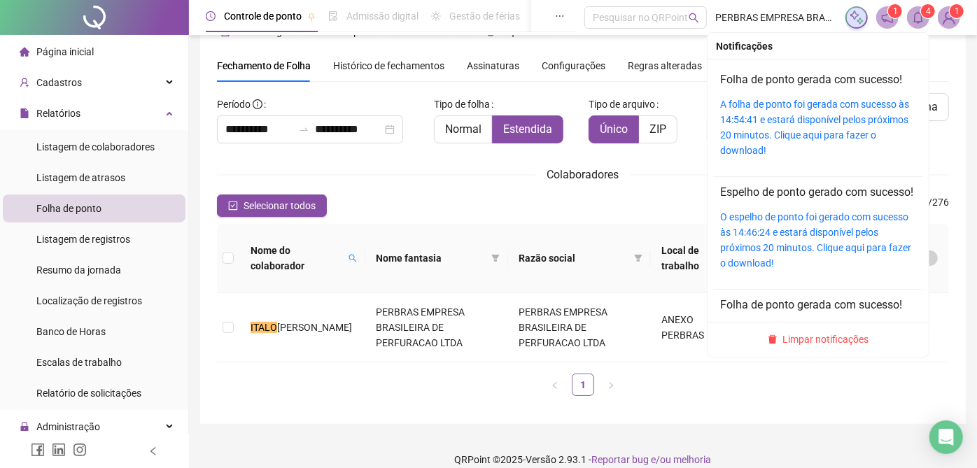
click at [920, 14] on icon "bell" at bounding box center [918, 17] width 13 height 13
click at [775, 99] on link "A folha de ponto foi gerada com sucesso às 14:54:41 e estará disponível pelos p…" at bounding box center [814, 127] width 189 height 57
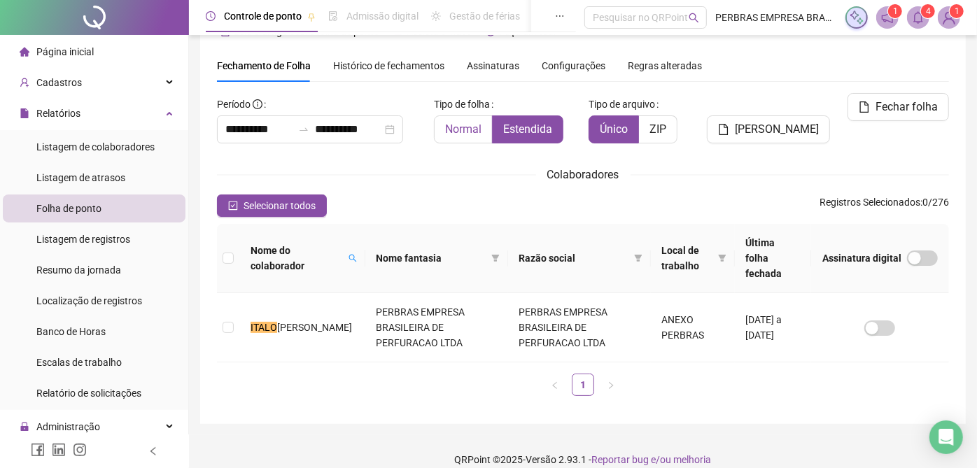
click at [486, 127] on label "Normal" at bounding box center [463, 129] width 59 height 28
click at [675, 301] on td "ANEXO PERBRAS" at bounding box center [693, 327] width 84 height 69
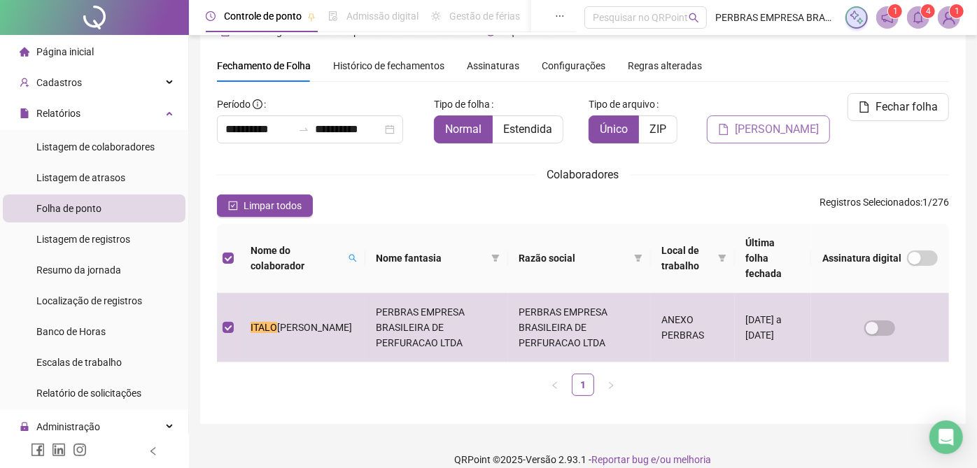
click at [789, 128] on span "Gerar espelho" at bounding box center [777, 129] width 84 height 17
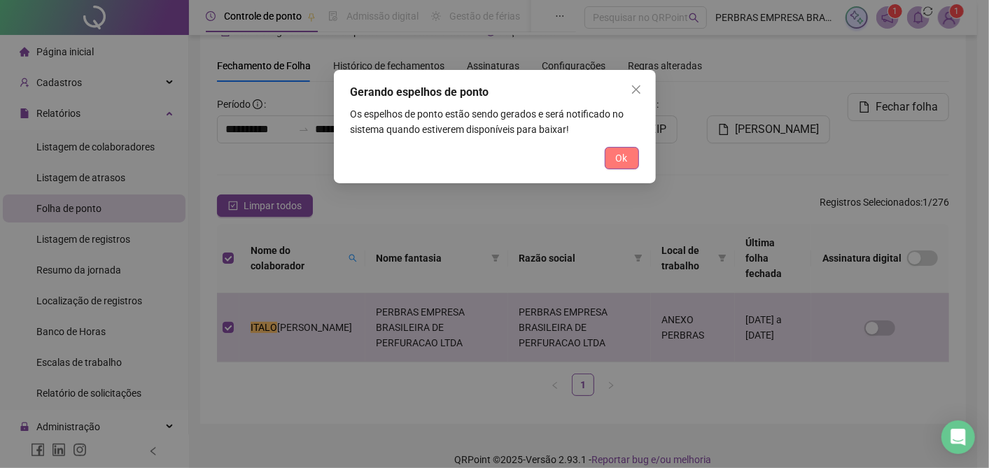
click at [628, 160] on button "Ok" at bounding box center [622, 158] width 34 height 22
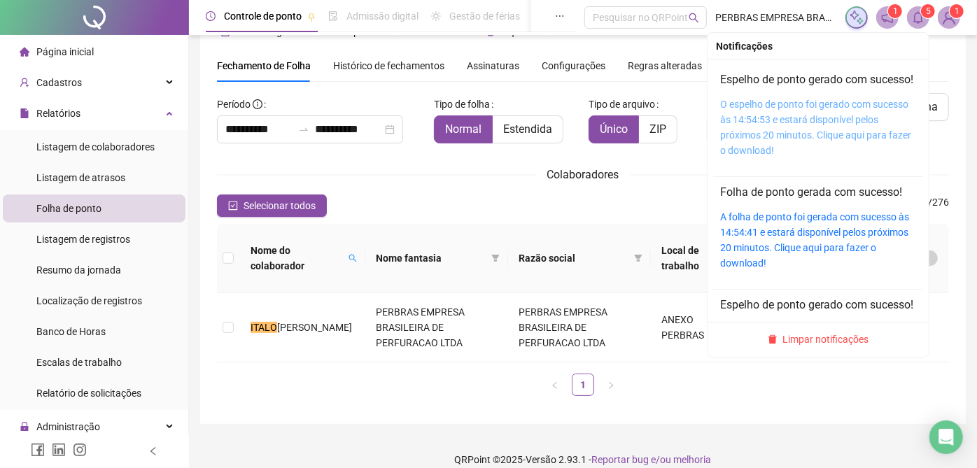
click at [814, 115] on link "O espelho de ponto foi gerado com sucesso às 14:54:53 e estará disponível pelos…" at bounding box center [815, 127] width 191 height 57
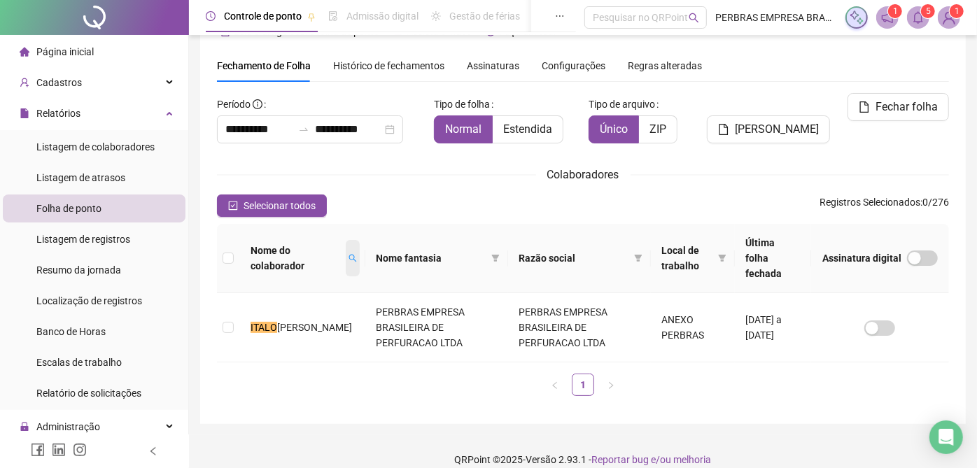
click at [353, 255] on span at bounding box center [353, 258] width 14 height 36
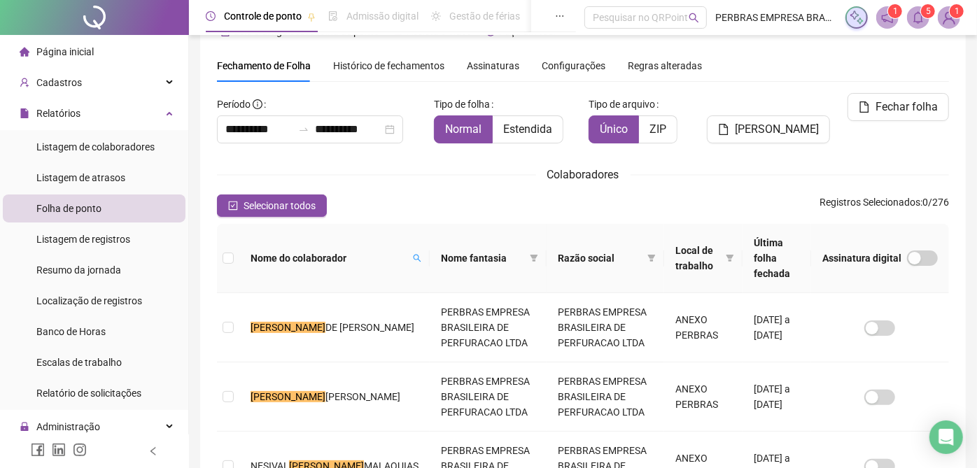
scroll to position [52, 0]
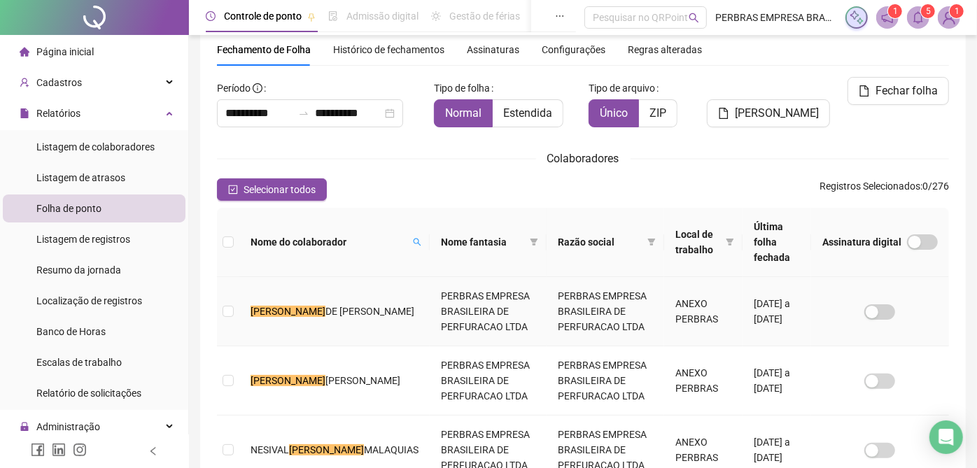
click at [347, 301] on td "MAURICIO DE JESUS CHAVES" at bounding box center [334, 311] width 190 height 69
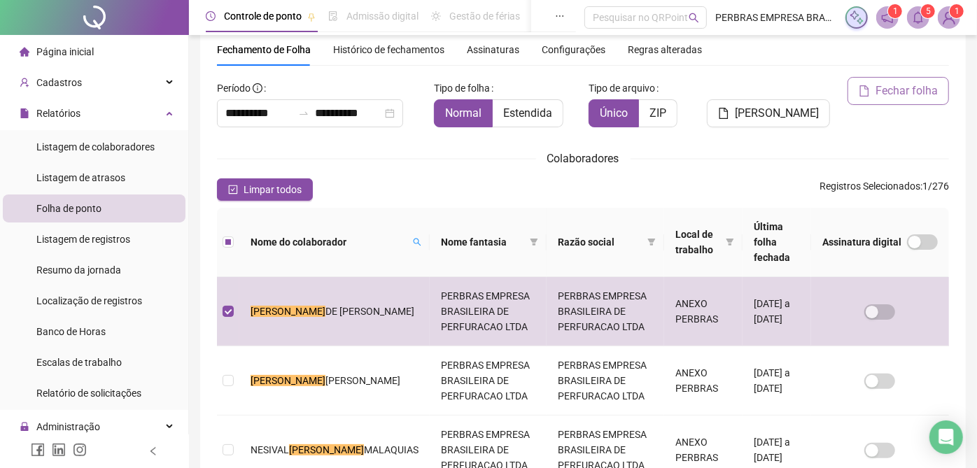
click at [917, 90] on span "Fechar folha" at bounding box center [907, 91] width 62 height 17
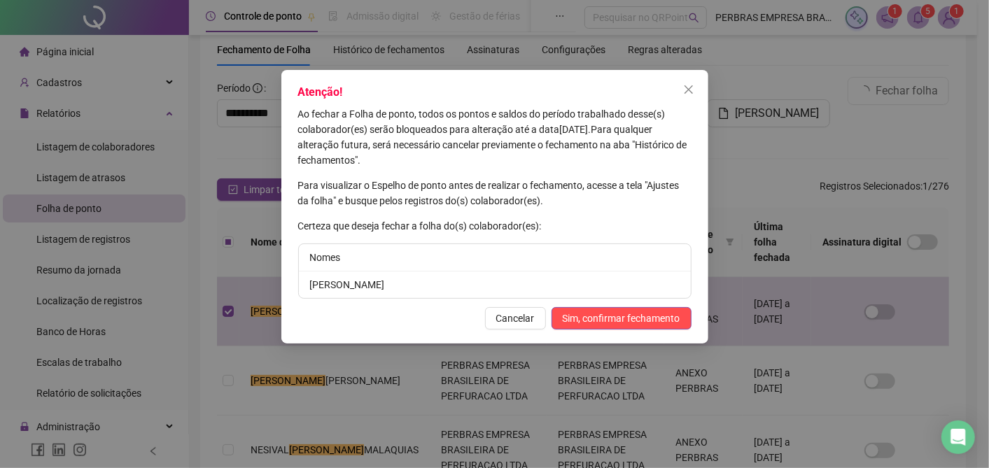
click at [644, 314] on span "Sim, confirmar fechamento" at bounding box center [622, 318] width 118 height 15
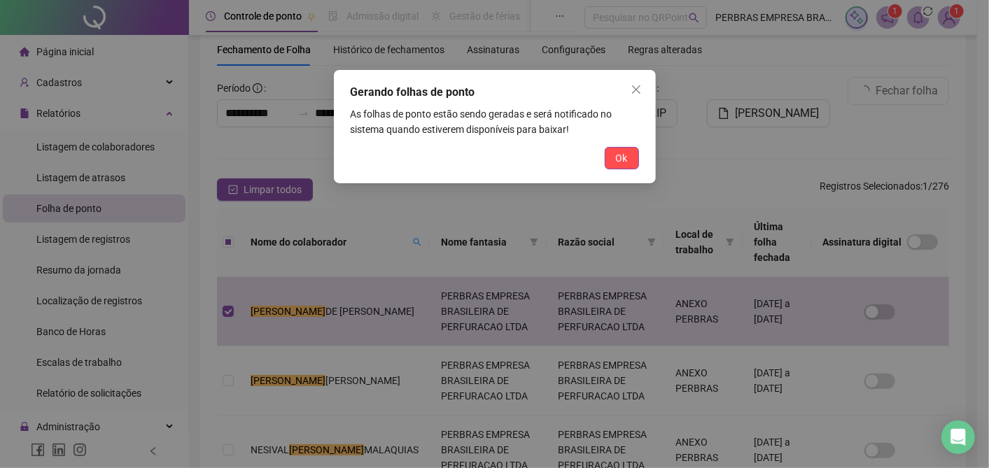
click at [619, 164] on span "Ok" at bounding box center [622, 157] width 12 height 15
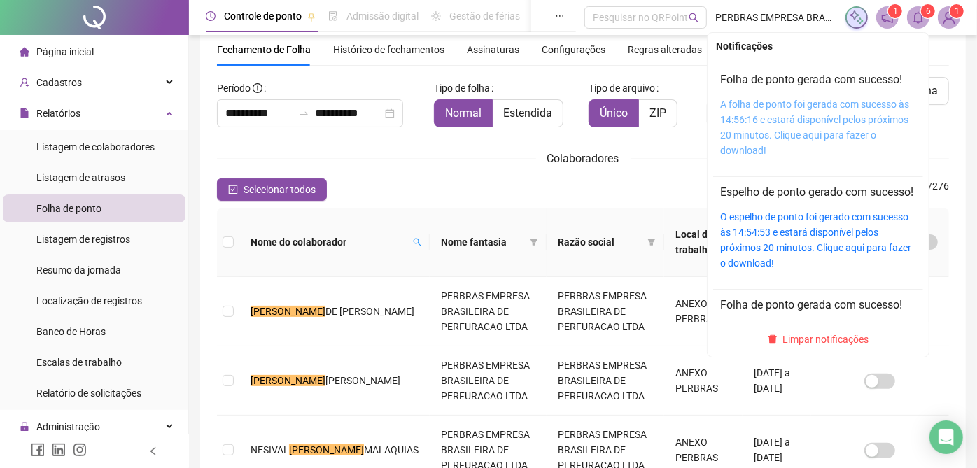
click at [784, 102] on link "A folha de ponto foi gerada com sucesso às 14:56:16 e estará disponível pelos p…" at bounding box center [814, 127] width 189 height 57
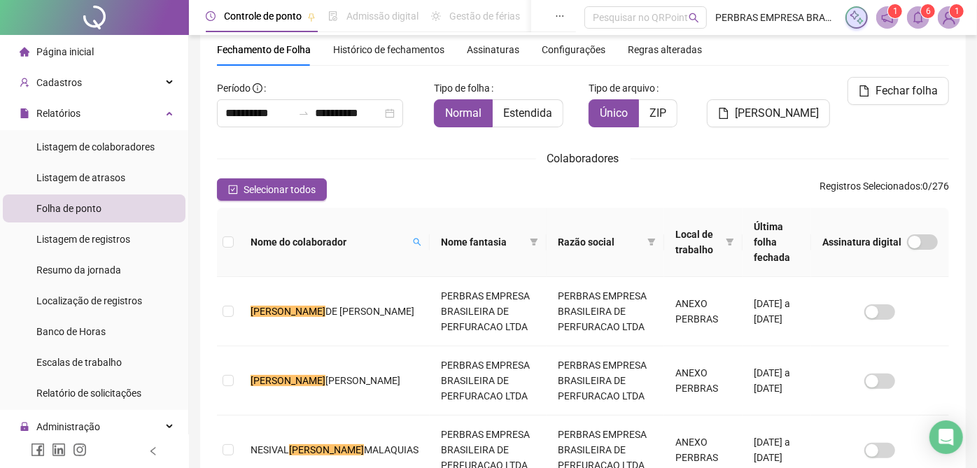
drag, startPoint x: 340, startPoint y: 234, endPoint x: 421, endPoint y: 219, distance: 81.8
click at [413, 238] on icon "search" at bounding box center [417, 242] width 8 height 8
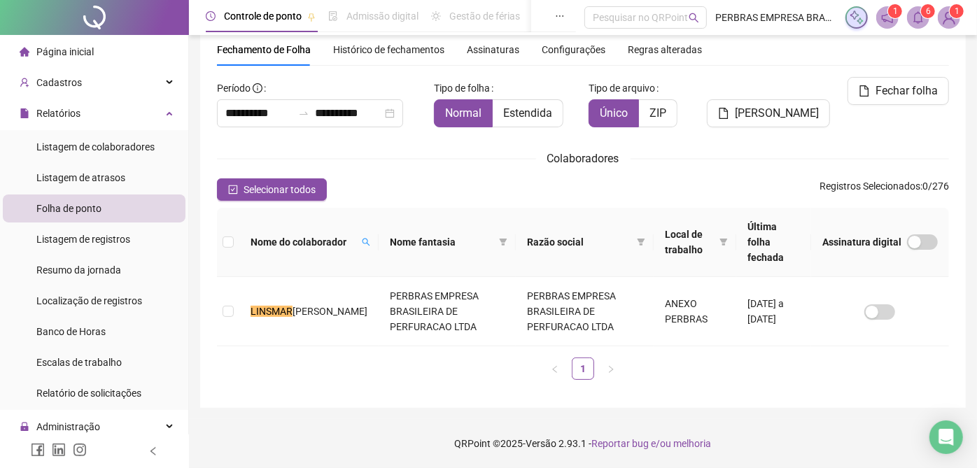
scroll to position [36, 0]
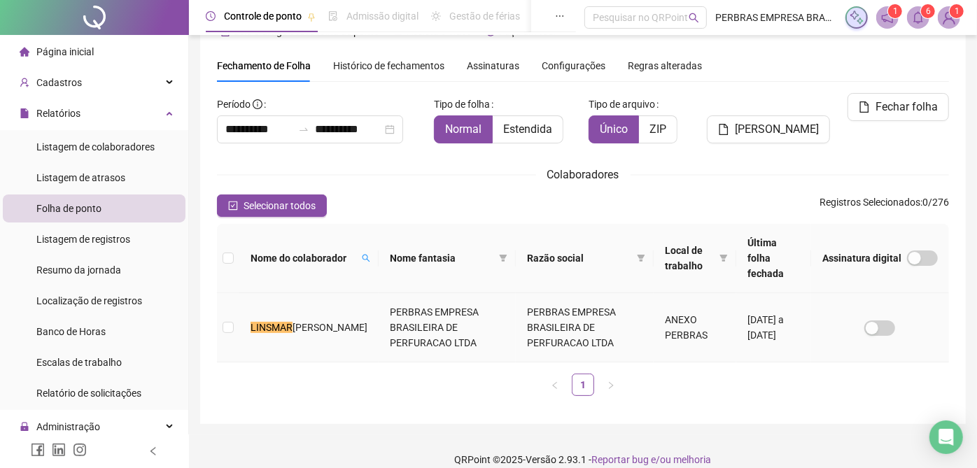
click at [736, 314] on td "11/07/2025 a 10/08/2025" at bounding box center [773, 327] width 75 height 69
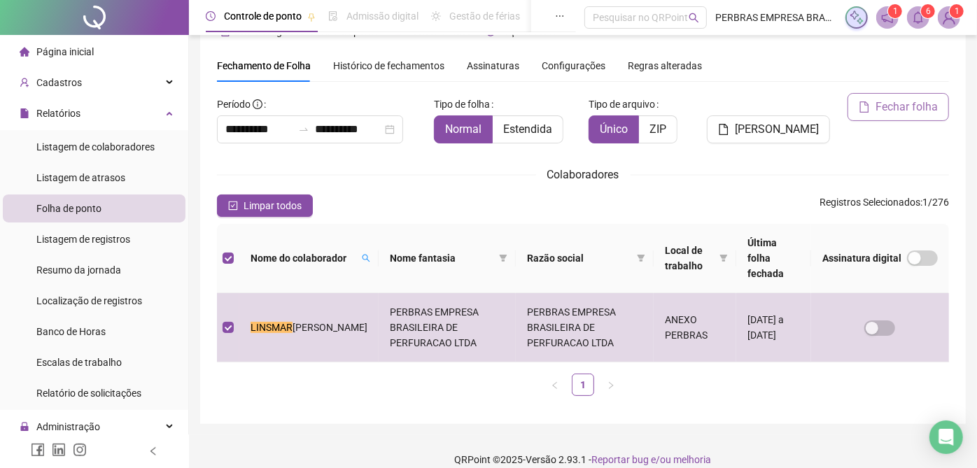
click at [919, 108] on span "Fechar folha" at bounding box center [907, 107] width 62 height 17
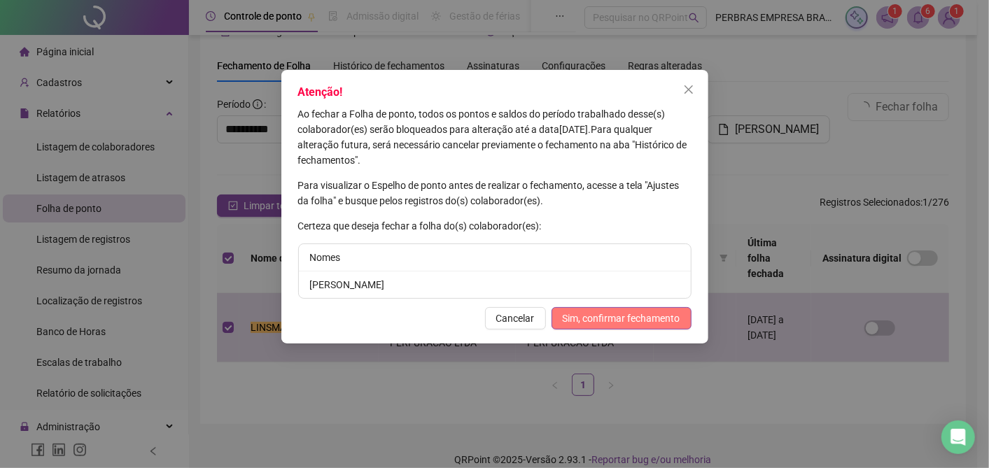
click at [645, 316] on span "Sim, confirmar fechamento" at bounding box center [622, 318] width 118 height 15
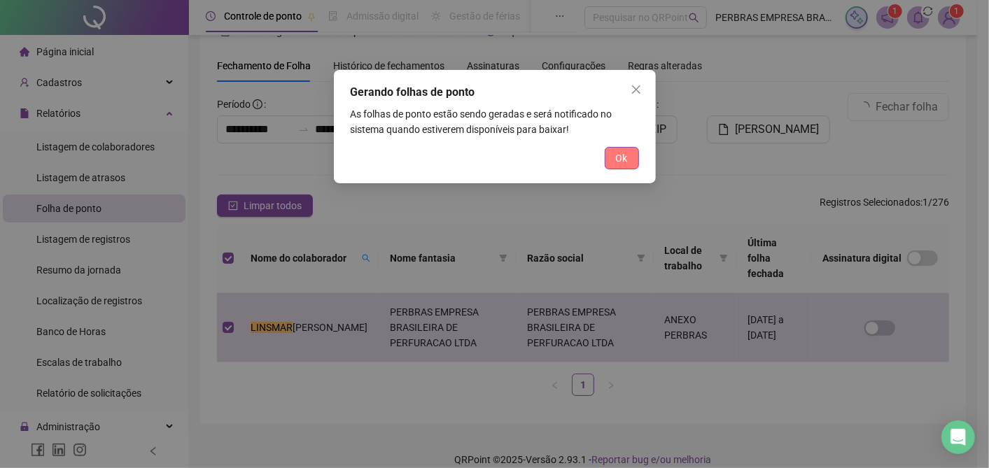
click at [631, 155] on button "Ok" at bounding box center [622, 158] width 34 height 22
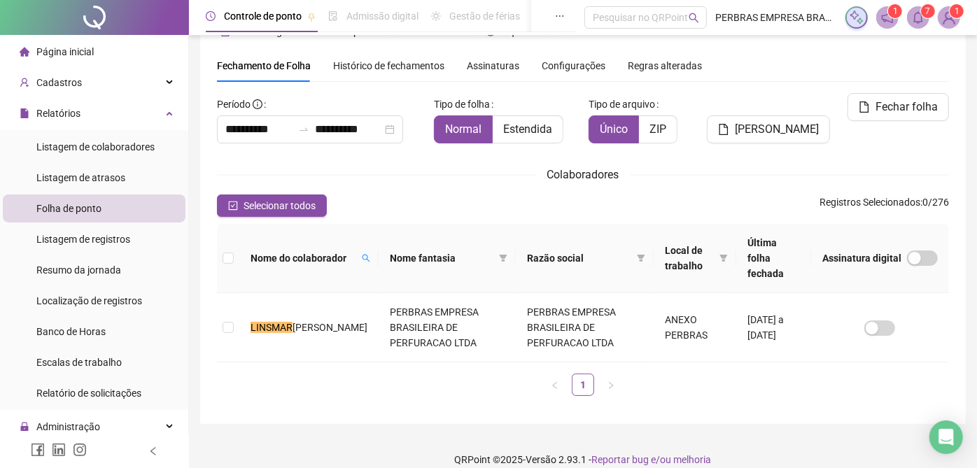
click at [918, 18] on icon "bell" at bounding box center [918, 17] width 13 height 13
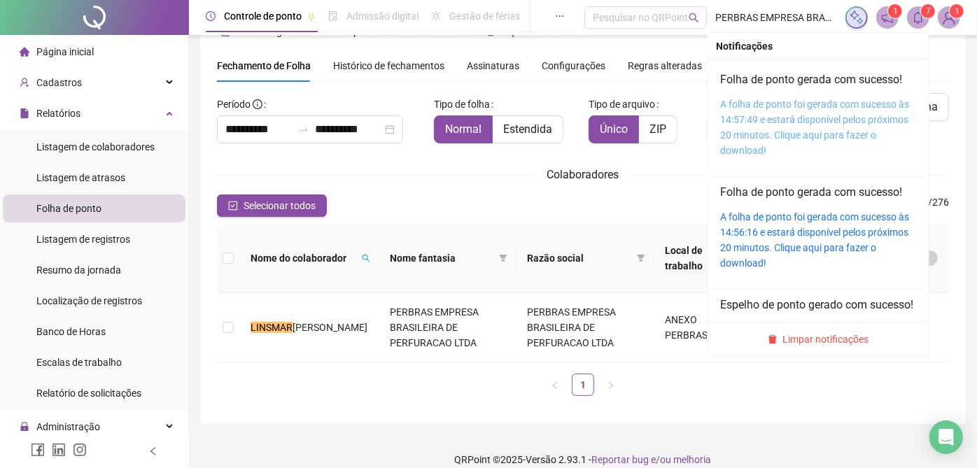
click at [798, 102] on link "A folha de ponto foi gerada com sucesso às 14:57:49 e estará disponível pelos p…" at bounding box center [814, 127] width 189 height 57
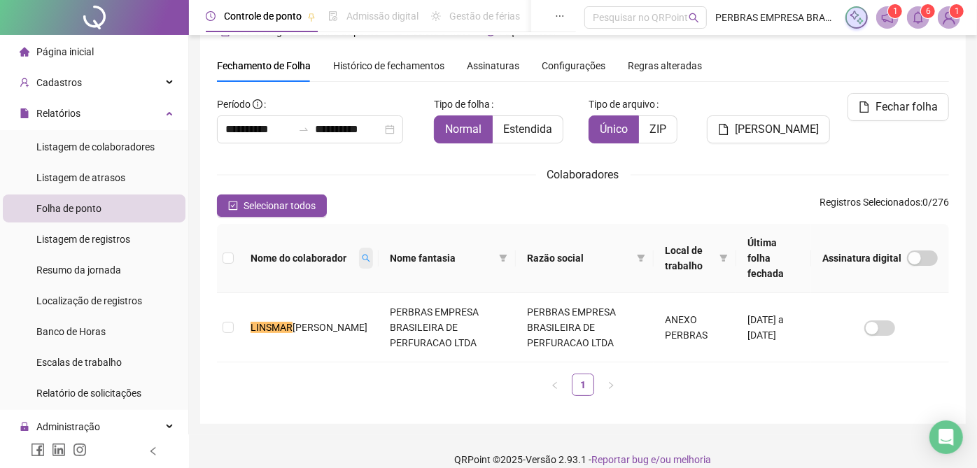
click at [362, 254] on icon "search" at bounding box center [366, 258] width 8 height 8
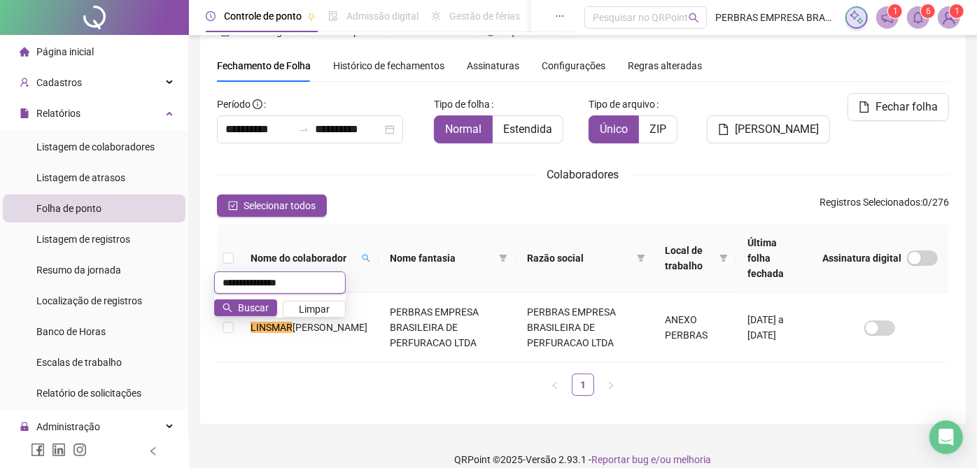
type input "**********"
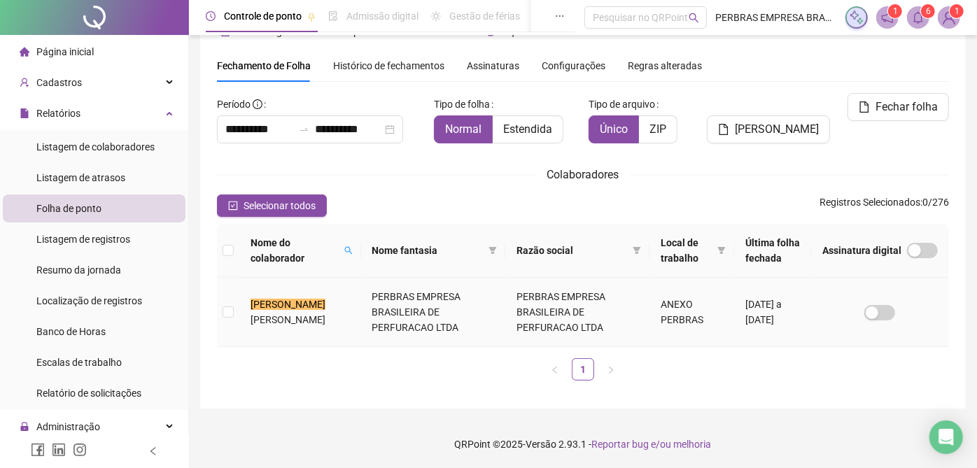
click at [596, 318] on td "PERBRAS EMPRESA BRASILEIRA DE PERFURACAO LTDA" at bounding box center [577, 312] width 144 height 69
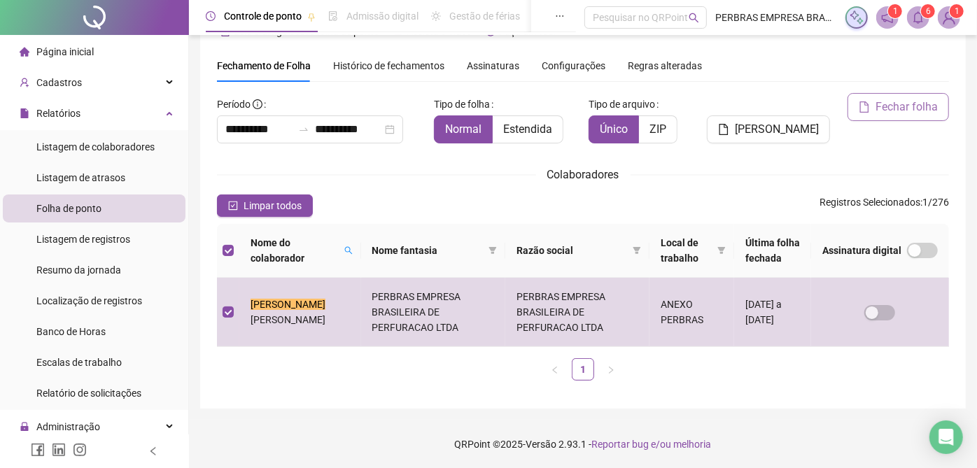
click at [899, 113] on span "Fechar folha" at bounding box center [907, 107] width 62 height 17
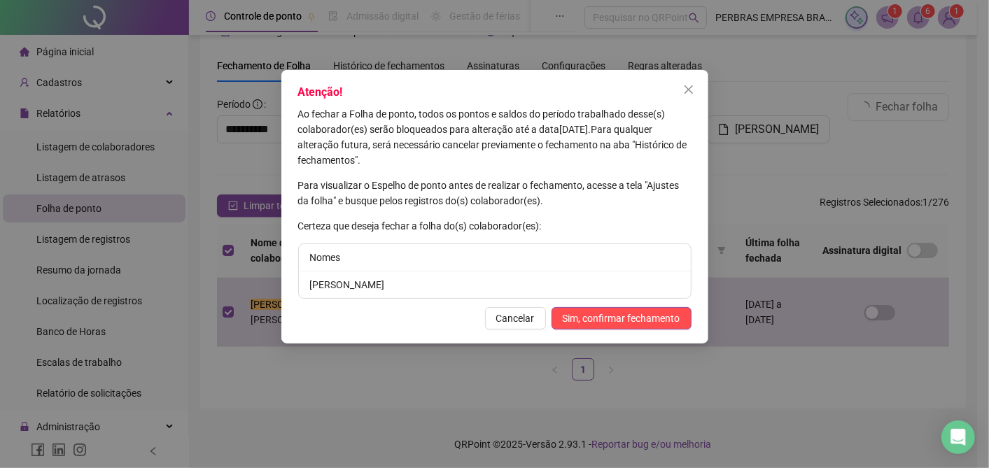
click at [635, 318] on span "Sim, confirmar fechamento" at bounding box center [622, 318] width 118 height 15
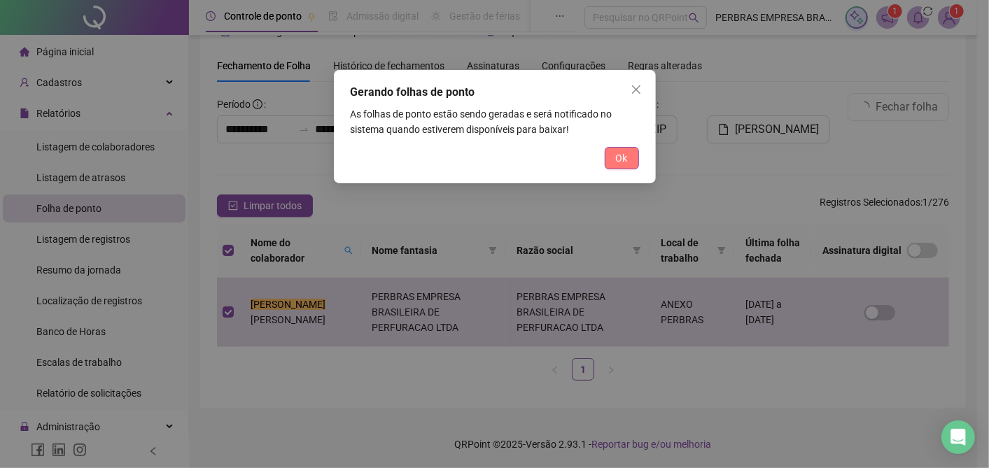
click at [617, 160] on span "Ok" at bounding box center [622, 157] width 12 height 15
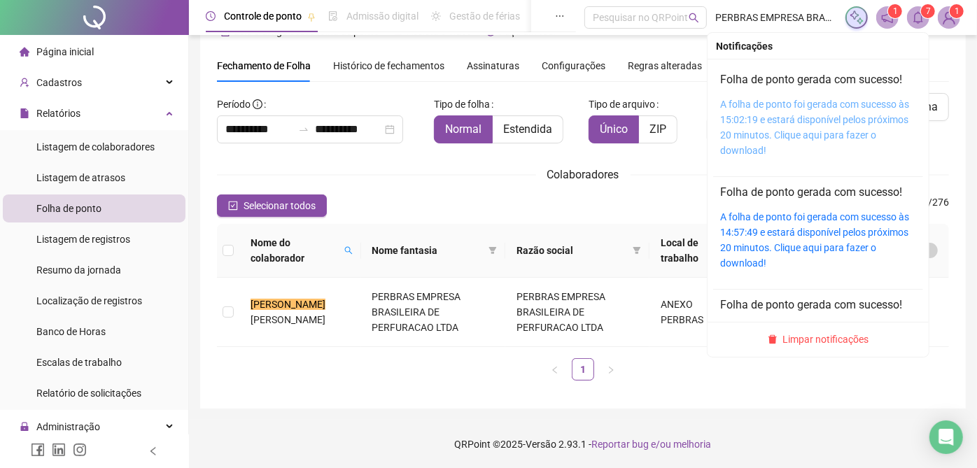
click at [781, 103] on link "A folha de ponto foi gerada com sucesso às 15:02:19 e estará disponível pelos p…" at bounding box center [814, 127] width 189 height 57
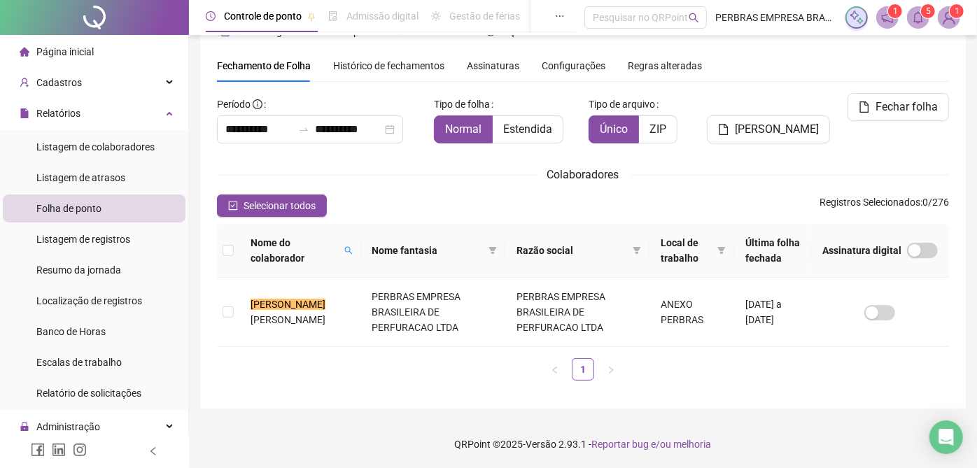
click at [397, 62] on span "Histórico de fechamentos" at bounding box center [388, 65] width 111 height 11
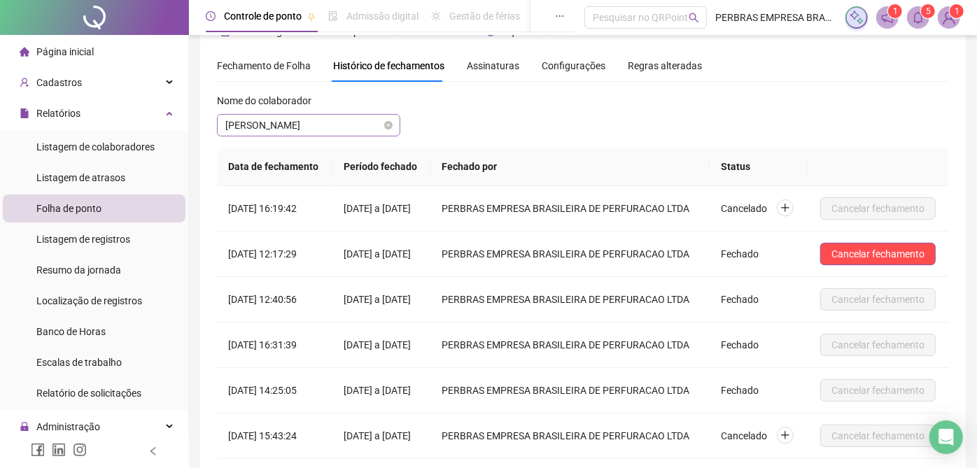
click at [320, 123] on span "[PERSON_NAME]" at bounding box center [308, 125] width 167 height 21
type input "******"
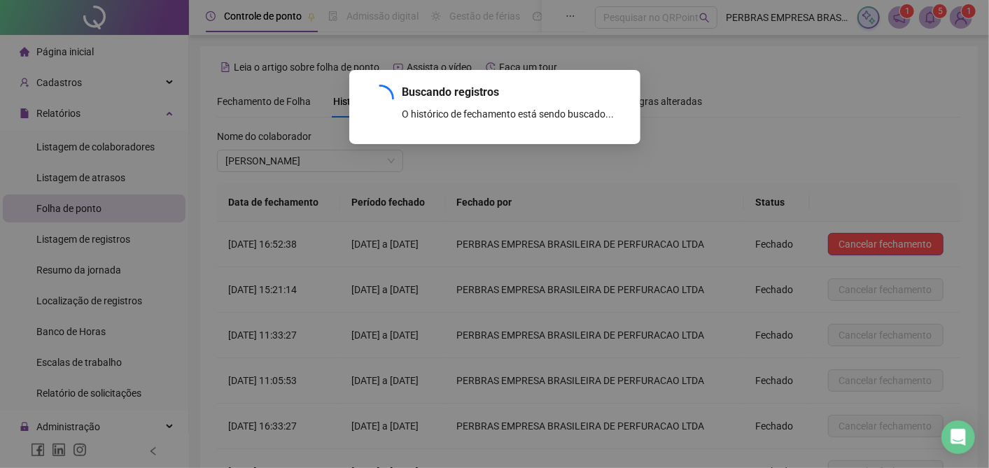
scroll to position [147, 0]
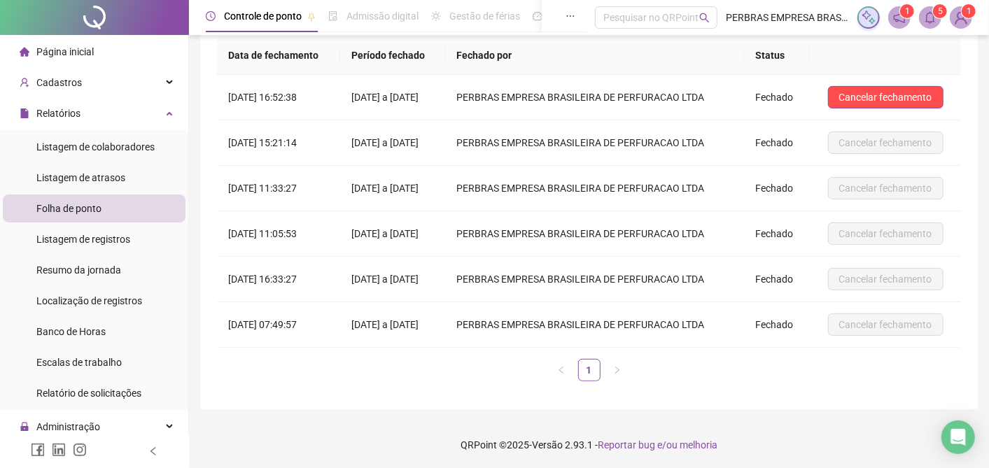
click at [922, 98] on div "Buscando registros O histórico de fechamento está sendo buscado... OK" at bounding box center [494, 234] width 989 height 468
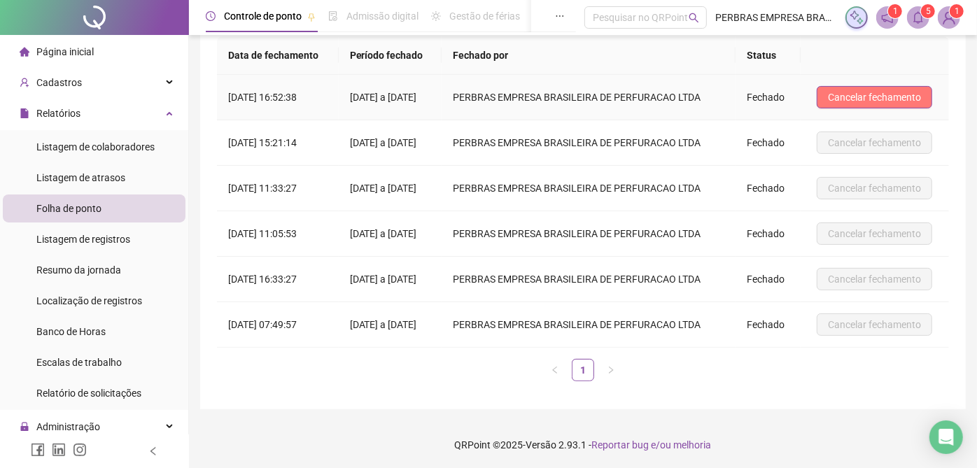
click at [897, 99] on span "Cancelar fechamento" at bounding box center [874, 97] width 93 height 15
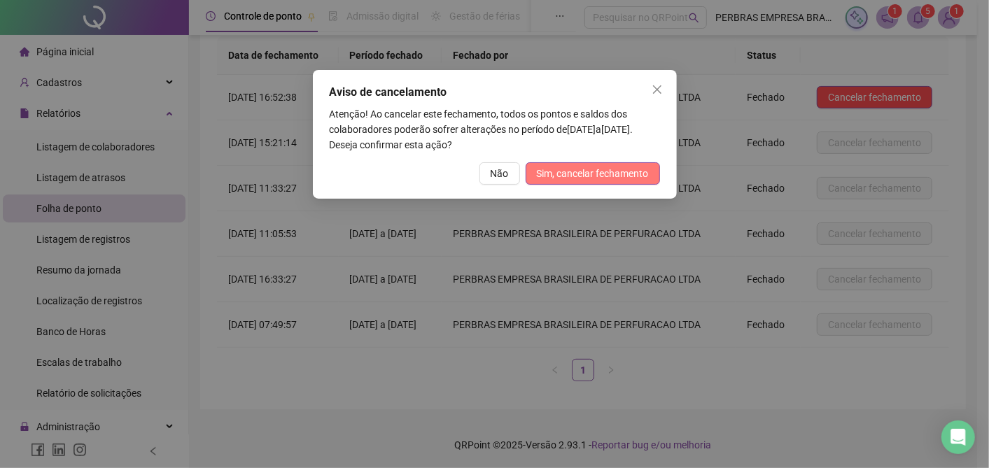
click at [610, 173] on span "Sim, cancelar fechamento" at bounding box center [593, 173] width 112 height 15
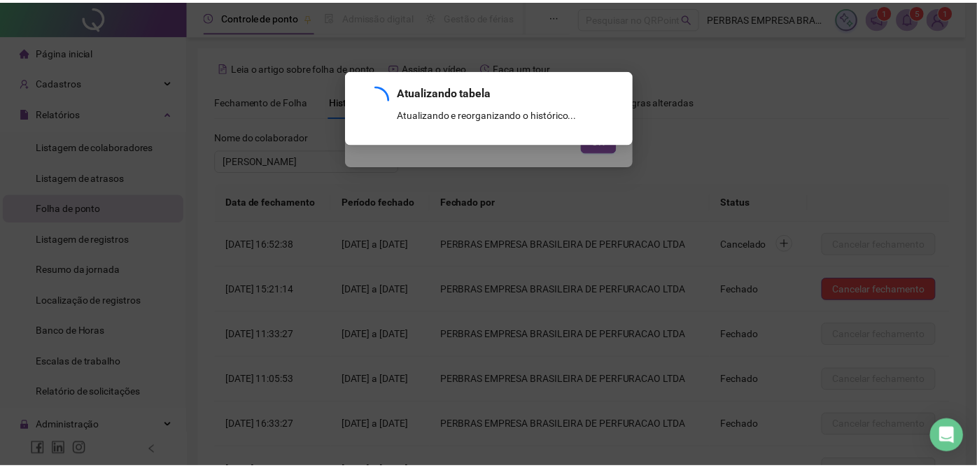
scroll to position [197, 0]
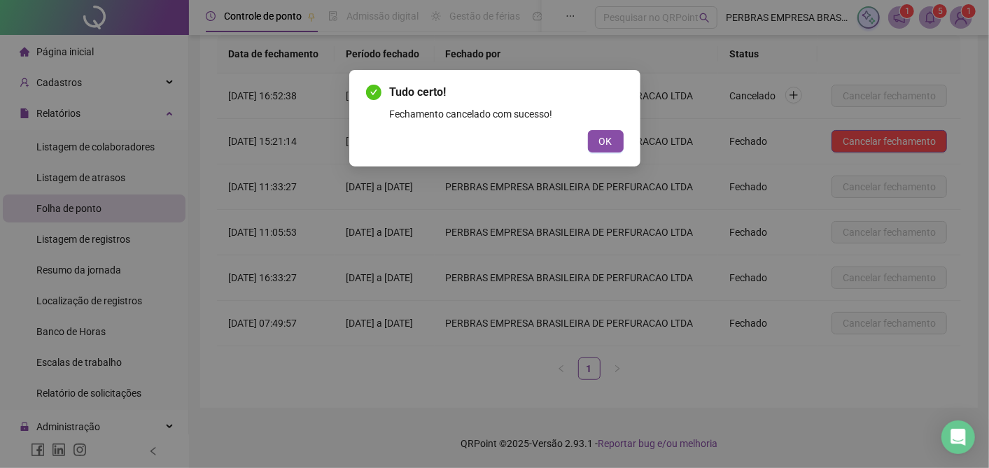
click at [609, 146] on span "OK" at bounding box center [605, 141] width 13 height 15
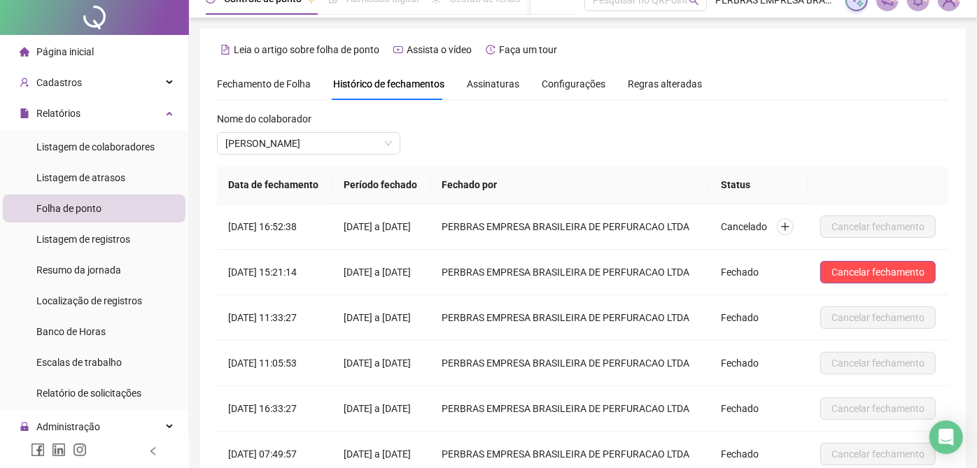
scroll to position [0, 0]
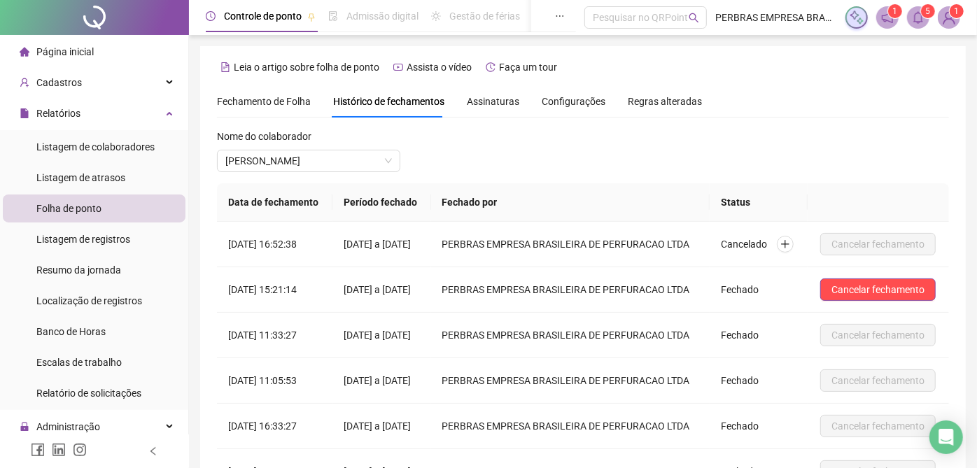
click at [263, 91] on div "Fechamento de Folha" at bounding box center [264, 101] width 94 height 32
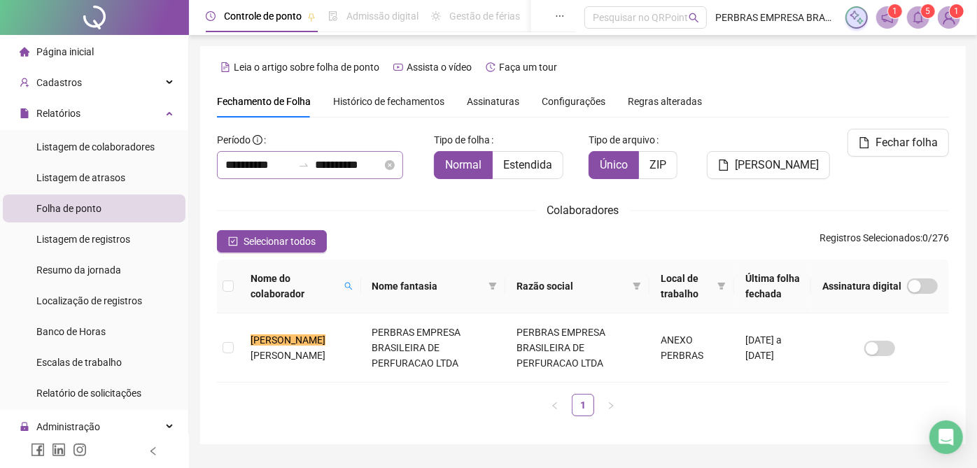
scroll to position [36, 0]
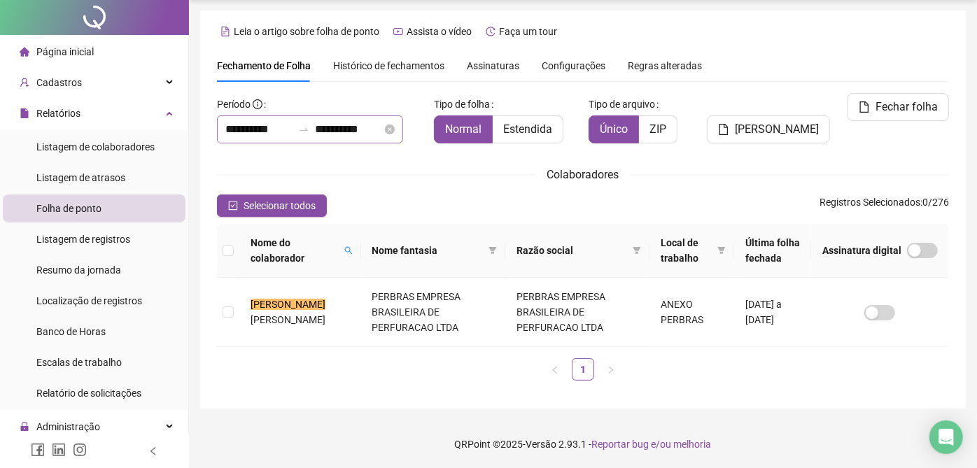
type input "**********"
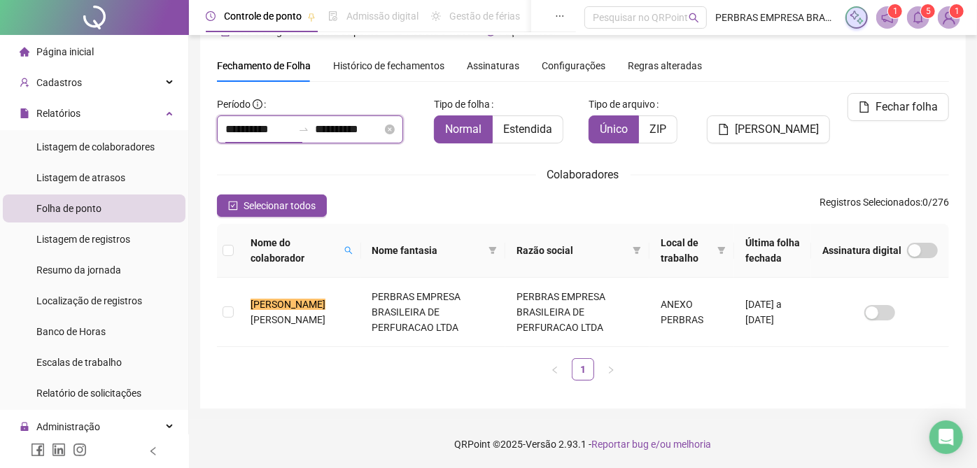
click at [258, 123] on input "**********" at bounding box center [258, 129] width 67 height 17
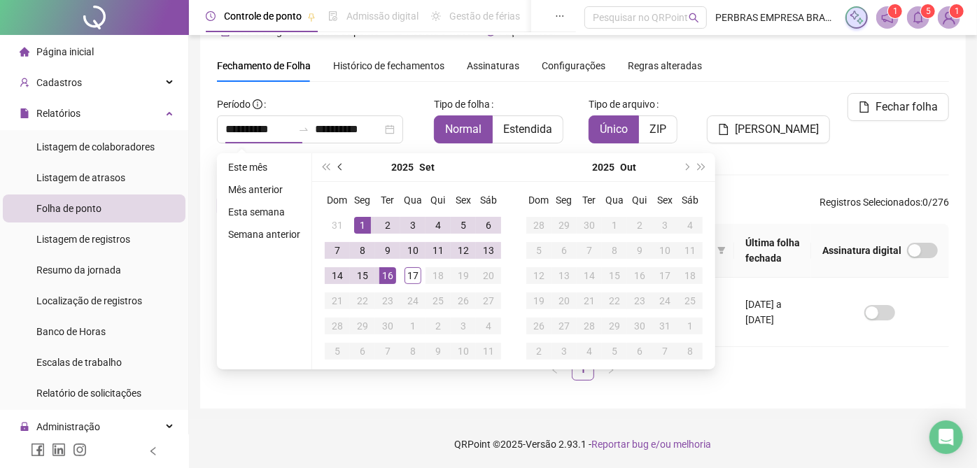
click at [339, 157] on button "prev-year" at bounding box center [340, 167] width 15 height 28
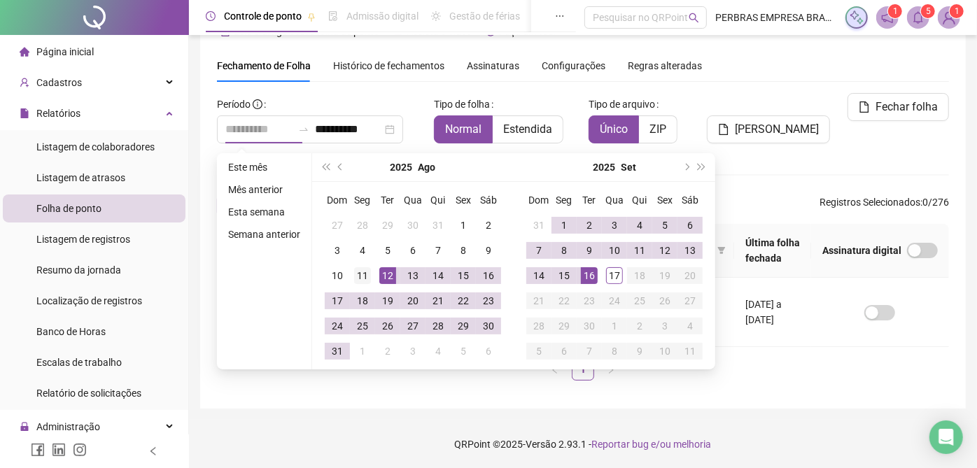
type input "**********"
drag, startPoint x: 363, startPoint y: 272, endPoint x: 404, endPoint y: 274, distance: 41.3
click at [365, 273] on div "11" at bounding box center [362, 275] width 17 height 17
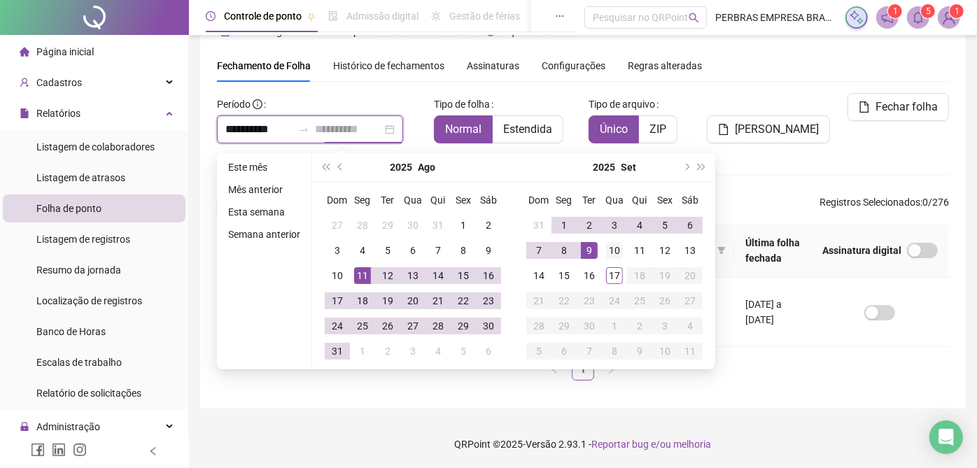
type input "**********"
click at [613, 247] on div "10" at bounding box center [614, 250] width 17 height 17
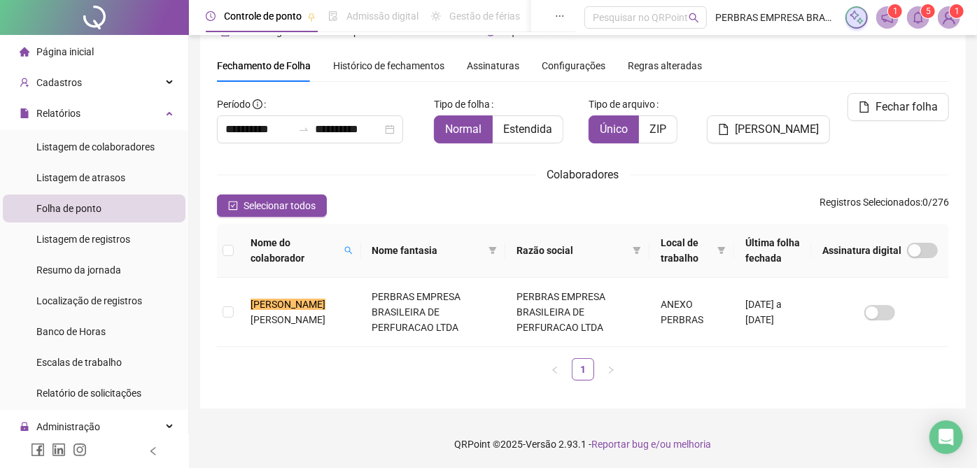
drag, startPoint x: 335, startPoint y: 248, endPoint x: 446, endPoint y: 235, distance: 112.0
click at [344, 246] on icon "search" at bounding box center [348, 250] width 8 height 8
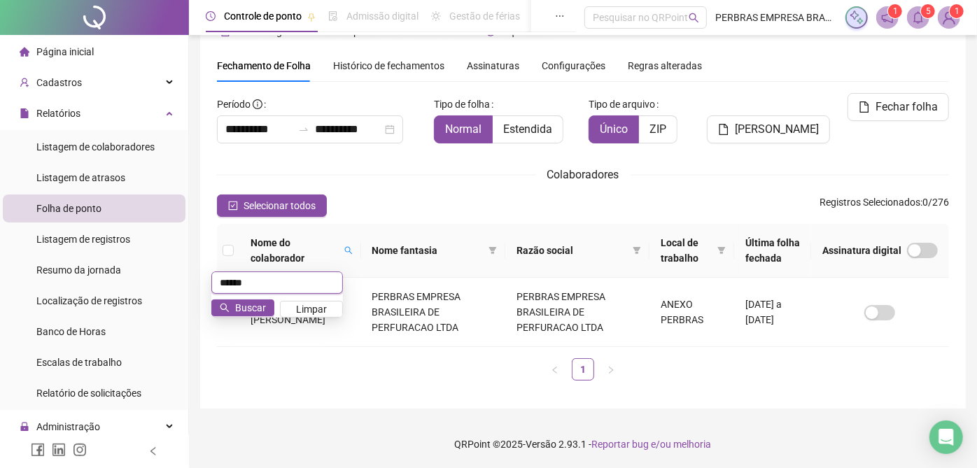
type input "******"
click at [496, 322] on td "PERBRAS EMPRESA BRASILEIRA DE PERFURACAO LTDA" at bounding box center [433, 312] width 144 height 69
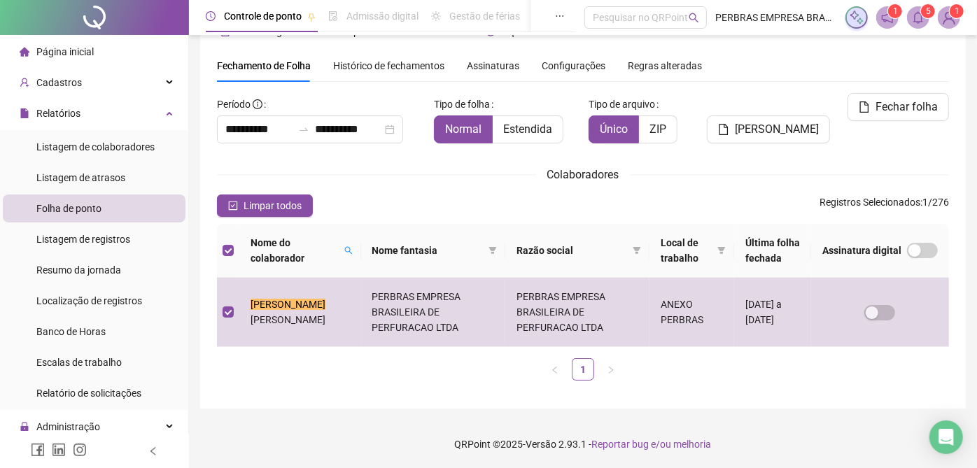
click at [911, 109] on span "Fechar folha" at bounding box center [907, 107] width 62 height 17
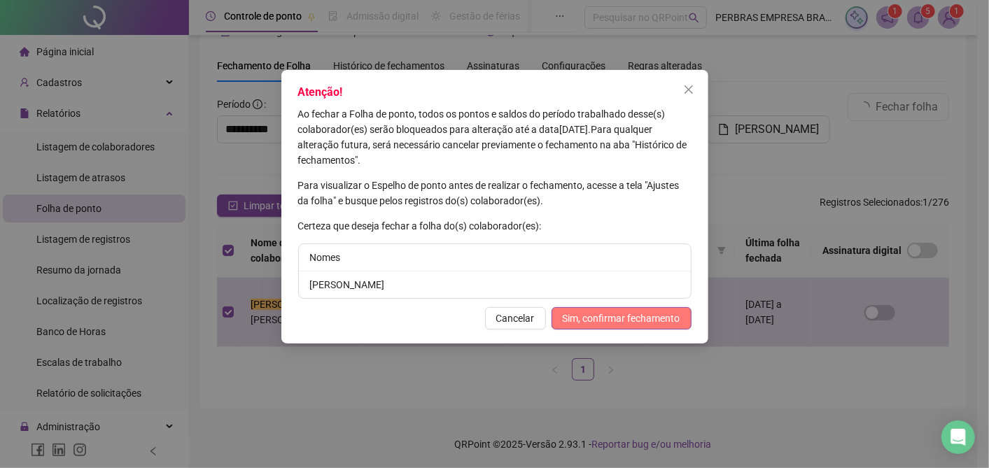
click at [605, 324] on span "Sim, confirmar fechamento" at bounding box center [622, 318] width 118 height 15
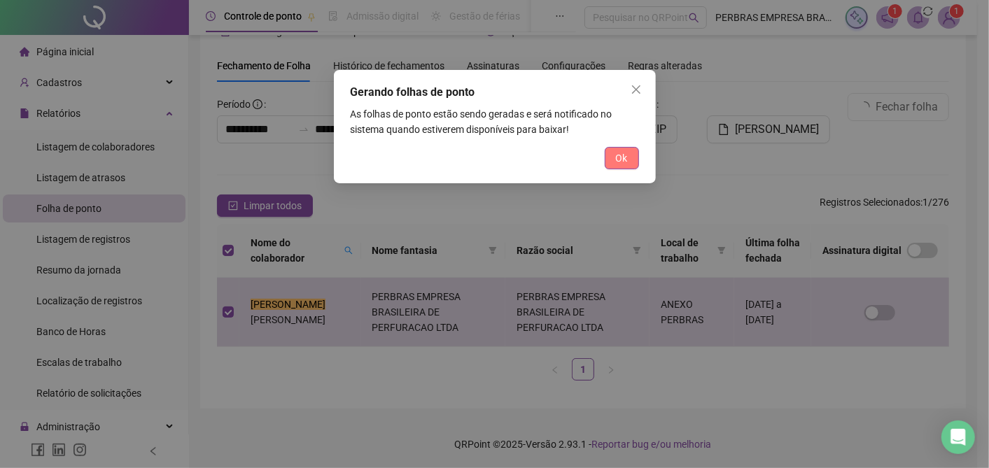
click at [626, 160] on span "Ok" at bounding box center [622, 157] width 12 height 15
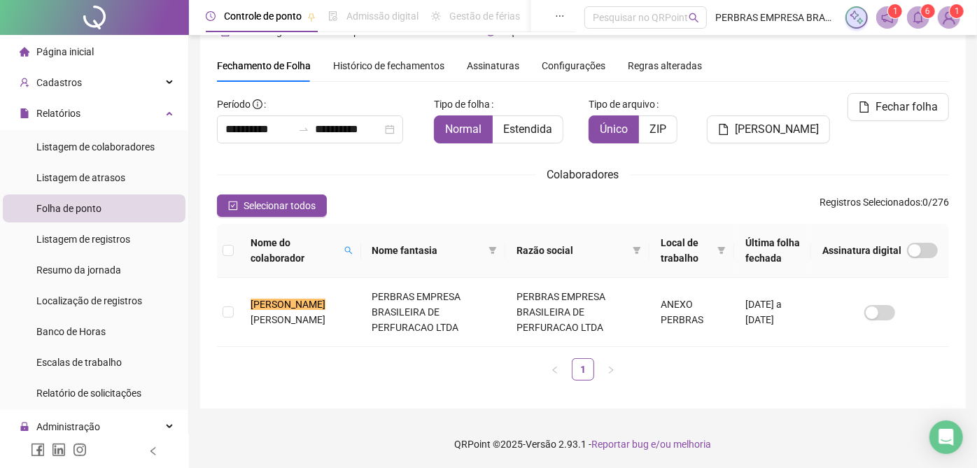
click at [917, 17] on icon "bell" at bounding box center [918, 17] width 13 height 13
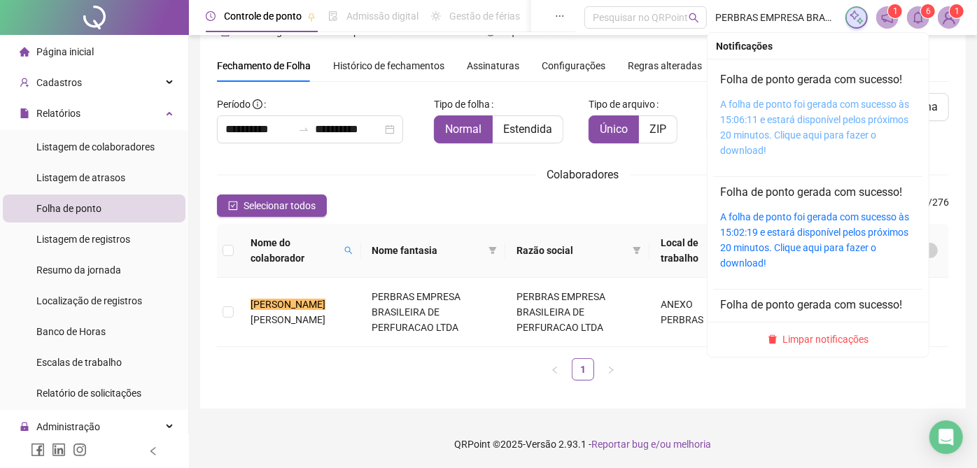
click at [824, 108] on link "A folha de ponto foi gerada com sucesso às 15:06:11 e estará disponível pelos p…" at bounding box center [814, 127] width 189 height 57
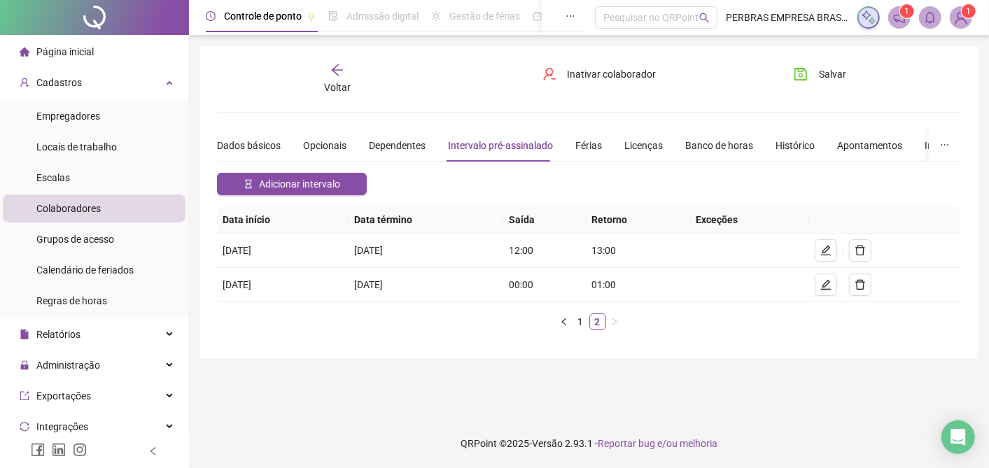
click at [341, 87] on span "Voltar" at bounding box center [337, 87] width 27 height 11
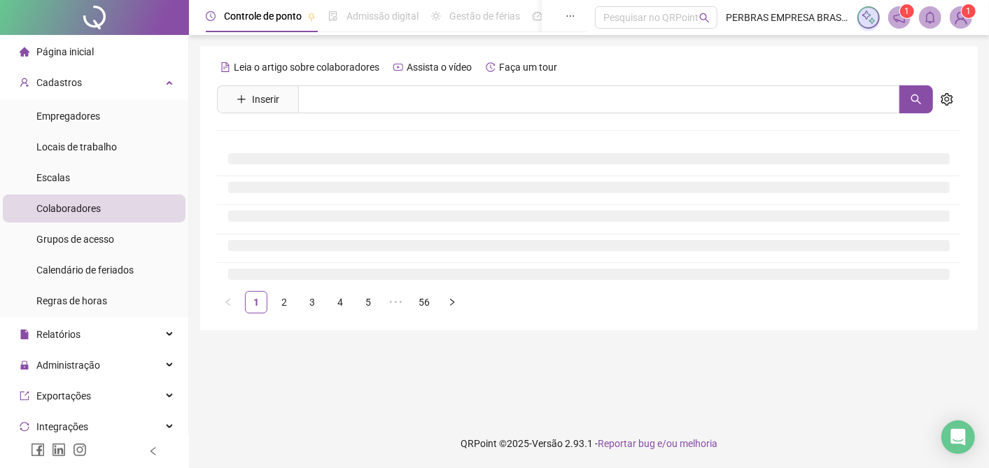
click at [330, 70] on span "Leia o artigo sobre colaboradores" at bounding box center [307, 67] width 146 height 11
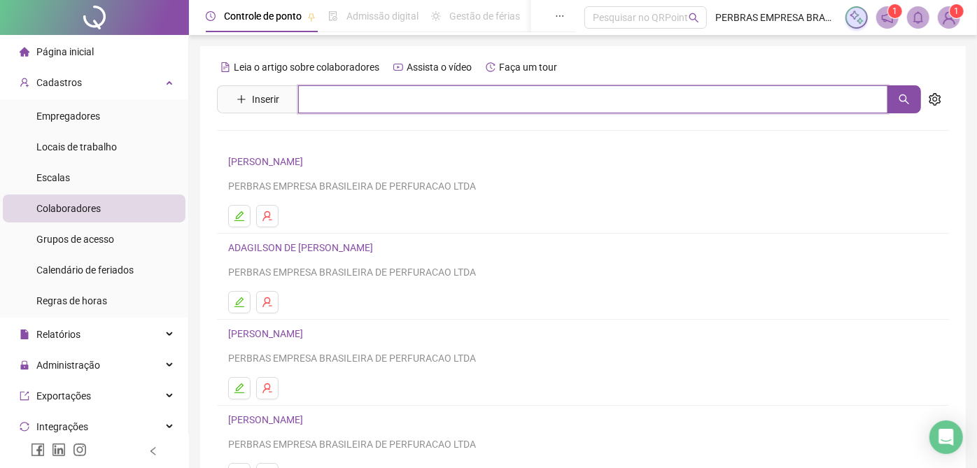
click at [324, 104] on input "text" at bounding box center [593, 99] width 590 height 28
type input "******"
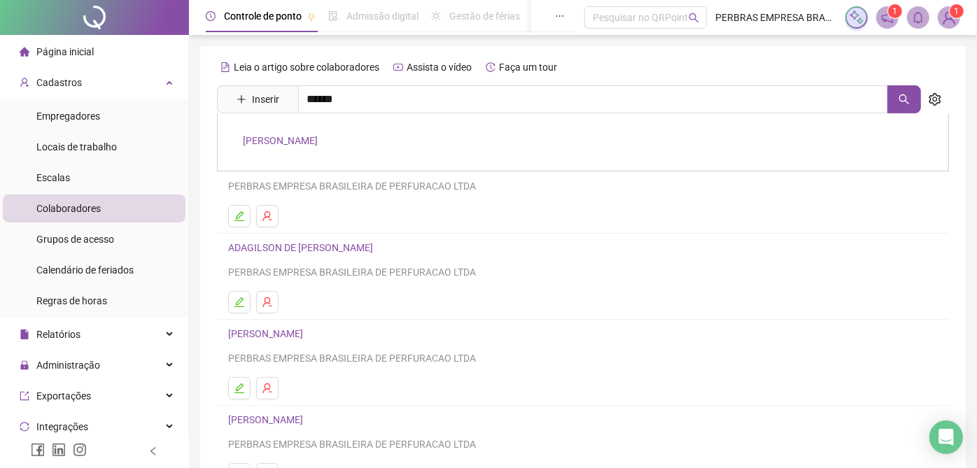
click at [302, 135] on link "[PERSON_NAME]" at bounding box center [280, 140] width 75 height 11
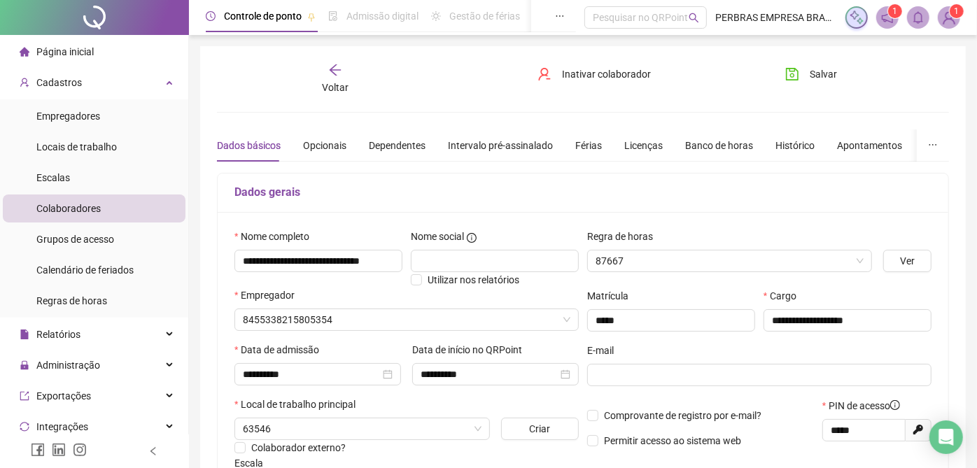
type input "**********"
click at [493, 141] on div "Intervalo pré-assinalado" at bounding box center [500, 145] width 105 height 15
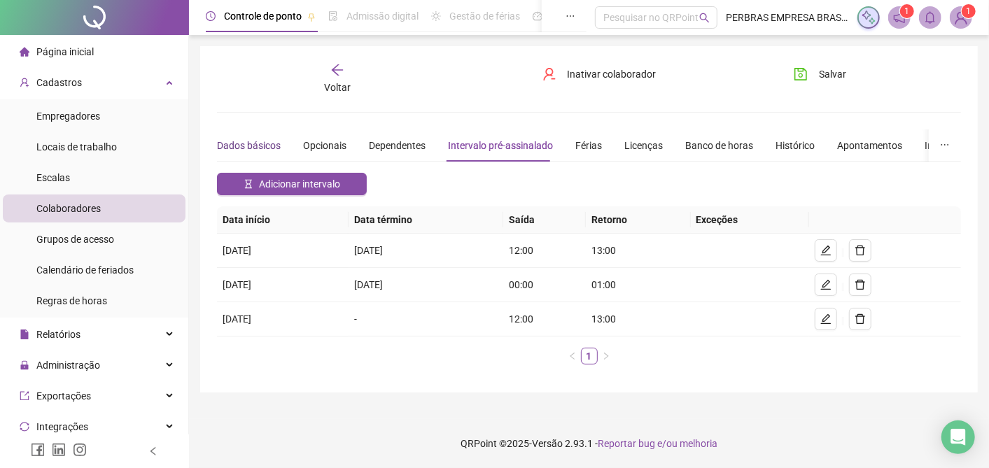
click at [234, 142] on div "Dados básicos" at bounding box center [249, 145] width 64 height 15
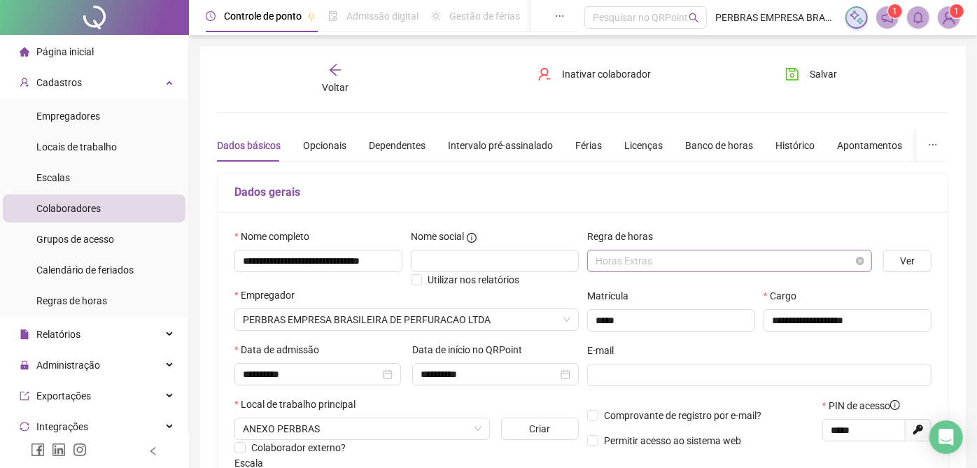
click at [676, 255] on span "Horas Extras" at bounding box center [730, 261] width 268 height 21
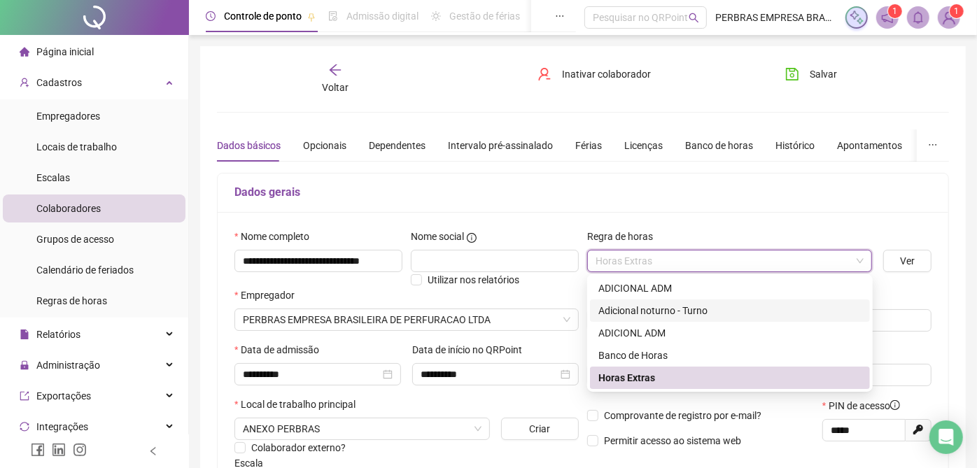
click at [682, 314] on div "Adicional noturno - Turno" at bounding box center [729, 310] width 263 height 15
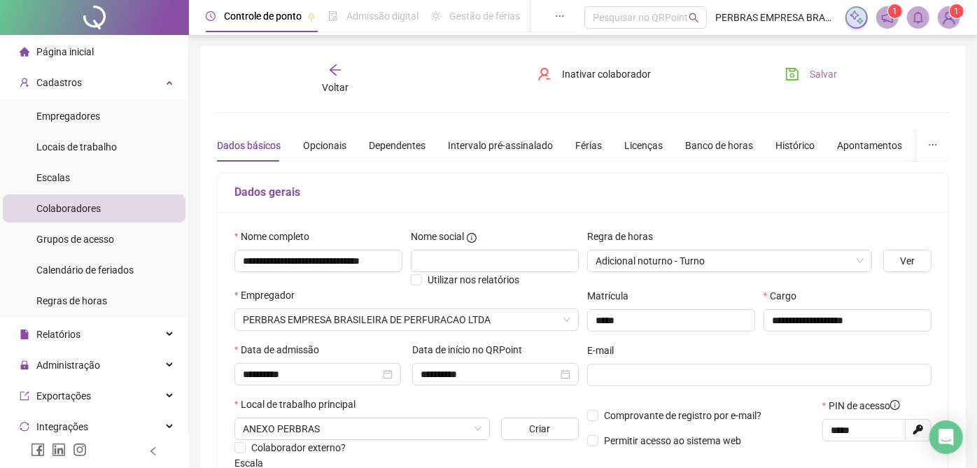
click at [806, 71] on button "Salvar" at bounding box center [811, 74] width 73 height 22
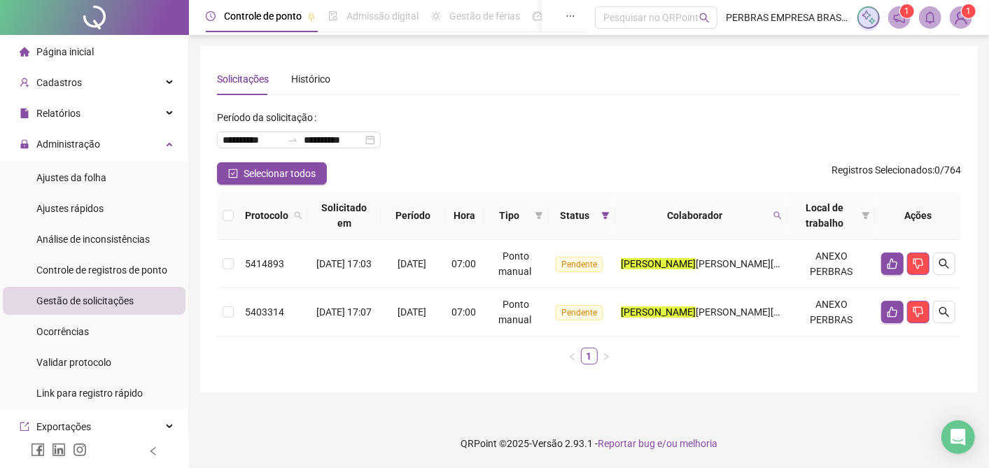
click at [787, 216] on th "Colaborador" at bounding box center [701, 216] width 172 height 48
click at [780, 218] on icon "search" at bounding box center [777, 215] width 8 height 8
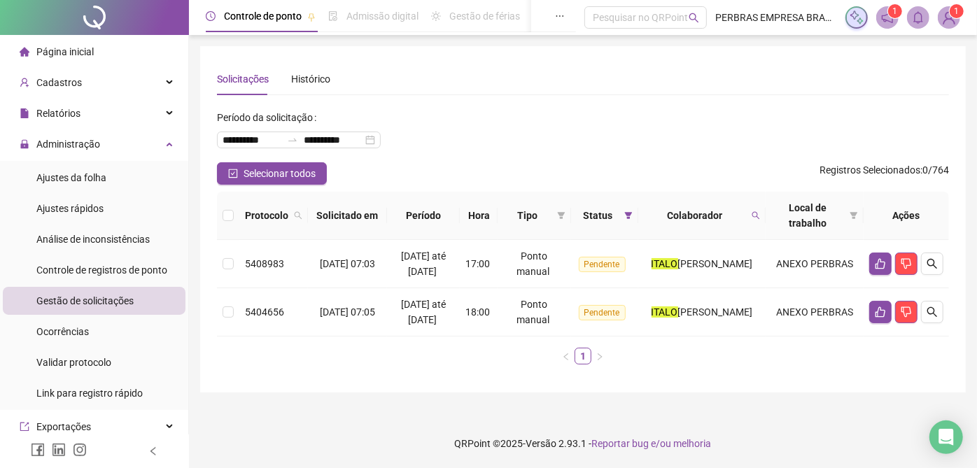
drag, startPoint x: 771, startPoint y: 218, endPoint x: 798, endPoint y: 191, distance: 37.6
click at [760, 218] on icon "search" at bounding box center [756, 215] width 8 height 8
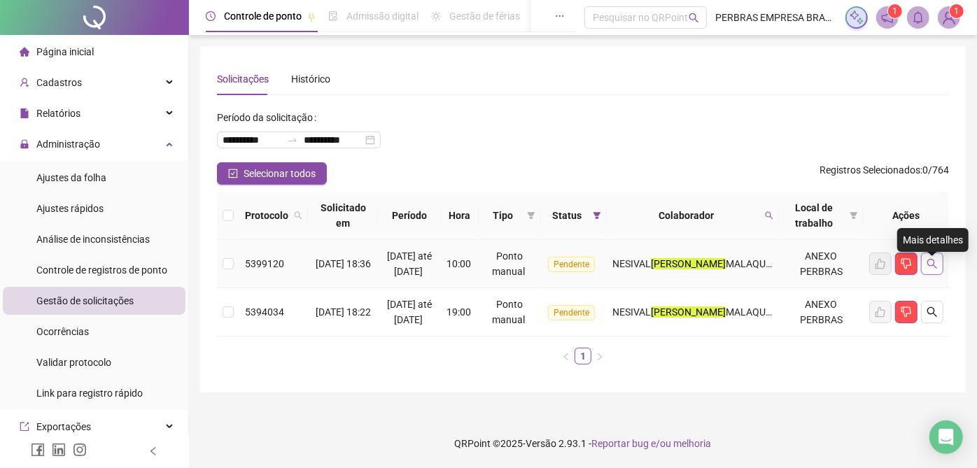
click at [928, 269] on icon "search" at bounding box center [932, 263] width 11 height 11
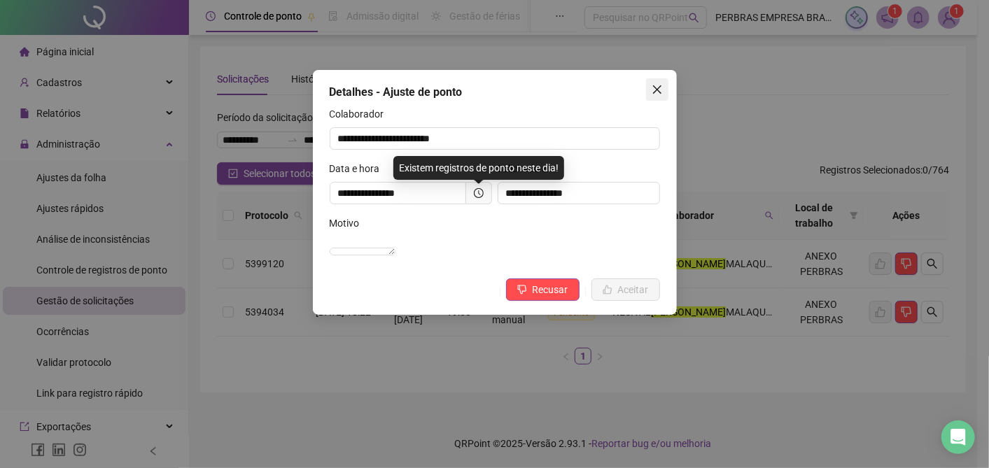
click at [661, 88] on icon "close" at bounding box center [657, 89] width 11 height 11
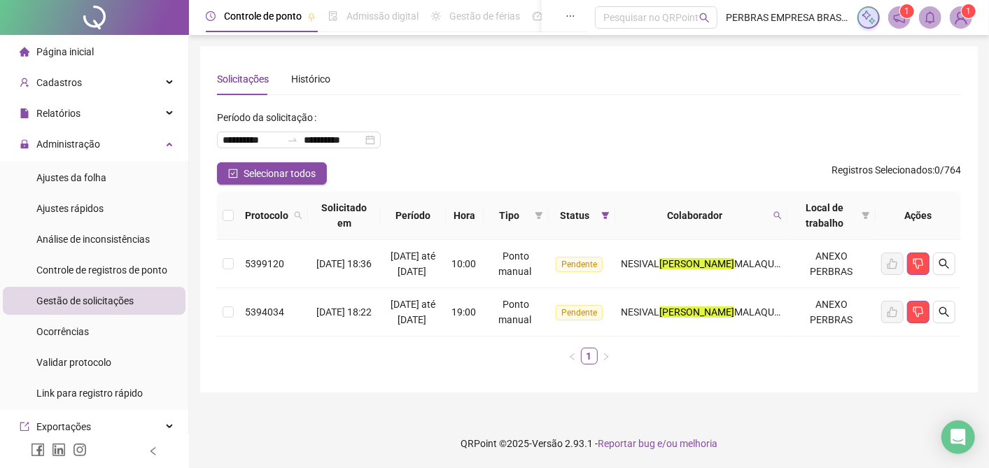
click at [780, 230] on th "Colaborador" at bounding box center [701, 216] width 172 height 48
click at [774, 220] on span at bounding box center [778, 215] width 14 height 21
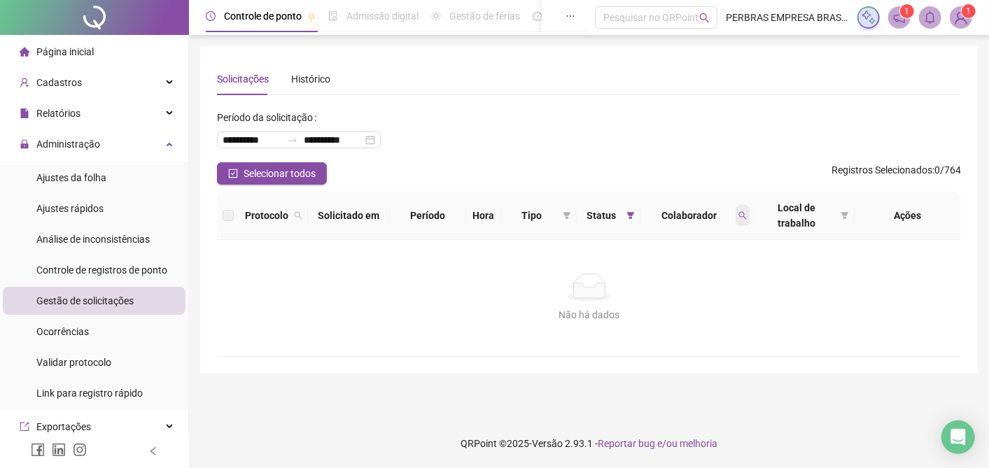
click at [741, 205] on span at bounding box center [743, 215] width 14 height 21
click at [741, 213] on span at bounding box center [743, 215] width 14 height 21
click at [747, 213] on span at bounding box center [743, 215] width 14 height 21
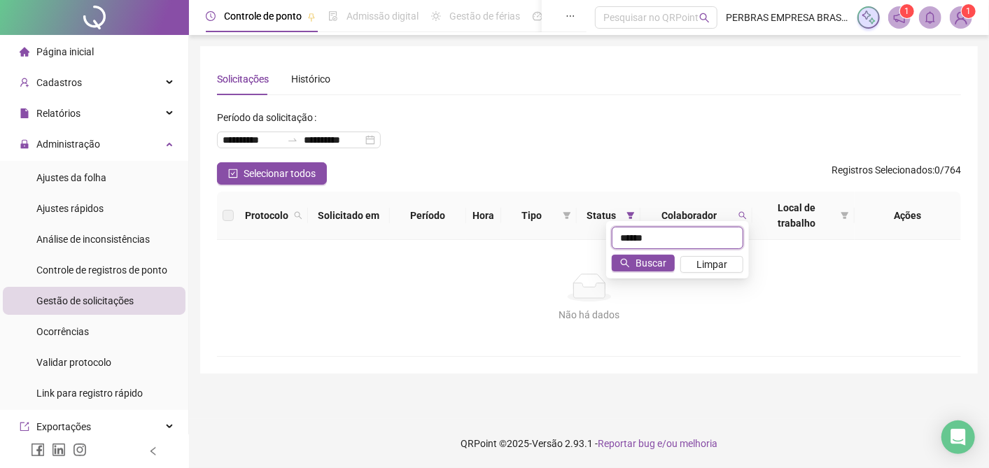
type input "******"
